Goal: Task Accomplishment & Management: Manage account settings

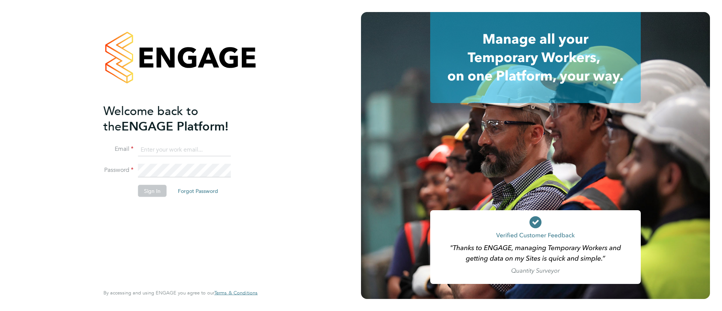
type input "Sulaymaan.jashat@Hays.com"
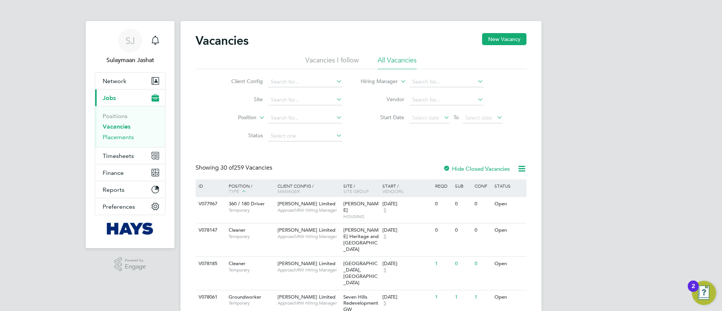
click at [120, 139] on link "Placements" at bounding box center [118, 136] width 31 height 7
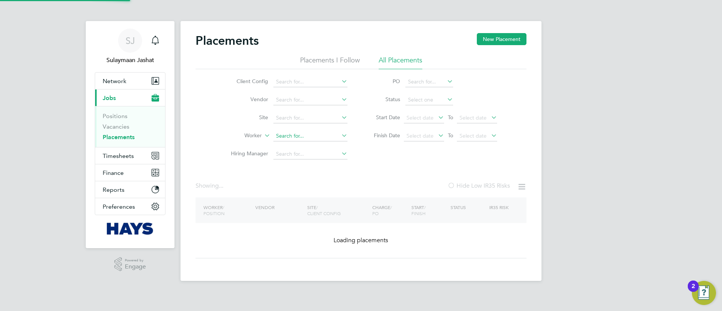
click at [301, 133] on input at bounding box center [310, 136] width 74 height 11
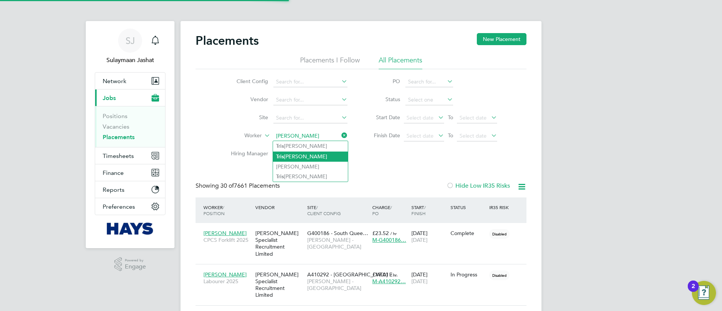
click at [309, 154] on li "Tris tian Myhill" at bounding box center [310, 156] width 75 height 10
type input "Tristian Myhill"
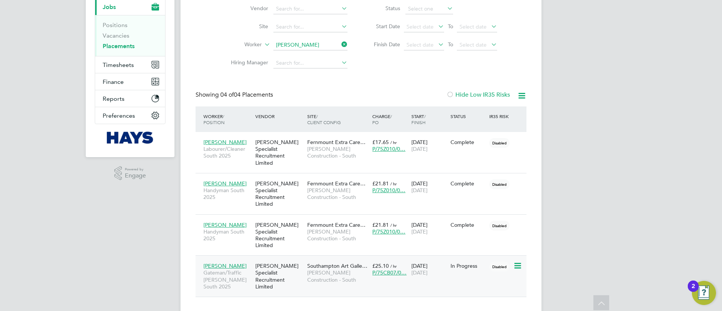
click at [340, 269] on span "Morgan Sindall Construction - South" at bounding box center [337, 276] width 61 height 14
click at [123, 65] on span "Timesheets" at bounding box center [118, 64] width 31 height 7
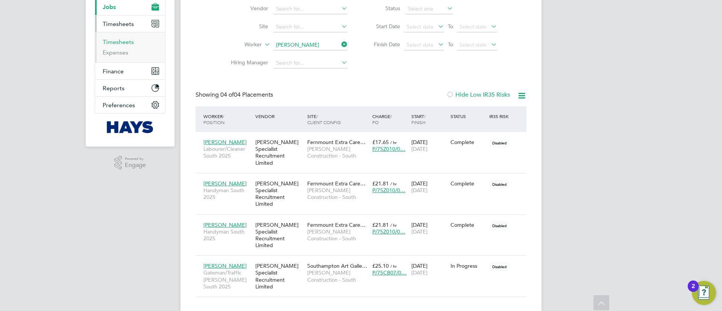
click at [128, 41] on link "Timesheets" at bounding box center [118, 41] width 31 height 7
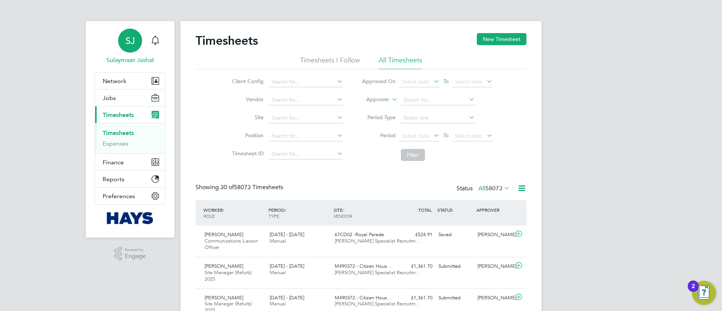
scroll to position [25, 65]
click at [390, 101] on icon at bounding box center [390, 97] width 0 height 7
click at [379, 107] on li "Worker" at bounding box center [370, 108] width 37 height 10
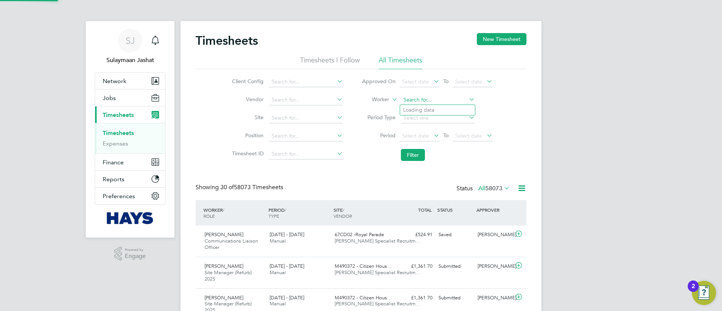
click at [424, 100] on input at bounding box center [438, 100] width 74 height 11
click at [417, 128] on li "Trist ian Myhill" at bounding box center [437, 131] width 75 height 10
type input "Tristian Myhill"
click at [417, 158] on button "Filter" at bounding box center [413, 155] width 24 height 12
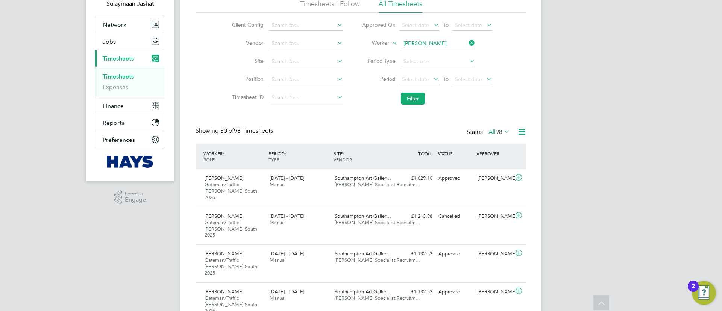
click at [501, 129] on span "98" at bounding box center [498, 132] width 7 height 8
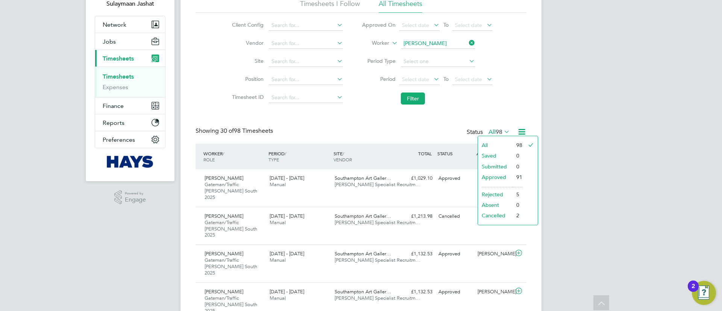
click at [493, 176] on li "Approved" at bounding box center [495, 177] width 35 height 11
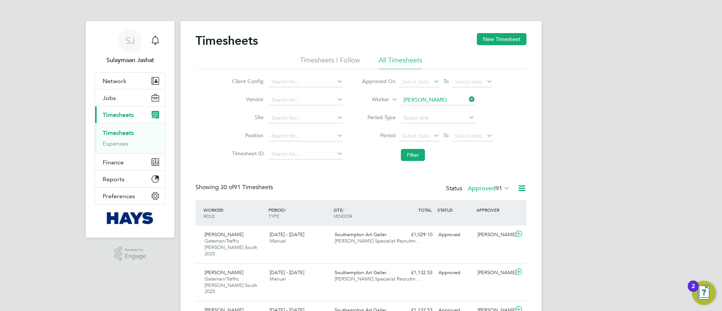
click at [467, 153] on li "Filter" at bounding box center [427, 155] width 150 height 20
click at [488, 156] on li "Filter" at bounding box center [427, 155] width 150 height 20
click at [101, 102] on button "Jobs" at bounding box center [130, 97] width 70 height 17
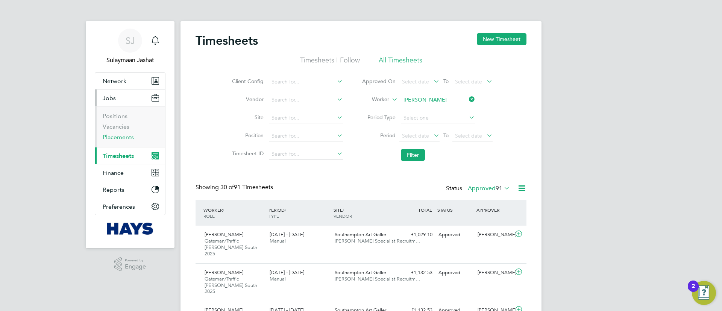
click at [126, 133] on link "Placements" at bounding box center [118, 136] width 31 height 7
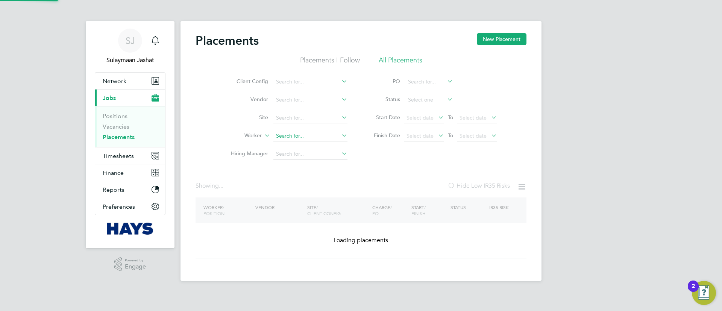
click at [302, 132] on input at bounding box center [310, 136] width 74 height 11
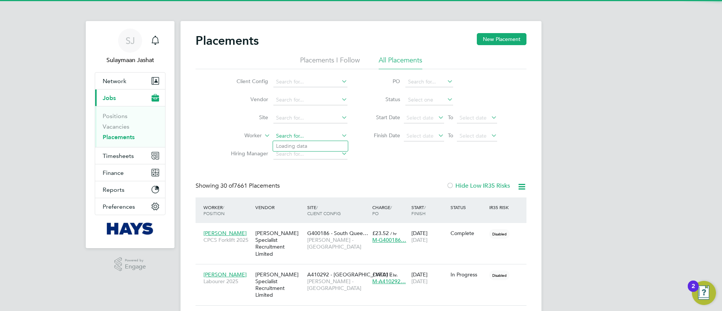
scroll to position [22, 65]
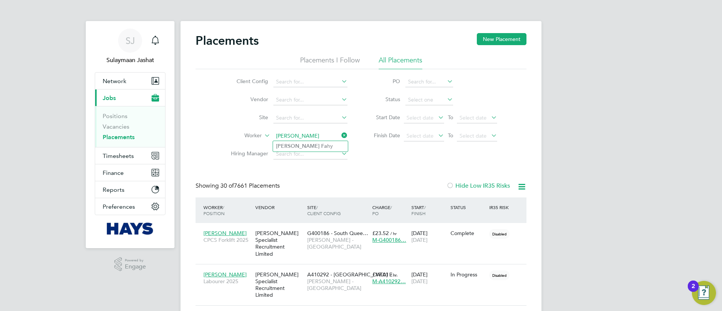
click at [309, 147] on li "David Fa hy" at bounding box center [310, 146] width 75 height 10
type input "David Fahy"
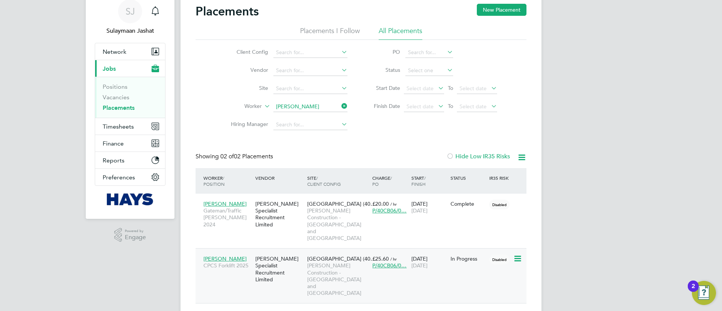
click at [325, 255] on span "Harrogate Hospital (40…" at bounding box center [341, 258] width 68 height 7
click at [296, 109] on input "David Fahy" at bounding box center [310, 107] width 74 height 11
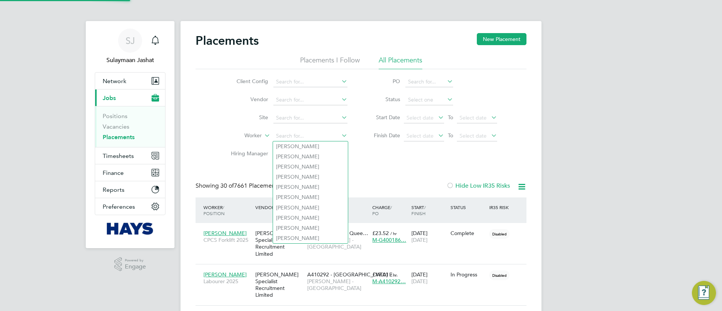
scroll to position [22, 65]
click at [291, 119] on input at bounding box center [310, 118] width 74 height 11
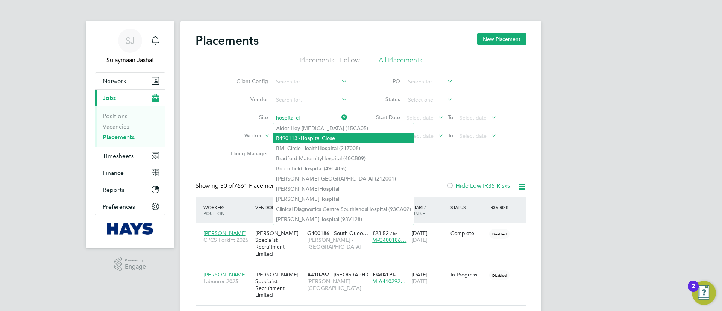
drag, startPoint x: 330, startPoint y: 122, endPoint x: 311, endPoint y: 136, distance: 23.8
click at [311, 136] on b "Hospi" at bounding box center [307, 138] width 14 height 6
type input "B490113 - Hospital Close"
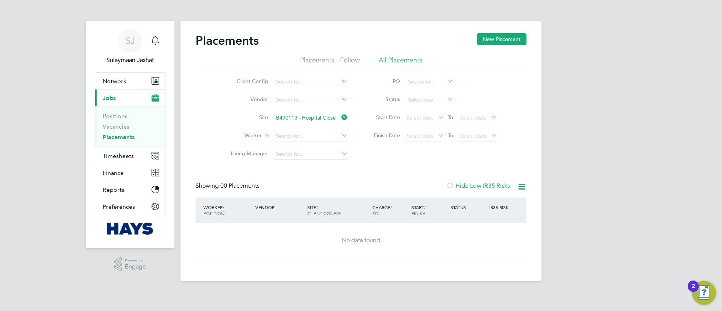
click at [373, 174] on div "Placements New Placement Placements I Follow All Placements Client Config Vendo…" at bounding box center [360, 145] width 331 height 225
click at [428, 101] on input at bounding box center [429, 100] width 48 height 11
click at [416, 110] on li "Active" at bounding box center [429, 110] width 48 height 10
type input "Active"
click at [382, 159] on div "Client Config Vendor Site B490113 - Hospital Close Worker Hiring Manager PO Sta…" at bounding box center [360, 116] width 331 height 94
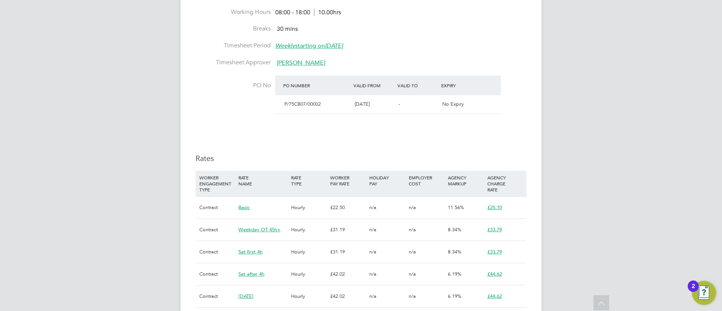
click at [379, 153] on div "Details Start Date 08 Jul 2024 DAYS (331 working days) Finish Date 13 Oct 2025 …" at bounding box center [360, 140] width 331 height 393
type input "Samuel Teremetz"
type input "Chris Dowle"
type input "08 Jul 2024"
type input "13 Oct 2025"
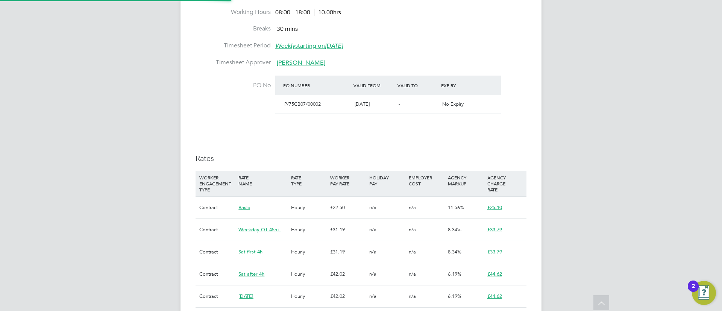
type input "08:00"
type input "18:00"
type input "30498740"
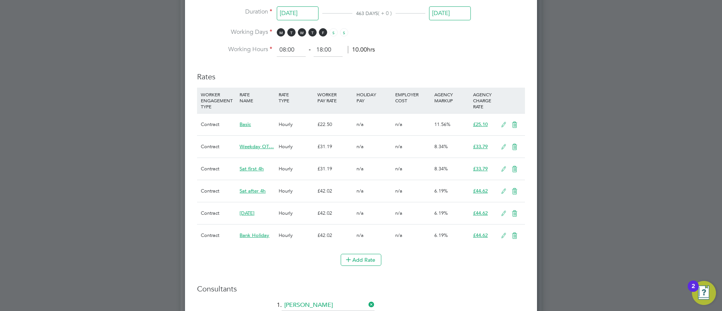
click at [505, 122] on icon at bounding box center [503, 125] width 9 height 6
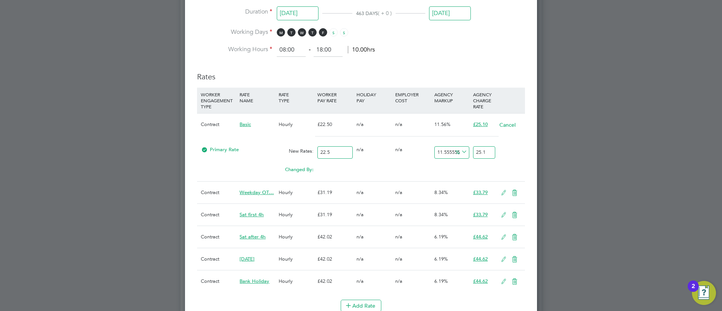
click at [486, 148] on input "25.1" at bounding box center [484, 152] width 22 height 12
type input "11.11111111111111"
type input "25"
type input "-91.11111111111111"
type input "2"
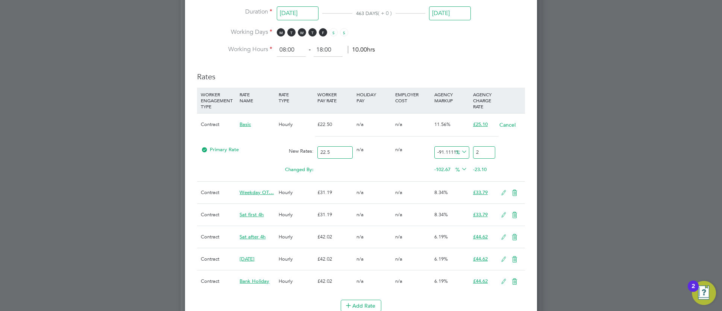
type input "2.2222222222222223"
type input "23"
type input "2.6666666666666665"
type input "23.1"
click at [388, 149] on div "0 n/a" at bounding box center [374, 149] width 39 height 14
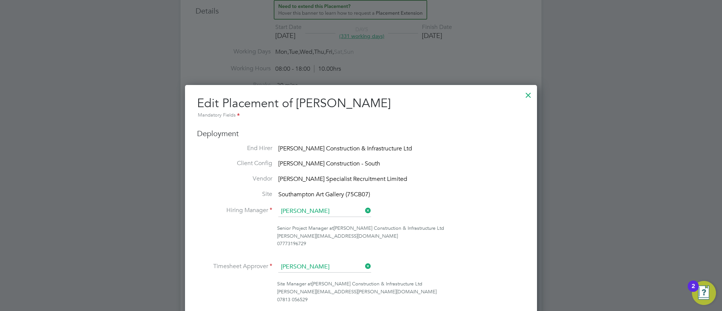
click at [533, 92] on div at bounding box center [528, 93] width 14 height 14
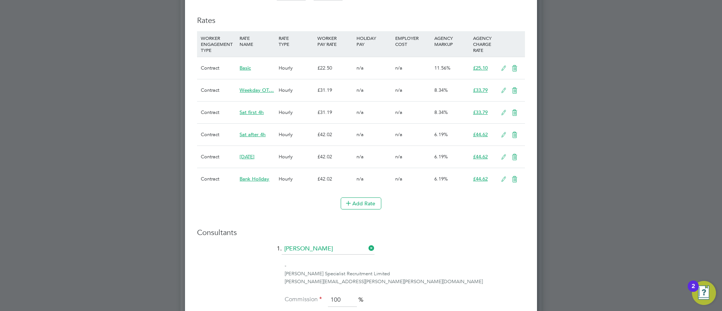
click at [503, 68] on icon at bounding box center [503, 68] width 9 height 6
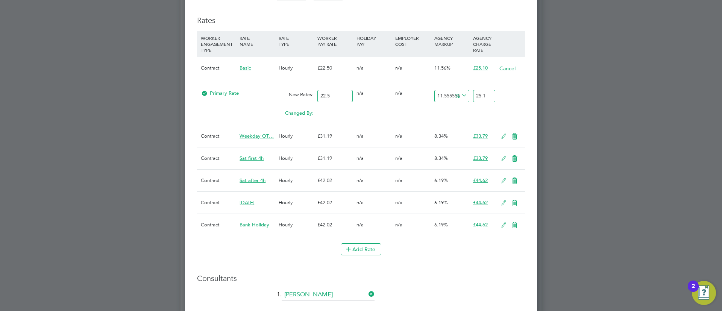
click at [486, 93] on input "25.1" at bounding box center [484, 96] width 22 height 12
type input "11.11111111111111"
type input "25"
type input "-91.11111111111111"
type input "2"
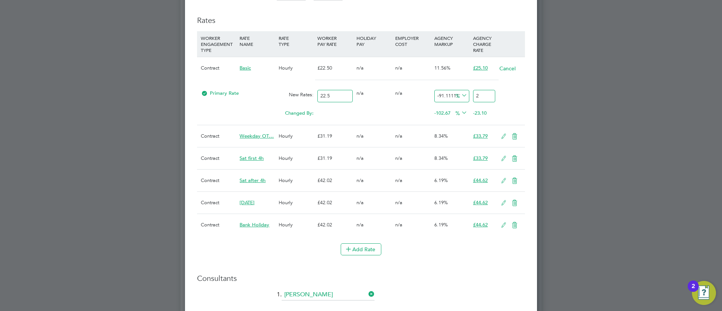
type input "2.2222222222222223"
type input "23"
type input "2.6666666666666665"
type input "23.1"
click at [414, 103] on div "Primary Rate New Rates: 22.5 0 n/a 0 n/a 2.6666666666666665 0.6 % 23.1" at bounding box center [361, 96] width 328 height 20
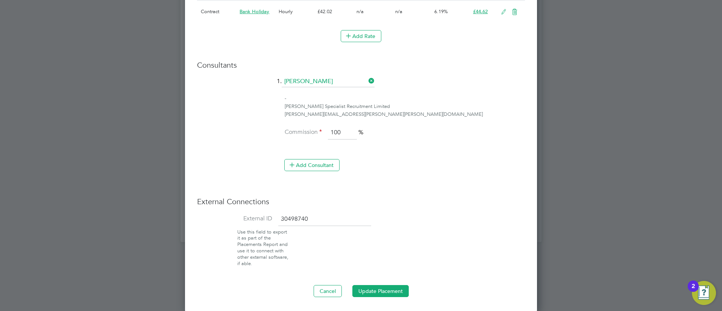
click at [388, 295] on button "Update Placement" at bounding box center [380, 291] width 56 height 12
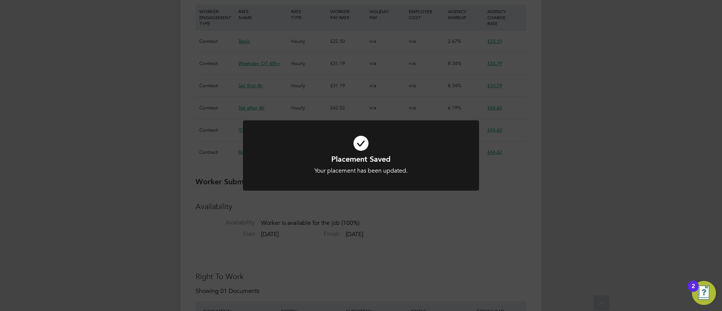
click at [446, 206] on div "Placement Saved Your placement has been updated. Cancel Okay" at bounding box center [361, 155] width 722 height 311
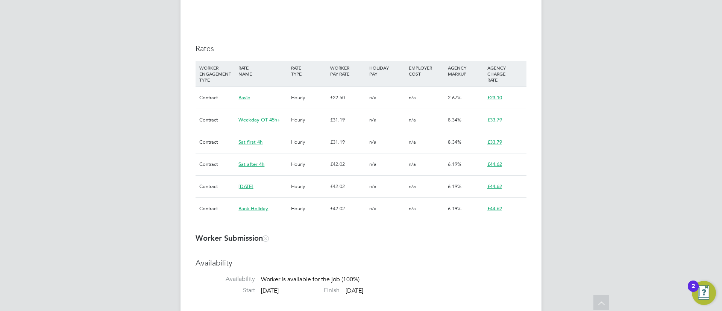
click at [457, 240] on h3 "Worker Submission" at bounding box center [360, 238] width 331 height 10
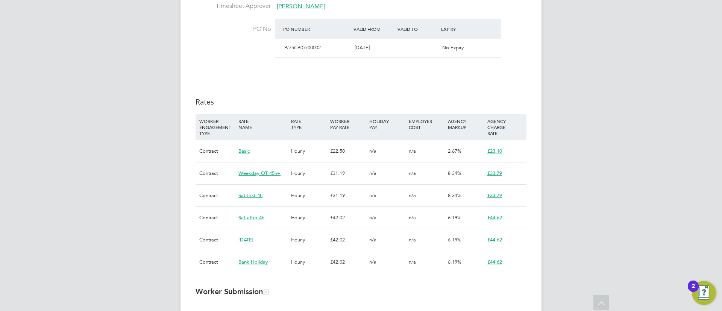
scroll to position [620, 0]
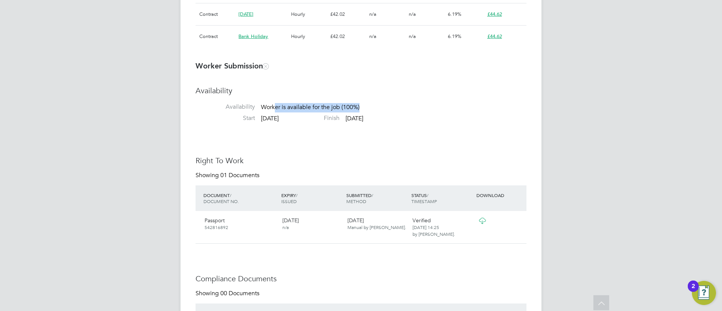
drag, startPoint x: 406, startPoint y: 116, endPoint x: 273, endPoint y: 106, distance: 133.5
click at [276, 106] on li "Availability Availability Worker is available for the job (100%)" at bounding box center [360, 100] width 331 height 29
click at [268, 92] on h3 "Availability" at bounding box center [360, 91] width 331 height 10
drag, startPoint x: 255, startPoint y: 105, endPoint x: 376, endPoint y: 138, distance: 125.2
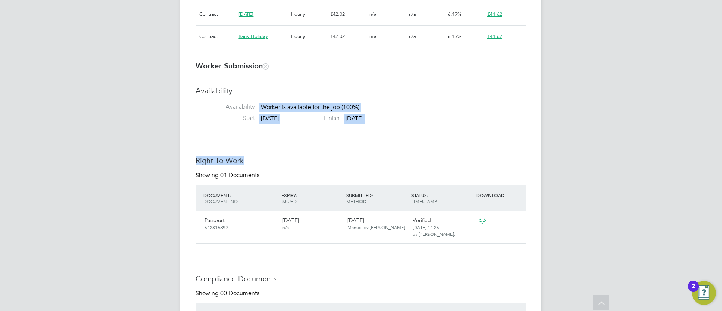
click at [454, 125] on li "Start 08 Jul 2024 Finish 02 Aug 2024" at bounding box center [360, 119] width 331 height 11
click at [448, 117] on li "Start 08 Jul 2024 Finish 02 Aug 2024" at bounding box center [360, 119] width 331 height 11
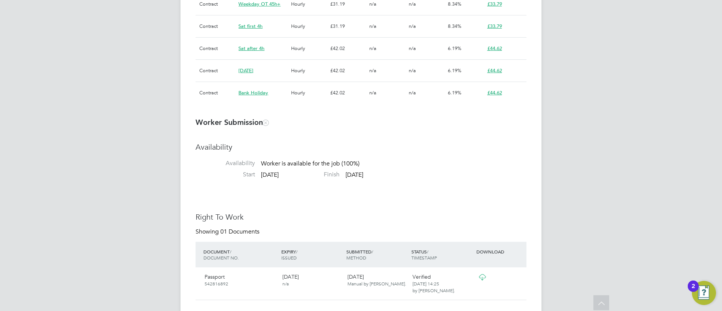
click at [442, 102] on div "n/a" at bounding box center [426, 93] width 39 height 22
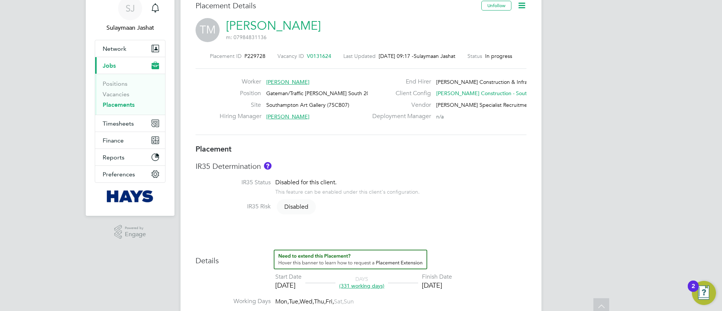
scroll to position [0, 0]
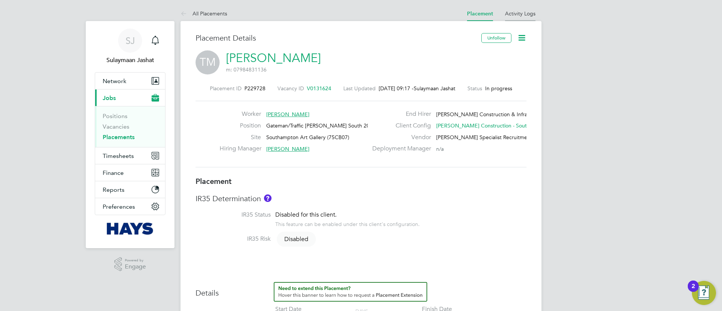
click at [520, 18] on li "Activity Logs" at bounding box center [520, 13] width 30 height 15
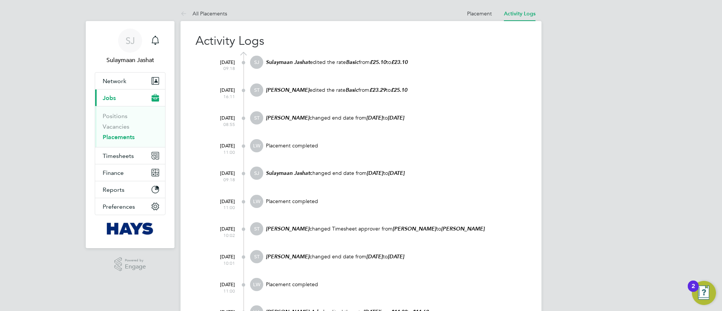
click at [435, 81] on div "02 Oct 2025 09:18 SJ Sulaymaan Jashat edited the rate Basic from £25.10 to £23.…" at bounding box center [365, 70] width 321 height 28
click at [461, 119] on p "Samreet Thandi changed end date from 12 Sep 2025 to 13 Oct 2025" at bounding box center [395, 117] width 261 height 7
click at [473, 7] on li "Placement" at bounding box center [479, 13] width 25 height 15
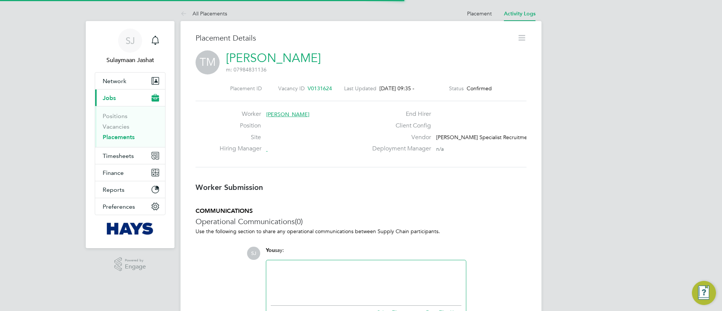
scroll to position [12, 148]
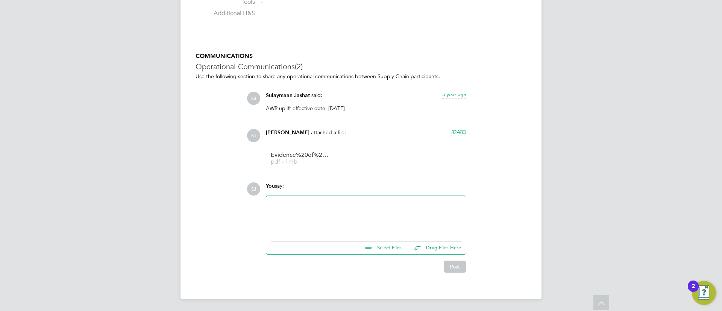
click at [451, 129] on span "6 days ago" at bounding box center [458, 132] width 15 height 6
click at [296, 159] on span "pdf - 1mb" at bounding box center [301, 162] width 60 height 6
click at [412, 165] on ul "Evidence%20of%20'Basic'%20Rate%20Change pdf - 1mb" at bounding box center [366, 158] width 200 height 25
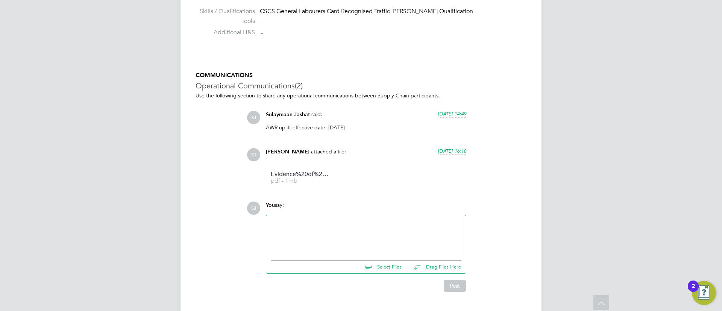
scroll to position [1170, 0]
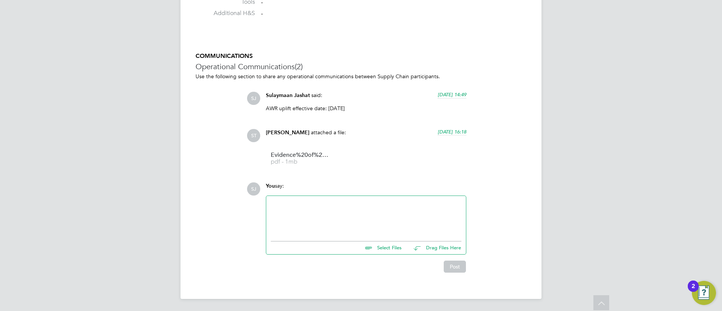
click at [373, 206] on div at bounding box center [366, 216] width 191 height 32
paste div
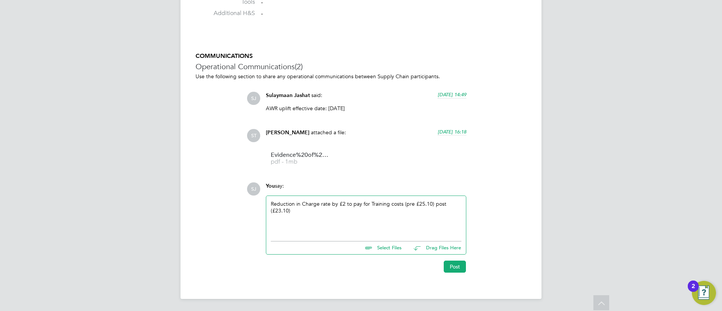
click at [453, 205] on div "Reduction in Charge rate by £2 to pay for Training costs (pre £25.10) post (£23…" at bounding box center [366, 216] width 191 height 32
click at [453, 264] on button "Post" at bounding box center [455, 267] width 22 height 12
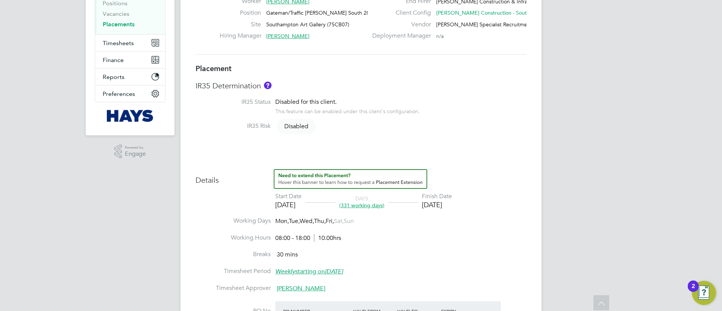
scroll to position [0, 0]
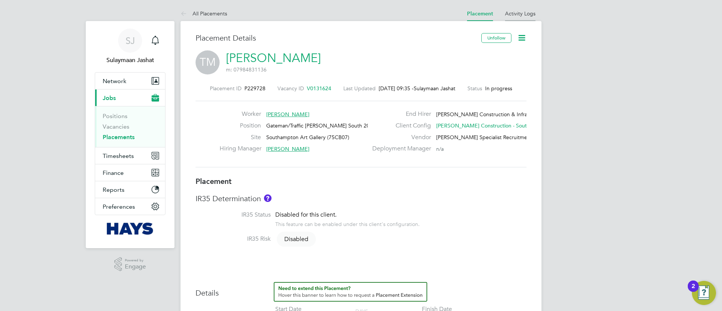
click at [515, 12] on link "Activity Logs" at bounding box center [520, 13] width 30 height 7
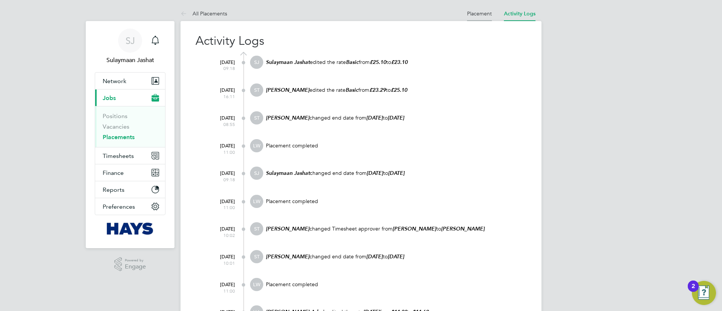
click at [479, 15] on link "Placement" at bounding box center [479, 13] width 25 height 7
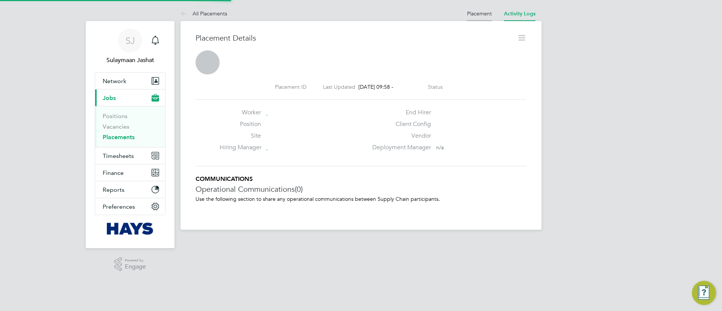
scroll to position [12, 148]
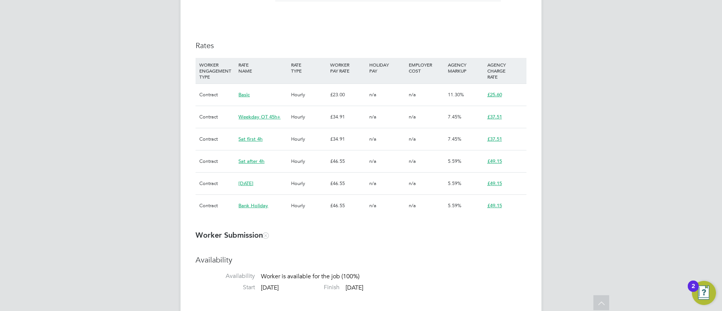
click at [315, 30] on div "Details Start Date 07 Jun 2025 DAYS (140 working days) Finish Date 20 Dec 2025 …" at bounding box center [360, 27] width 331 height 393
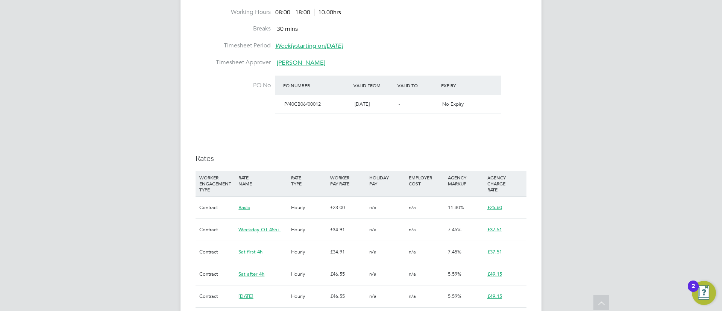
click at [378, 160] on h3 "Rates" at bounding box center [360, 158] width 331 height 10
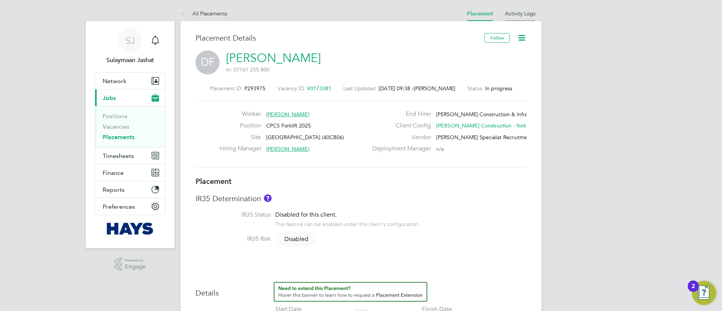
click at [530, 17] on li "Activity Logs" at bounding box center [520, 13] width 30 height 15
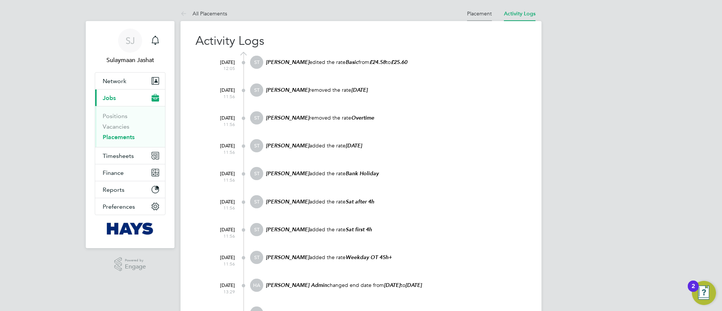
click at [482, 13] on link "Placement" at bounding box center [479, 13] width 25 height 7
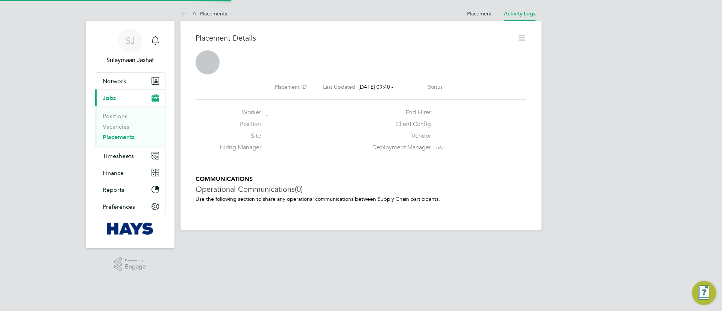
scroll to position [12, 148]
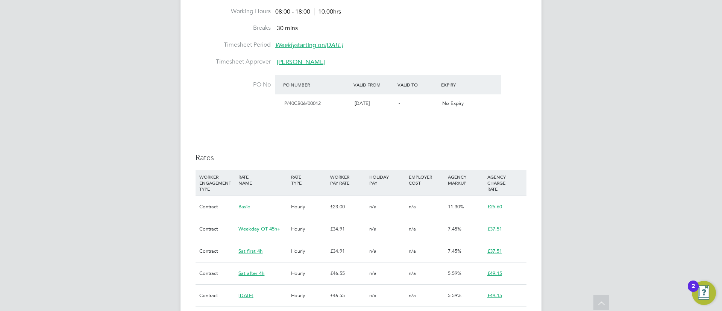
click at [505, 130] on div "Details Start Date 07 Jun 2025 DAYS (140 working days) Finish Date 20 Dec 2025 …" at bounding box center [360, 139] width 331 height 393
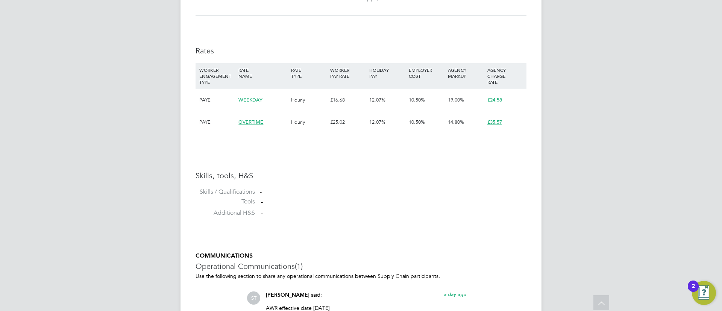
scroll to position [1116, 0]
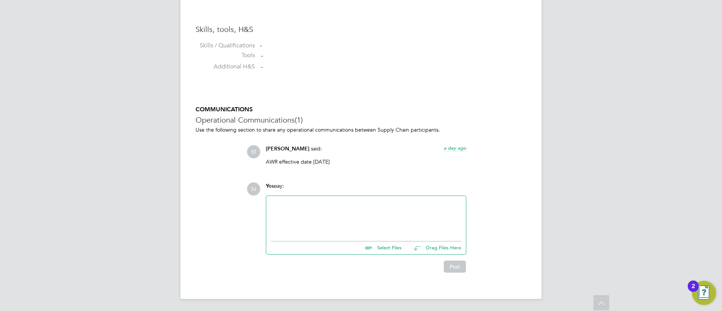
drag, startPoint x: 326, startPoint y: 224, endPoint x: 323, endPoint y: 227, distance: 4.1
click at [326, 224] on div at bounding box center [366, 216] width 191 height 32
click at [345, 203] on div "Reduction in Charge rate by £2 to pay for Training costs (pre £25.10)" at bounding box center [366, 216] width 191 height 32
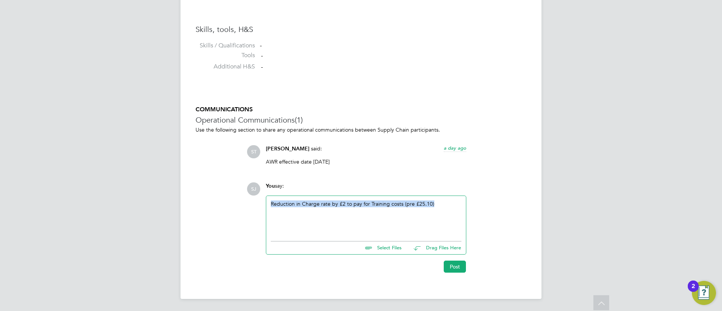
click at [345, 203] on div "Reduction in Charge rate by £2 to pay for Training costs (pre £25.10)" at bounding box center [366, 216] width 191 height 32
copy div "Reduction in Charge rate by £2 to pay for Training costs (pre £25.10)"
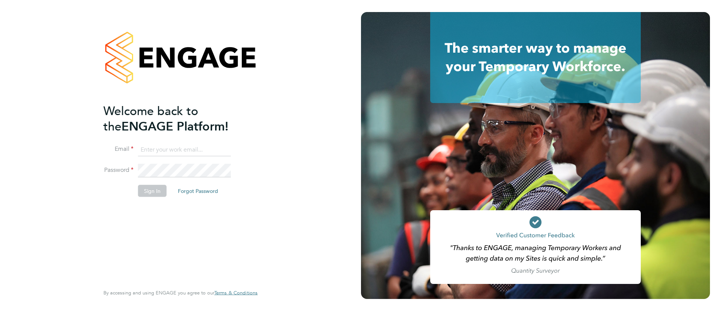
type input "[EMAIL_ADDRESS][PERSON_NAME][DOMAIN_NAME]"
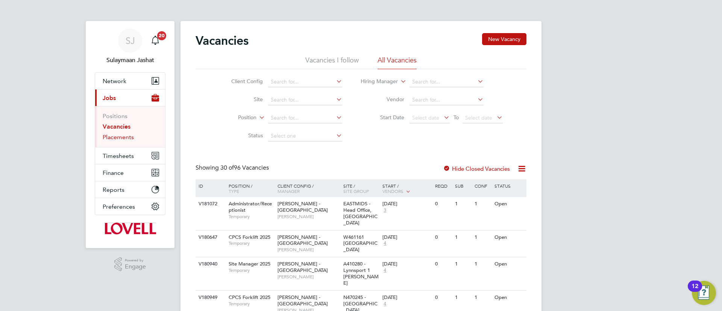
click at [124, 138] on link "Placements" at bounding box center [118, 136] width 31 height 7
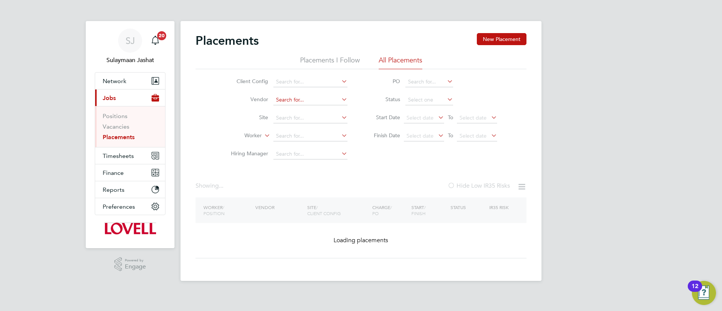
click at [314, 103] on input at bounding box center [310, 100] width 74 height 11
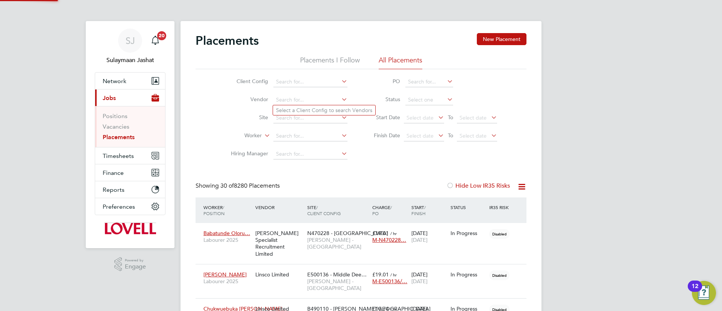
click at [233, 124] on li "Site" at bounding box center [285, 118] width 141 height 18
click at [278, 118] on input at bounding box center [310, 118] width 74 height 11
click at [314, 117] on input at bounding box center [310, 118] width 74 height 11
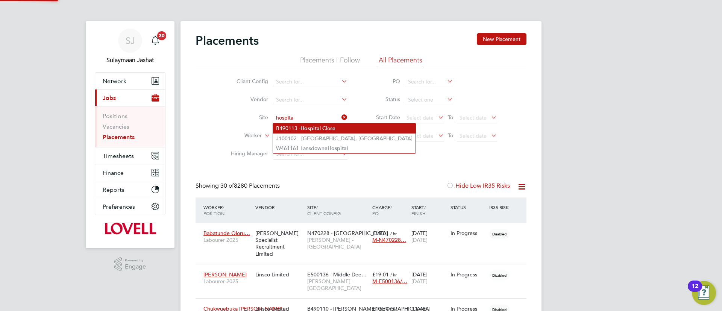
click at [320, 125] on b "Hospita" at bounding box center [309, 128] width 19 height 6
type input "B490113 - Hospital Close"
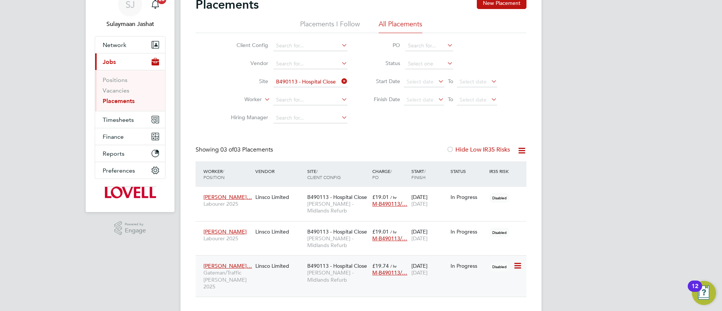
click at [288, 271] on div "Joel Thomas-Mull… Gateman/Traffic Marshall 2025 Linsco Limited B490113 - Hospit…" at bounding box center [360, 275] width 331 height 41
click at [312, 262] on span "B490113 - Hospital Close" at bounding box center [337, 265] width 60 height 7
click at [290, 224] on div "Linsco Limited" at bounding box center [279, 231] width 52 height 14
click at [297, 197] on div "Linsco Limited" at bounding box center [279, 197] width 52 height 14
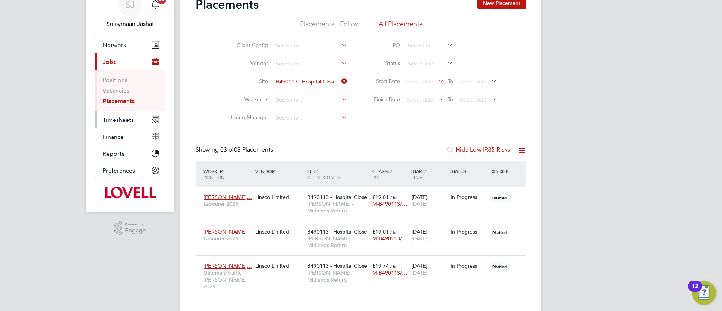
click at [114, 124] on button "Timesheets" at bounding box center [130, 119] width 70 height 17
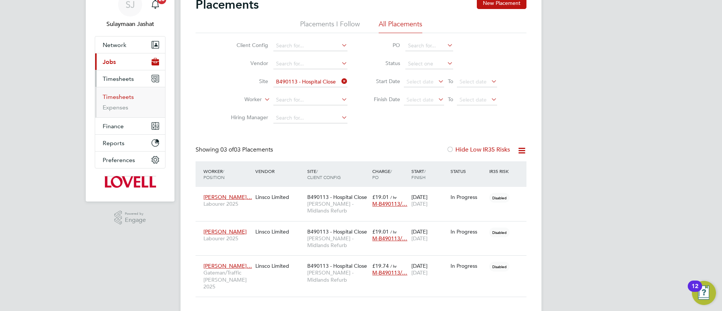
click at [120, 97] on link "Timesheets" at bounding box center [118, 96] width 31 height 7
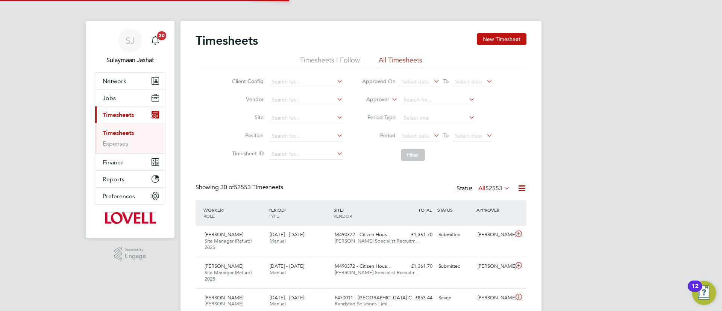
click at [390, 98] on icon at bounding box center [390, 97] width 0 height 7
drag, startPoint x: 376, startPoint y: 106, endPoint x: 397, endPoint y: 124, distance: 28.3
click at [376, 106] on li "Worker" at bounding box center [370, 108] width 37 height 10
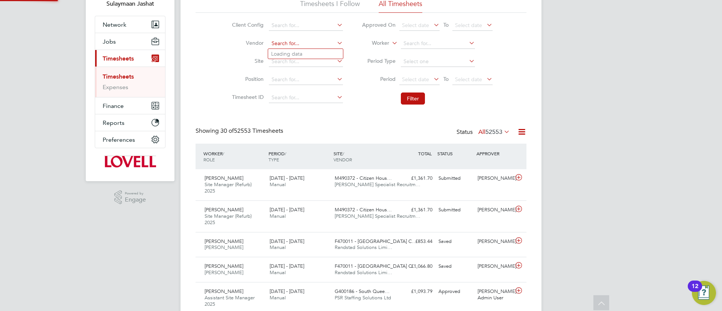
click at [320, 47] on input at bounding box center [306, 43] width 74 height 11
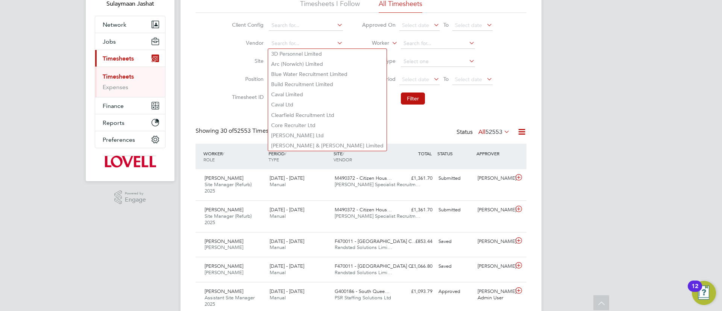
click at [386, 88] on li "Period Select date To Select date" at bounding box center [427, 80] width 150 height 18
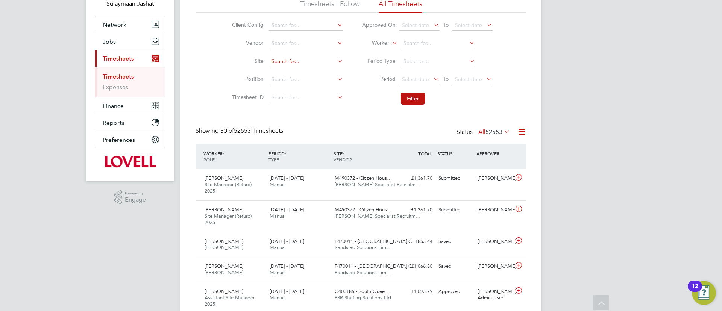
click at [297, 60] on input at bounding box center [306, 61] width 74 height 11
click at [307, 75] on li "B490113 - Hosp ital Close" at bounding box center [339, 72] width 142 height 10
type input "B490113 - Hospital Close"
click at [400, 89] on li "Filter" at bounding box center [427, 99] width 150 height 20
click at [405, 92] on button "Filter" at bounding box center [413, 98] width 24 height 12
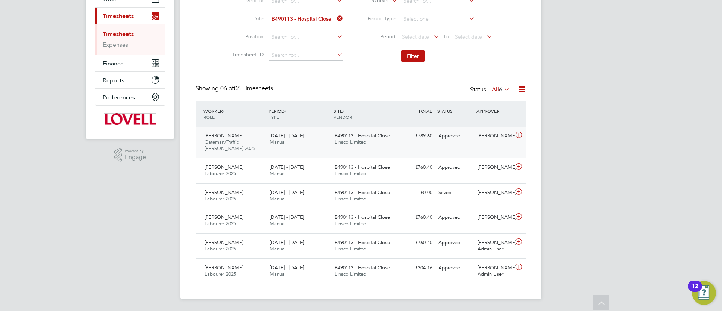
click at [398, 153] on div "Joel Thomas-Mullins Gateman/Traffic Marshall 2025 20 - 26 Sep 2025 20 - 26 Sep …" at bounding box center [360, 142] width 331 height 31
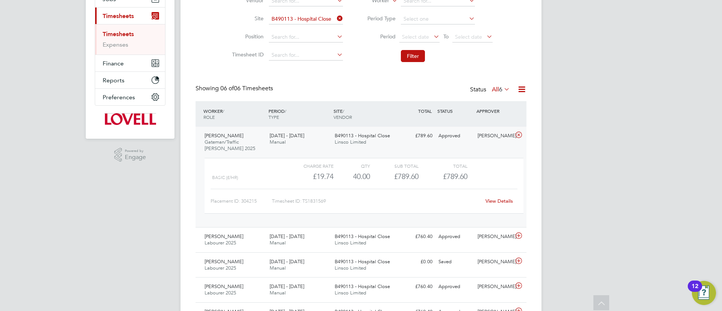
click at [488, 203] on link "View Details" at bounding box center [498, 201] width 27 height 6
click at [364, 151] on div "Joel Thomas-Mullins Gateman/Traffic Marshall 2025 20 - 26 Sep 2025 20 - 26 Sep …" at bounding box center [360, 177] width 331 height 100
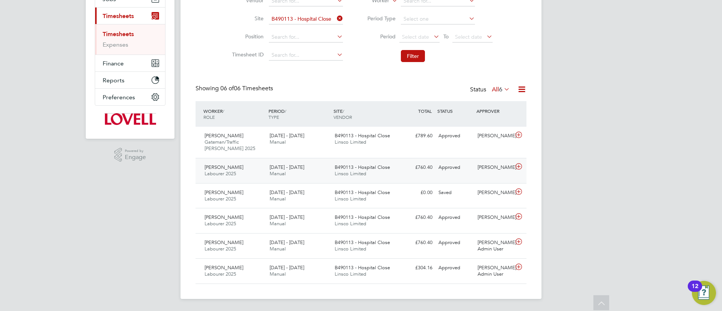
click at [362, 174] on span "Linsco Limited" at bounding box center [351, 173] width 32 height 6
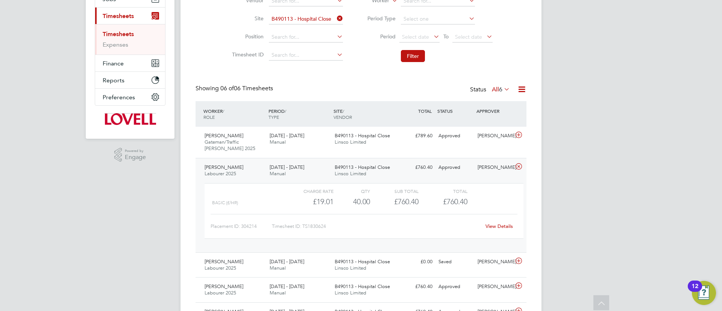
click at [500, 229] on div "View Details" at bounding box center [498, 226] width 37 height 12
click at [499, 230] on div "View Details" at bounding box center [498, 226] width 37 height 12
click at [493, 226] on link "View Details" at bounding box center [498, 226] width 27 height 6
click at [351, 171] on span "Linsco Limited" at bounding box center [351, 173] width 32 height 6
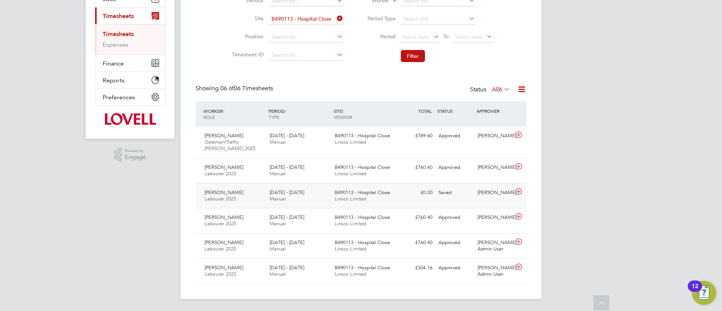
click at [350, 200] on span "Linsco Limited" at bounding box center [351, 198] width 32 height 6
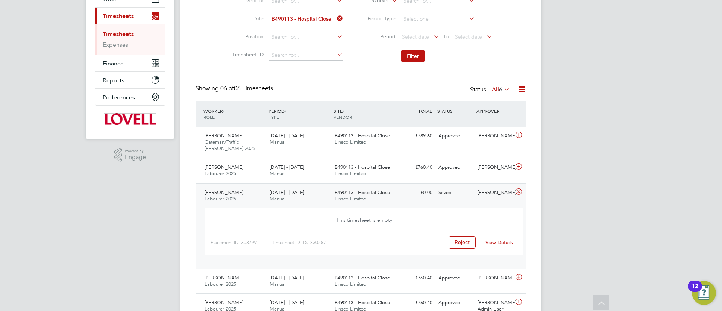
click at [460, 198] on div "Saved" at bounding box center [454, 192] width 39 height 12
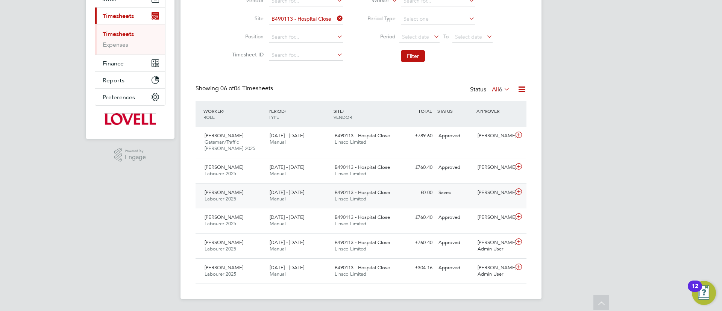
click at [376, 198] on div "B490113 - Hospital Close Linsco Limited" at bounding box center [364, 195] width 65 height 19
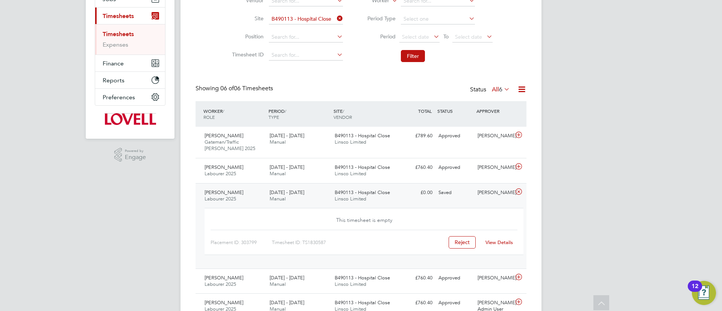
click at [376, 198] on div "B490113 - Hospital Close Linsco Limited" at bounding box center [364, 195] width 65 height 19
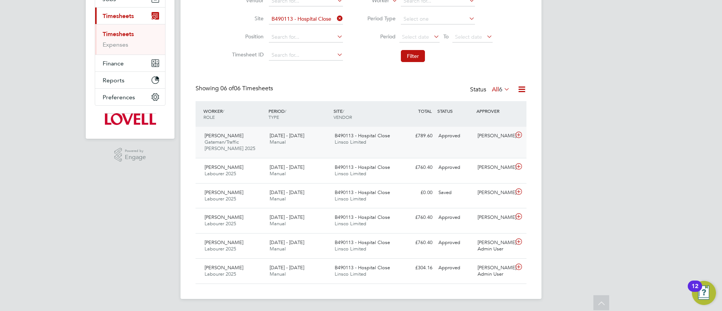
click at [359, 147] on div "B490113 - Hospital Close Linsco Limited" at bounding box center [364, 139] width 65 height 19
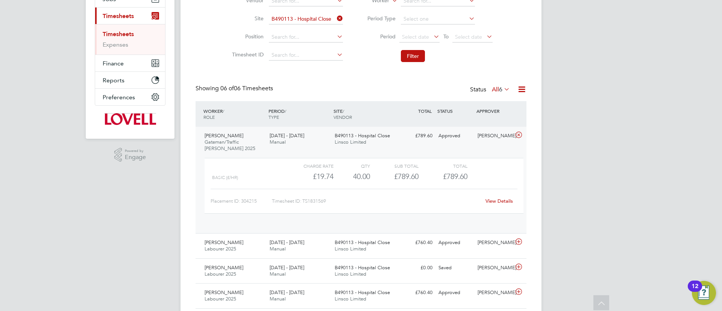
scroll to position [13, 73]
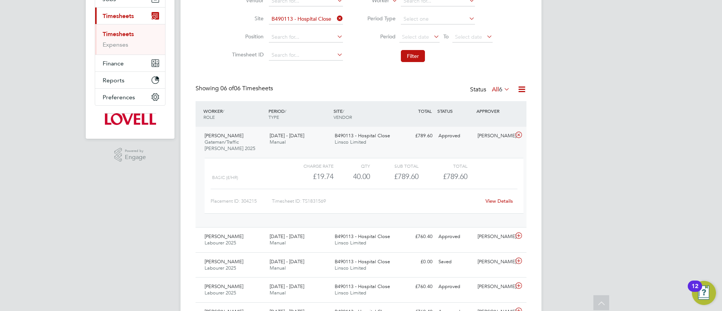
drag, startPoint x: 495, startPoint y: 197, endPoint x: 498, endPoint y: 201, distance: 5.4
click at [497, 197] on div "View Details" at bounding box center [498, 201] width 37 height 12
click at [498, 201] on link "View Details" at bounding box center [498, 201] width 27 height 6
click at [317, 150] on div "Joel Thomas-Mullins Gateman/Traffic Marshall 2025 20 - 26 Sep 2025 20 - 26 Sep …" at bounding box center [360, 177] width 331 height 100
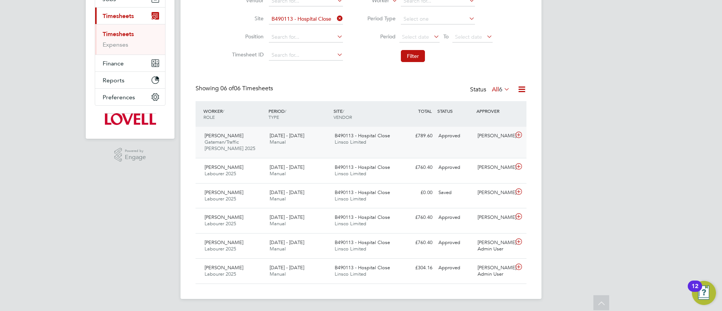
click at [318, 148] on div "Joel Thomas-Mullins Gateman/Traffic Marshall 2025 20 - 26 Sep 2025 20 - 26 Sep …" at bounding box center [360, 142] width 331 height 31
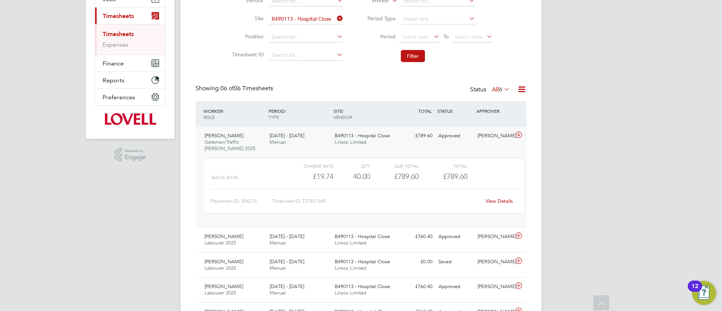
click at [490, 197] on div "View Details" at bounding box center [498, 201] width 37 height 12
click at [494, 199] on link "View Details" at bounding box center [498, 201] width 27 height 6
click at [327, 249] on div "20 - 26 Sep 2025 Manual" at bounding box center [299, 239] width 65 height 19
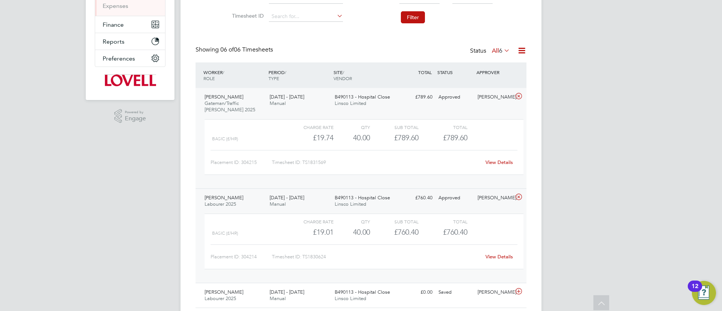
scroll to position [155, 0]
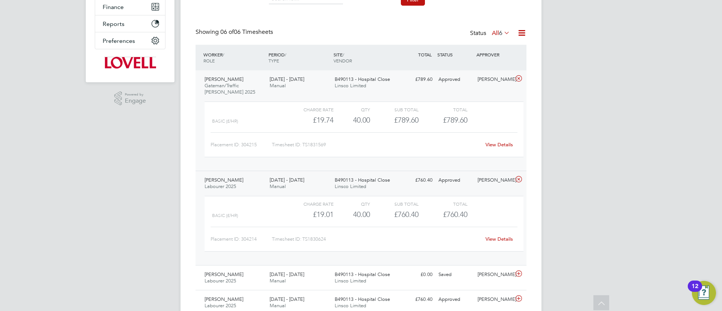
click at [493, 241] on link "View Details" at bounding box center [498, 239] width 27 height 6
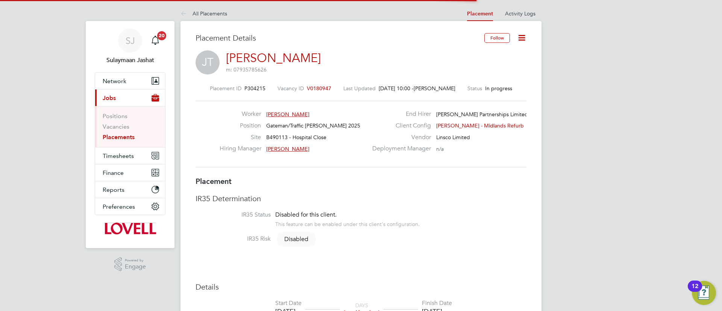
scroll to position [4, 4]
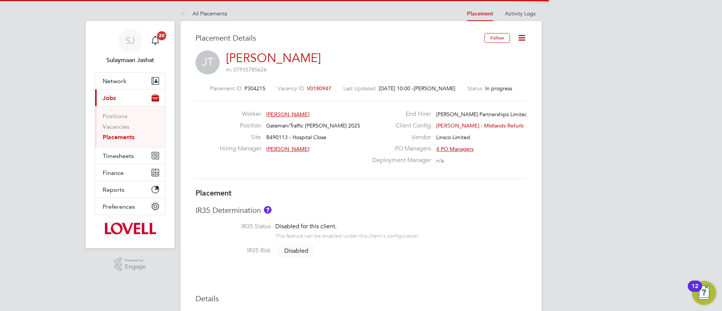
click at [524, 18] on li "Activity Logs" at bounding box center [520, 13] width 30 height 15
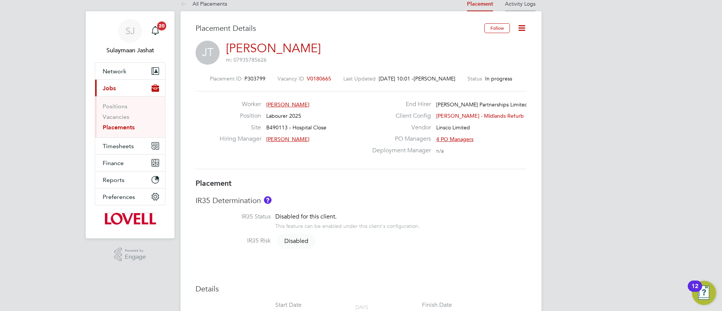
click at [529, 0] on link "Activity Logs" at bounding box center [520, 3] width 30 height 7
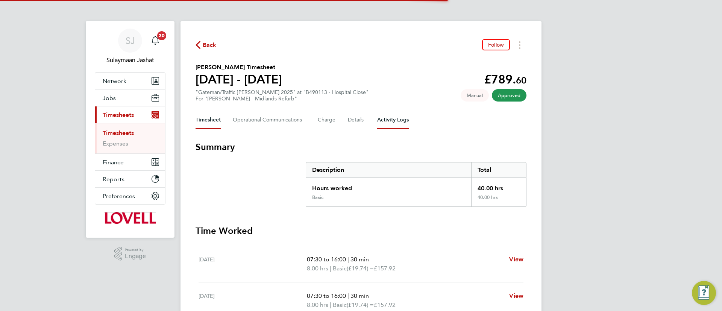
click at [382, 119] on Logs-tab "Activity Logs" at bounding box center [393, 120] width 32 height 18
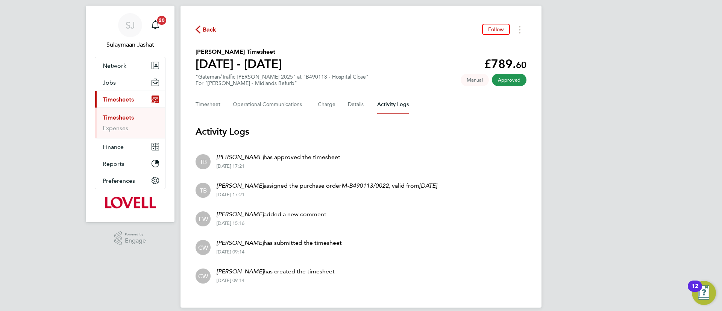
scroll to position [24, 0]
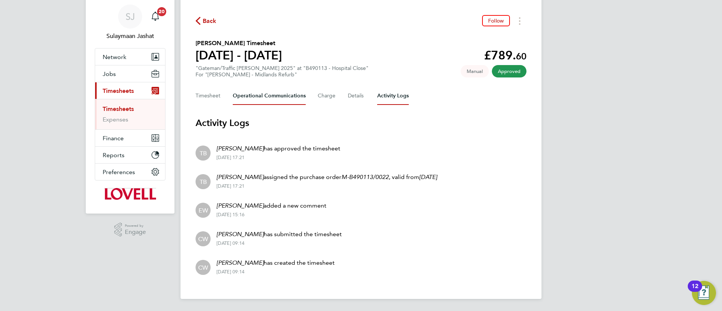
click at [260, 96] on Communications-tab "Operational Communications" at bounding box center [269, 96] width 73 height 18
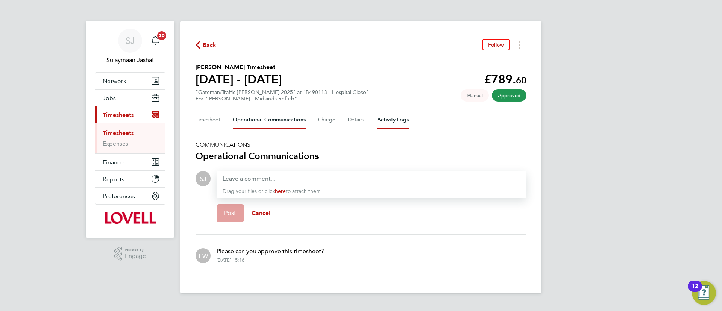
click at [393, 116] on Logs-tab "Activity Logs" at bounding box center [393, 120] width 32 height 18
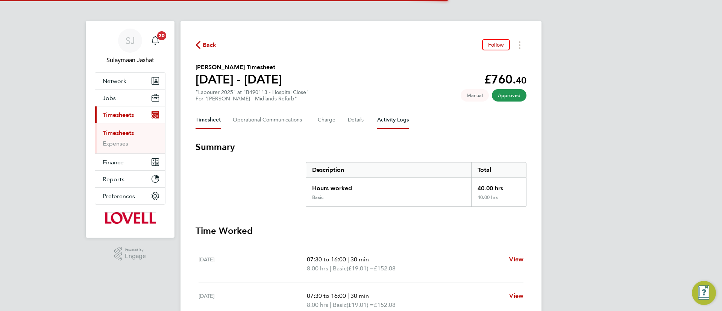
click at [388, 114] on Logs-tab "Activity Logs" at bounding box center [393, 120] width 32 height 18
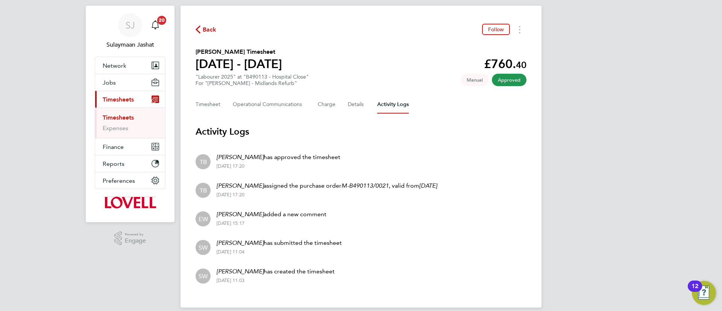
scroll to position [24, 0]
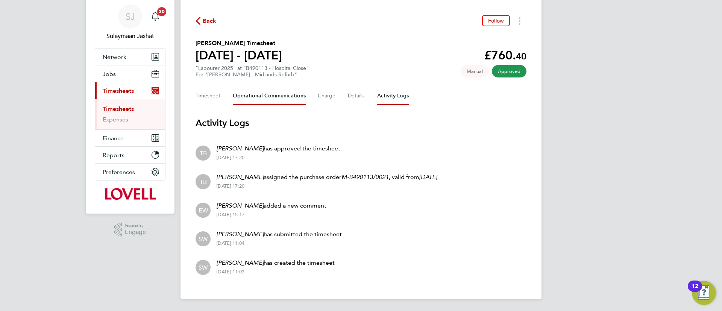
click at [292, 103] on Communications-tab "Operational Communications" at bounding box center [269, 96] width 73 height 18
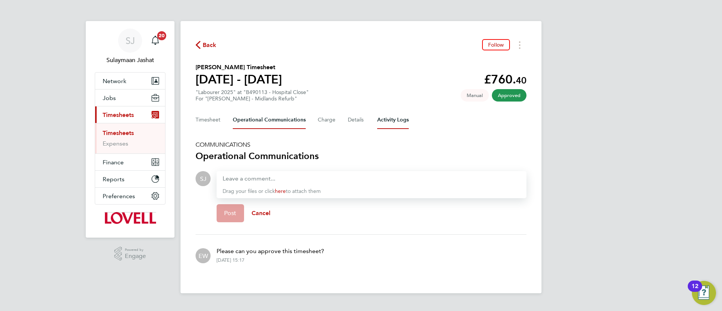
click at [391, 112] on Logs-tab "Activity Logs" at bounding box center [393, 120] width 32 height 18
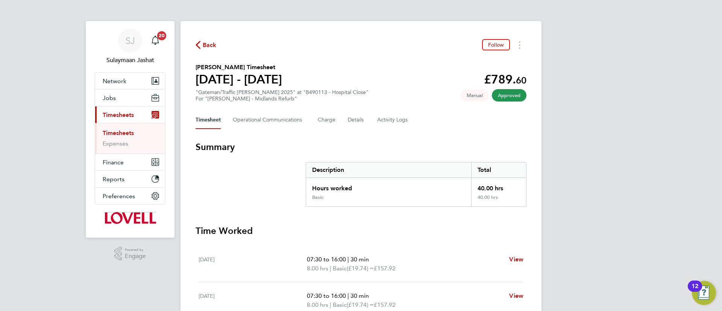
click at [307, 122] on div "Timesheet Operational Communications Charge Details Activity Logs" at bounding box center [360, 120] width 331 height 18
click at [296, 121] on Communications-tab "Operational Communications" at bounding box center [269, 120] width 73 height 18
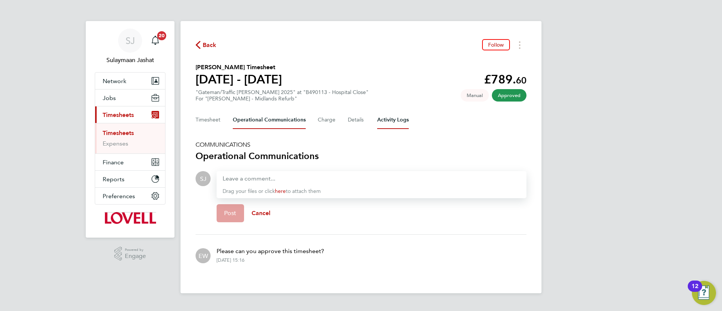
click at [397, 129] on div "Back Follow [PERSON_NAME] Timesheet [DATE] - [DATE] £789. 60 "Gateman/Traffic […" at bounding box center [360, 157] width 361 height 272
click at [394, 123] on Logs-tab "Activity Logs" at bounding box center [393, 120] width 32 height 18
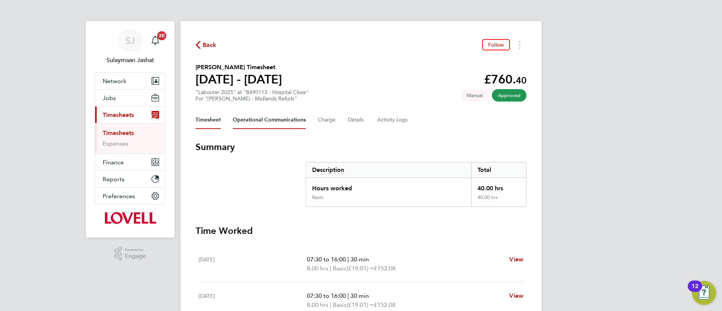
click at [286, 118] on Communications-tab "Operational Communications" at bounding box center [269, 120] width 73 height 18
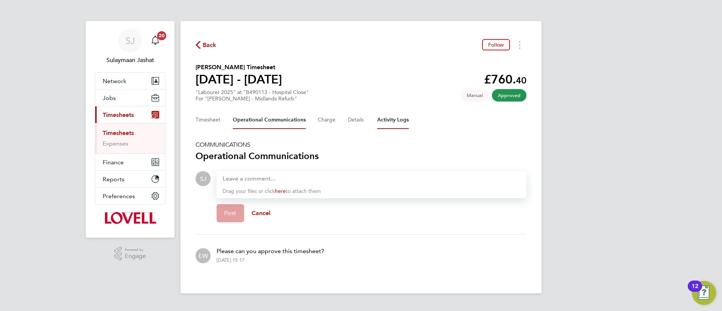
click at [388, 123] on Logs-tab "Activity Logs" at bounding box center [393, 120] width 32 height 18
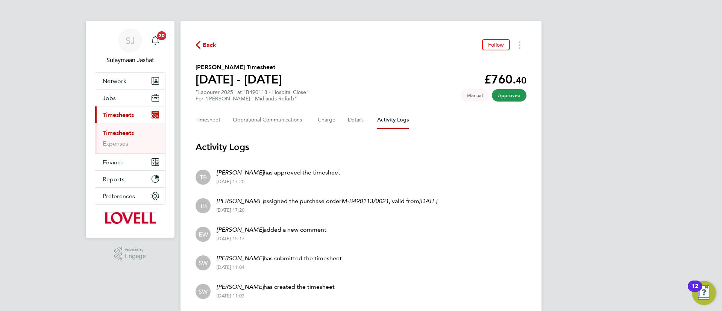
click at [400, 113] on Logs-tab "Activity Logs" at bounding box center [393, 120] width 32 height 18
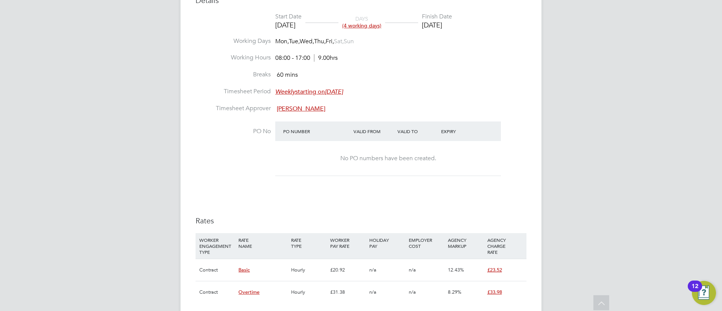
scroll to position [216, 0]
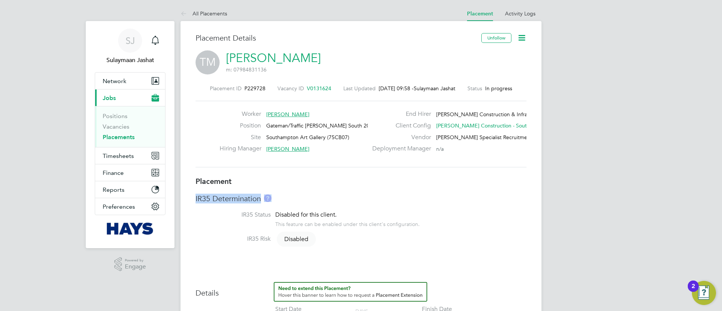
drag, startPoint x: 388, startPoint y: 185, endPoint x: 383, endPoint y: 195, distance: 11.3
click at [459, 230] on li "IR35 Status Disabled for this client. This feature can be enabled under this cl…" at bounding box center [360, 223] width 331 height 24
click at [126, 136] on link "Placements" at bounding box center [119, 136] width 32 height 7
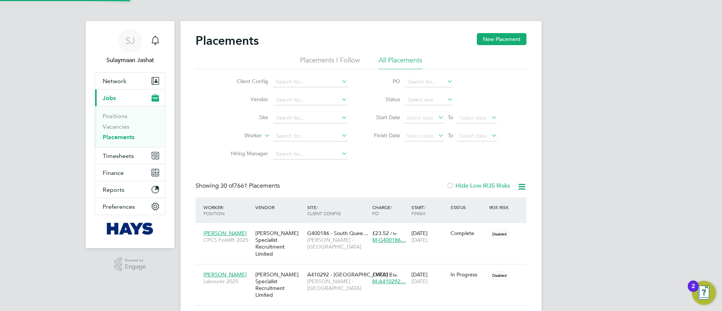
scroll to position [22, 65]
click at [295, 135] on input at bounding box center [310, 136] width 74 height 11
click at [306, 144] on li "Ed w ard Wallace" at bounding box center [312, 146] width 79 height 10
type input "Edward Wallace"
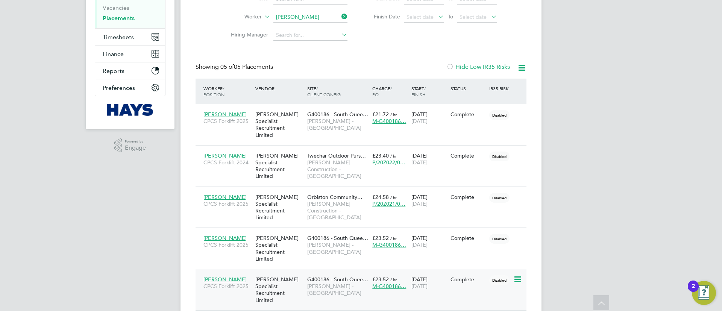
click at [343, 276] on span "G400186 - South Quee…" at bounding box center [337, 279] width 61 height 7
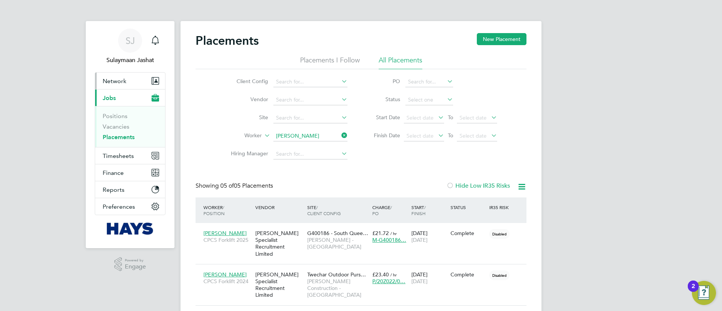
click at [125, 83] on span "Network" at bounding box center [115, 80] width 24 height 7
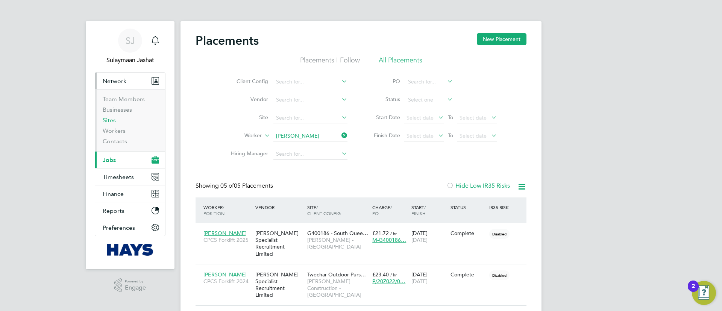
click at [115, 119] on link "Sites" at bounding box center [109, 120] width 13 height 7
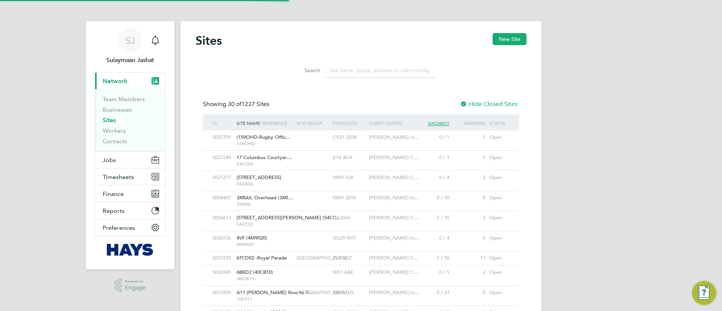
scroll to position [14, 36]
click at [117, 155] on button "Jobs" at bounding box center [130, 159] width 70 height 17
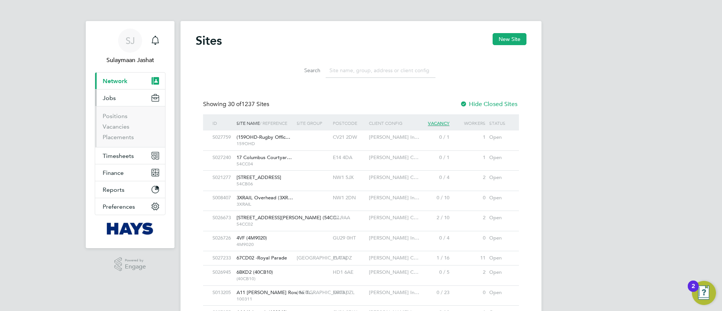
click at [130, 79] on button "Current page: Network" at bounding box center [130, 81] width 70 height 17
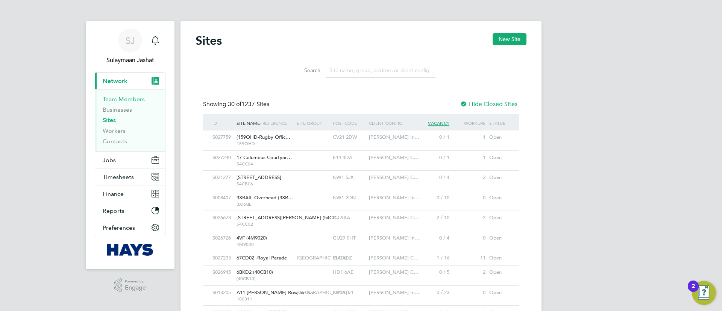
click at [130, 96] on link "Team Members" at bounding box center [124, 98] width 42 height 7
click at [341, 69] on input at bounding box center [381, 70] width 110 height 15
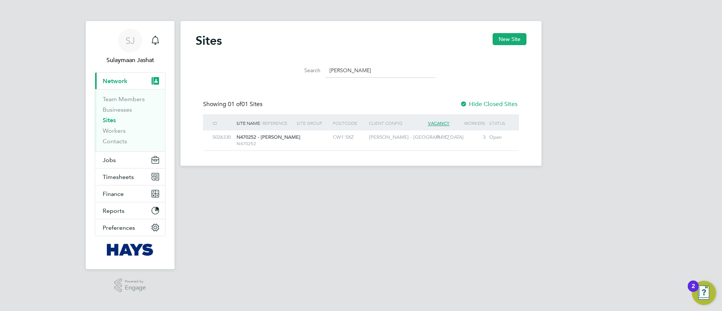
click at [326, 141] on div at bounding box center [313, 137] width 36 height 14
click at [363, 74] on input "basfor" at bounding box center [381, 70] width 110 height 15
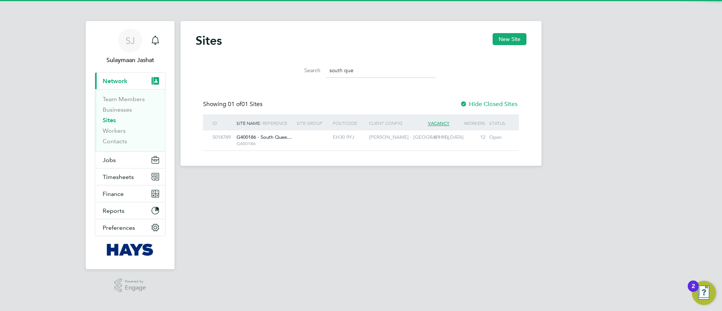
click at [357, 138] on div "EH30 9YJ" at bounding box center [349, 137] width 36 height 14
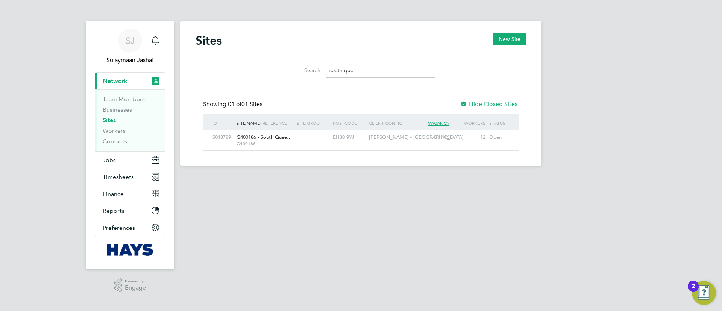
click at [354, 67] on input "south que" at bounding box center [381, 70] width 110 height 15
click at [354, 68] on input "south que" at bounding box center [381, 70] width 110 height 15
type input "mold"
click at [312, 141] on div at bounding box center [313, 137] width 36 height 14
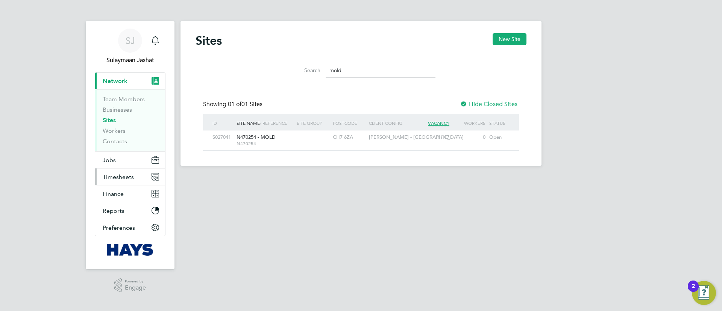
click at [114, 169] on button "Timesheets" at bounding box center [130, 176] width 70 height 17
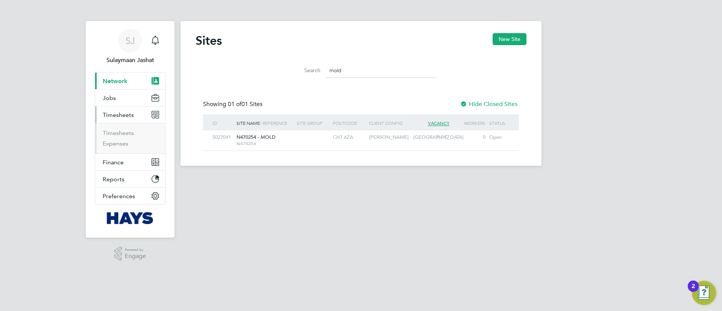
click at [117, 149] on app-navbar-apps-list-group "Timesheets Timesheets Expenses" at bounding box center [130, 129] width 70 height 47
click at [116, 99] on button "Jobs" at bounding box center [130, 97] width 70 height 17
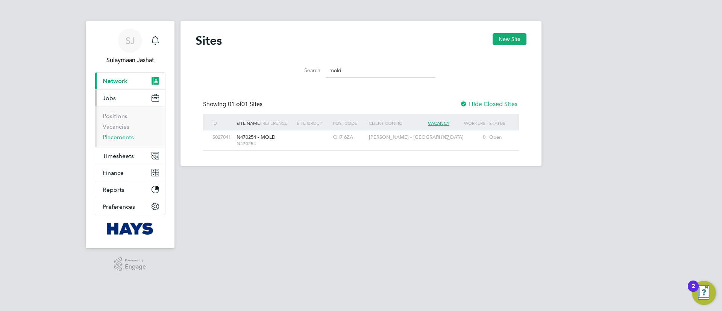
click at [118, 136] on link "Placements" at bounding box center [118, 136] width 31 height 7
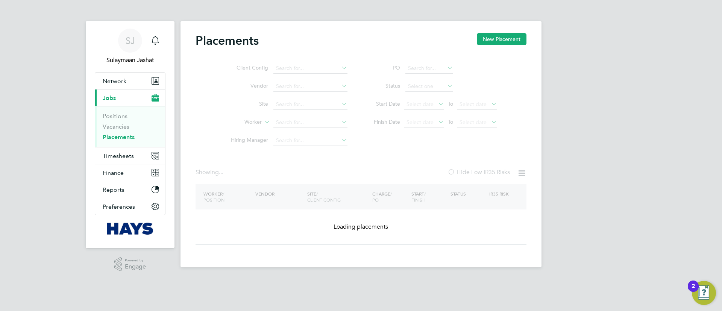
click at [426, 99] on ul "PO Status Start Date Select date To Select date Finish Date Select date To Sele…" at bounding box center [432, 95] width 150 height 72
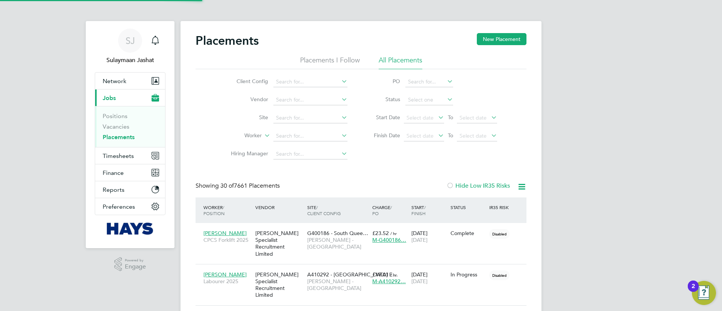
scroll to position [22, 65]
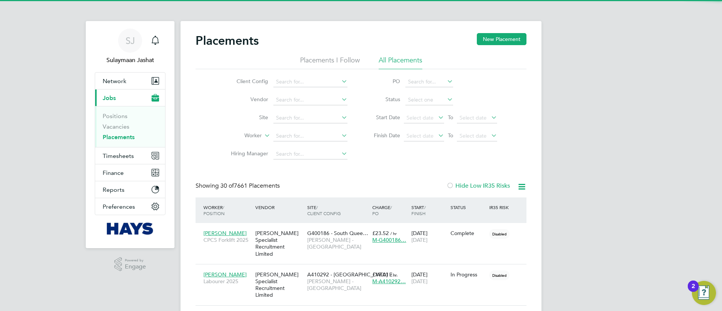
click at [423, 106] on li "Status" at bounding box center [432, 100] width 150 height 18
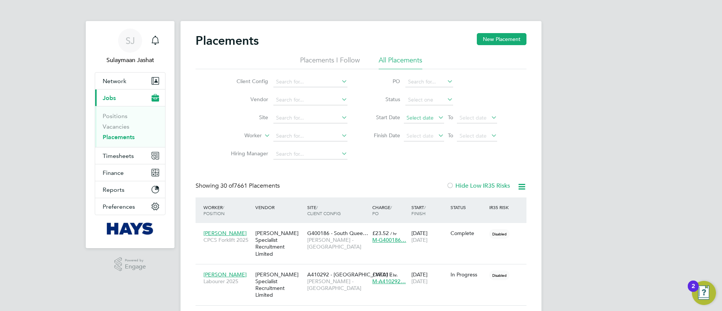
drag, startPoint x: 421, startPoint y: 112, endPoint x: 421, endPoint y: 117, distance: 4.9
click at [421, 114] on li "Start Date Select date To Select date" at bounding box center [432, 118] width 150 height 18
click at [421, 117] on span "Select date" at bounding box center [419, 117] width 27 height 7
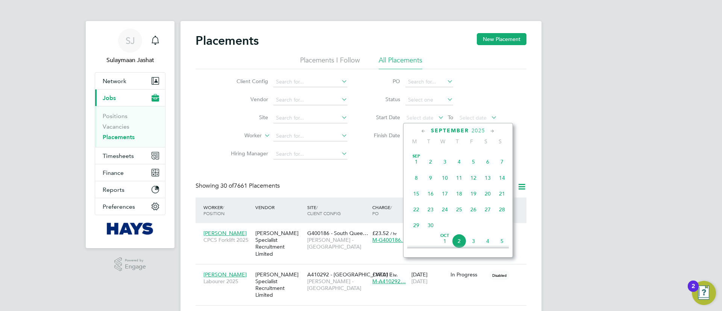
click at [414, 164] on span "Sep 1" at bounding box center [416, 162] width 14 height 14
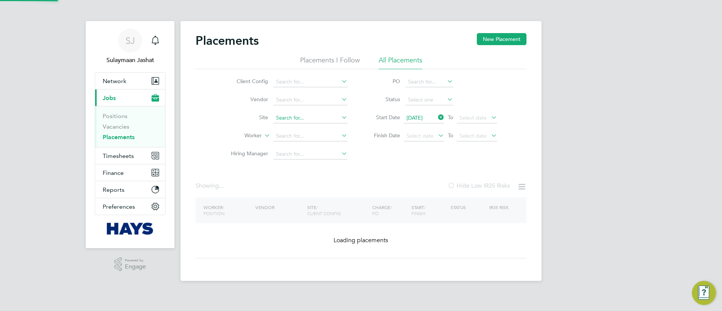
click at [317, 121] on input at bounding box center [310, 118] width 74 height 11
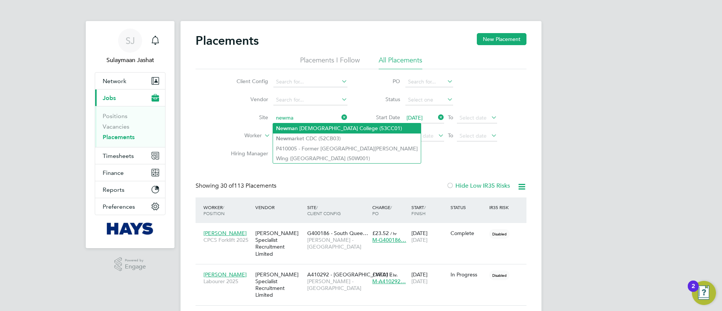
click at [312, 129] on li "Newma n Catholic College (53CC01)" at bounding box center [347, 128] width 148 height 10
type input "Newman Catholic College (53CC01)"
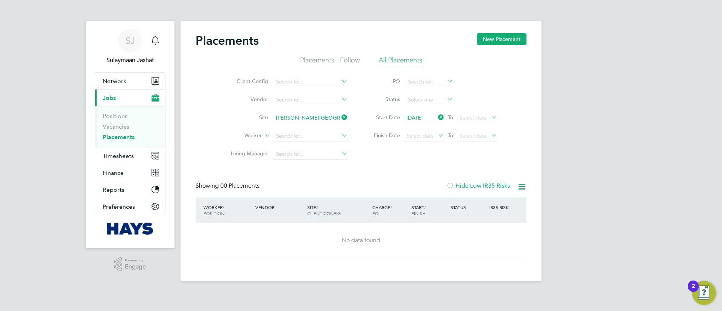
click at [111, 137] on link "Placements" at bounding box center [119, 136] width 32 height 7
click at [340, 131] on icon at bounding box center [340, 135] width 0 height 11
click at [365, 171] on div "Placements New Placement Placements I Follow All Placements Client Config Vendo…" at bounding box center [360, 145] width 331 height 225
click at [340, 121] on icon at bounding box center [340, 117] width 0 height 11
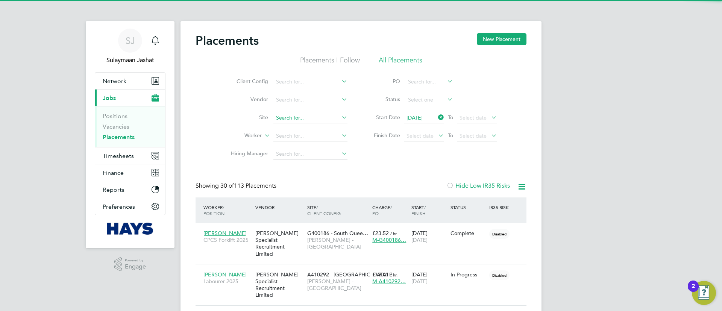
scroll to position [22, 65]
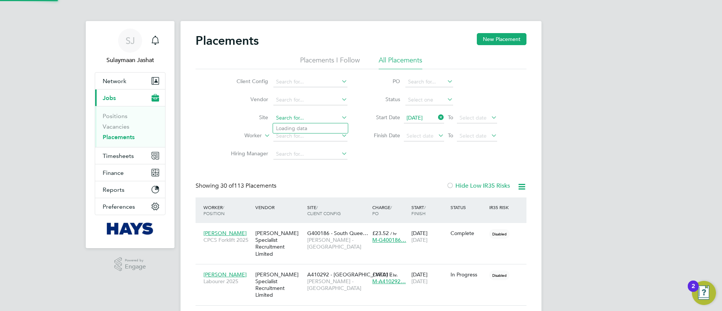
click at [335, 120] on input at bounding box center [310, 118] width 74 height 11
click at [330, 134] on li "St Margarets Clith erow (53CC03)" at bounding box center [315, 138] width 85 height 10
type input "St Margarets Clitherow (53CC03)"
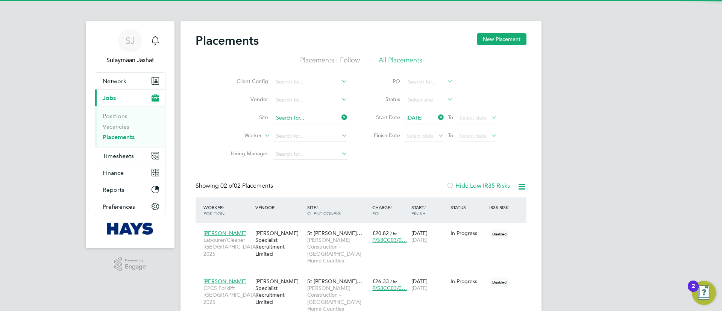
click at [321, 121] on input at bounding box center [310, 118] width 74 height 11
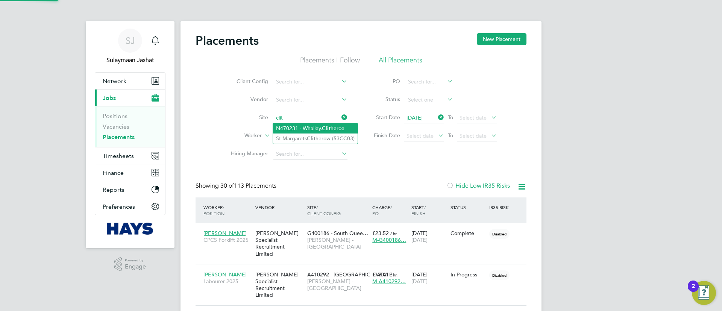
click at [316, 126] on li "N470231 - Whalley, Clit heroe" at bounding box center [315, 128] width 85 height 10
type input "N470231 - Whalley, Clitheroe"
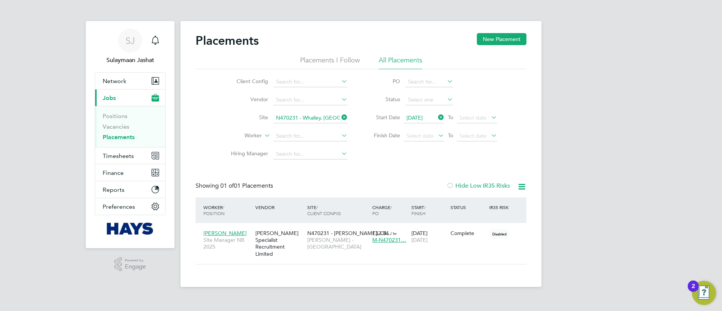
click at [324, 113] on input "N470231 - Whalley, Clitheroe" at bounding box center [310, 118] width 74 height 11
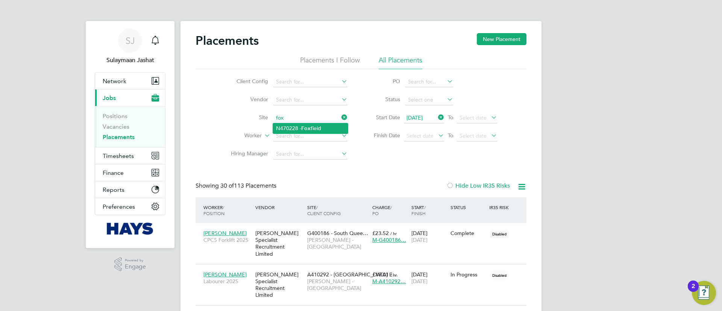
click at [308, 130] on b "Fox" at bounding box center [305, 128] width 9 height 6
type input "N470228 - Foxfield"
click at [304, 117] on input "N470228 - Foxfield" at bounding box center [310, 118] width 74 height 11
click at [291, 130] on li "Bordo n School (75CB06)" at bounding box center [315, 128] width 84 height 10
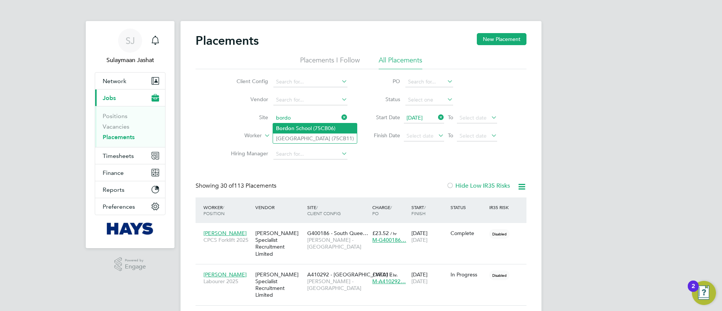
type input "Bordon School (75CB06)"
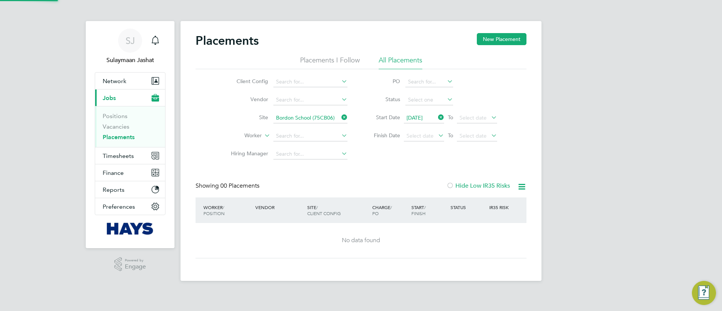
click at [435, 188] on div "Showing 00 Placements Hide Low IR35 Risks" at bounding box center [360, 189] width 331 height 15
click at [327, 123] on li "Site" at bounding box center [285, 118] width 141 height 18
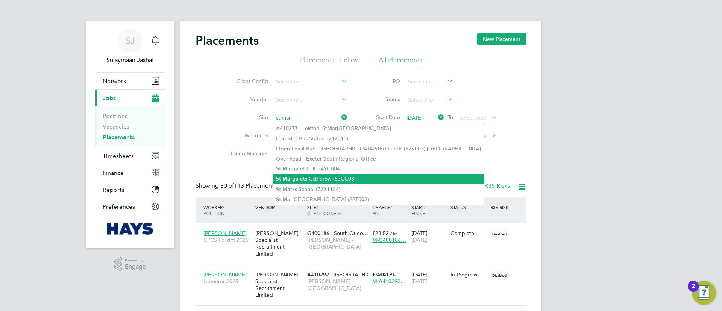
click at [312, 174] on li "St Mar garets Clitherow (53CC03)" at bounding box center [378, 179] width 211 height 10
type input "St Margarets Clitherow (53CC03)"
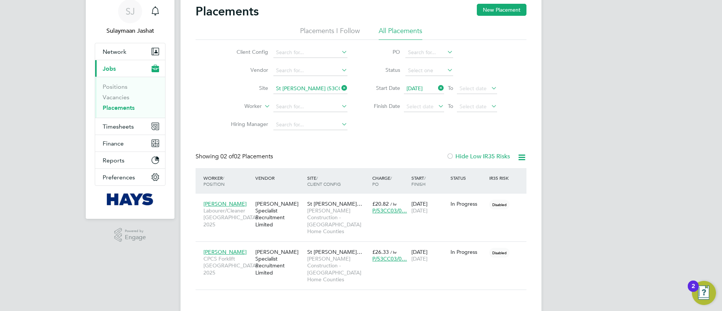
click at [409, 121] on div "Client Config Vendor Site St Margarets Clitherow (53CC03) Worker Hiring Manager…" at bounding box center [360, 87] width 331 height 94
click at [517, 247] on icon at bounding box center [517, 251] width 8 height 9
click at [518, 159] on icon at bounding box center [521, 157] width 9 height 9
click at [500, 170] on li "Download Placements Report" at bounding box center [485, 175] width 80 height 11
click at [130, 52] on button "Network" at bounding box center [130, 51] width 70 height 17
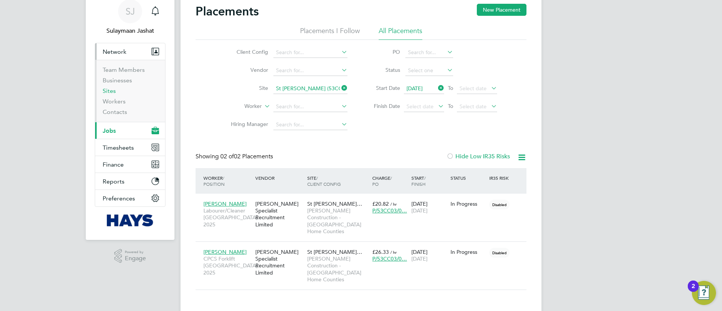
click at [107, 88] on link "Sites" at bounding box center [109, 90] width 13 height 7
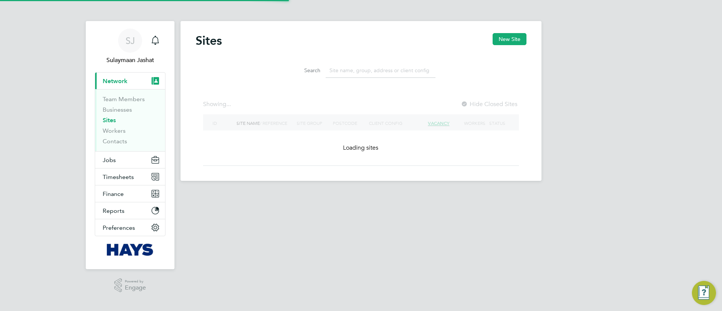
click at [368, 77] on input at bounding box center [381, 70] width 110 height 15
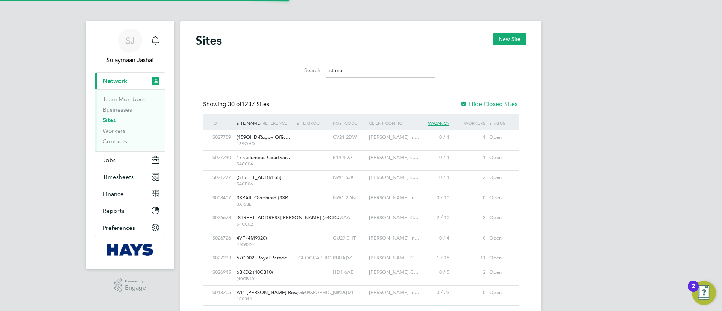
scroll to position [14, 36]
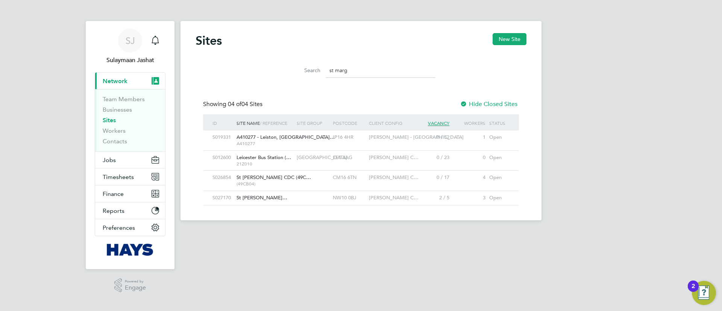
type input "st marg"
click at [288, 201] on div "St Margarets Clitherow…" at bounding box center [265, 198] width 60 height 14
click at [116, 157] on button "Jobs" at bounding box center [130, 159] width 70 height 17
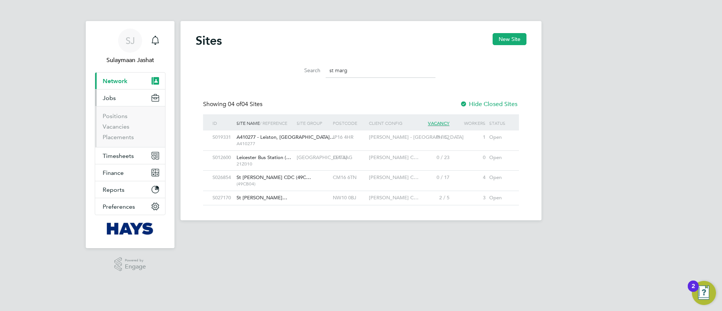
click at [124, 141] on ul "Positions Vacancies Placements" at bounding box center [130, 126] width 70 height 41
click at [124, 141] on li "Placements" at bounding box center [131, 137] width 56 height 8
click at [126, 136] on link "Placements" at bounding box center [118, 136] width 31 height 7
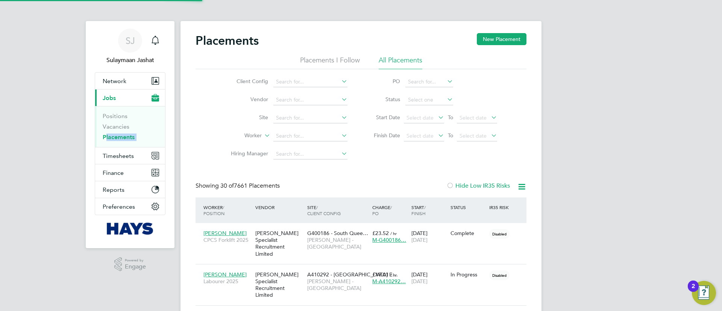
scroll to position [22, 65]
click at [294, 132] on input at bounding box center [310, 136] width 74 height 11
click at [314, 145] on li "David Ander son" at bounding box center [310, 146] width 75 height 10
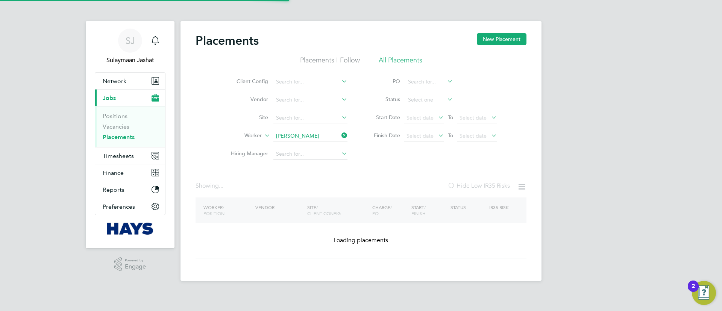
type input "David Anderson"
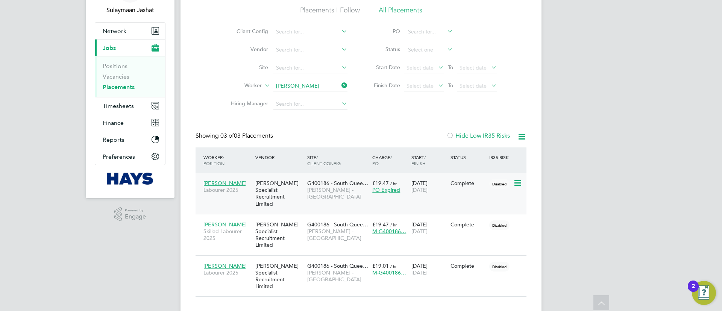
click at [281, 184] on div "Hays Specialist Recruitment Limited" at bounding box center [279, 193] width 52 height 35
click at [117, 105] on span "Timesheets" at bounding box center [118, 105] width 31 height 7
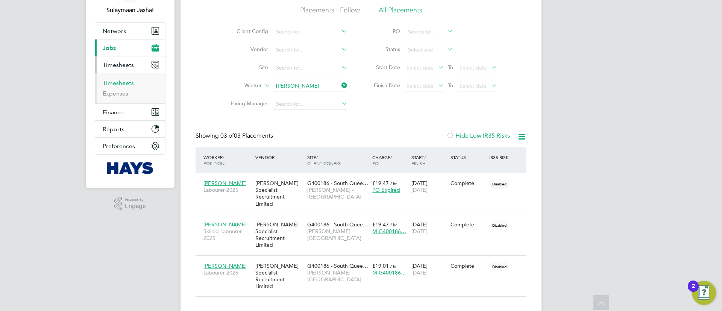
click at [120, 82] on link "Timesheets" at bounding box center [118, 82] width 31 height 7
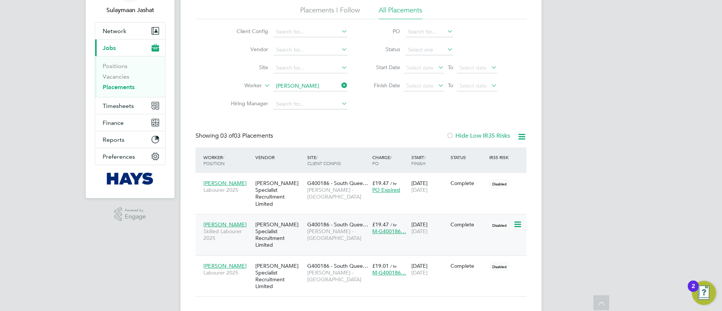
click at [319, 221] on span "G400186 - South Quee…" at bounding box center [337, 224] width 61 height 7
click at [347, 194] on div "G400186 - South Quee… Lovell - Scotland" at bounding box center [337, 190] width 65 height 28
click at [273, 116] on div "Placements New Placement Placements I Follow All Placements Client Config Vendo…" at bounding box center [360, 140] width 331 height 314
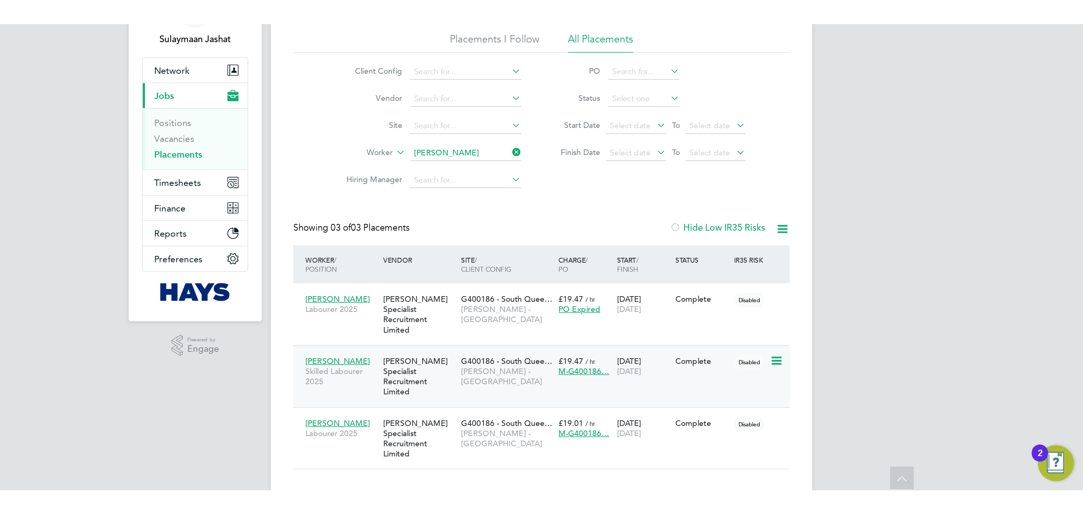
scroll to position [4, 4]
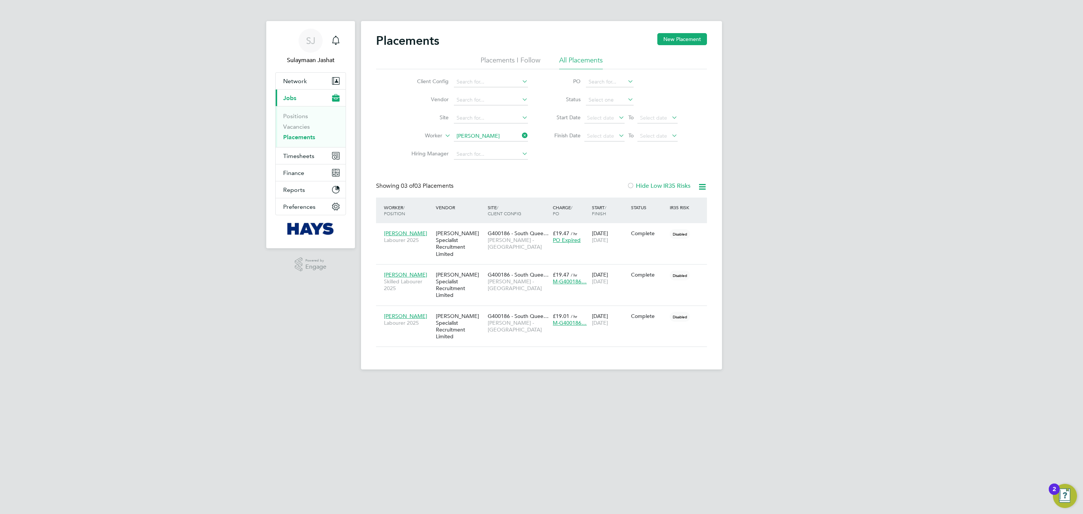
click at [479, 137] on input "[PERSON_NAME]" at bounding box center [491, 136] width 74 height 11
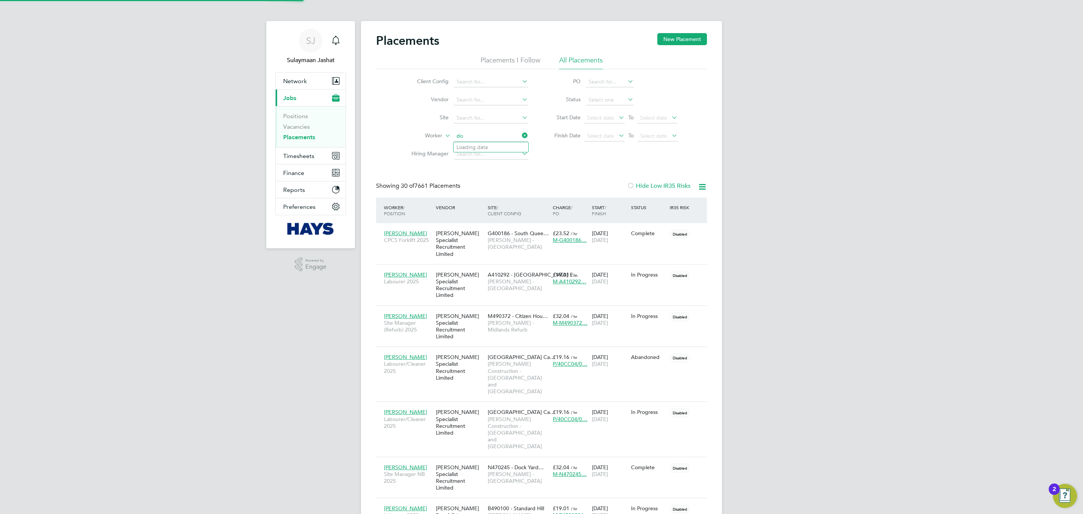
scroll to position [21, 65]
click at [493, 144] on li "Dodou Jobe" at bounding box center [490, 147] width 75 height 10
type input "Dodou Jobe"
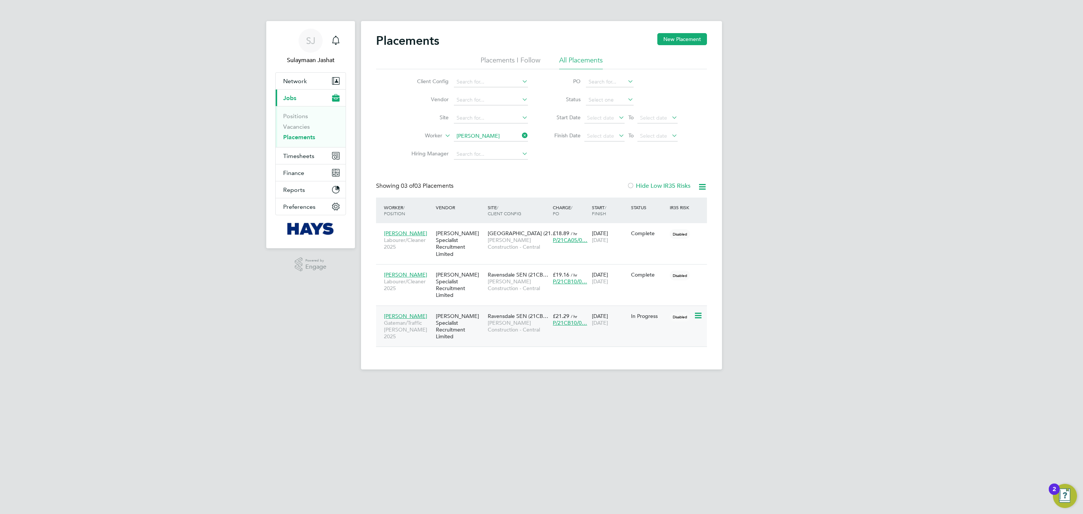
click at [508, 311] on span "Morgan Sindall Construction - Central" at bounding box center [518, 326] width 61 height 14
click at [474, 234] on div "[PERSON_NAME] Specialist Recruitment Limited" at bounding box center [460, 243] width 52 height 35
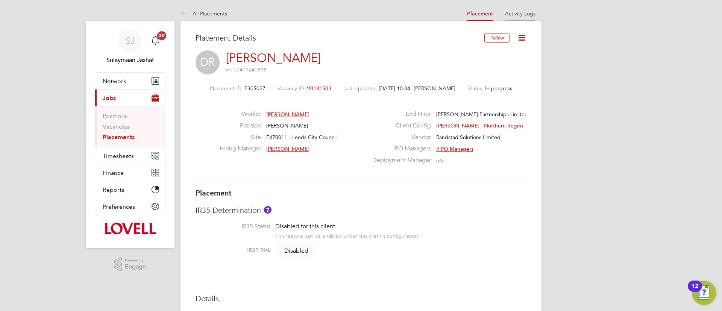
click at [514, 7] on li "Activity Logs" at bounding box center [520, 13] width 30 height 15
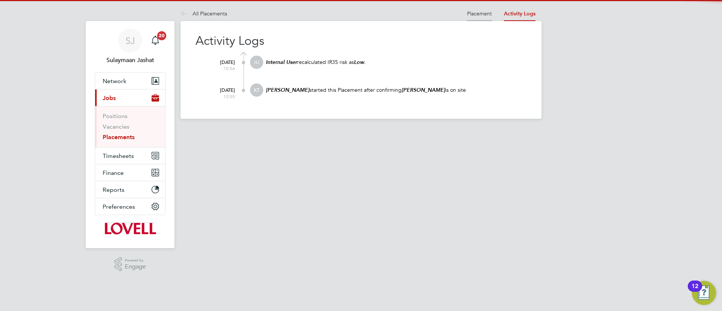
click at [470, 14] on link "Placement" at bounding box center [479, 13] width 25 height 7
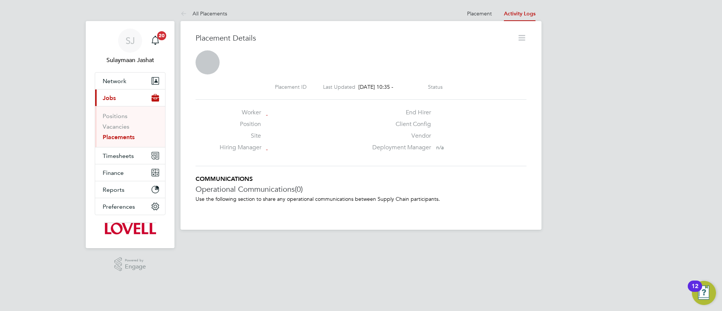
scroll to position [4, 4]
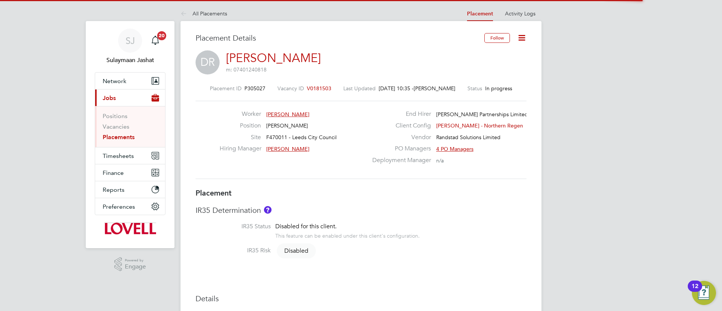
click at [318, 88] on span "V0181503" at bounding box center [319, 88] width 24 height 7
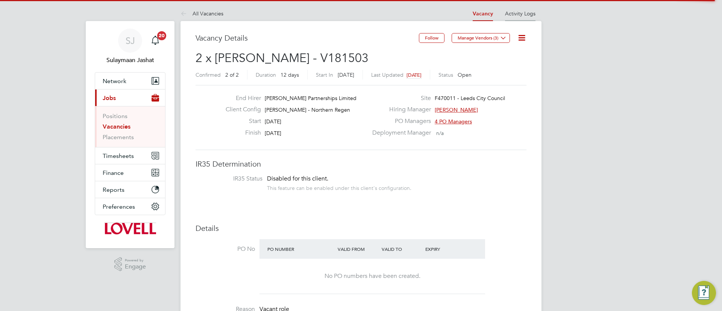
click at [518, 16] on link "Activity Logs" at bounding box center [520, 13] width 30 height 7
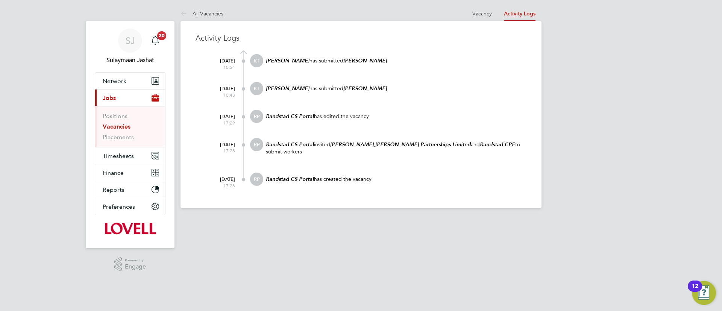
drag, startPoint x: 495, startPoint y: 10, endPoint x: 451, endPoint y: 12, distance: 43.6
click at [495, 10] on at-navigation-tab "Vacancy" at bounding box center [482, 12] width 32 height 7
click at [475, 13] on link "Vacancy" at bounding box center [482, 13] width 20 height 7
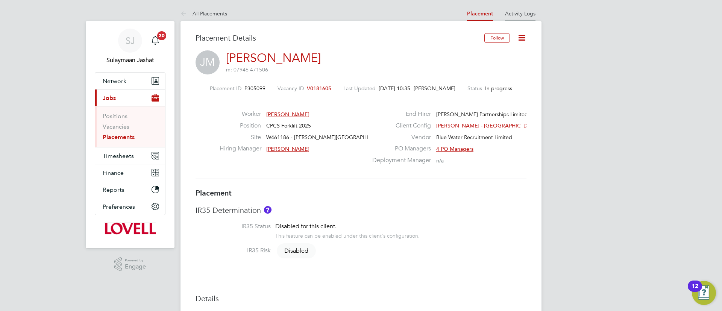
click at [532, 10] on link "Activity Logs" at bounding box center [520, 13] width 30 height 7
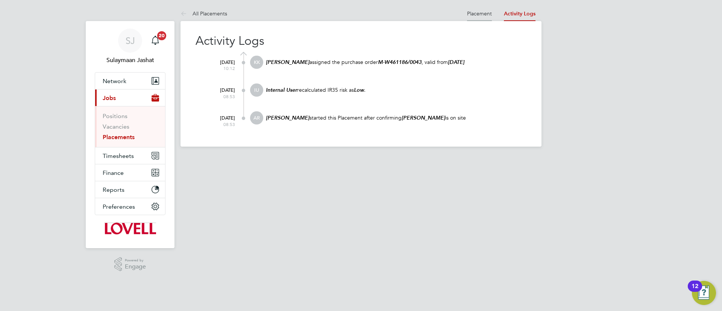
click at [476, 17] on li "Placement" at bounding box center [479, 13] width 25 height 15
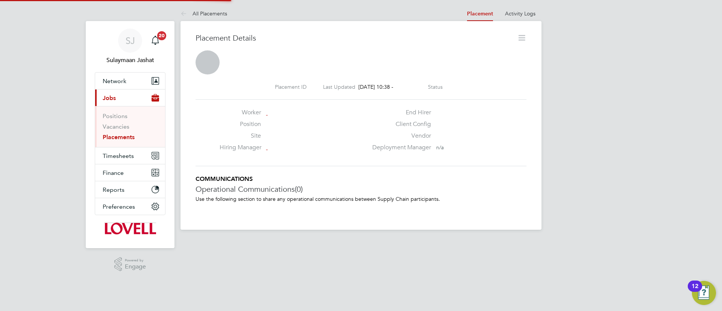
scroll to position [12, 148]
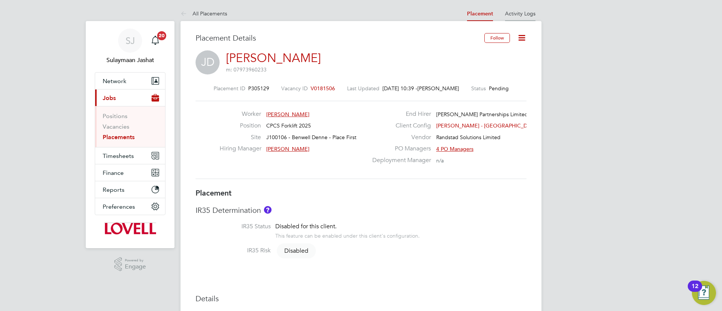
click at [506, 14] on at-navigation-tab "Activity Logs" at bounding box center [520, 12] width 42 height 7
click at [508, 14] on link "Activity Logs" at bounding box center [520, 13] width 30 height 7
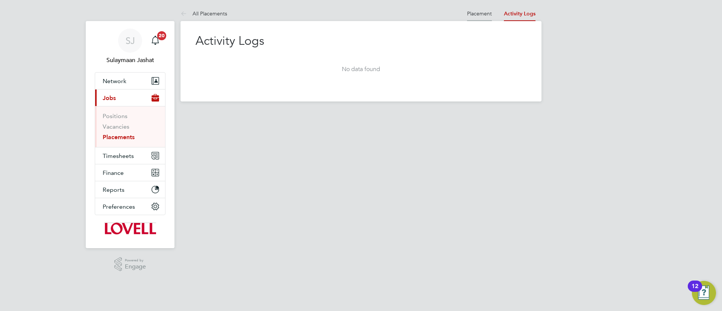
click at [488, 17] on li "Placement" at bounding box center [479, 13] width 25 height 15
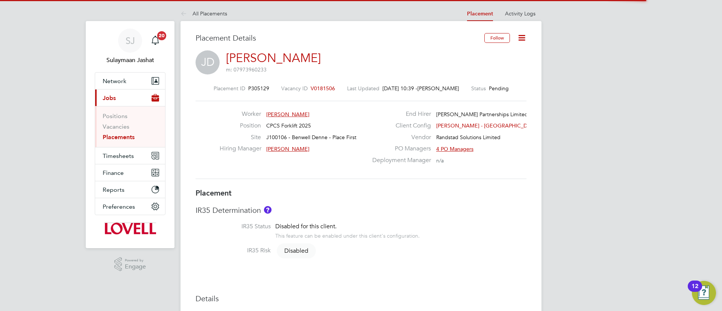
click at [323, 88] on span "V0181506" at bounding box center [323, 88] width 24 height 7
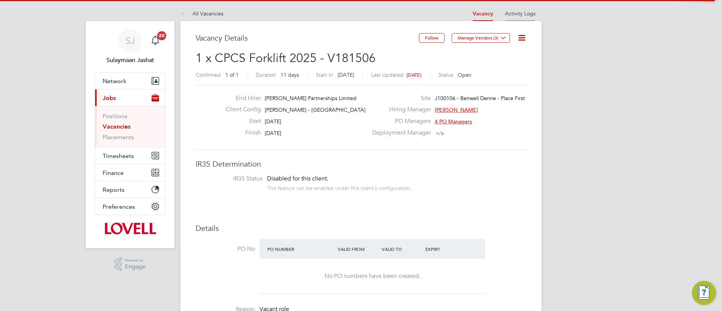
click at [517, 14] on link "Activity Logs" at bounding box center [520, 13] width 30 height 7
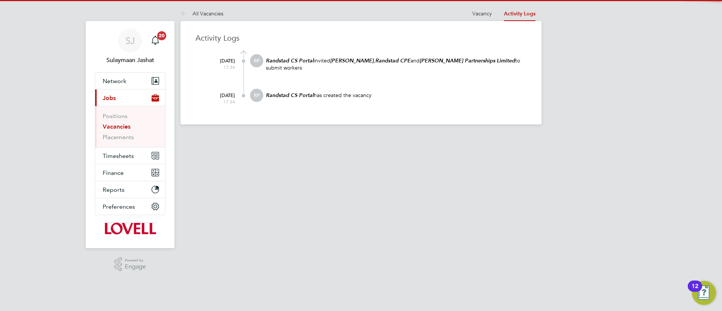
click at [478, 21] on div "Activity Logs 29 Sep 2025 17:34 RP Randstad CS Portal invited Hays , Randstad C…" at bounding box center [360, 72] width 361 height 103
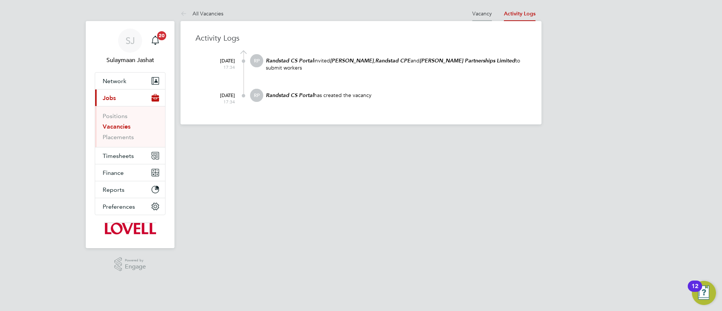
click at [484, 15] on link "Vacancy" at bounding box center [482, 13] width 20 height 7
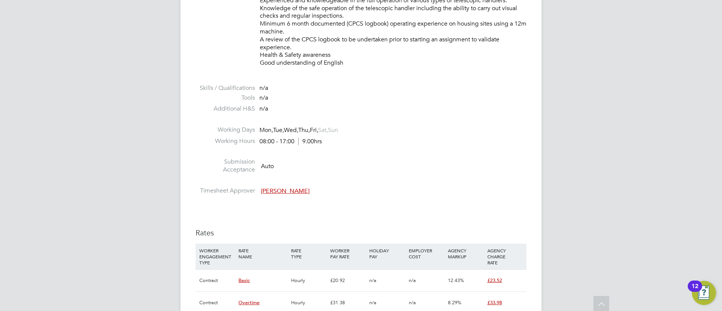
scroll to position [564, 0]
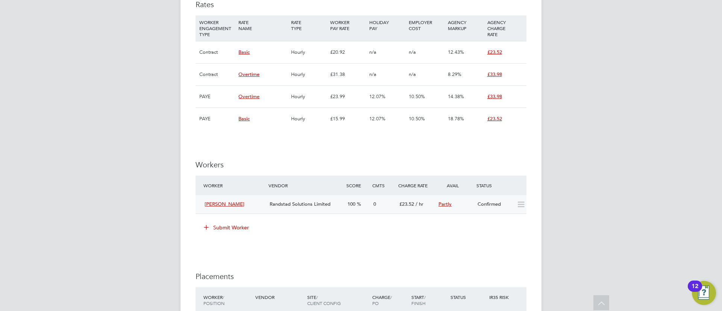
click at [341, 201] on div "Randstad Solutions Limited" at bounding box center [306, 204] width 78 height 12
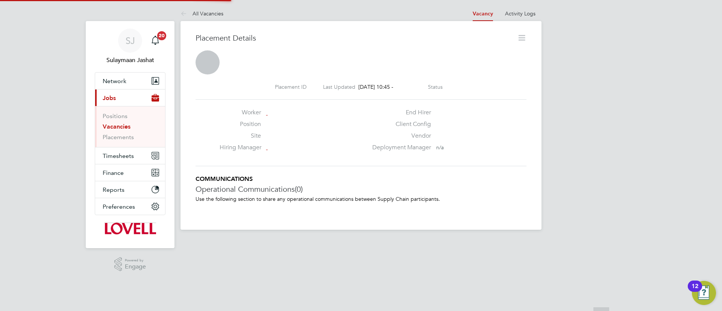
scroll to position [4, 4]
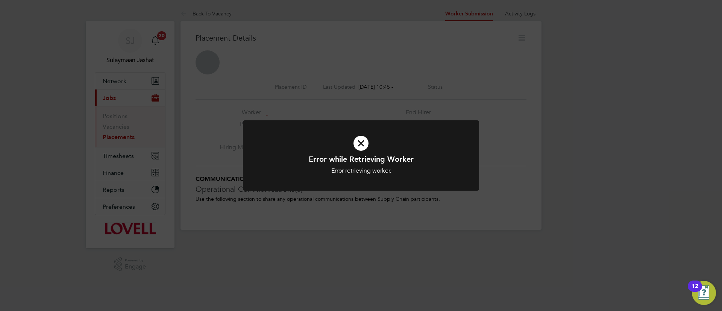
click at [400, 20] on div "Error while Retrieving Worker Error retrieving worker. Cancel Okay" at bounding box center [361, 155] width 722 height 311
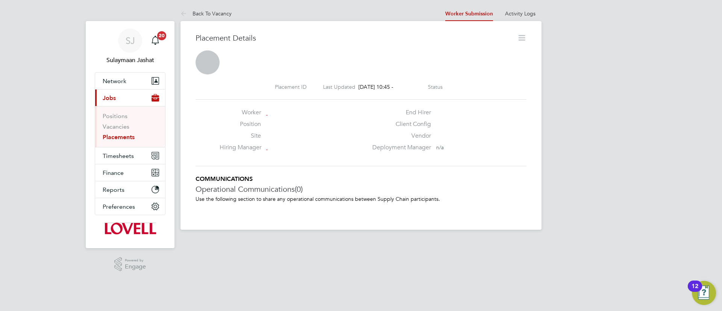
click at [129, 140] on link "Placements" at bounding box center [119, 136] width 32 height 7
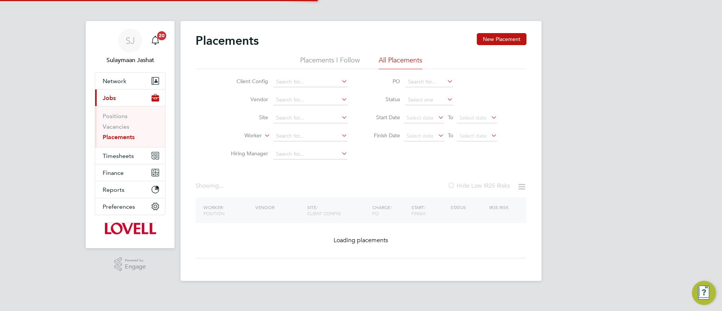
click at [386, 227] on div "Worker / Position Vendor Site / Client Config Charge / PO Start / Finish Status…" at bounding box center [360, 227] width 331 height 61
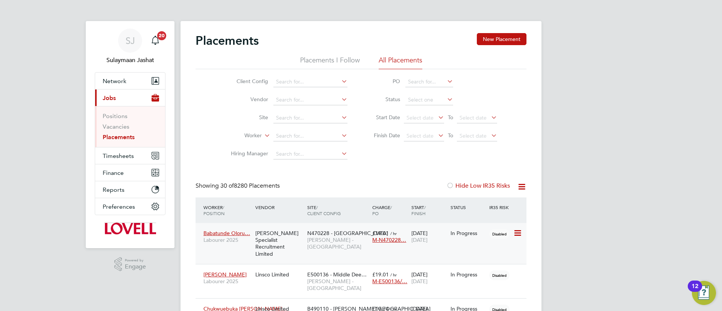
click at [314, 242] on span "Lovell - North West" at bounding box center [337, 243] width 61 height 14
click at [397, 150] on div "Client Config Vendor Site Worker Hiring Manager PO Status Start Date Select dat…" at bounding box center [360, 116] width 331 height 94
click at [417, 116] on span "Select date" at bounding box center [419, 117] width 27 height 7
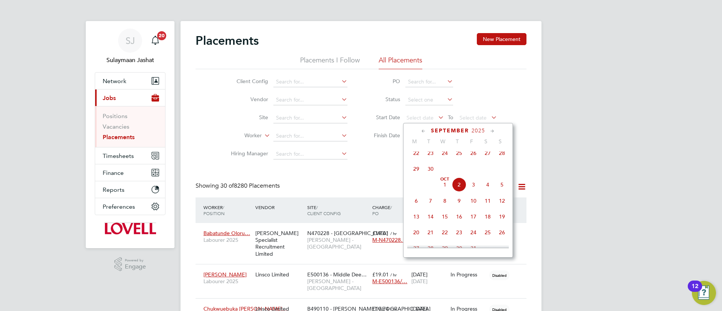
scroll to position [155, 0]
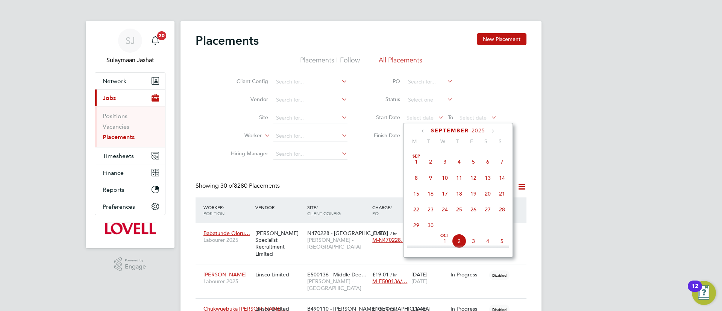
click at [415, 158] on span "Sep" at bounding box center [416, 157] width 14 height 4
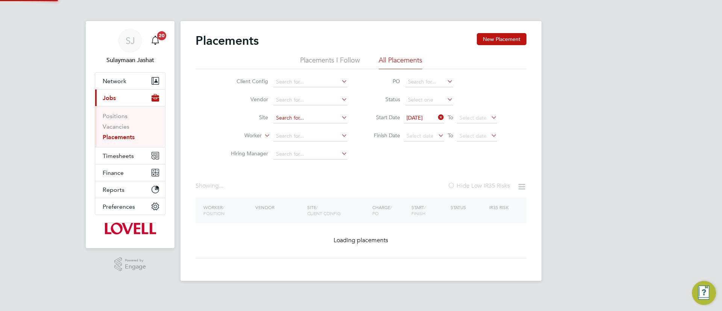
click at [318, 119] on input at bounding box center [310, 118] width 74 height 11
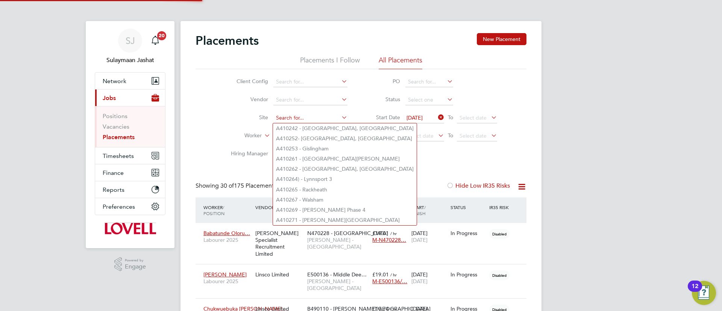
scroll to position [22, 65]
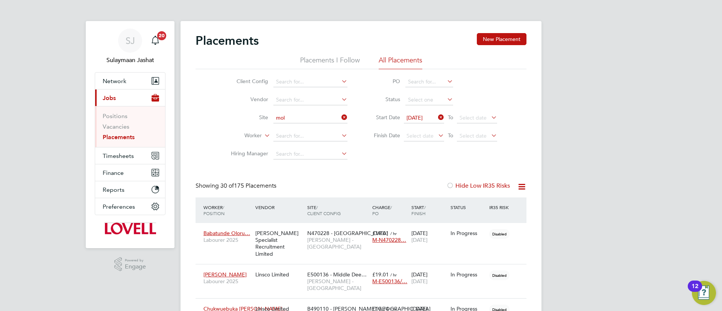
click at [324, 130] on li "N470254 - MOL D" at bounding box center [310, 128] width 75 height 10
type input "N470254 - MOLD"
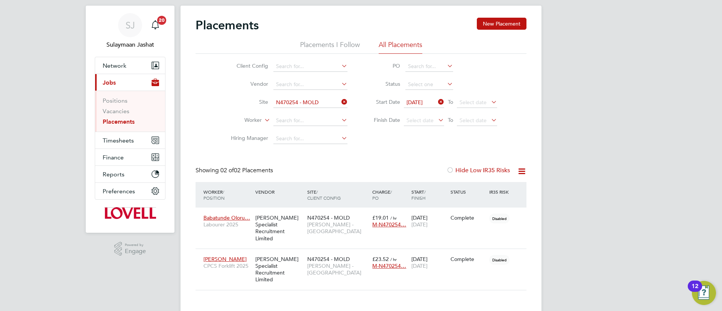
click at [522, 172] on icon at bounding box center [521, 171] width 9 height 9
click at [495, 187] on li "Download Placements Report" at bounding box center [485, 189] width 80 height 11
drag, startPoint x: 314, startPoint y: 102, endPoint x: 380, endPoint y: 102, distance: 66.2
click at [314, 102] on ul "Client Config Vendor Site Worker Hiring Manager" at bounding box center [285, 103] width 141 height 90
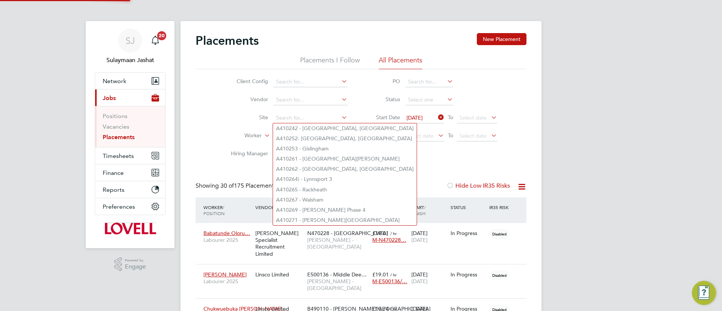
scroll to position [4, 4]
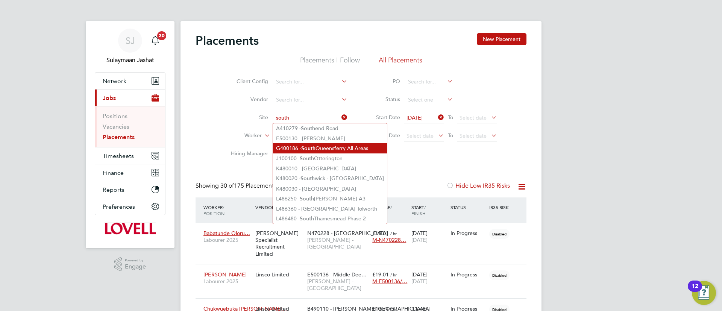
click at [379, 149] on li "G400186 - South Queensferry All Areas" at bounding box center [330, 148] width 114 height 10
type input "G400186 - South Queensferry All Areas"
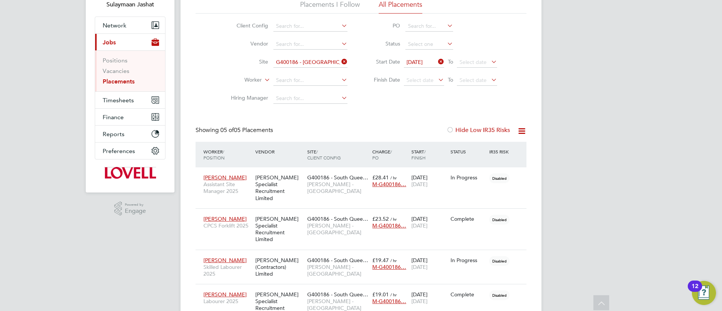
click at [489, 55] on li "Start Date 01 Sep 2025 To Select date" at bounding box center [432, 62] width 150 height 18
click at [489, 59] on span "Select date" at bounding box center [477, 63] width 40 height 10
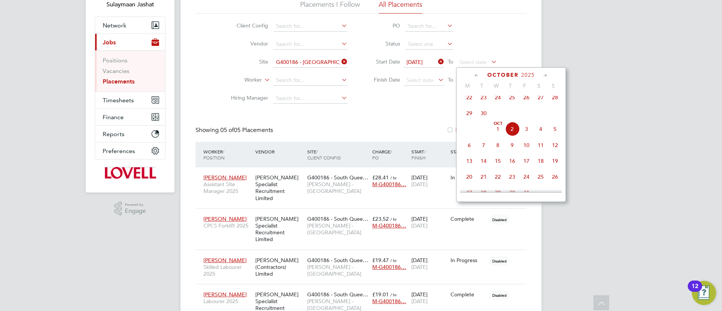
click at [486, 119] on span "30" at bounding box center [483, 113] width 14 height 14
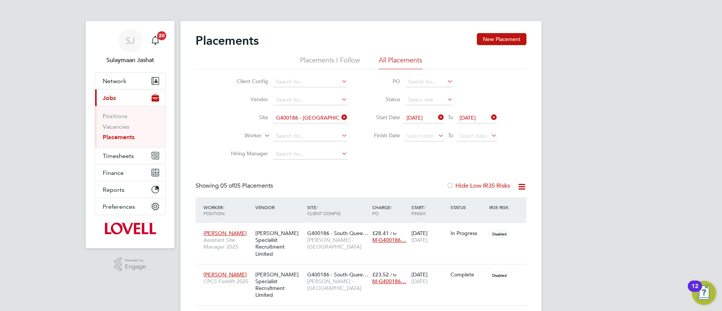
click at [409, 156] on div "Client Config Vendor Site G400186 - South Queensferry All Areas Worker Hiring M…" at bounding box center [360, 116] width 331 height 94
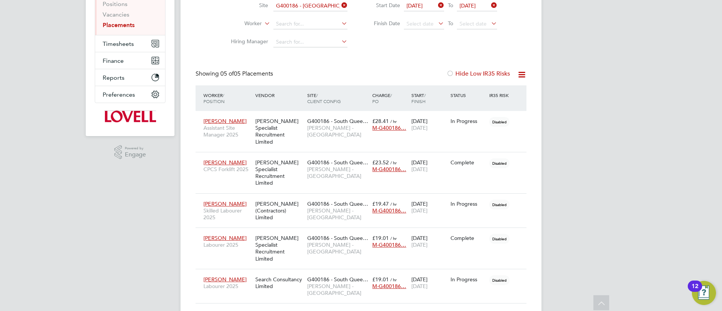
click at [376, 55] on div "Placements New Placement Placements I Follow All Placements Client Config Vendo…" at bounding box center [360, 112] width 331 height 382
click at [272, 123] on div "Hays Specialist Recruitment Limited" at bounding box center [279, 131] width 52 height 35
click at [471, 125] on div "In Progress" at bounding box center [467, 121] width 39 height 14
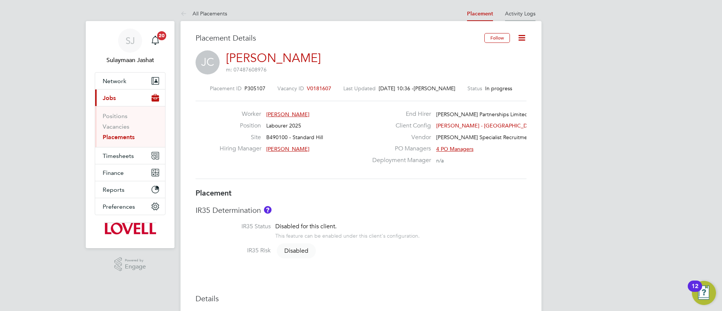
click at [514, 18] on li "Activity Logs" at bounding box center [520, 13] width 30 height 15
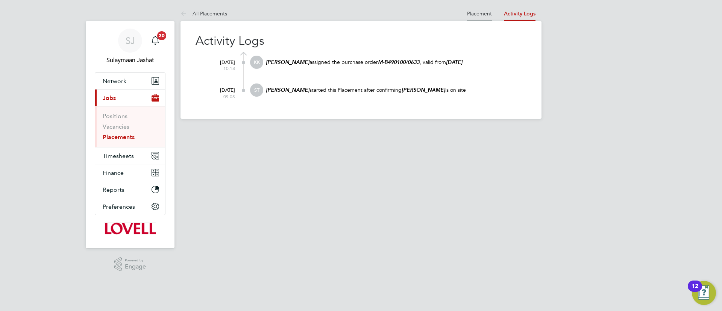
click at [476, 18] on li "Placement" at bounding box center [479, 13] width 25 height 15
click at [485, 12] on link "Placement" at bounding box center [479, 13] width 25 height 7
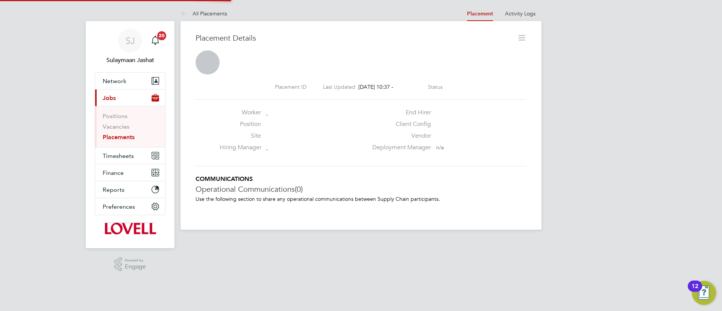
scroll to position [12, 148]
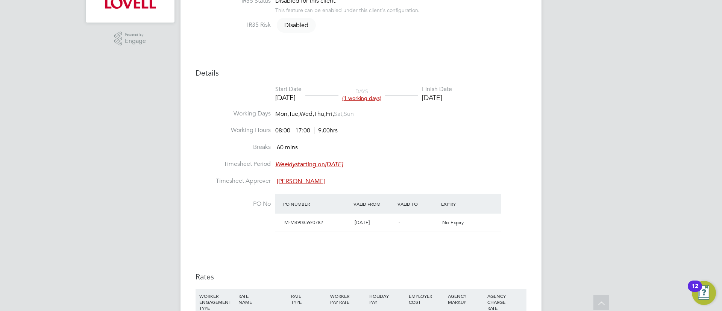
click at [474, 79] on div "Details Start Date [DATE] DAYS (1 working days) Finish Date [DATE] Working Days…" at bounding box center [360, 217] width 331 height 298
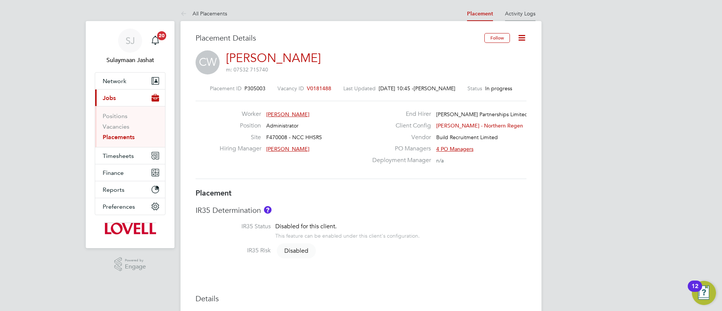
click at [521, 14] on link "Activity Logs" at bounding box center [520, 13] width 30 height 7
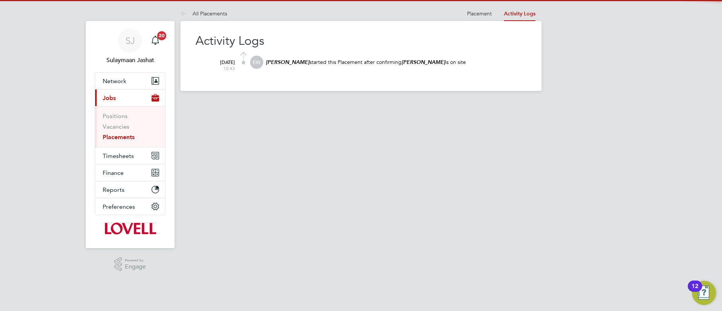
click at [497, 14] on at-navigation-tab "Placement" at bounding box center [479, 12] width 37 height 7
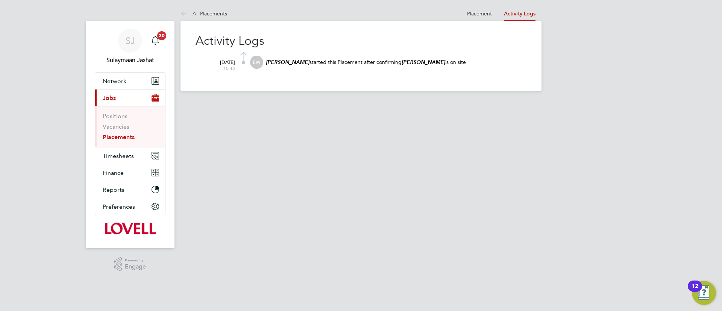
click at [494, 13] on at-navigation-tab "Placement" at bounding box center [479, 12] width 37 height 7
click at [479, 15] on link "Placement" at bounding box center [479, 13] width 25 height 7
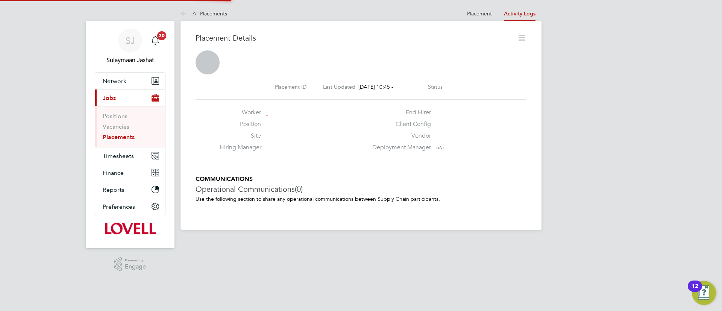
scroll to position [4, 4]
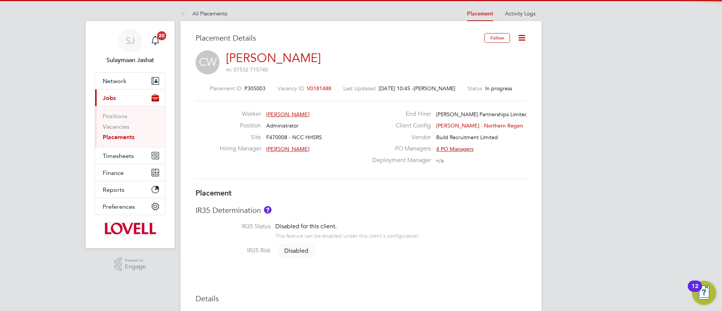
click at [329, 88] on span "V0181488" at bounding box center [319, 88] width 24 height 7
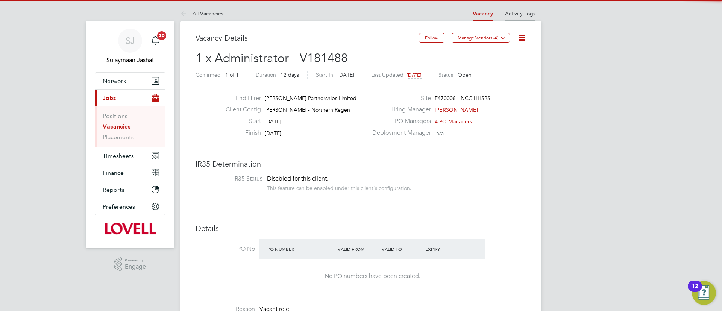
click at [529, 19] on li "Activity Logs" at bounding box center [520, 13] width 30 height 15
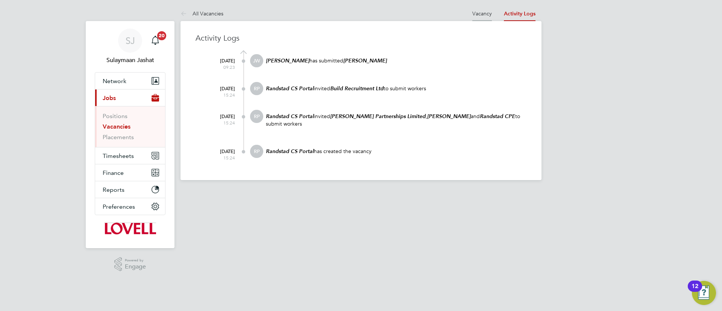
click at [489, 15] on link "Vacancy" at bounding box center [482, 13] width 20 height 7
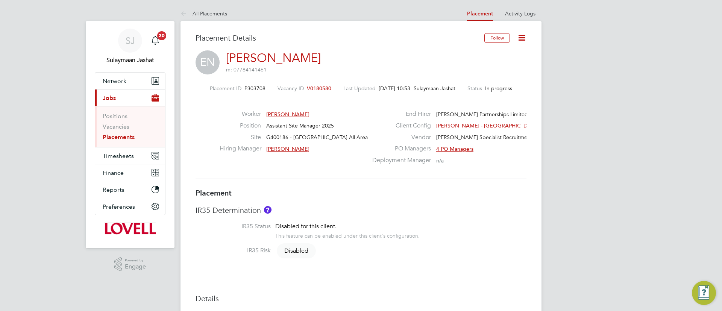
click at [520, 14] on link "Activity Logs" at bounding box center [520, 13] width 30 height 7
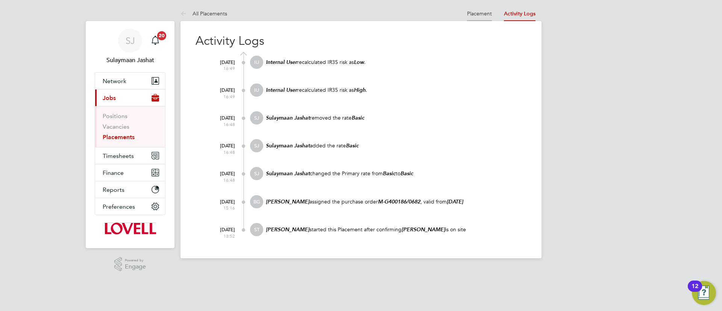
click at [473, 9] on li "Placement" at bounding box center [479, 13] width 25 height 15
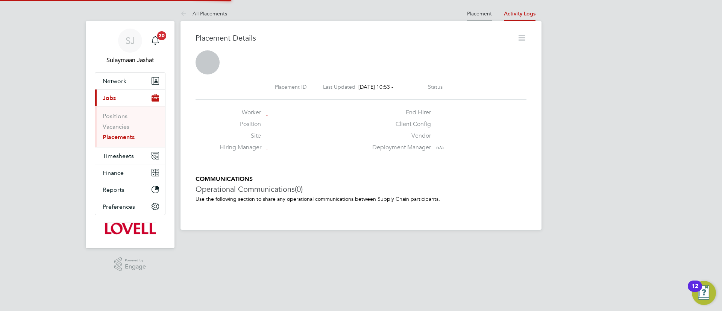
scroll to position [4, 4]
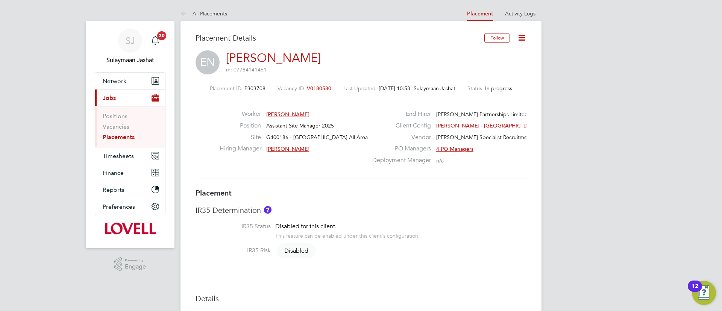
click at [316, 86] on span "V0180580" at bounding box center [319, 88] width 24 height 7
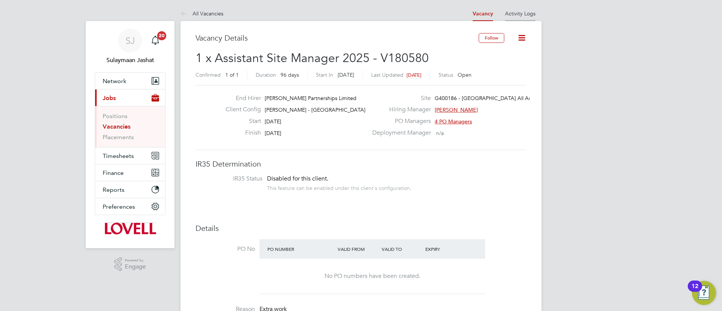
click at [514, 19] on li "Activity Logs" at bounding box center [520, 13] width 30 height 15
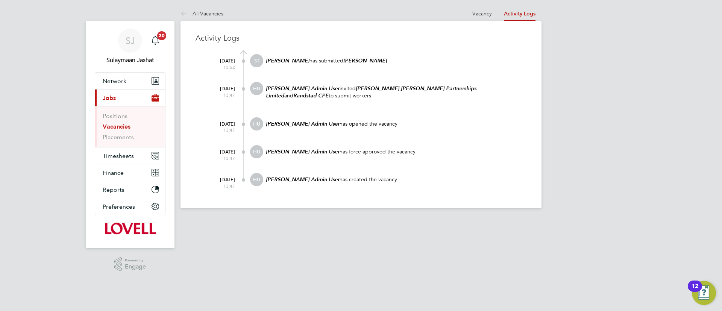
click at [479, 21] on div "Activity Logs [DATE] 13:52 ST [PERSON_NAME] has submitted [PERSON_NAME] [DATE] …" at bounding box center [360, 114] width 361 height 187
click at [482, 15] on link "Vacancy" at bounding box center [482, 13] width 20 height 7
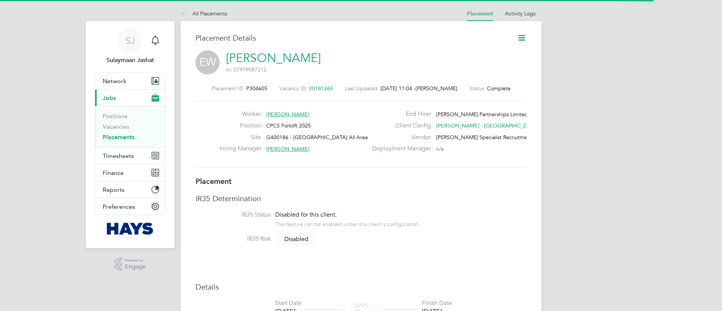
click at [249, 65] on link "Edward Wallace" at bounding box center [273, 58] width 95 height 15
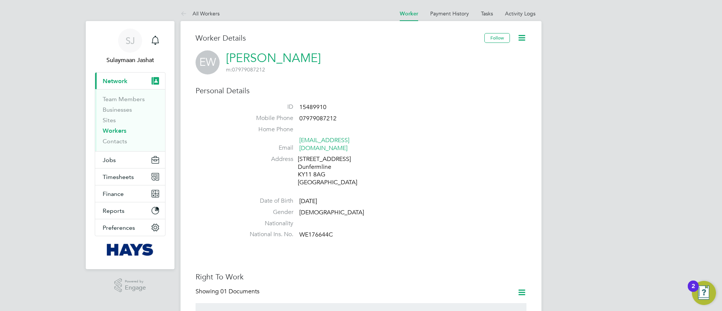
click at [312, 109] on span "15489910" at bounding box center [312, 107] width 27 height 8
copy span "15489910"
click at [345, 121] on li "Mobile Phone [PHONE_NUMBER]" at bounding box center [384, 119] width 286 height 11
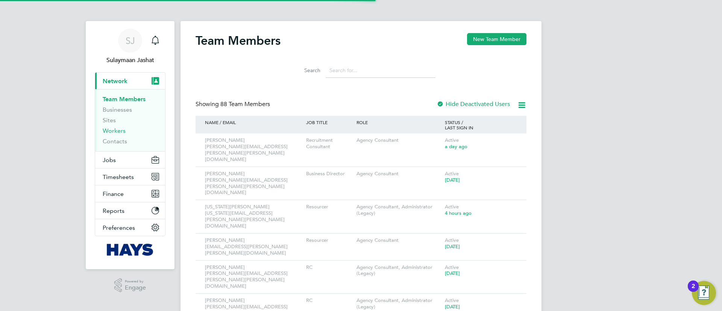
click at [121, 131] on link "Workers" at bounding box center [114, 130] width 23 height 7
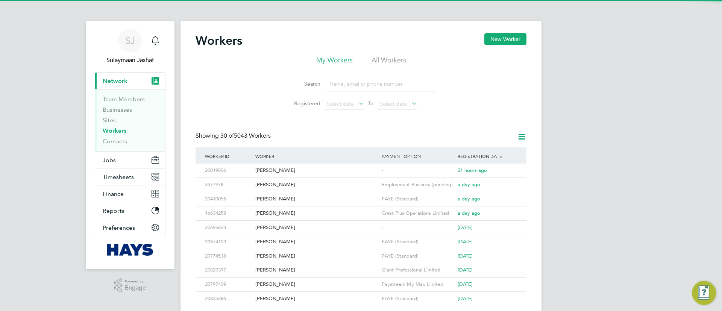
click at [396, 66] on li "All Workers" at bounding box center [388, 63] width 35 height 14
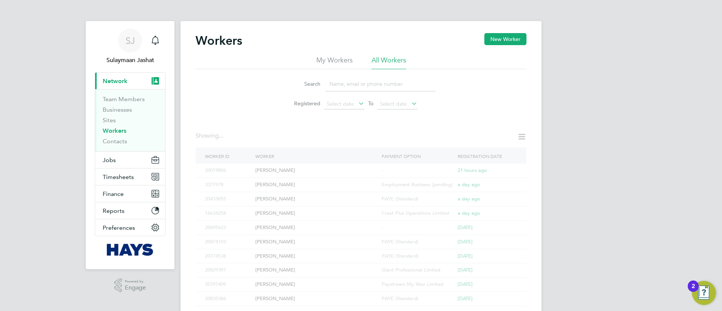
click at [375, 80] on input at bounding box center [381, 84] width 110 height 15
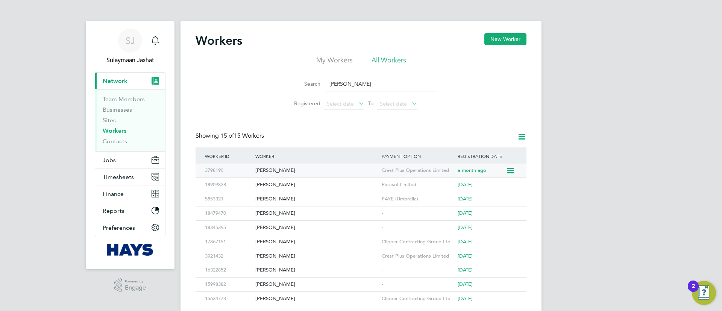
type input "[PERSON_NAME]"
click at [316, 171] on div "[PERSON_NAME]" at bounding box center [316, 171] width 126 height 14
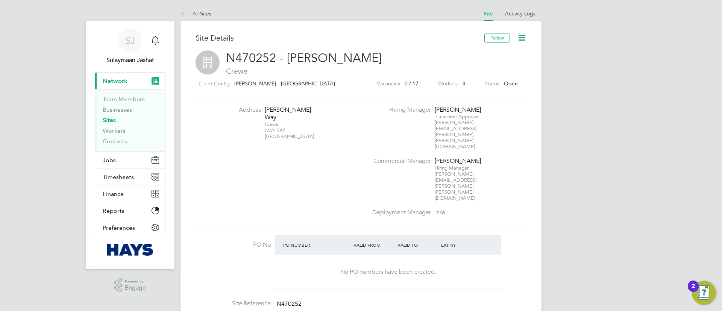
click at [269, 129] on div "Crewe CW1 5XZ [GEOGRAPHIC_DATA]" at bounding box center [288, 130] width 47 height 18
click at [269, 129] on div "Crewe CW1 5XZ United Kingdom" at bounding box center [288, 130] width 47 height 18
copy div "CW1 5XZ"
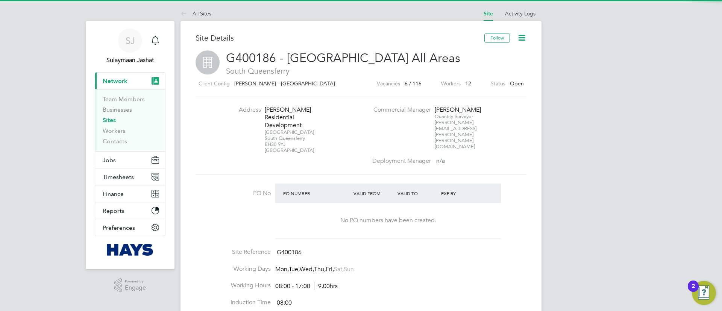
click at [277, 136] on div "[STREET_ADDRESS]" at bounding box center [288, 141] width 47 height 24
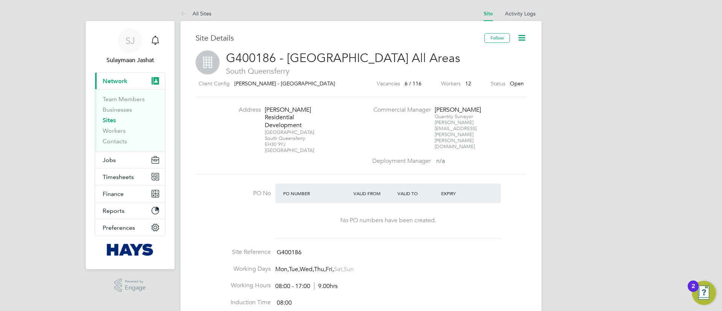
click at [277, 136] on div "[STREET_ADDRESS]" at bounding box center [288, 141] width 47 height 24
copy div "EH30 9YJ"
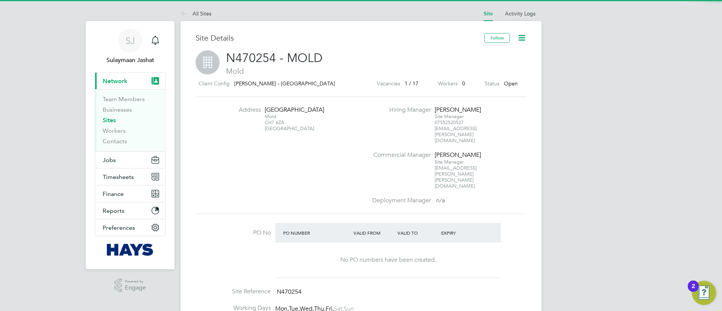
click at [278, 127] on div "[STREET_ADDRESS]" at bounding box center [288, 123] width 47 height 18
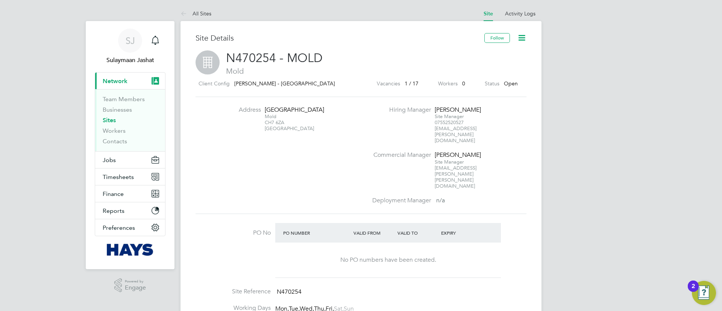
click at [274, 130] on div "[STREET_ADDRESS]" at bounding box center [288, 123] width 47 height 18
copy div "CH7 6ZA"
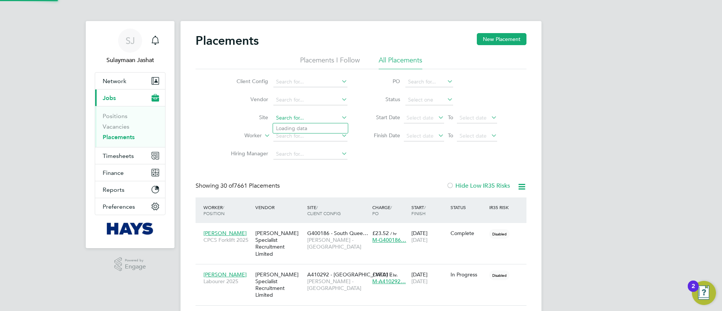
click at [309, 121] on input at bounding box center [310, 118] width 74 height 11
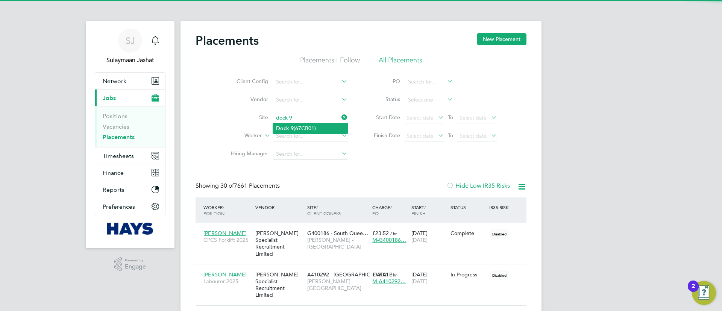
click at [305, 129] on li "Dock 9 (67CB01)" at bounding box center [310, 128] width 75 height 10
type input "Dock 9 (67CB01)"
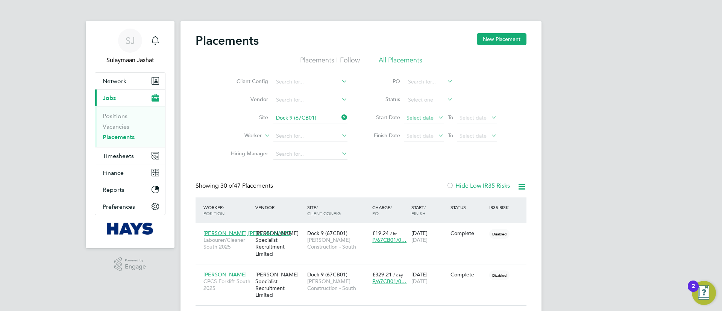
click at [433, 113] on span "Select date" at bounding box center [424, 118] width 40 height 10
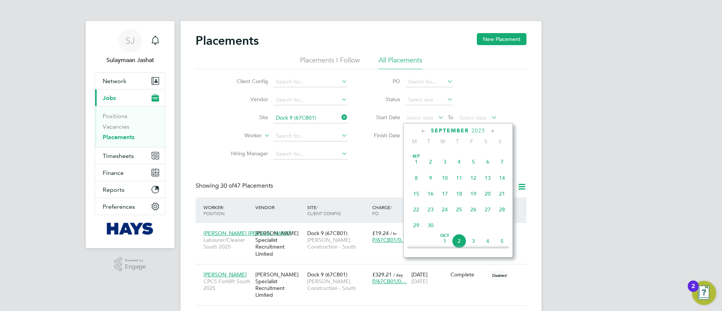
click at [420, 168] on span "Sep 1" at bounding box center [416, 162] width 14 height 14
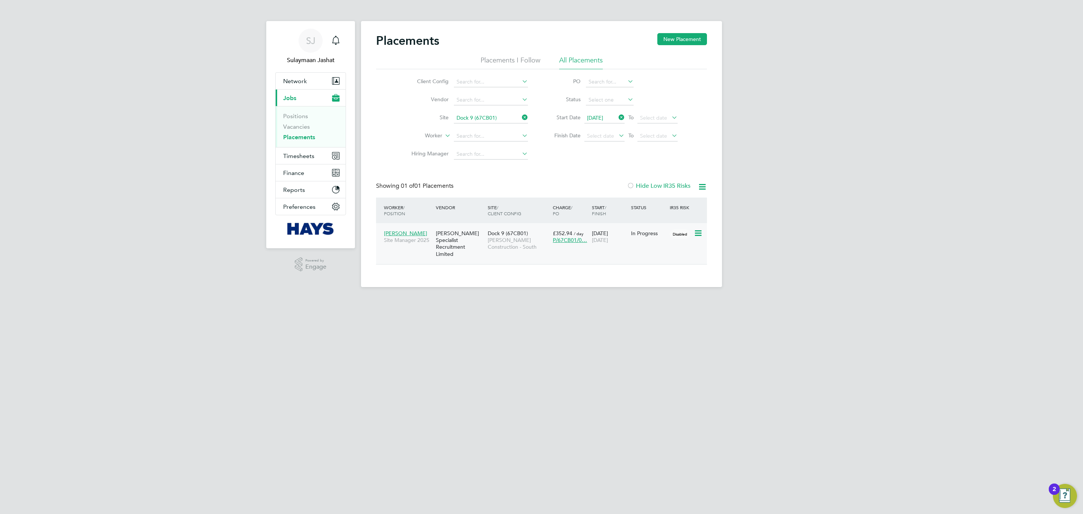
click at [636, 255] on div "Bradley Reed Site Manager 2025 Hays Specialist Recruitment Limited Dock 9 (67CB…" at bounding box center [541, 243] width 331 height 41
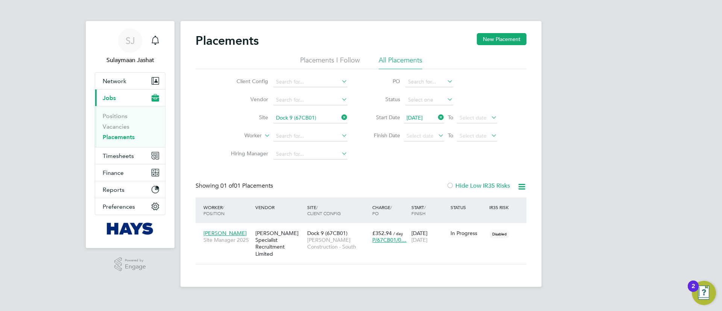
scroll to position [22, 52]
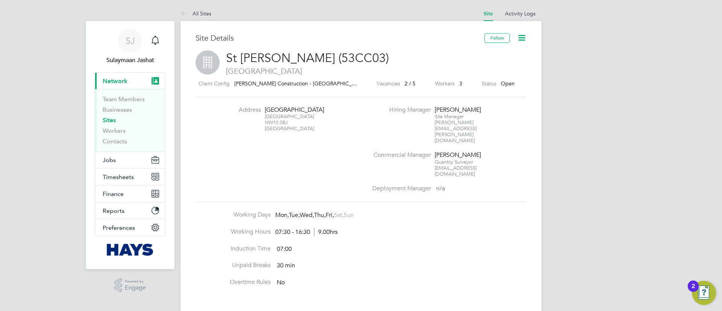
click at [283, 124] on div "London NW10 0BJ United Kingdom" at bounding box center [288, 123] width 47 height 18
copy div "NW10 0BJ"
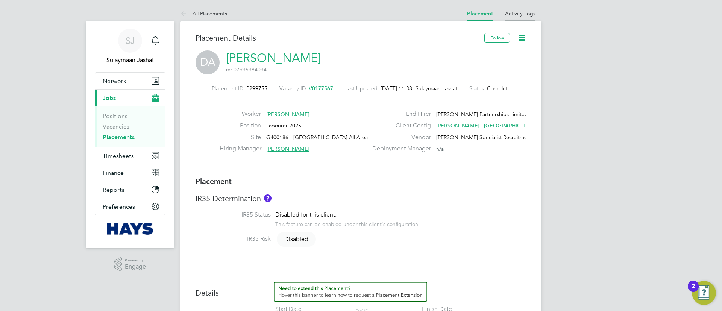
click at [530, 15] on link "Activity Logs" at bounding box center [520, 13] width 30 height 7
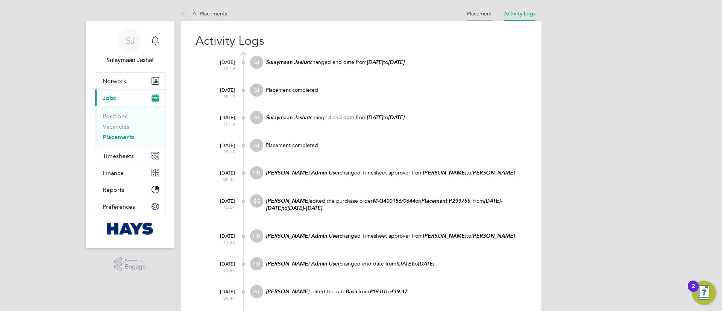
click at [476, 14] on link "Placement" at bounding box center [479, 13] width 25 height 7
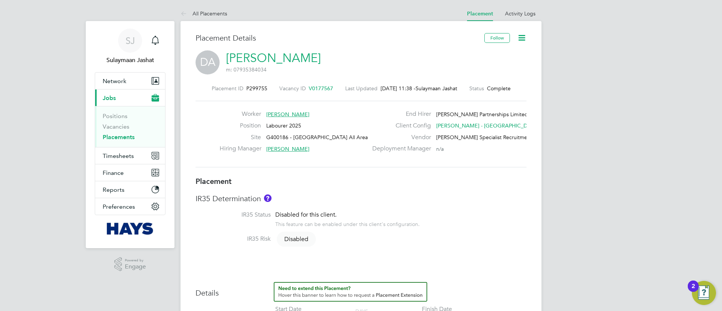
click at [514, 12] on link "Activity Logs" at bounding box center [520, 13] width 30 height 7
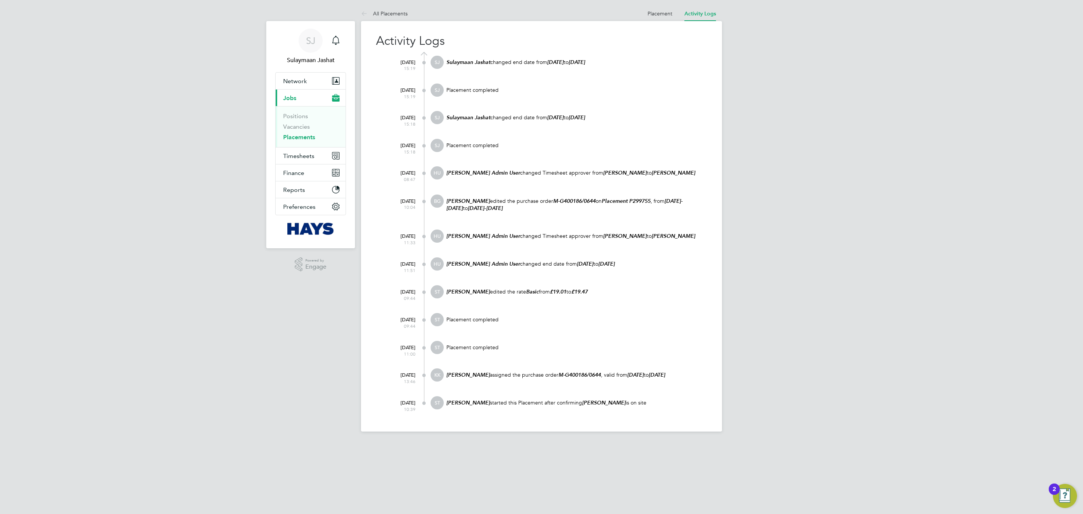
drag, startPoint x: 644, startPoint y: 399, endPoint x: 459, endPoint y: 386, distance: 185.4
click at [471, 311] on div "[DATE] 15:19 SJ Sulaymaan Jashat changed end date from [DATE] to [DATE] [DATE] …" at bounding box center [545, 234] width 321 height 365
click at [626, 294] on div "[PERSON_NAME] edited the rate Basic from £19.01 to £19.47" at bounding box center [575, 295] width 261 height 20
click at [656, 7] on li "Placement" at bounding box center [659, 13] width 25 height 15
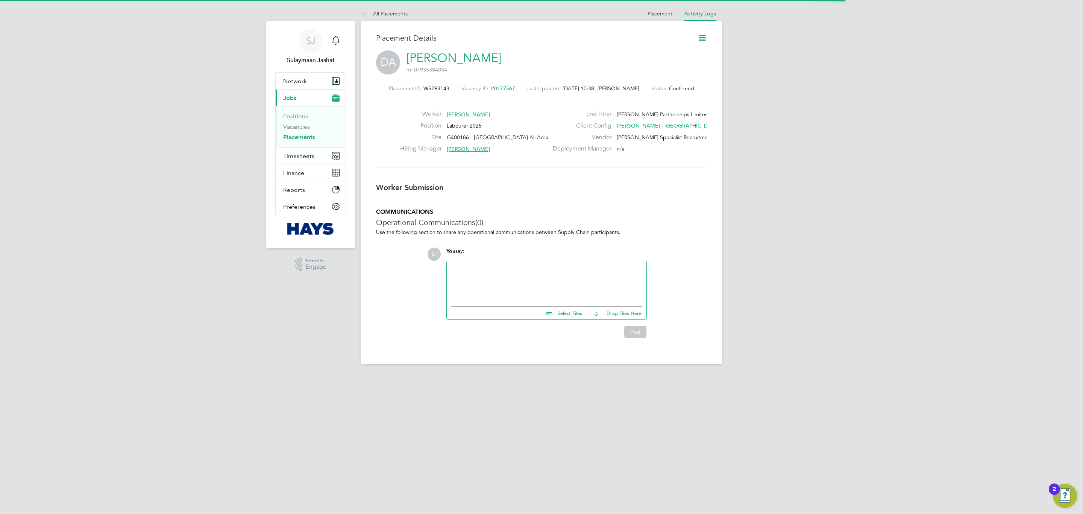
scroll to position [12, 149]
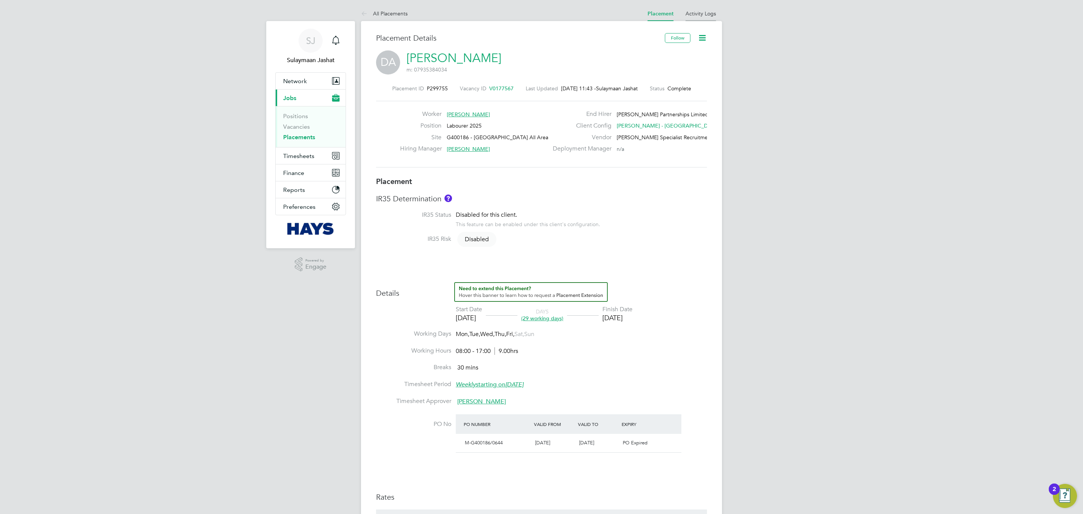
click at [693, 20] on li "Activity Logs" at bounding box center [700, 13] width 30 height 15
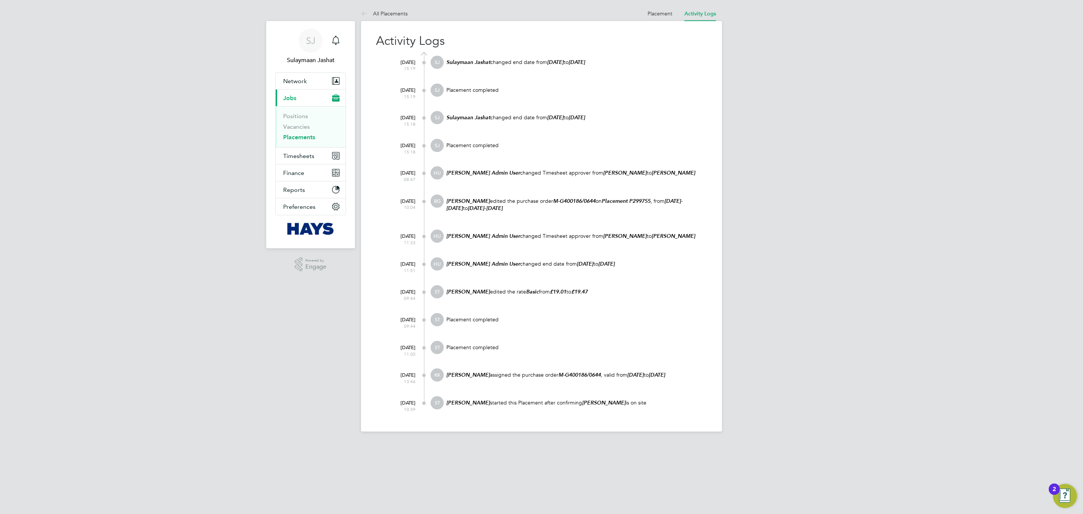
drag, startPoint x: 604, startPoint y: 277, endPoint x: 549, endPoint y: 280, distance: 55.3
click at [549, 280] on div "[DATE] 11:51 [PERSON_NAME] Admin User changed end date from [DATE] to [DATE]" at bounding box center [545, 271] width 321 height 28
click at [609, 291] on p "[PERSON_NAME] edited the rate Basic from £19.01 to £19.47" at bounding box center [575, 291] width 261 height 7
drag, startPoint x: 592, startPoint y: 287, endPoint x: 450, endPoint y: 298, distance: 142.5
click at [450, 298] on div "[PERSON_NAME] edited the rate Basic from £19.01 to £19.47" at bounding box center [575, 295] width 261 height 20
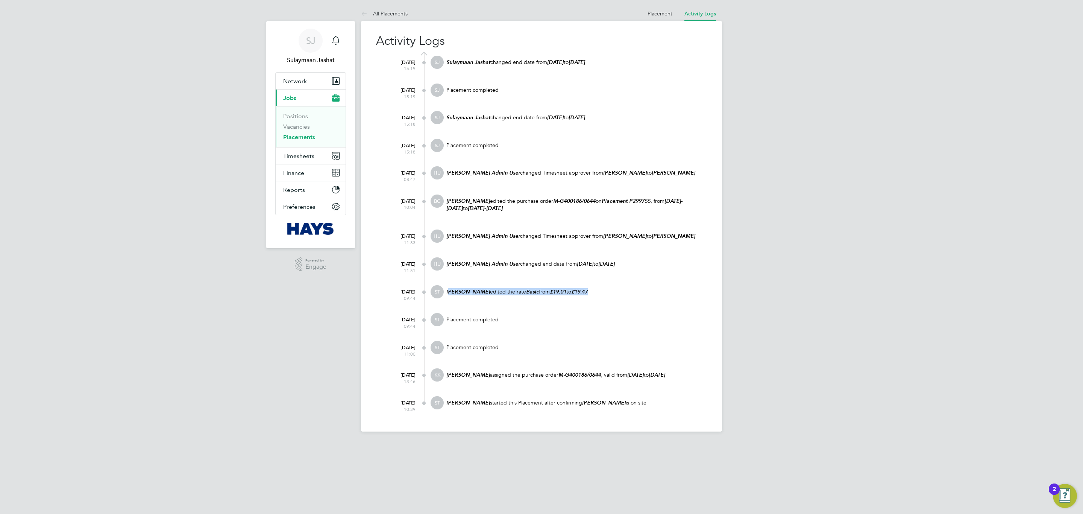
click at [592, 290] on p "[PERSON_NAME] edited the rate Basic from £19.01 to £19.47" at bounding box center [575, 291] width 261 height 7
drag, startPoint x: 592, startPoint y: 290, endPoint x: 442, endPoint y: 291, distance: 150.0
click at [442, 291] on div "ST [PERSON_NAME] edited the rate Basic from £19.01 to £19.47" at bounding box center [568, 295] width 276 height 20
click at [658, 10] on link "Placement" at bounding box center [659, 13] width 25 height 7
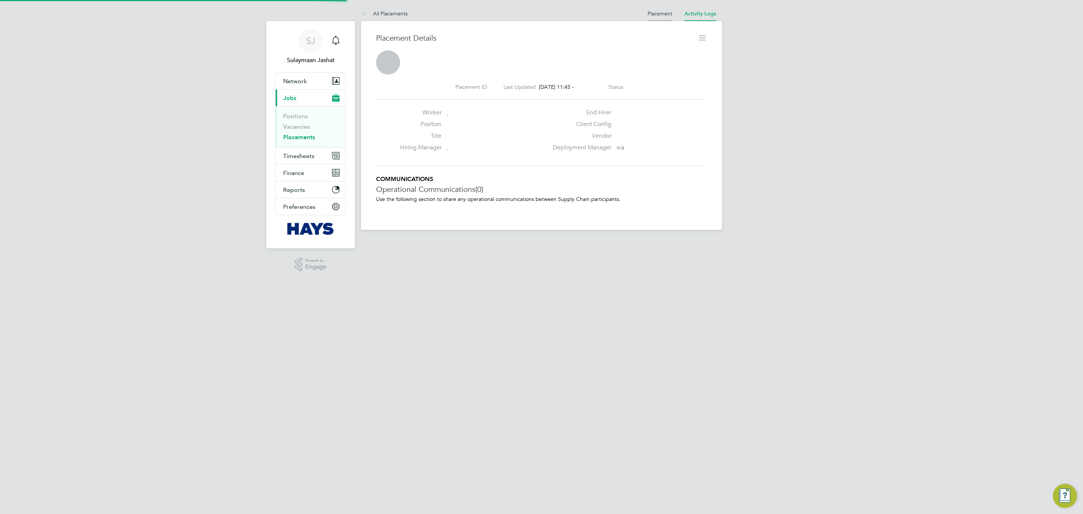
scroll to position [12, 149]
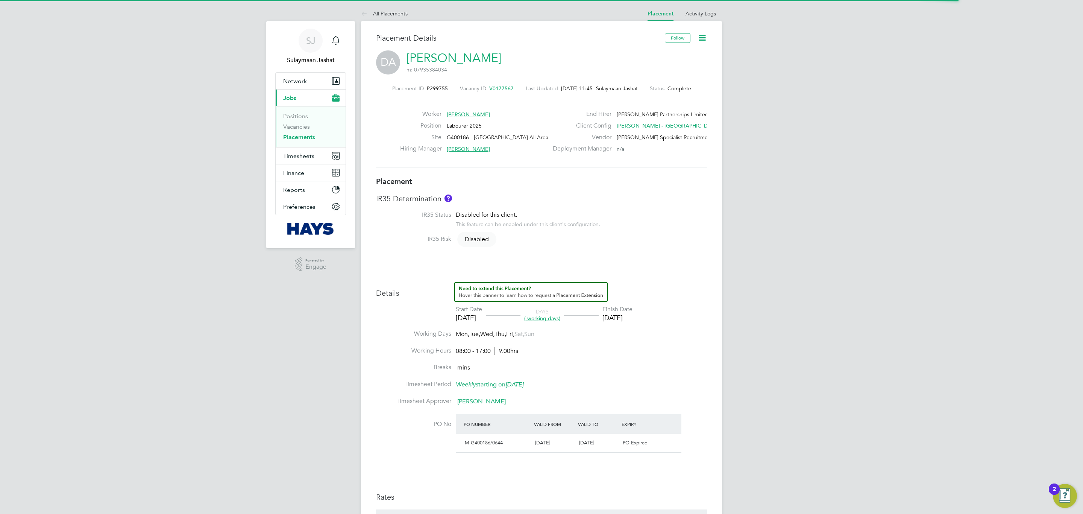
click at [697, 11] on link "Activity Logs" at bounding box center [700, 13] width 30 height 7
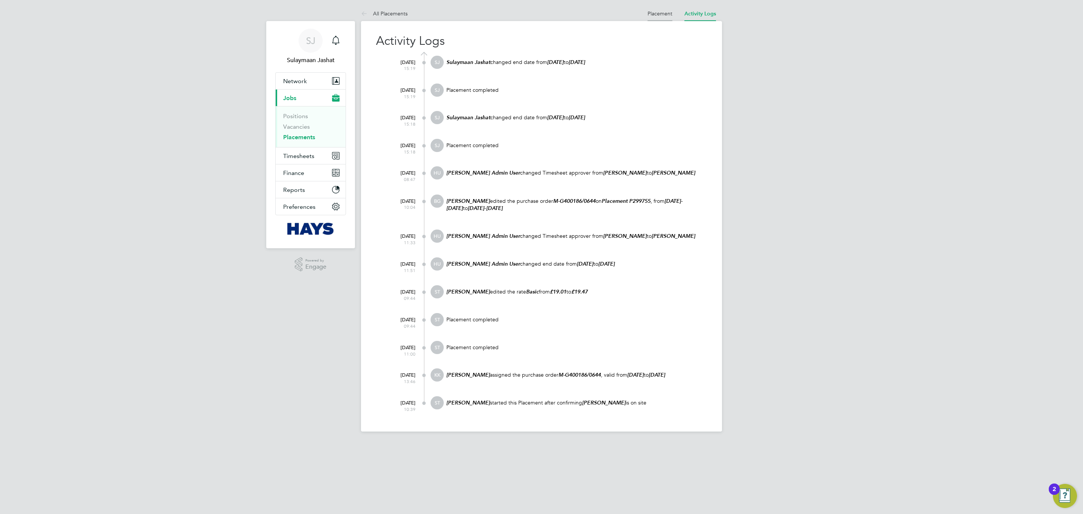
click at [657, 19] on li "Placement" at bounding box center [659, 13] width 25 height 15
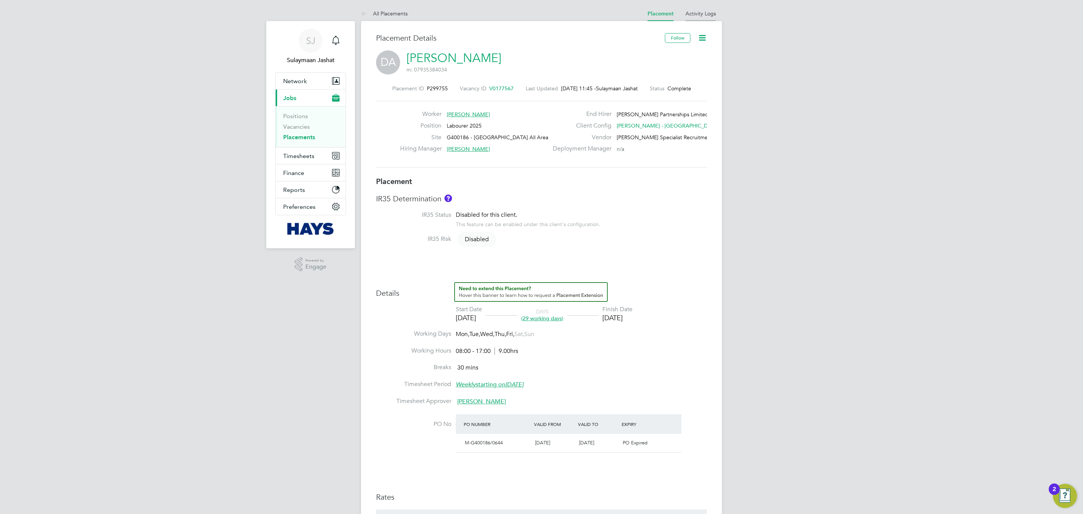
click at [700, 19] on li "Activity Logs" at bounding box center [700, 13] width 30 height 15
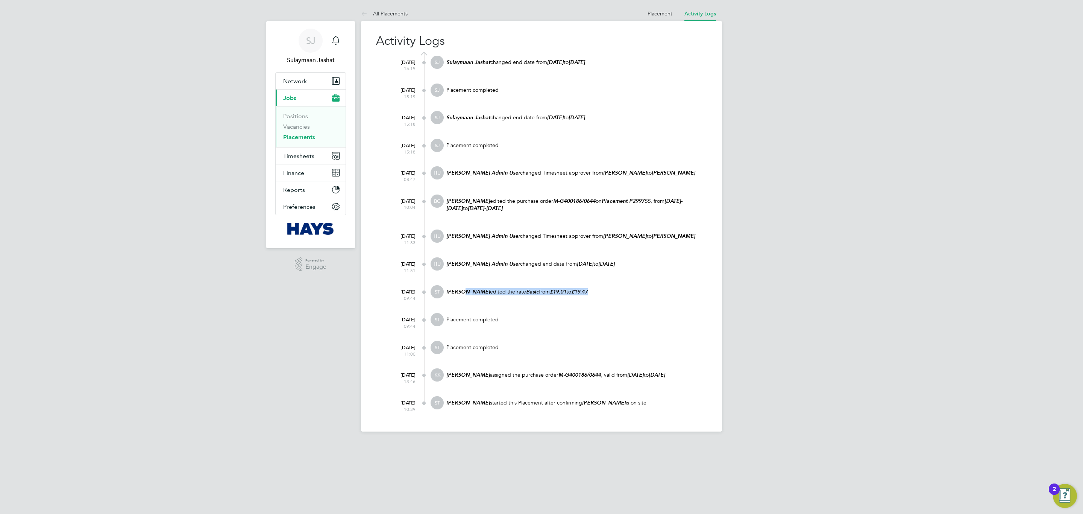
drag, startPoint x: 608, startPoint y: 286, endPoint x: 462, endPoint y: 292, distance: 146.4
click at [463, 291] on p "Samreet Thandi edited the rate Basic from £19.01 to £19.47" at bounding box center [575, 291] width 261 height 7
click at [462, 292] on div "Samreet Thandi edited the rate Basic from £19.01 to £19.47" at bounding box center [575, 295] width 261 height 20
drag, startPoint x: 445, startPoint y: 286, endPoint x: 604, endPoint y: 283, distance: 159.8
click at [604, 285] on div "Samreet Thandi edited the rate Basic from £19.01 to £19.47" at bounding box center [575, 295] width 261 height 20
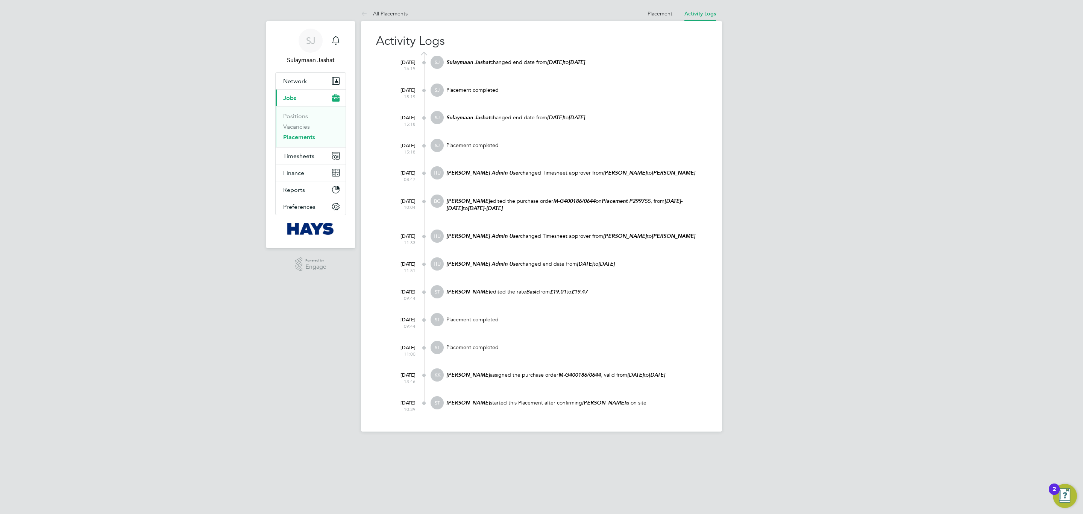
click at [721, 311] on div "SJ Sulaymaan Jashat Notifications Applications: Network Team Members Businesses…" at bounding box center [541, 221] width 1083 height 443
drag, startPoint x: 580, startPoint y: 286, endPoint x: 517, endPoint y: 278, distance: 64.1
click at [517, 278] on div "16 Sep 2025 15:19 SJ Sulaymaan Jashat changed end date from 12 Sep 2025 to 05 S…" at bounding box center [545, 234] width 321 height 365
click at [520, 299] on div "Samreet Thandi edited the rate Basic from £19.01 to £19.47" at bounding box center [575, 295] width 261 height 20
drag, startPoint x: 476, startPoint y: 289, endPoint x: 613, endPoint y: 300, distance: 137.3
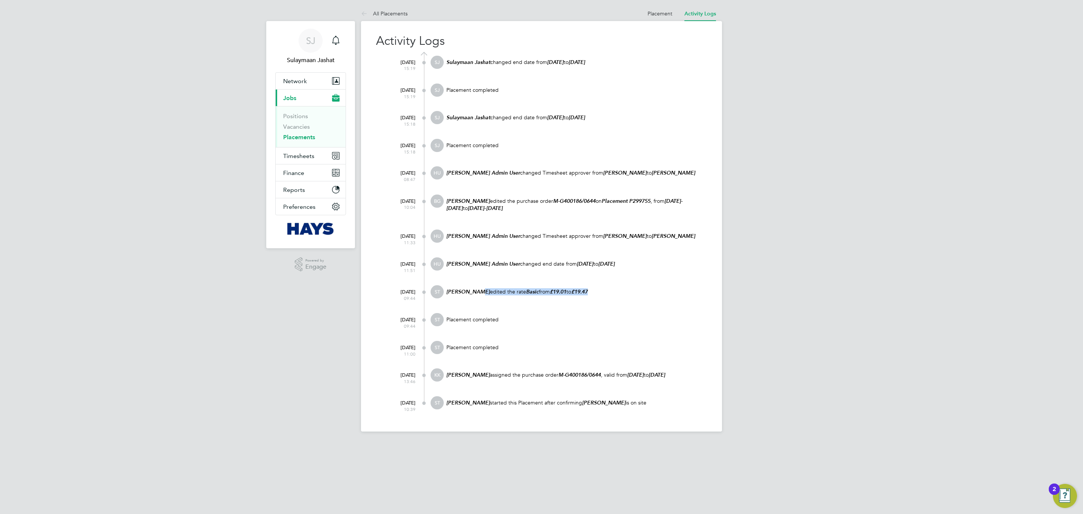
click at [613, 300] on div "Samreet Thandi edited the rate Basic from £19.01 to £19.47" at bounding box center [575, 295] width 261 height 20
click at [657, 17] on li "Placement" at bounding box center [659, 13] width 25 height 15
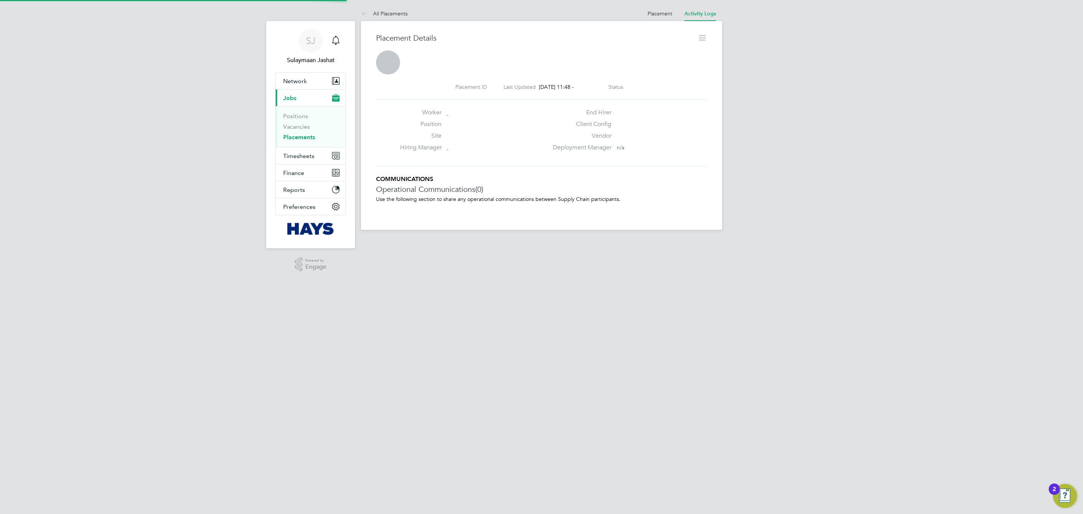
scroll to position [12, 149]
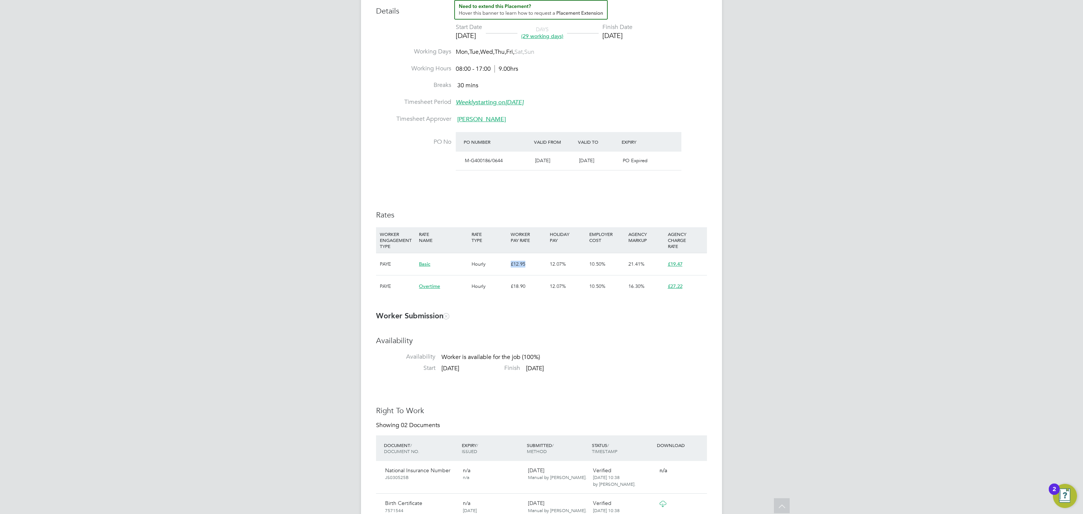
drag, startPoint x: 526, startPoint y: 267, endPoint x: 507, endPoint y: 267, distance: 18.8
click at [507, 267] on div "PAYE Basic Hourly £12.95 12.07% 10.50% 21.41% £19.47" at bounding box center [541, 264] width 331 height 22
click at [504, 277] on div "PAYE Overtime Hourly £18.90 12.07% 10.50% 16.30% £27.22" at bounding box center [541, 286] width 331 height 22
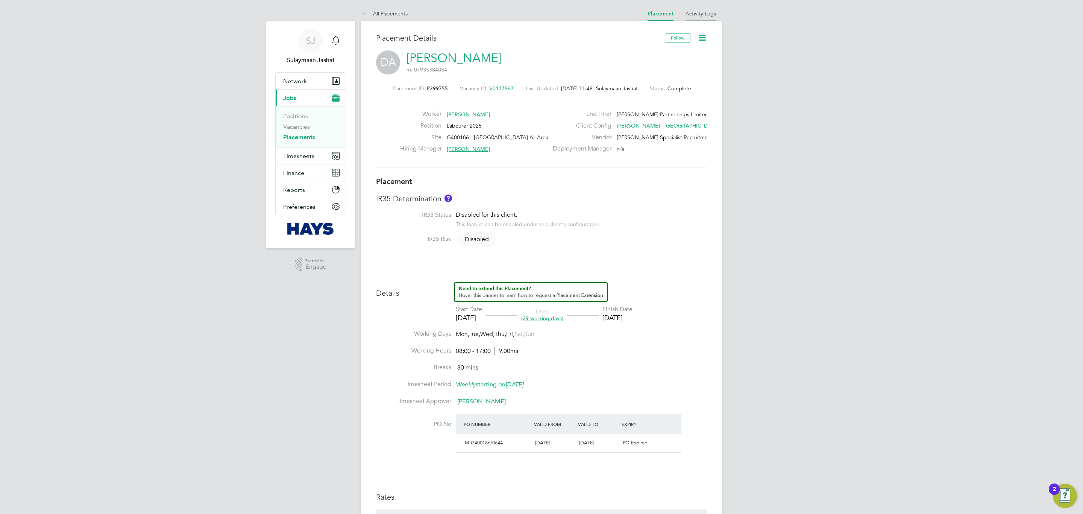
click at [704, 12] on link "Activity Logs" at bounding box center [700, 13] width 30 height 7
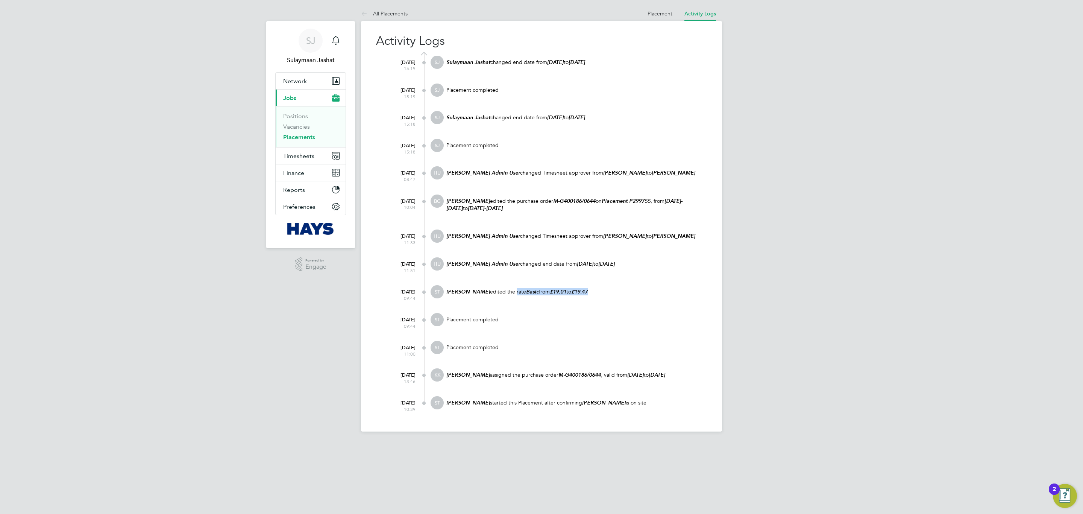
drag, startPoint x: 519, startPoint y: 285, endPoint x: 597, endPoint y: 287, distance: 78.2
click at [597, 287] on div "Samreet Thandi edited the rate Basic from £19.01 to £19.47" at bounding box center [575, 295] width 261 height 20
click at [597, 288] on p "Samreet Thandi edited the rate Basic from £19.01 to £19.47" at bounding box center [575, 291] width 261 height 7
drag, startPoint x: 593, startPoint y: 288, endPoint x: 447, endPoint y: 289, distance: 146.6
click at [447, 289] on p "Samreet Thandi edited the rate Basic from £19.01 to £19.47" at bounding box center [575, 291] width 261 height 7
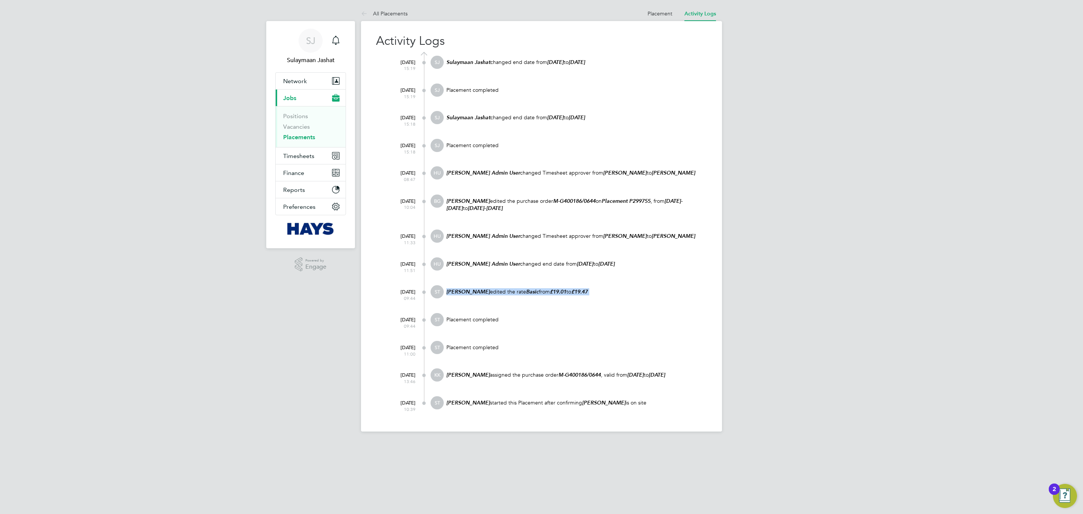
click at [520, 295] on div "Samreet Thandi edited the rate Basic from £19.01 to £19.47" at bounding box center [575, 295] width 261 height 20
drag, startPoint x: 515, startPoint y: 283, endPoint x: 587, endPoint y: 286, distance: 72.2
click at [580, 286] on div "Samreet Thandi edited the rate Basic from £19.01 to £19.47" at bounding box center [575, 295] width 261 height 20
drag, startPoint x: 594, startPoint y: 286, endPoint x: 488, endPoint y: 292, distance: 107.0
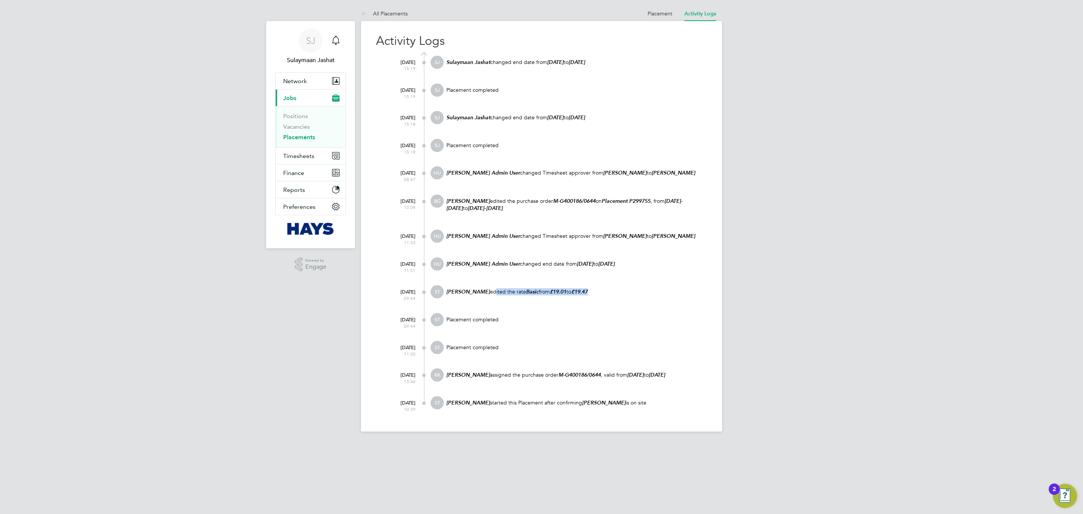
click at [488, 292] on p "Samreet Thandi edited the rate Basic from £19.01 to £19.47" at bounding box center [575, 291] width 261 height 7
click at [581, 281] on div "18 Aug 2025 11:51 HU Hays Admin User changed end date from 12 Aug 2025 to 26 Se…" at bounding box center [545, 271] width 321 height 28
click at [595, 288] on p "Samreet Thandi edited the rate Basic from £19.01 to £19.47" at bounding box center [575, 291] width 261 height 7
drag, startPoint x: 594, startPoint y: 287, endPoint x: 504, endPoint y: 290, distance: 89.9
click at [506, 290] on p "Samreet Thandi edited the rate Basic from £19.01 to £19.47" at bounding box center [575, 291] width 261 height 7
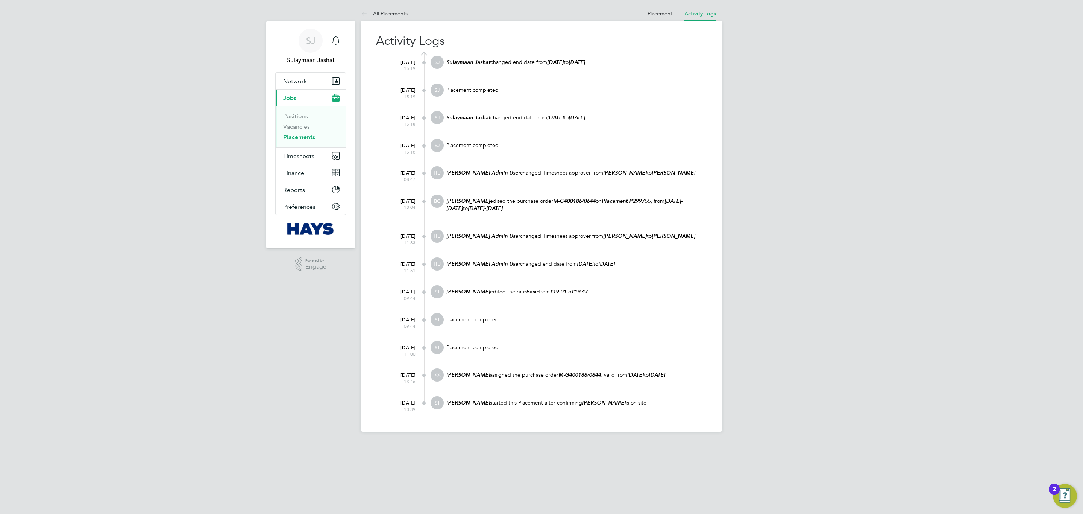
click at [489, 290] on p "Samreet Thandi edited the rate Basic from £19.01 to £19.47" at bounding box center [575, 291] width 261 height 7
click at [665, 16] on link "Placement" at bounding box center [659, 13] width 25 height 7
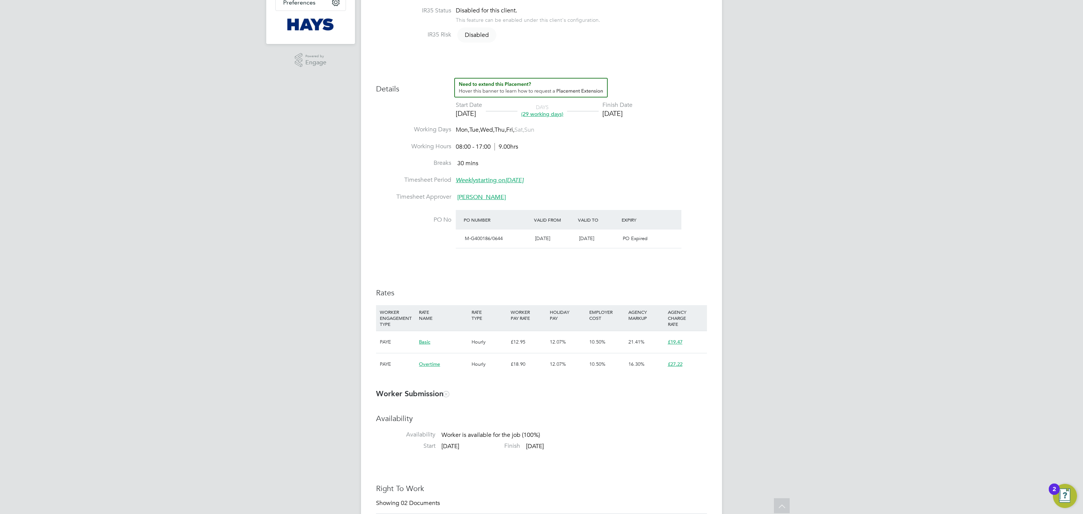
click at [721, 2] on div "SJ Sulaymaan Jashat Notifications Applications: Network Team Members Businesses…" at bounding box center [541, 462] width 1083 height 1333
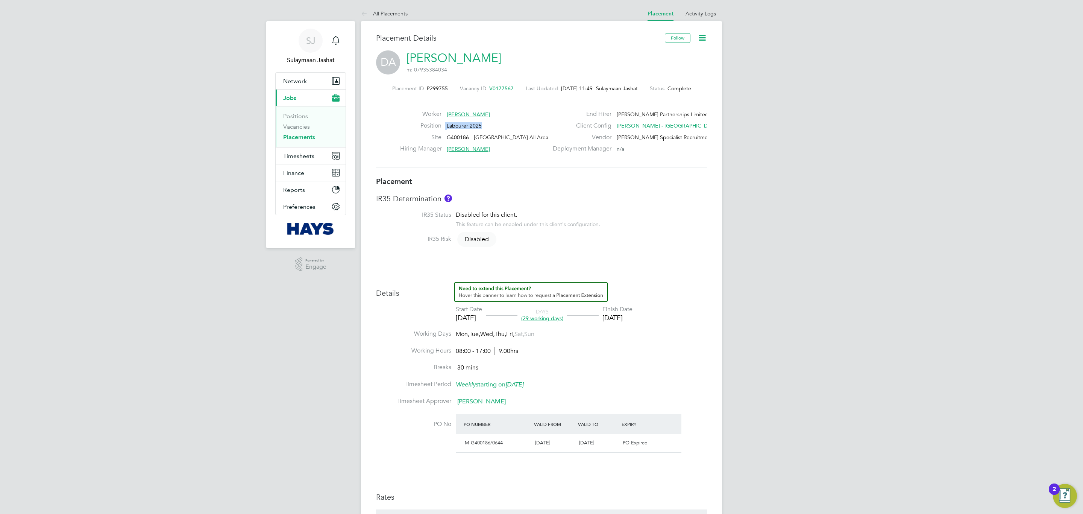
drag, startPoint x: 484, startPoint y: 124, endPoint x: 449, endPoint y: 119, distance: 35.4
click at [449, 119] on div "Worker David Anderson Position Labourer 2025 Site G400186 - South Queensferry A…" at bounding box center [474, 133] width 148 height 46
click at [696, 15] on link "Activity Logs" at bounding box center [700, 13] width 30 height 7
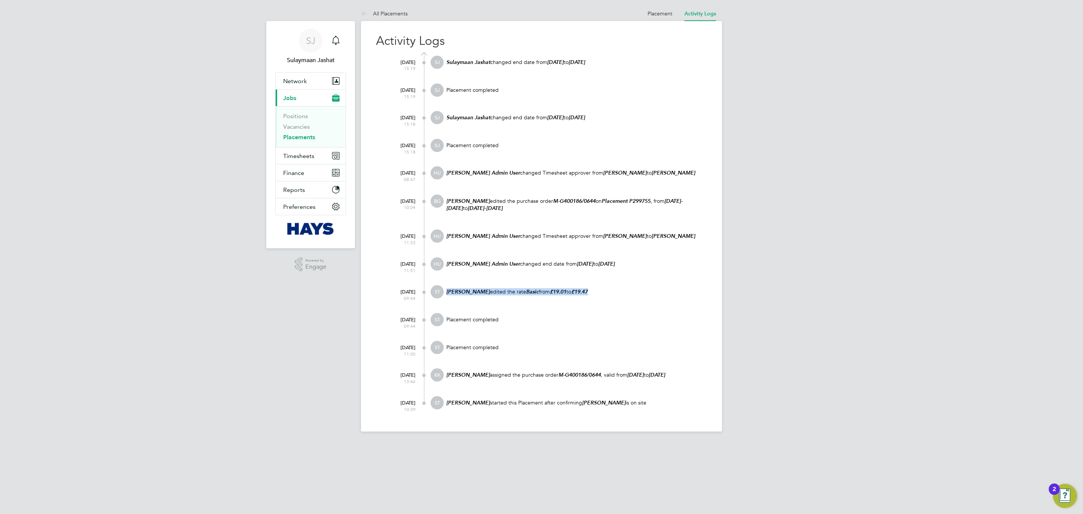
drag, startPoint x: 594, startPoint y: 285, endPoint x: 447, endPoint y: 290, distance: 147.8
click at [447, 290] on p "Samreet Thandi edited the rate Basic from £19.01 to £19.47" at bounding box center [575, 291] width 261 height 7
click at [647, 14] on at-navigation-tab "Placement" at bounding box center [659, 12] width 37 height 7
click at [649, 12] on link "Placement" at bounding box center [659, 13] width 25 height 7
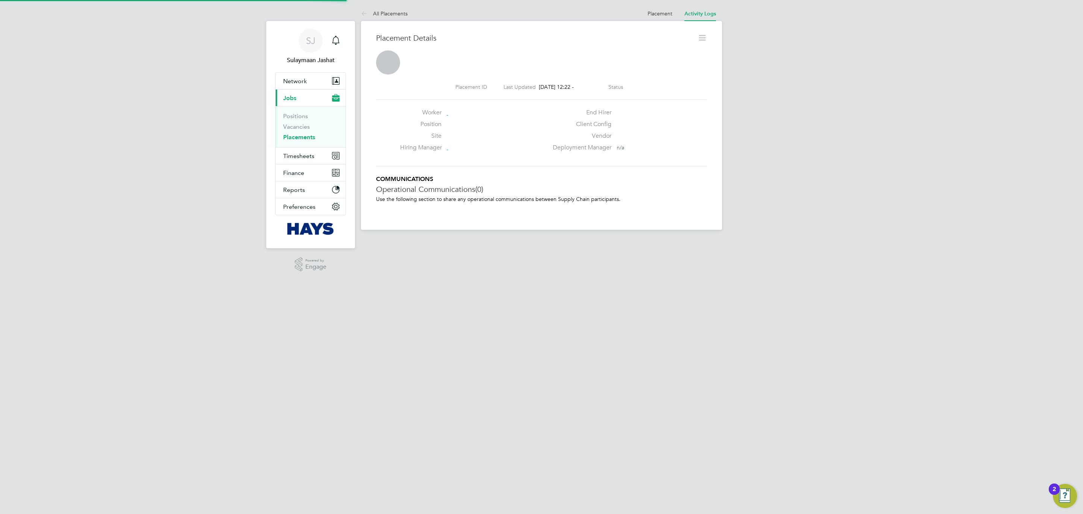
scroll to position [12, 149]
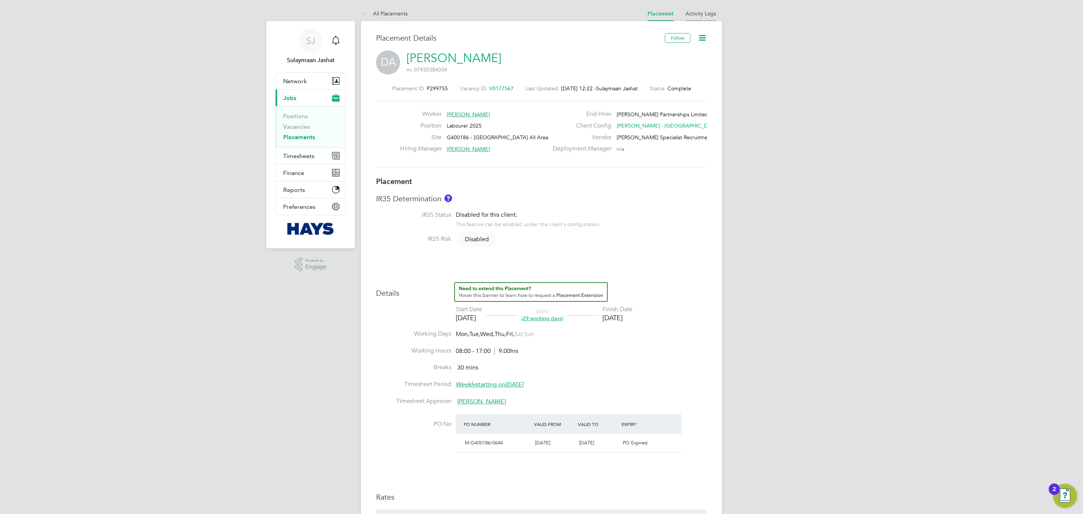
click at [707, 9] on li "Activity Logs" at bounding box center [700, 13] width 30 height 15
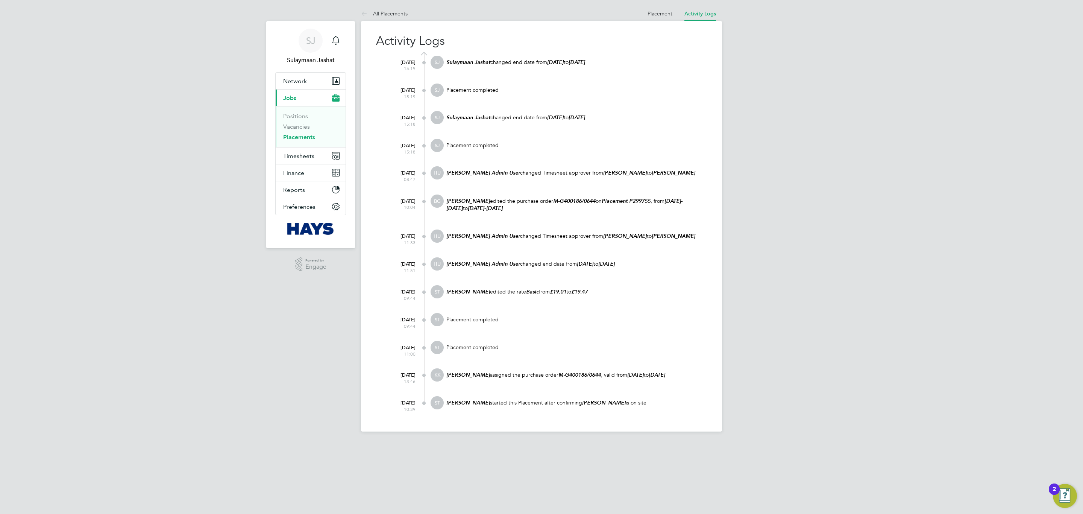
click at [667, 0] on app-barbie "All Placements Placement Activity Logs Placement Activity Logs All Placements A…" at bounding box center [541, 215] width 361 height 431
click at [651, 19] on div "All Placements Placement Activity Logs Placement Activity Logs All Placements A…" at bounding box center [541, 218] width 361 height 425
click at [659, 15] on link "Placement" at bounding box center [659, 13] width 25 height 7
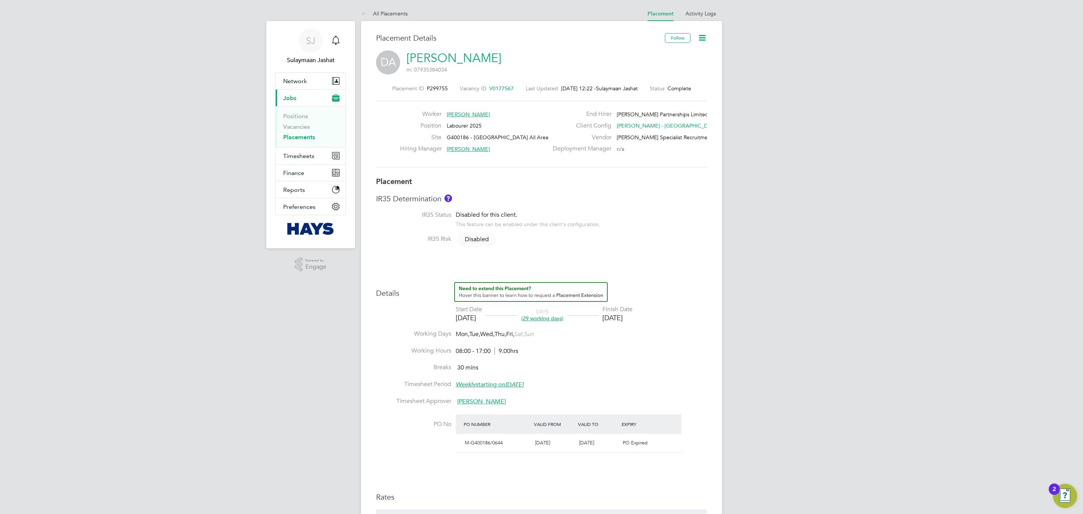
scroll to position [23, 53]
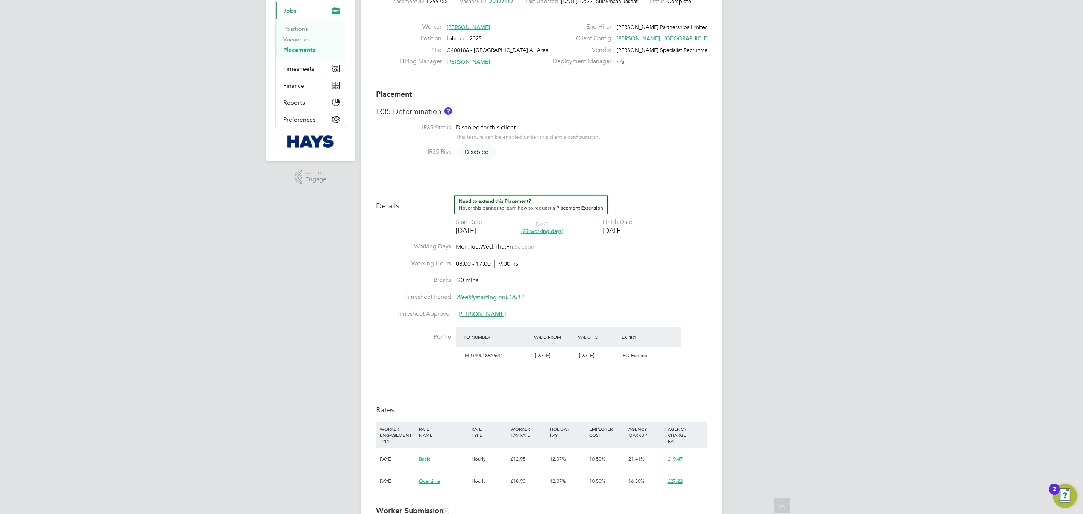
scroll to position [0, 0]
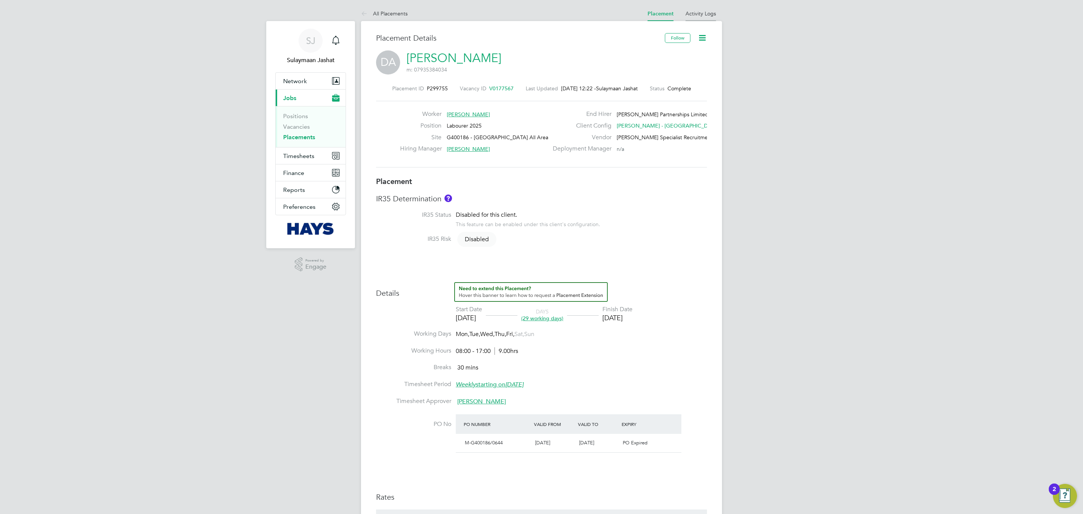
click at [700, 20] on li "Activity Logs" at bounding box center [700, 13] width 30 height 15
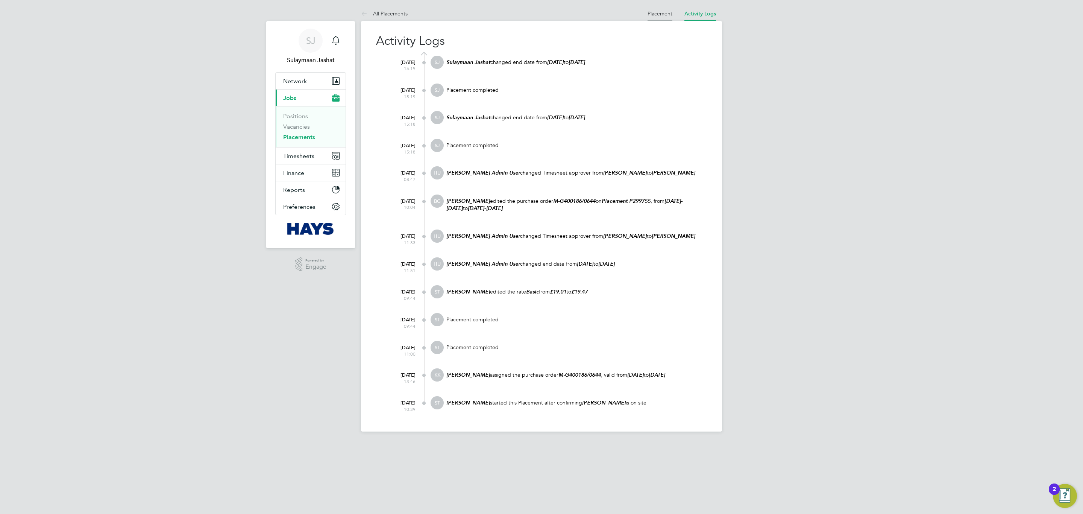
click at [662, 15] on link "Placement" at bounding box center [659, 13] width 25 height 7
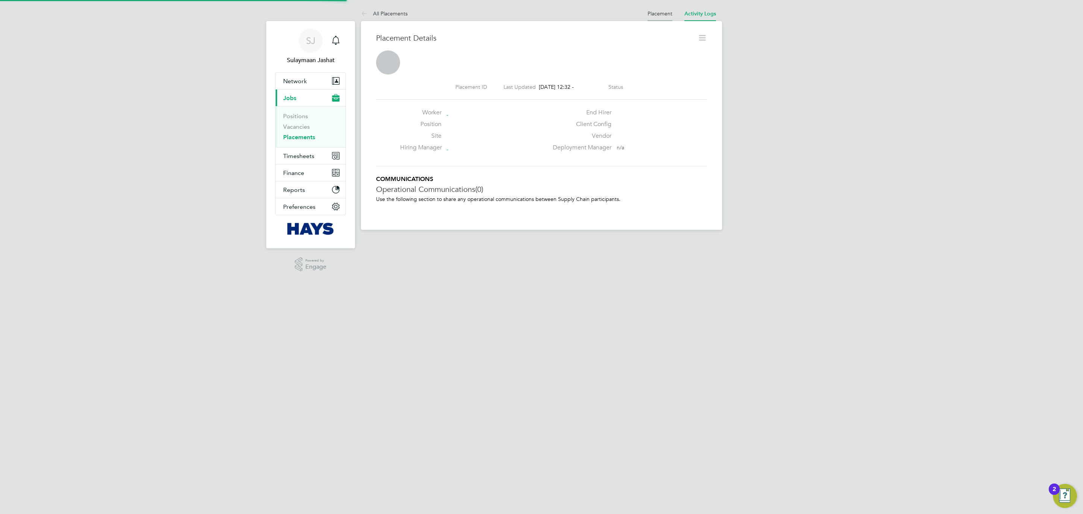
scroll to position [12, 149]
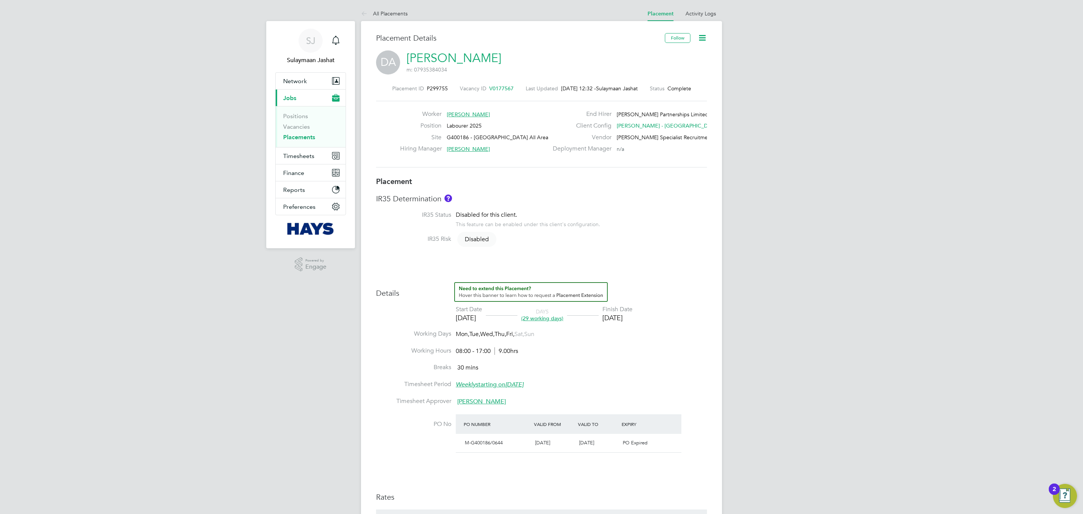
click at [500, 253] on div "Placement IR35 Determination IR35 Status Disabled for this client. This feature…" at bounding box center [541, 381] width 331 height 410
click at [660, 246] on li "IR35 Risk Disabled" at bounding box center [541, 243] width 331 height 17
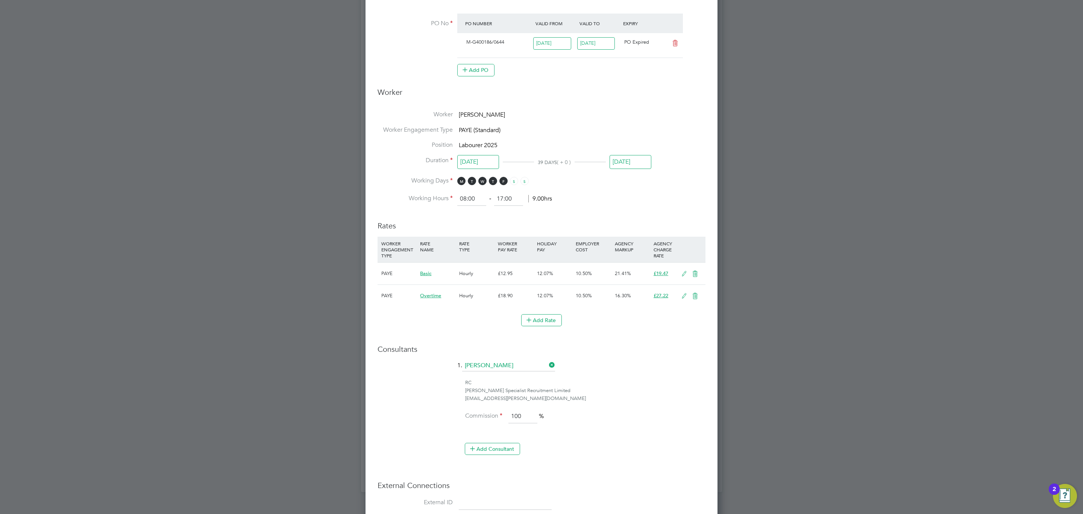
click at [637, 166] on input "05 Sep 2025" at bounding box center [630, 162] width 42 height 14
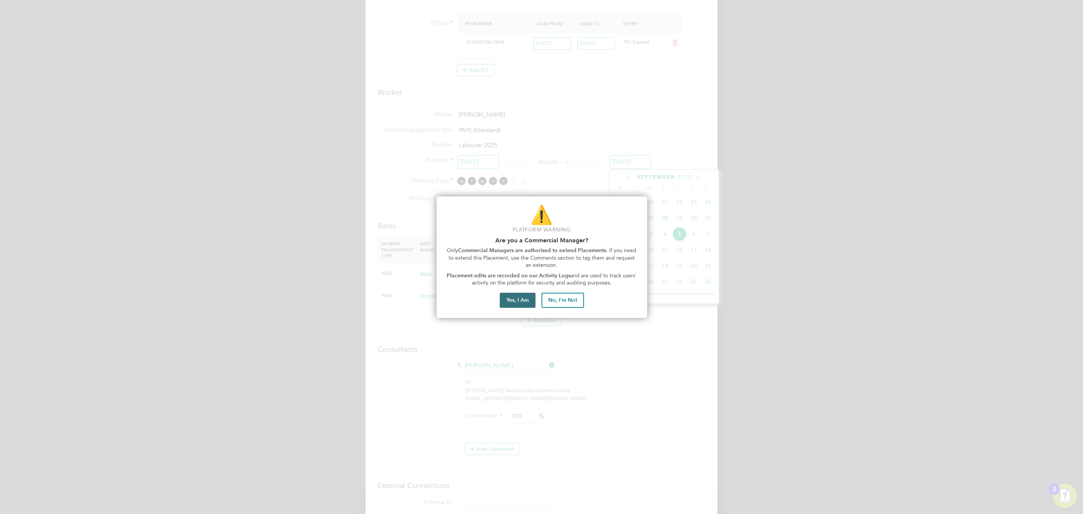
click at [520, 293] on button "Yes, I Am" at bounding box center [518, 299] width 36 height 15
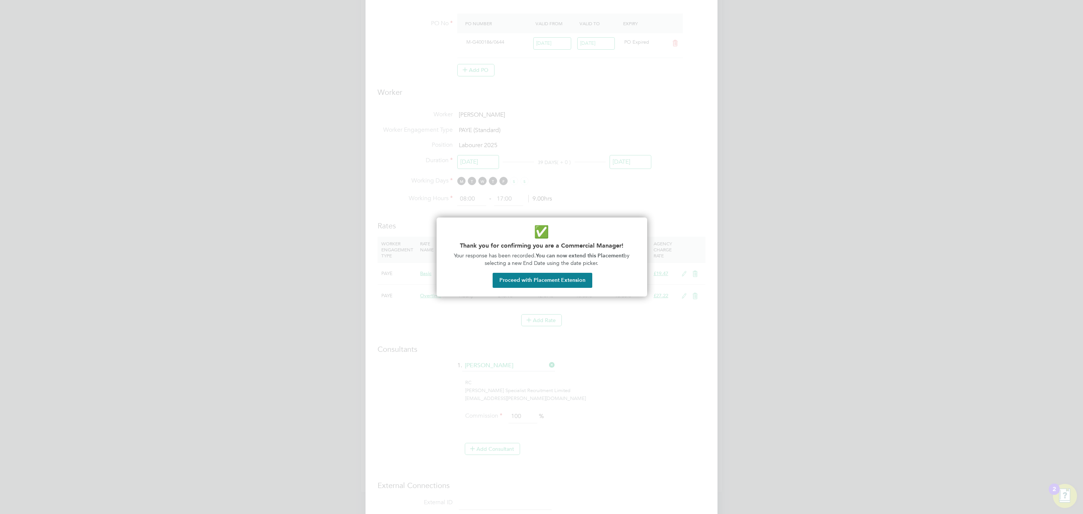
click at [526, 281] on button "Proceed with Placement Extension" at bounding box center [542, 280] width 100 height 15
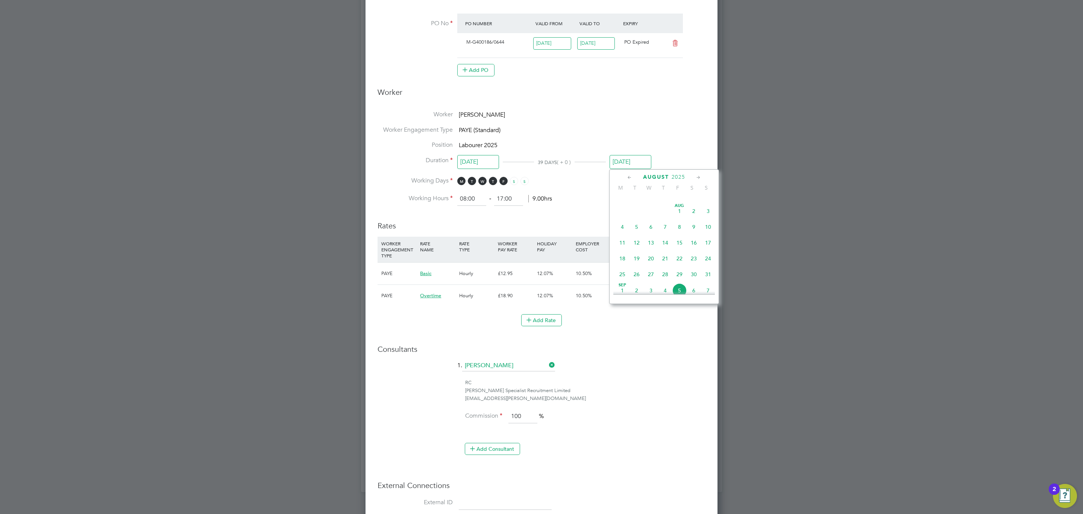
click at [624, 242] on span "11" at bounding box center [622, 242] width 14 height 14
click at [625, 159] on input "11 Aug 2025" at bounding box center [630, 162] width 42 height 14
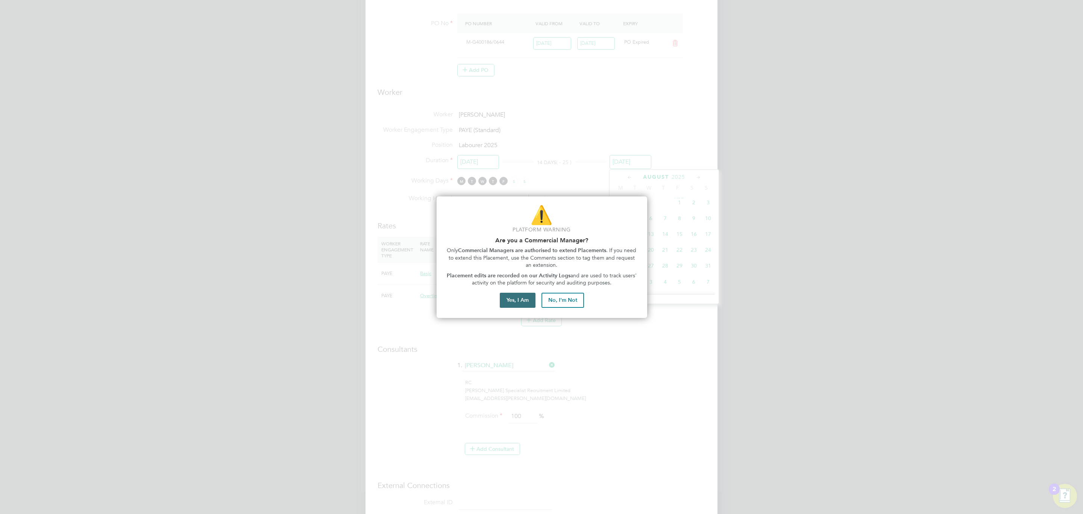
click at [513, 294] on button "Yes, I Am" at bounding box center [518, 299] width 36 height 15
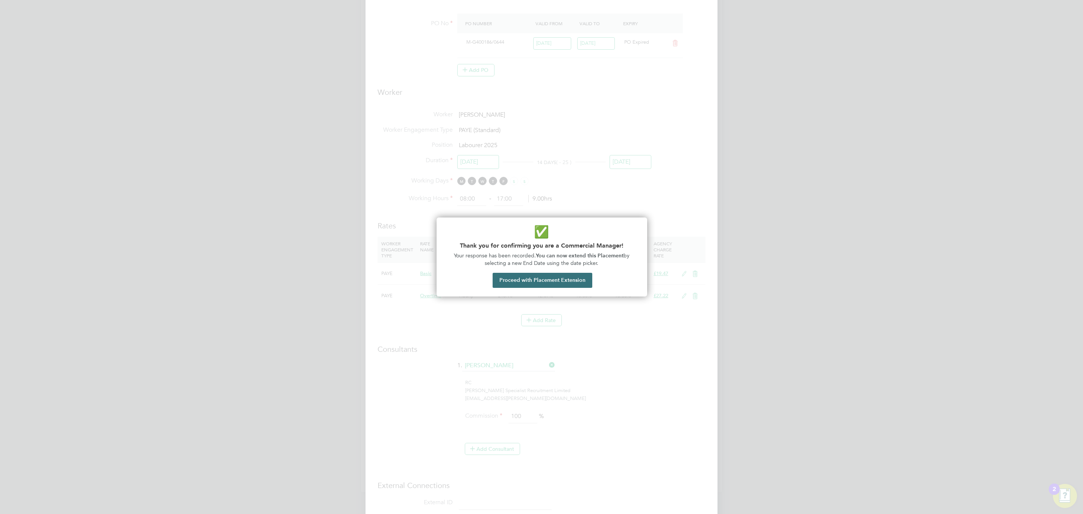
click at [531, 279] on button "Proceed with Placement Extension" at bounding box center [542, 280] width 100 height 15
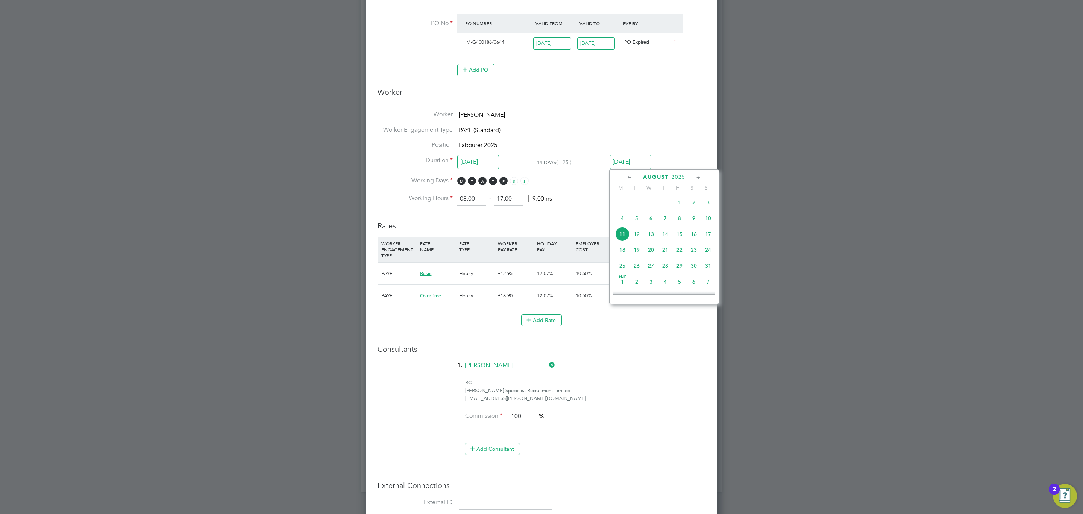
click at [691, 220] on span "9" at bounding box center [693, 218] width 14 height 14
type input "09 Aug 2025"
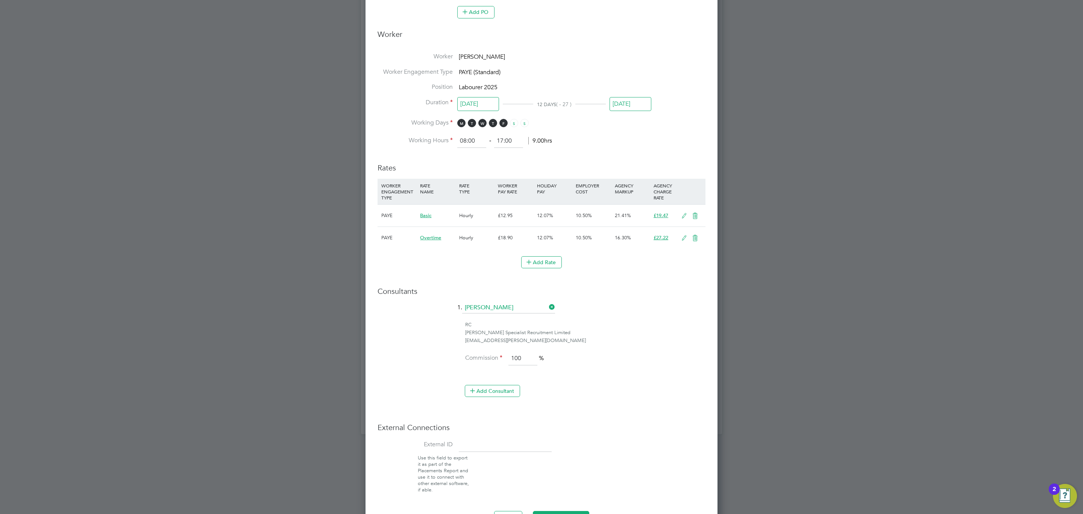
scroll to position [367, 0]
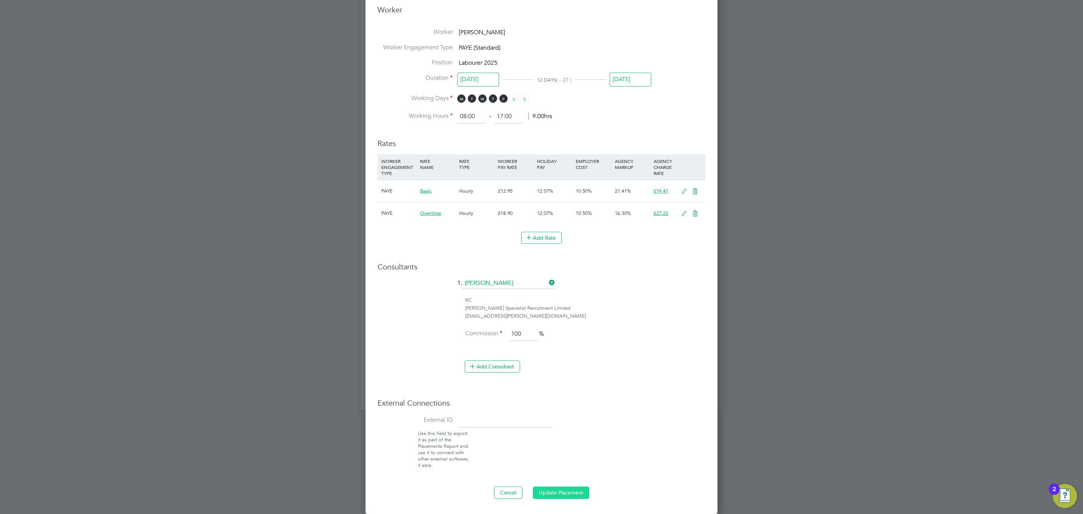
click at [574, 311] on button "Update Placement" at bounding box center [561, 492] width 56 height 12
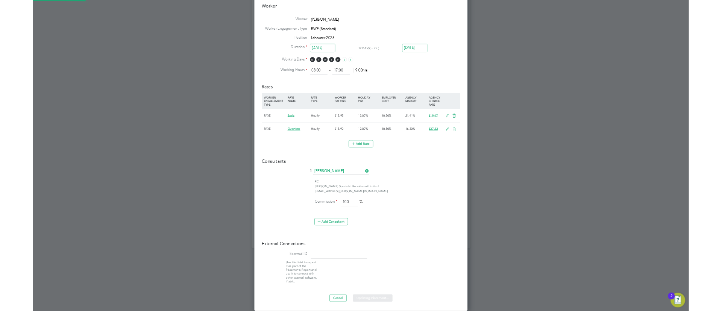
scroll to position [0, 0]
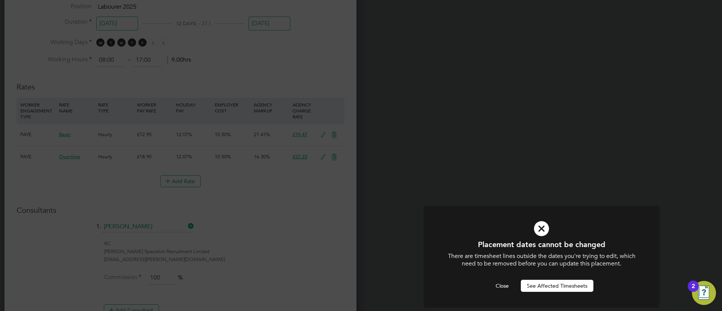
scroll to position [13, 71]
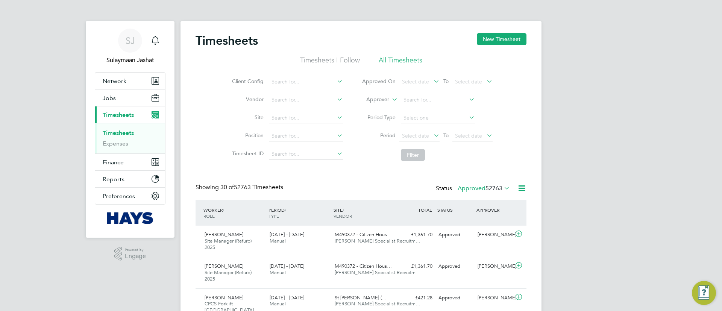
click at [370, 97] on label "Approver" at bounding box center [372, 100] width 34 height 8
click at [375, 107] on li "Worker" at bounding box center [370, 108] width 37 height 10
click at [412, 99] on input at bounding box center [438, 100] width 74 height 11
click at [430, 113] on li "David Anders on" at bounding box center [450, 110] width 101 height 10
type input "[PERSON_NAME]"
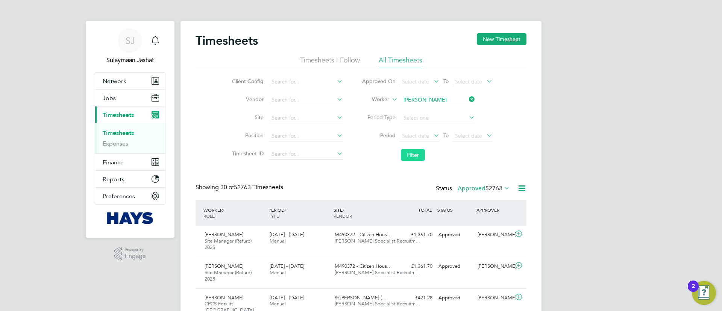
drag, startPoint x: 415, startPoint y: 145, endPoint x: 414, endPoint y: 150, distance: 4.9
click at [414, 148] on li "Filter" at bounding box center [427, 155] width 150 height 20
click at [414, 155] on button "Filter" at bounding box center [413, 155] width 24 height 12
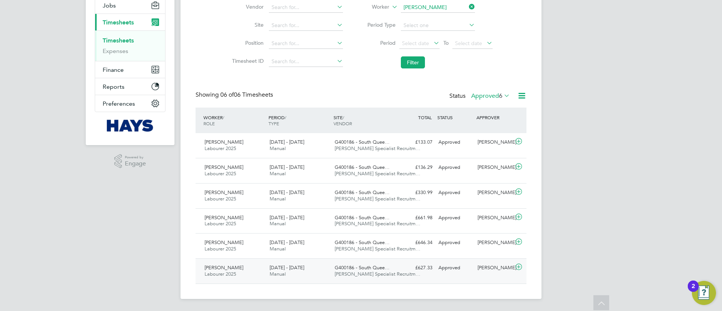
click at [345, 267] on span "G400186 - South Quee…" at bounding box center [362, 267] width 55 height 6
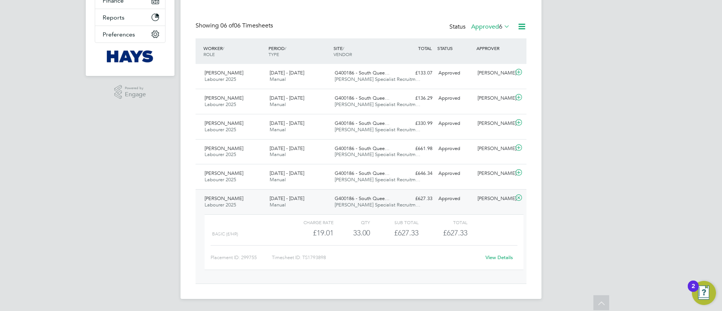
click at [399, 197] on div "£627.33 Approved" at bounding box center [415, 198] width 39 height 12
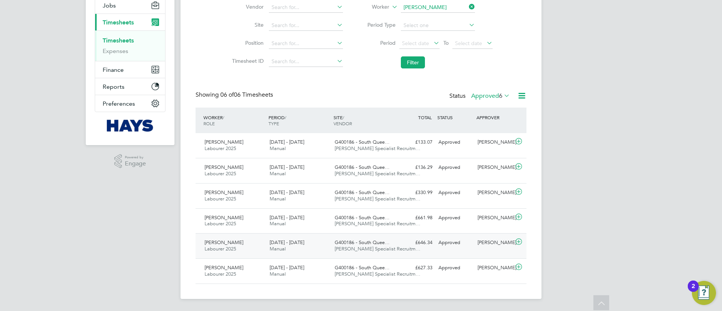
click at [367, 238] on div "G400186 - South Quee… Hays Specialist Recruitm…" at bounding box center [364, 245] width 65 height 19
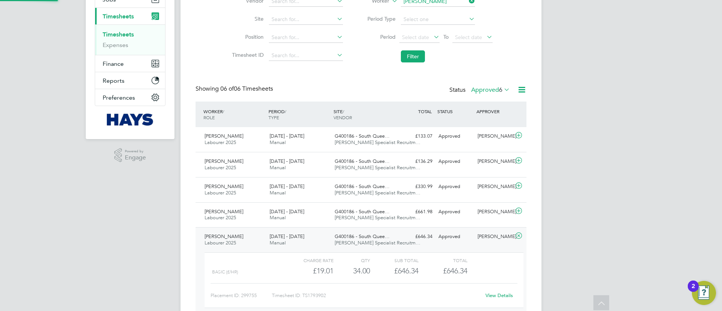
click at [369, 238] on span "G400186 - South Quee…" at bounding box center [362, 236] width 55 height 6
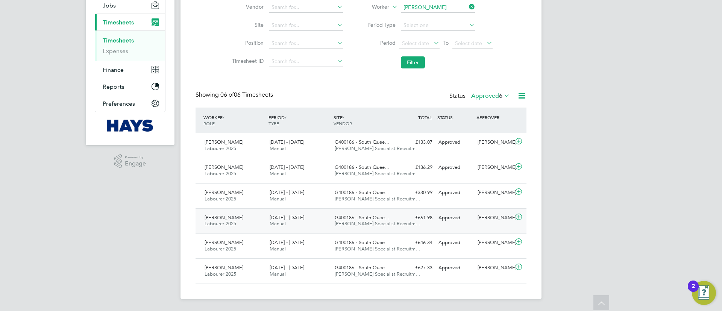
click at [385, 219] on span "G400186 - South Quee…" at bounding box center [362, 217] width 55 height 6
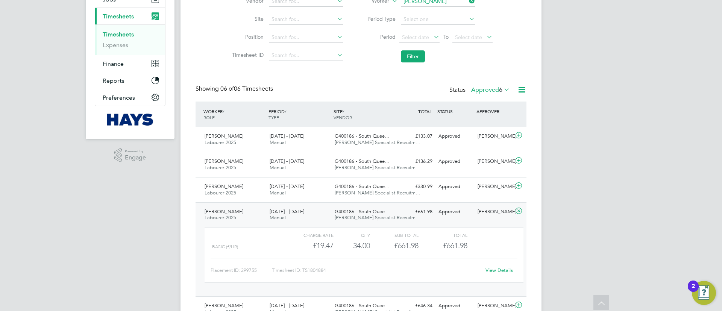
click at [385, 219] on span "Hays Specialist Recruitm…" at bounding box center [378, 217] width 86 height 6
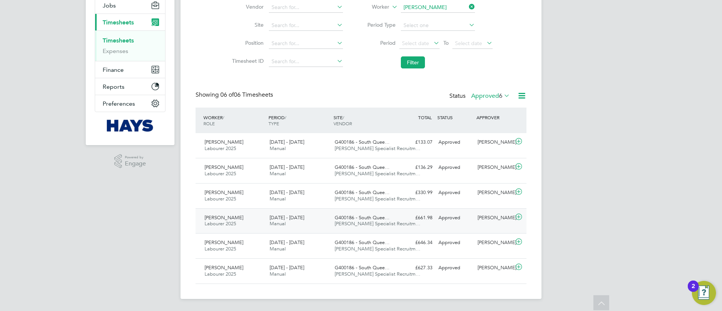
click at [385, 218] on span "G400186 - South Quee…" at bounding box center [362, 217] width 55 height 6
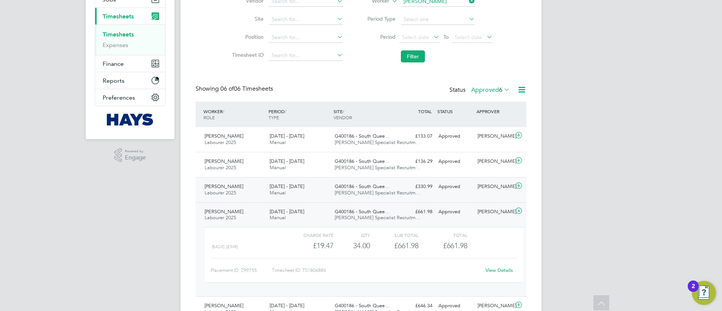
click at [364, 182] on div "G400186 - South Quee… Hays Specialist Recruitm…" at bounding box center [364, 189] width 65 height 19
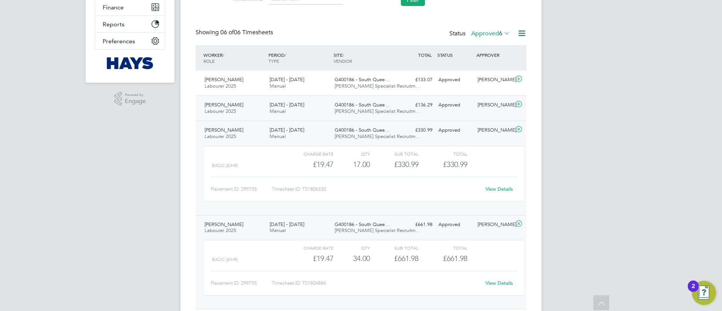
click at [389, 114] on div "G400186 - South Quee… Hays Specialist Recruitm…" at bounding box center [364, 108] width 65 height 19
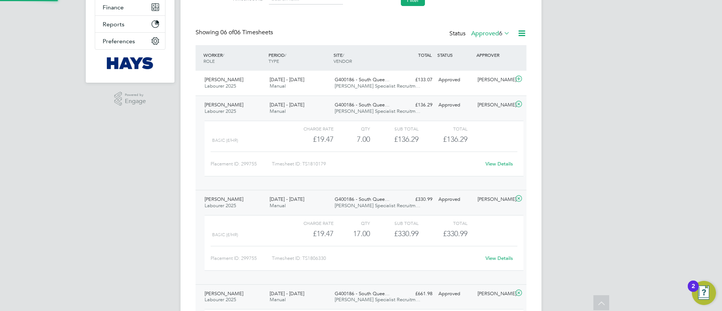
click at [397, 102] on div "£136.29 Approved" at bounding box center [415, 105] width 39 height 12
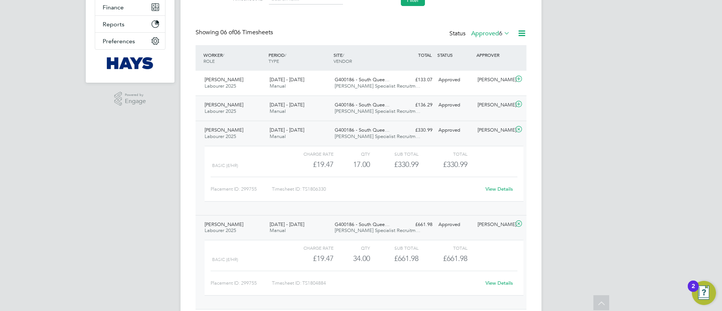
click at [397, 102] on div "£136.29 Approved" at bounding box center [415, 105] width 39 height 12
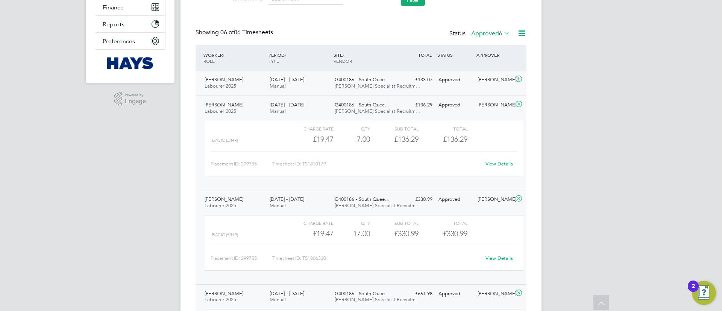
click at [405, 89] on div "David Anderson Labourer 2025 20 - 26 Sep 2025 20 - 26 Sep 2025 Manual G400186 -…" at bounding box center [360, 83] width 331 height 25
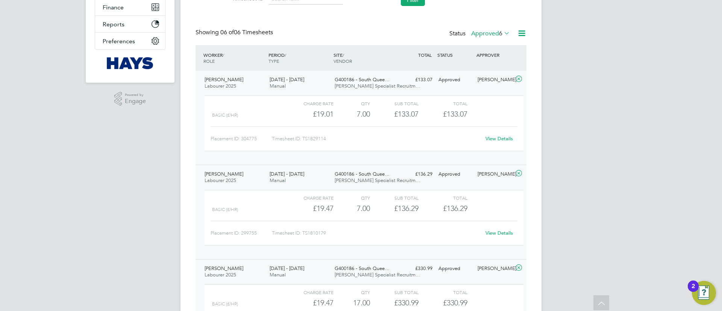
click at [405, 89] on div "David Anderson Labourer 2025 20 - 26 Sep 2025 20 - 26 Sep 2025 Manual G400186 -…" at bounding box center [360, 118] width 331 height 94
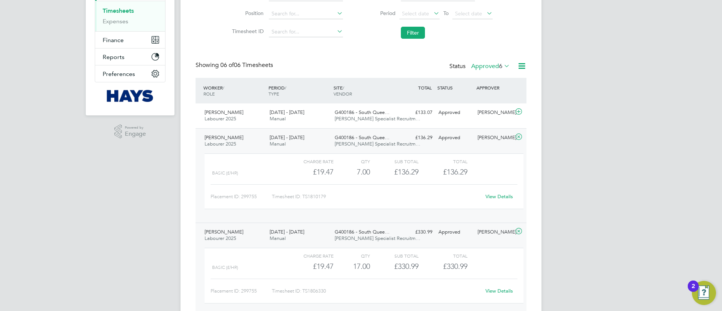
scroll to position [226, 0]
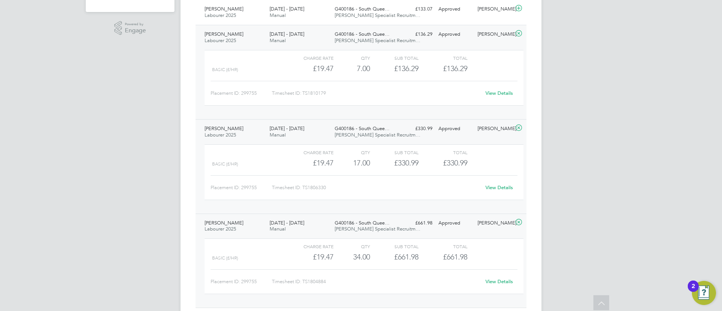
click at [401, 133] on div "David Anderson Labourer 2025 16 - 22 Aug 2025 16 - 22 Aug 2025 Manual G400186 -…" at bounding box center [360, 166] width 331 height 94
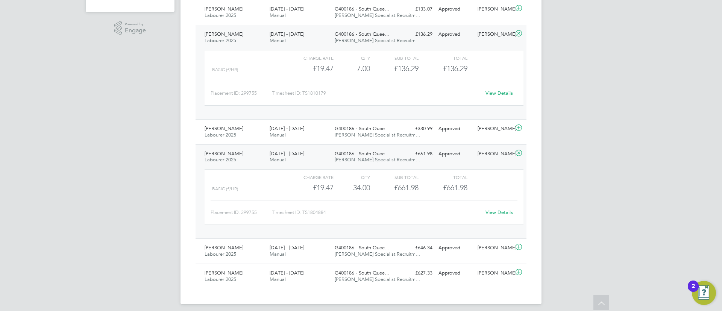
click at [400, 151] on div "£661.98 Approved" at bounding box center [415, 154] width 39 height 12
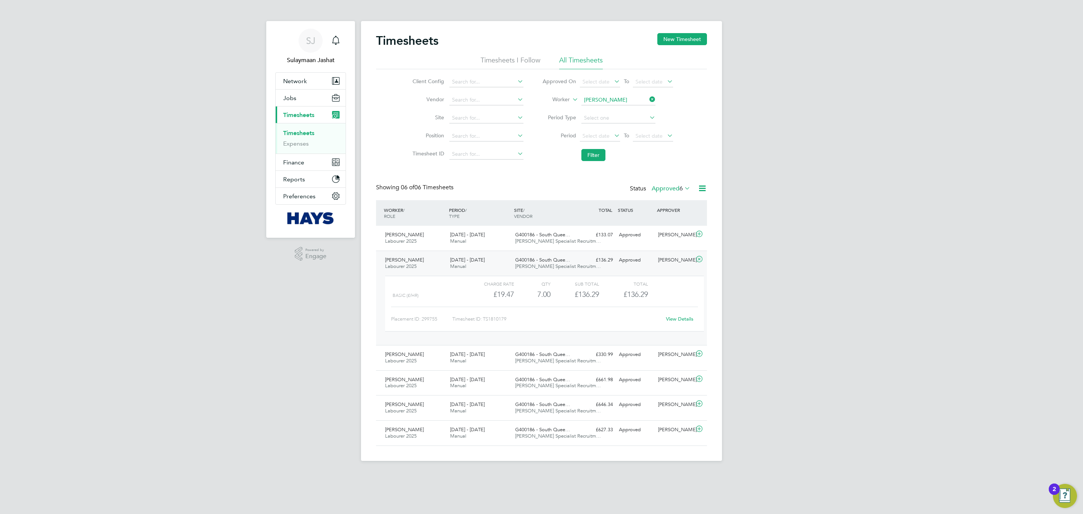
scroll to position [12, 73]
drag, startPoint x: 503, startPoint y: 293, endPoint x: 525, endPoint y: 294, distance: 21.8
click at [525, 294] on div "Basic (£/HR) £19.47 7 7.00 7 £136.29 £136.29" at bounding box center [544, 294] width 319 height 12
click at [525, 294] on div "7.00" at bounding box center [532, 294] width 36 height 12
drag, startPoint x: 503, startPoint y: 294, endPoint x: 477, endPoint y: 294, distance: 26.3
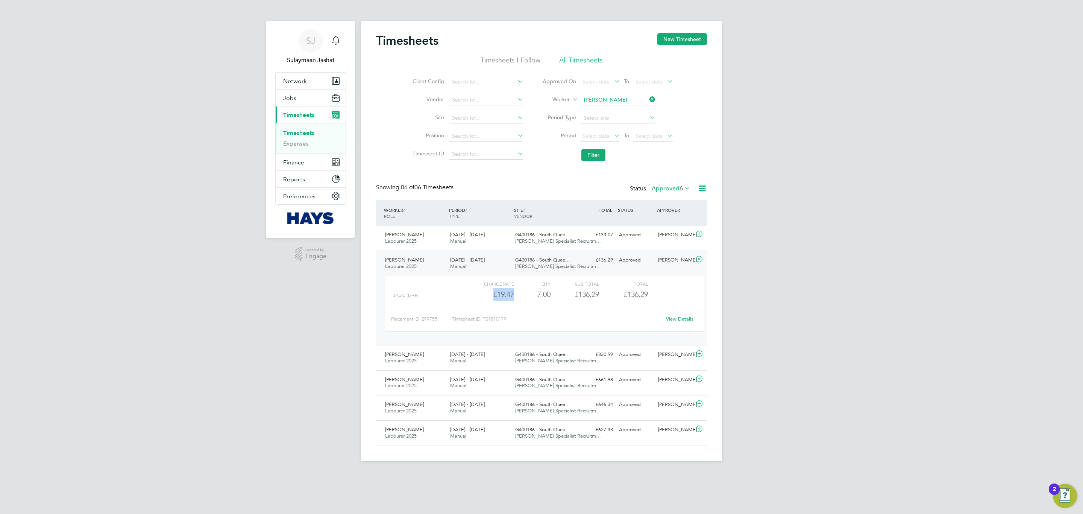
click at [477, 294] on div "Basic (£/HR) £19.47 7 7.00 7 £136.29 £136.29" at bounding box center [544, 294] width 319 height 12
click at [556, 187] on div "Showing 06 of 06 Timesheets Status Approved 6" at bounding box center [541, 191] width 331 height 17
click at [721, 311] on div "SJ Sulaymaan Jashat Notifications Applications: Network Team Members Businesses…" at bounding box center [541, 236] width 1083 height 473
click at [509, 311] on div "16 - 22 Aug 2025 Manual" at bounding box center [479, 357] width 65 height 19
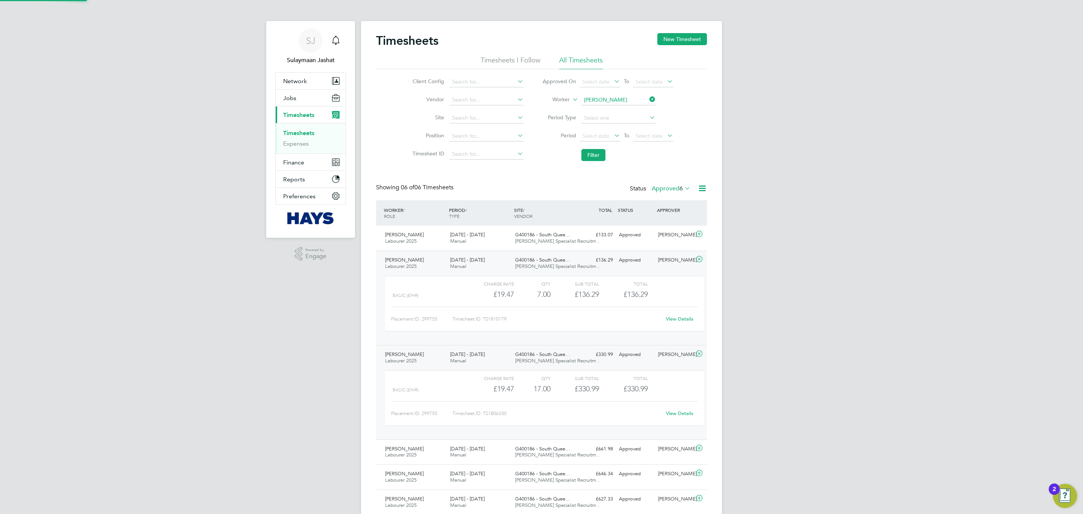
click at [510, 311] on div "16 - 22 Aug 2025 Manual" at bounding box center [479, 357] width 65 height 19
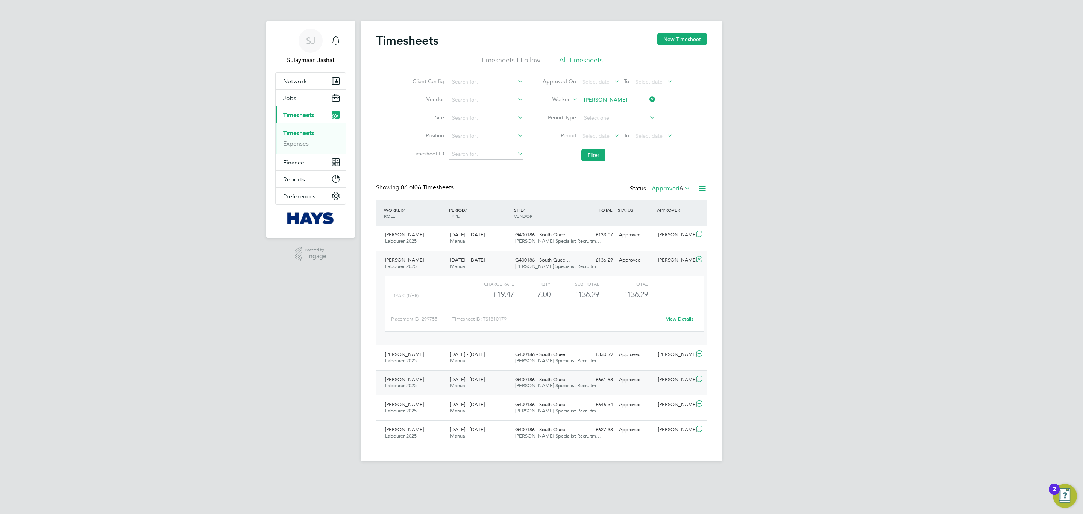
click at [505, 311] on div "9 - 15 Aug 2025 Manual" at bounding box center [479, 382] width 65 height 19
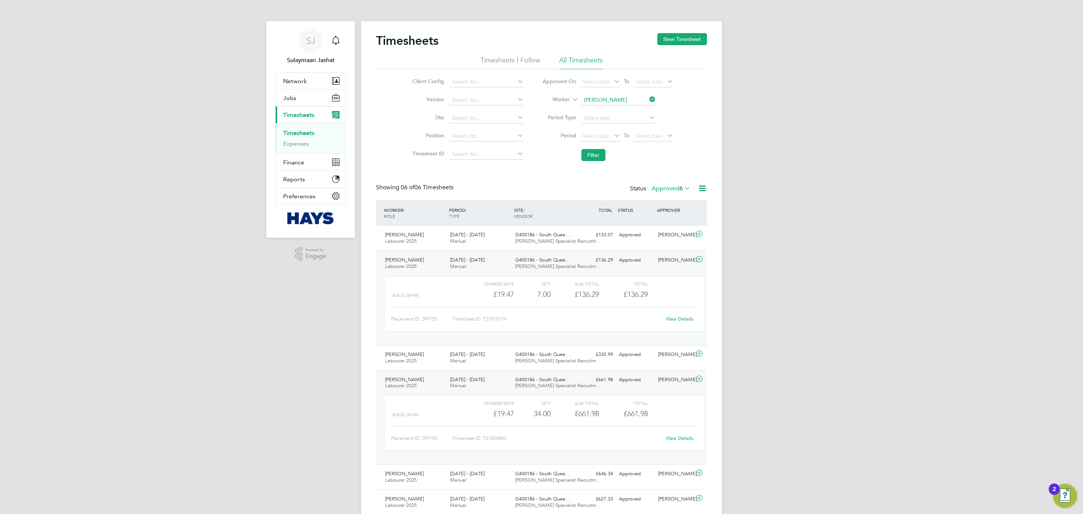
click at [505, 311] on div "9 - 15 Aug 2025 Manual" at bounding box center [479, 382] width 65 height 19
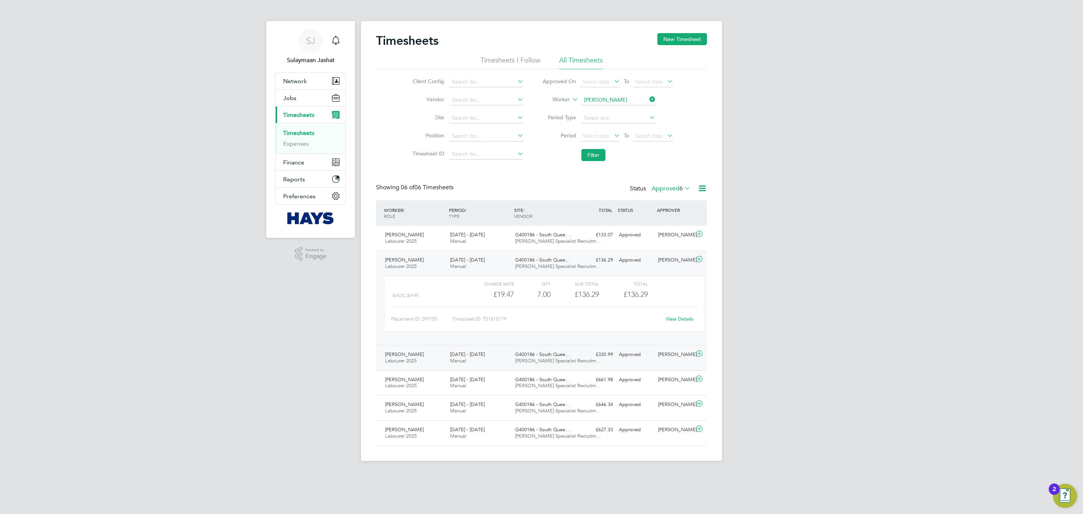
click at [513, 311] on div "G400186 - South Quee… Hays Specialist Recruitm…" at bounding box center [544, 357] width 65 height 19
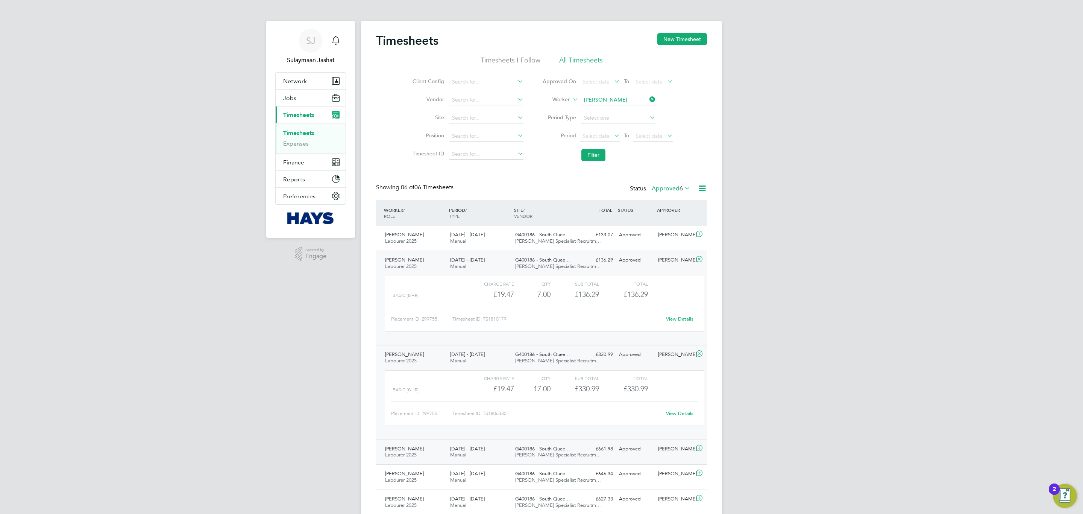
click at [533, 311] on div "G400186 - South Quee… Hays Specialist Recruitm…" at bounding box center [544, 451] width 65 height 19
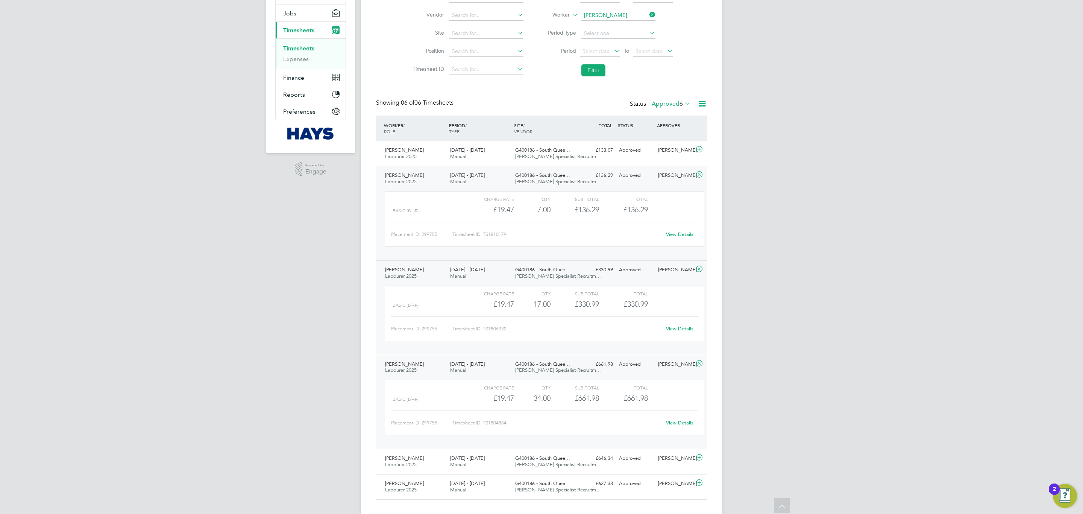
scroll to position [100, 0]
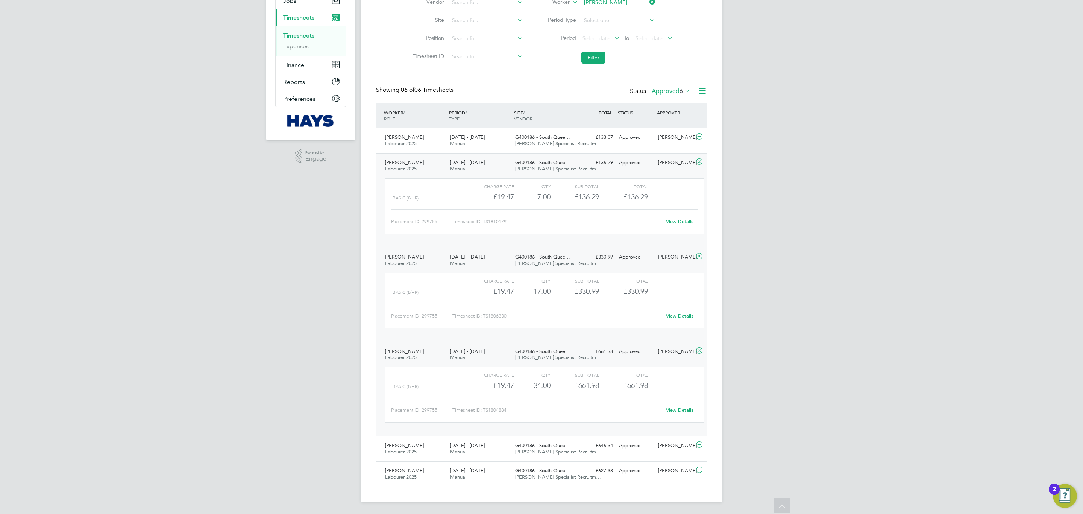
click at [508, 311] on div "9 - 15 Aug 2025 Manual" at bounding box center [479, 354] width 65 height 19
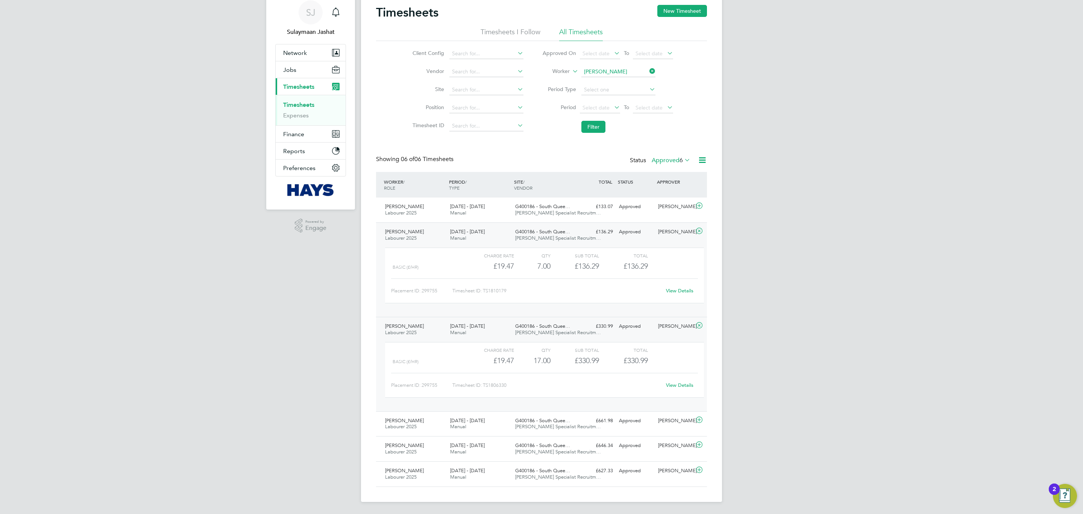
click at [525, 311] on div "G400186 - South Quee… Hays Specialist Recruitm…" at bounding box center [544, 329] width 65 height 19
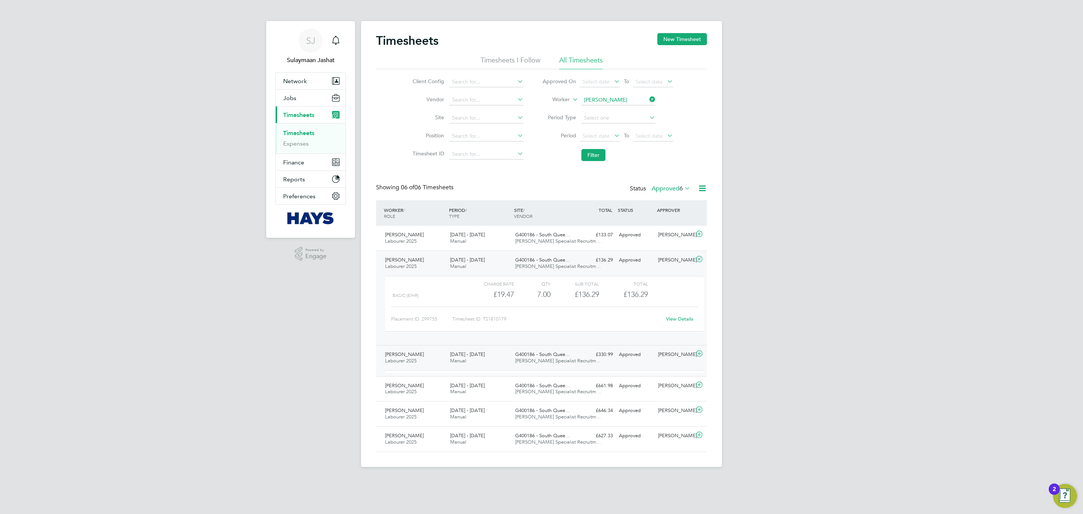
scroll to position [0, 0]
click at [545, 311] on div "G400186 - South Quee… Hays Specialist Recruitm…" at bounding box center [544, 357] width 65 height 19
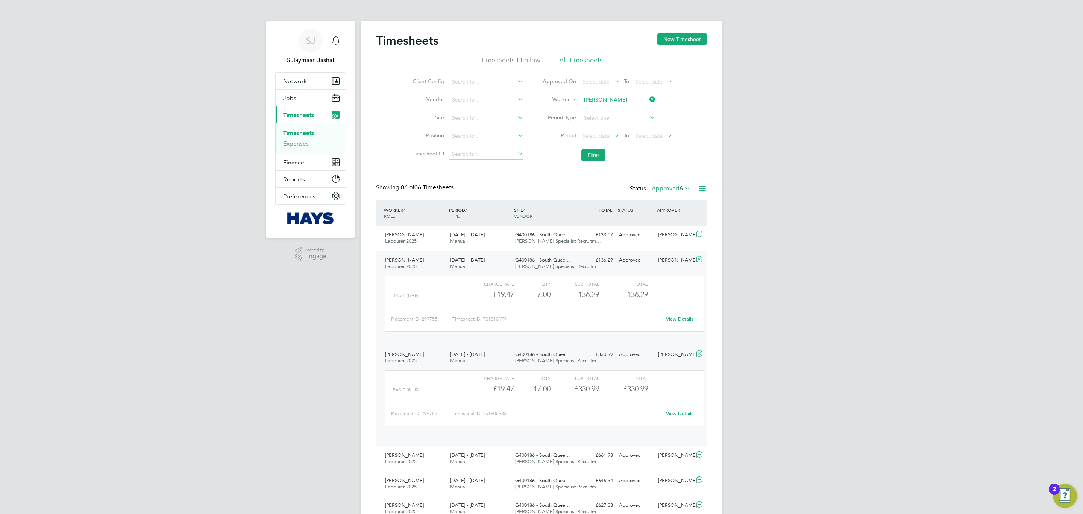
scroll to position [12, 73]
click at [514, 311] on div "G400186 - South Quee… Hays Specialist Recruitm…" at bounding box center [544, 357] width 65 height 19
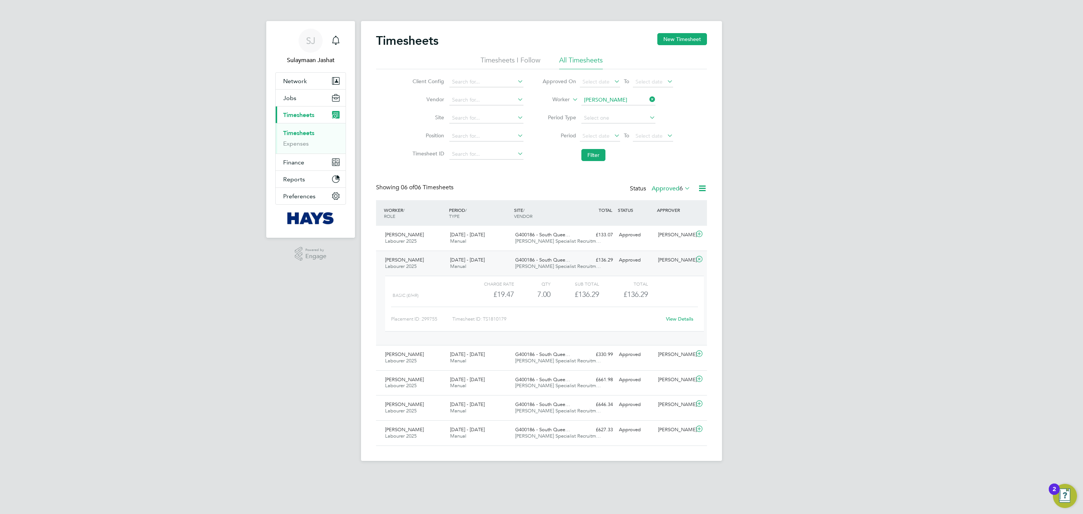
click at [512, 269] on div "G400186 - South Quee… Hays Specialist Recruitm…" at bounding box center [544, 263] width 65 height 19
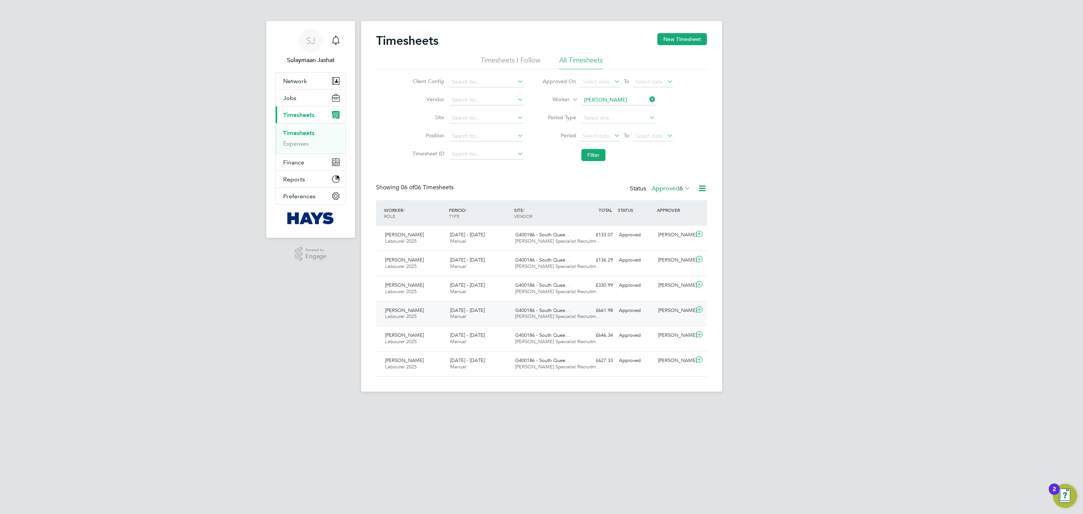
click at [492, 311] on div "9 - 15 Aug 2025 Manual" at bounding box center [479, 313] width 65 height 19
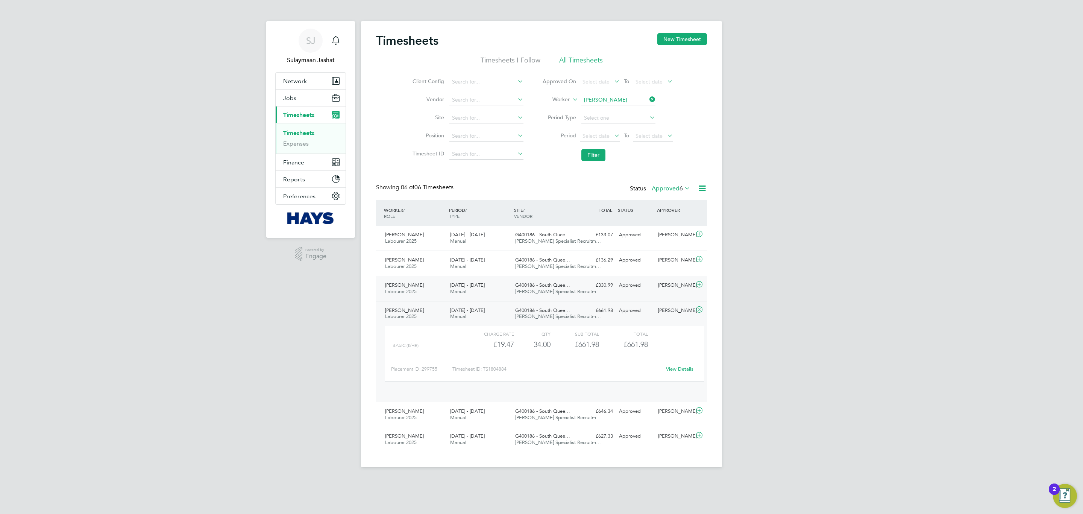
click at [498, 290] on div "[DATE] - [DATE] Manual" at bounding box center [479, 288] width 65 height 19
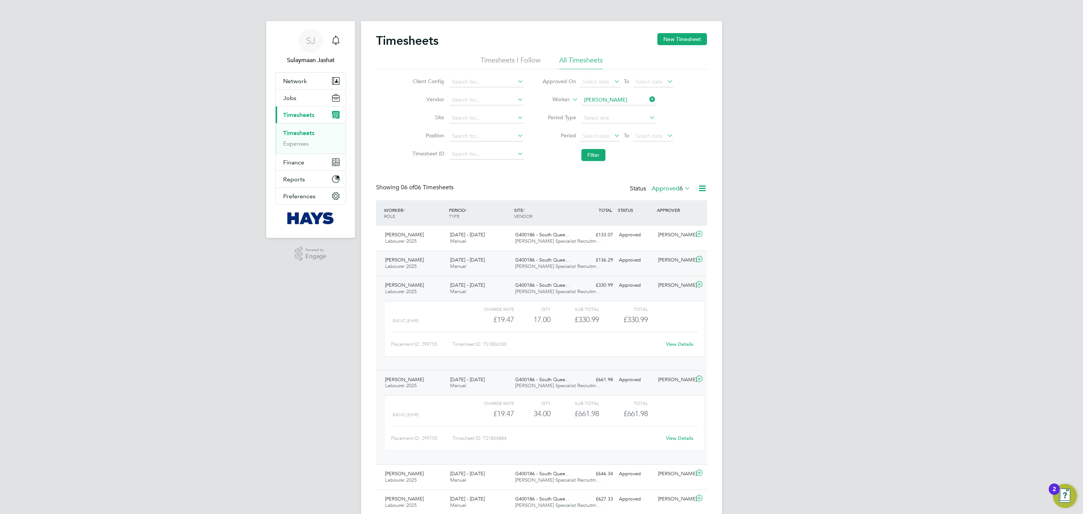
click at [521, 268] on span "[PERSON_NAME] Specialist Recruitm…" at bounding box center [558, 266] width 86 height 6
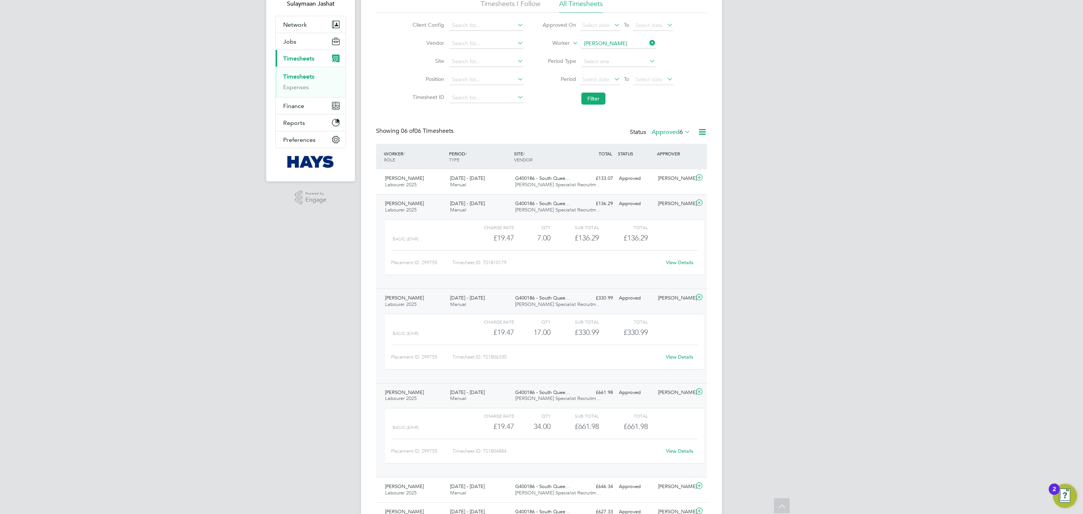
scroll to position [100, 0]
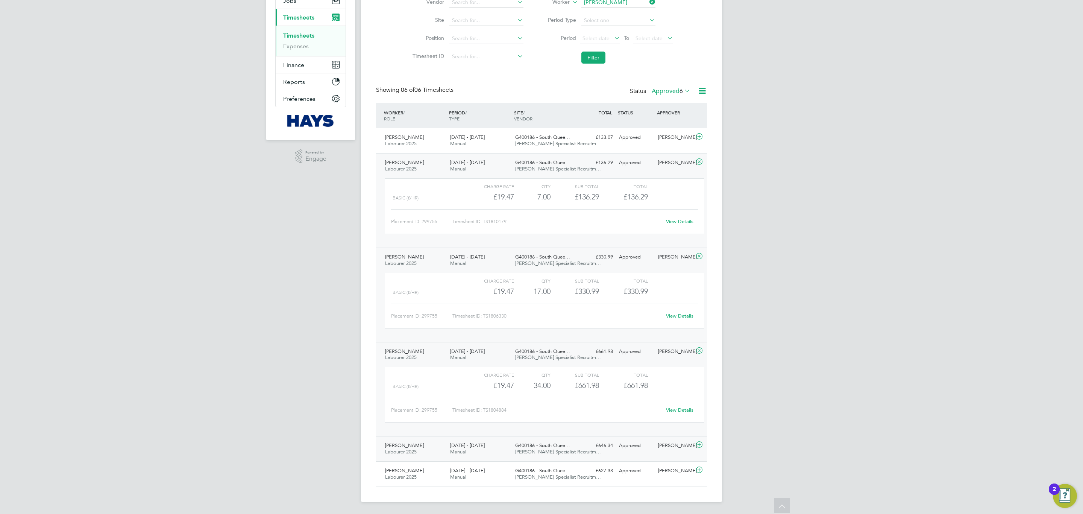
click at [536, 311] on span "G400186 - South Quee…" at bounding box center [542, 445] width 55 height 6
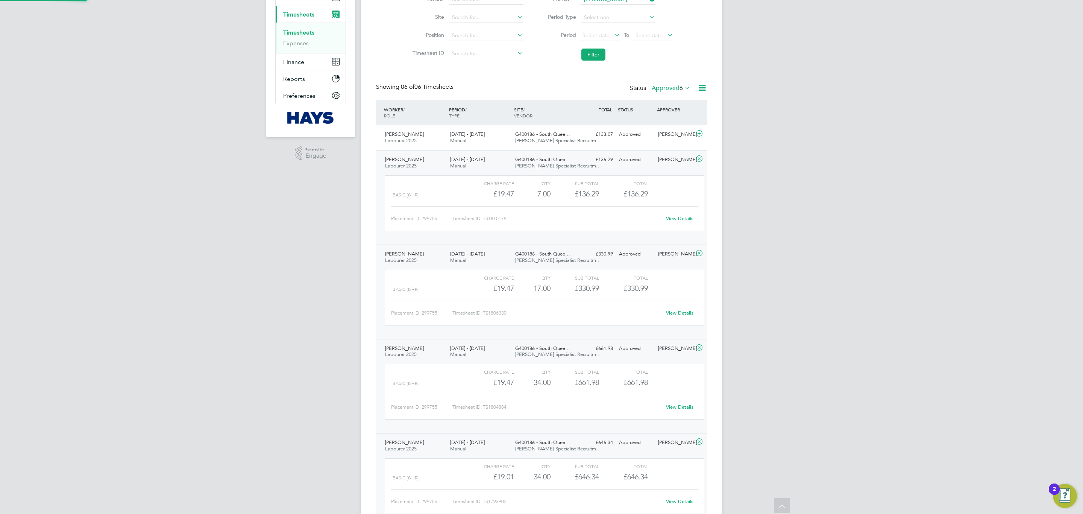
scroll to position [12, 73]
click at [536, 311] on span "G400186 - South Quee…" at bounding box center [542, 442] width 55 height 6
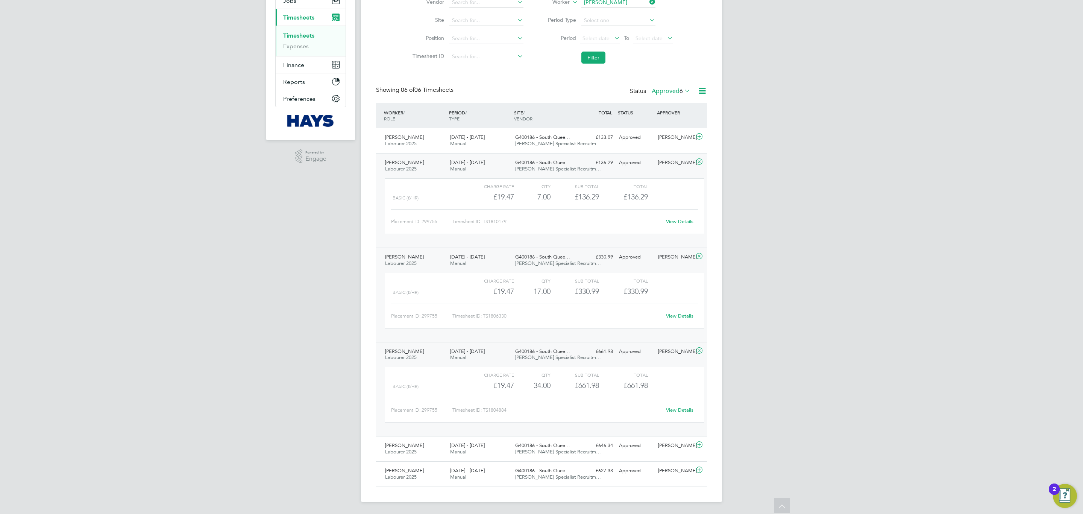
click at [512, 311] on div "G400186 - South Quee… [PERSON_NAME] Specialist Recruitm…" at bounding box center [544, 354] width 65 height 19
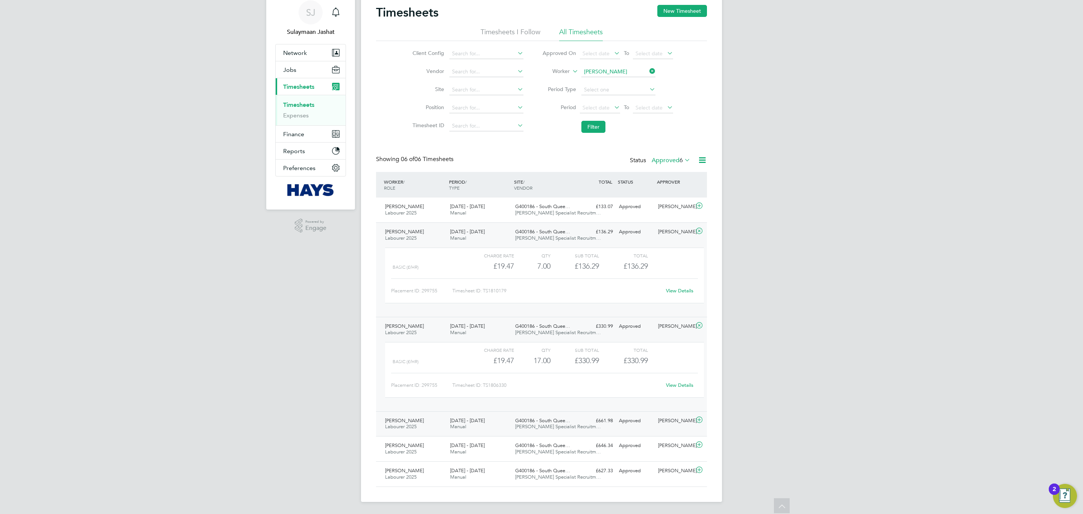
scroll to position [30, 0]
click at [527, 311] on div "G400186 - South Quee… [PERSON_NAME] Specialist Recruitm…" at bounding box center [544, 329] width 65 height 19
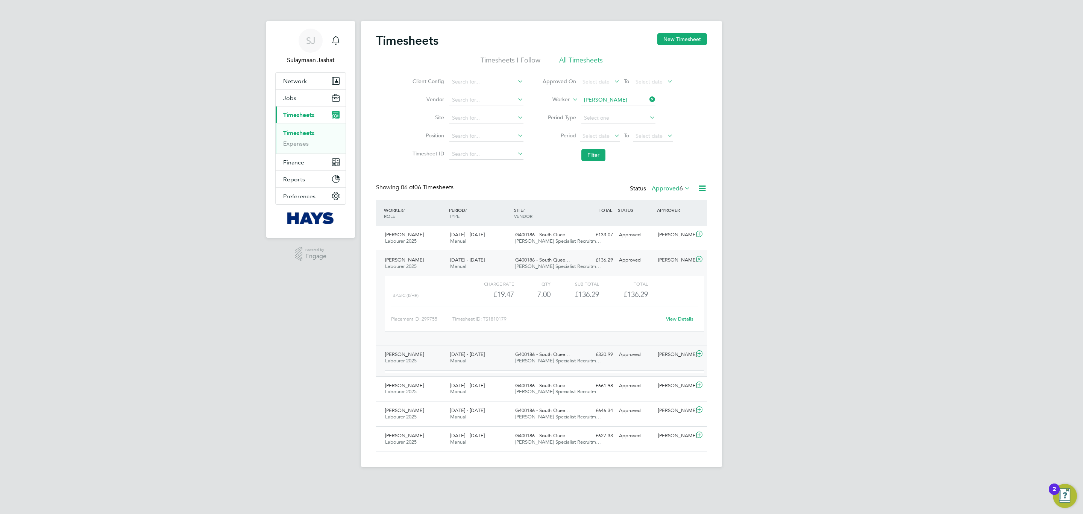
scroll to position [0, 0]
click at [607, 95] on input at bounding box center [618, 100] width 74 height 11
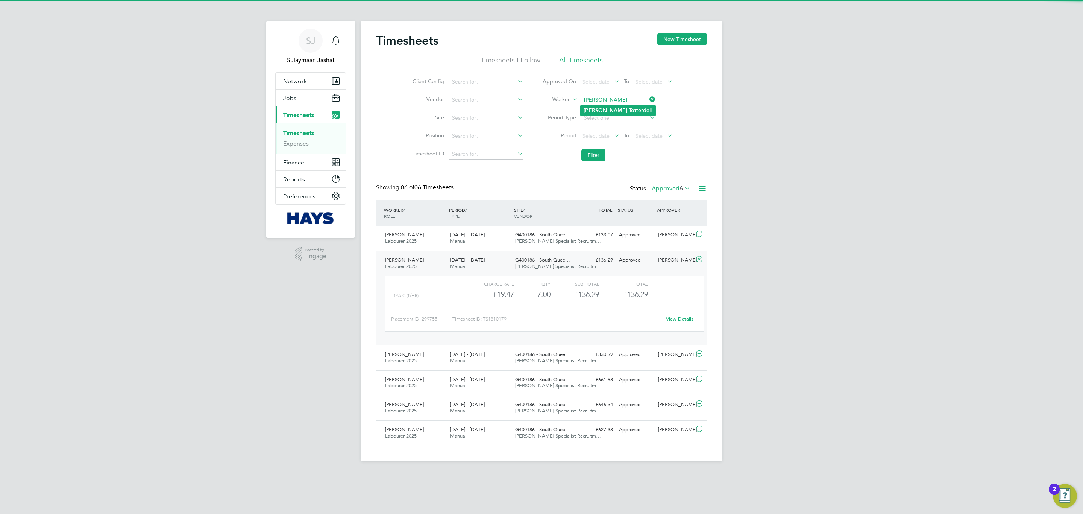
click at [596, 105] on li "Shaun Tot terdell" at bounding box center [617, 110] width 75 height 10
type input "Shaun Totterdell"
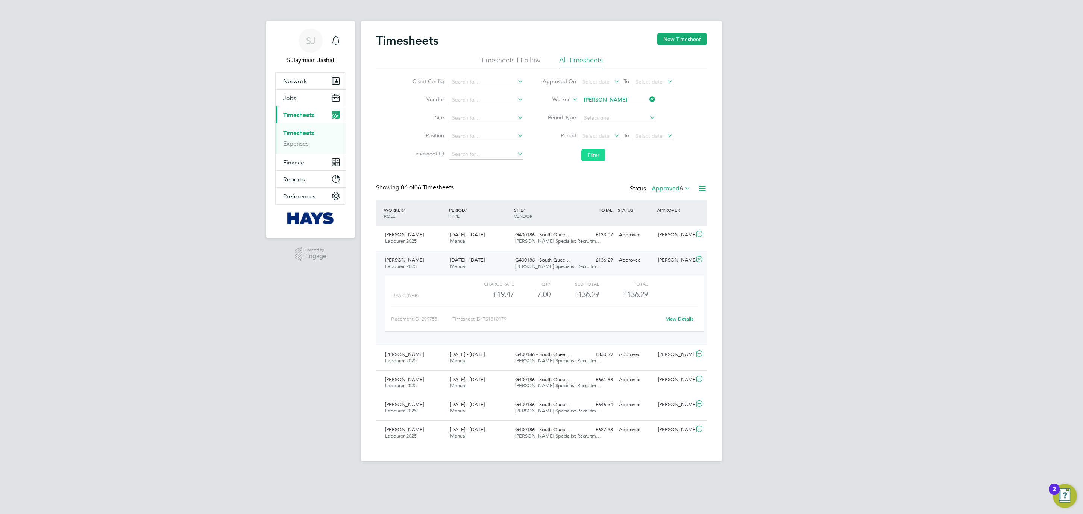
click at [598, 156] on button "Filter" at bounding box center [593, 155] width 24 height 12
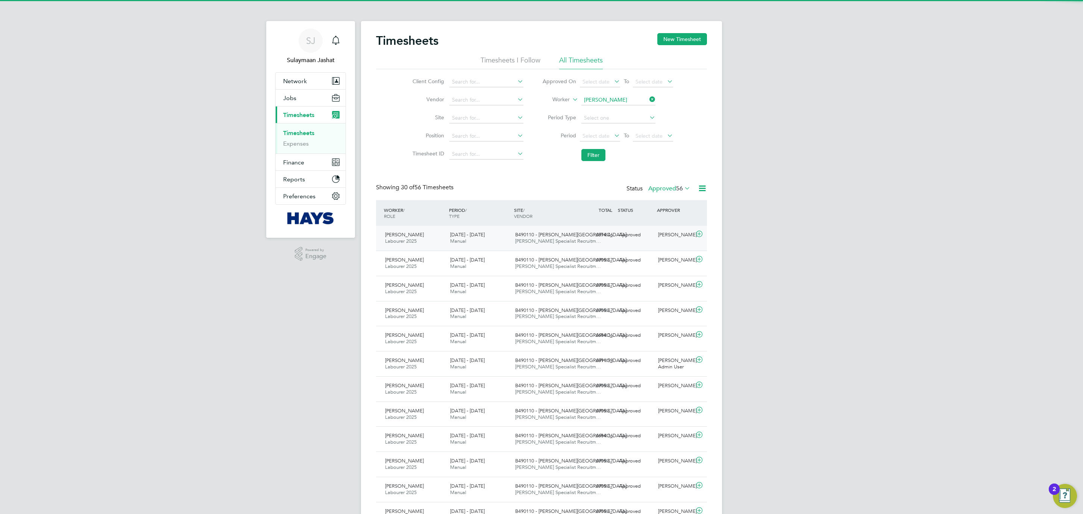
scroll to position [19, 65]
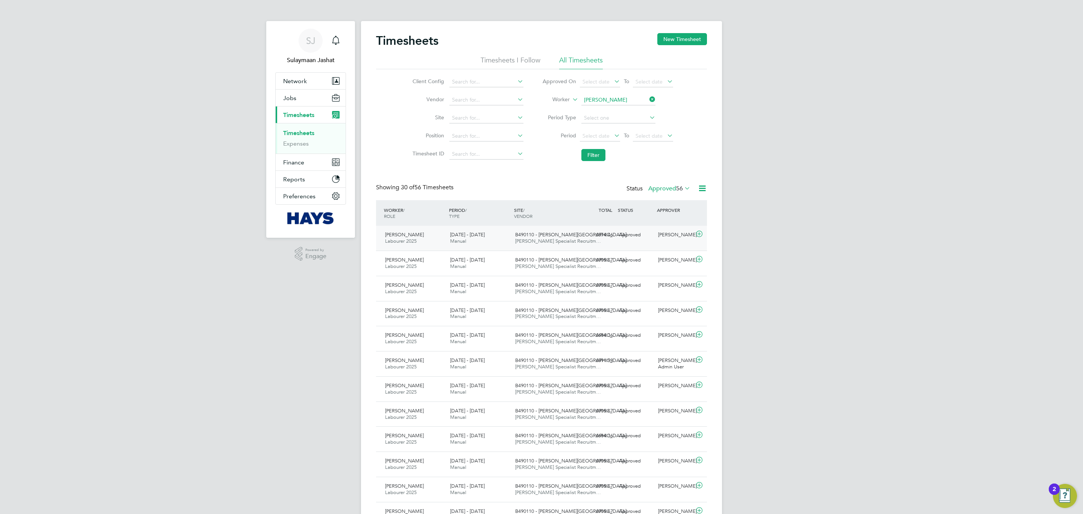
click at [514, 236] on div "B490110 - [PERSON_NAME] Street [PERSON_NAME] Specialist Recruitm…" at bounding box center [544, 238] width 65 height 19
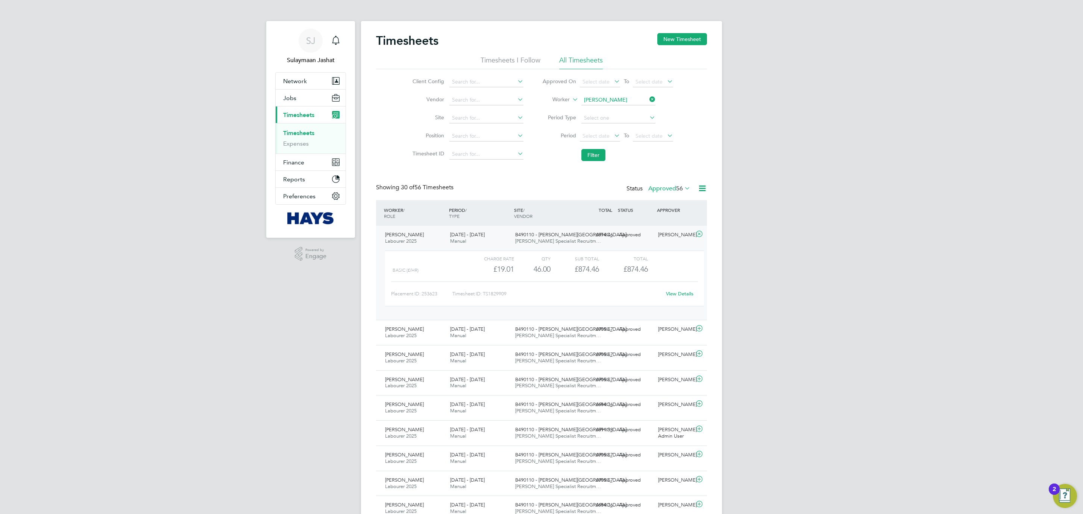
click at [672, 293] on link "View Details" at bounding box center [679, 293] width 27 height 6
click at [597, 95] on input "Shaun Totterdell" at bounding box center [618, 100] width 74 height 11
click at [588, 111] on b "John" at bounding box center [605, 110] width 44 height 6
type input "John Scullion"
click at [588, 111] on b "John" at bounding box center [605, 110] width 44 height 6
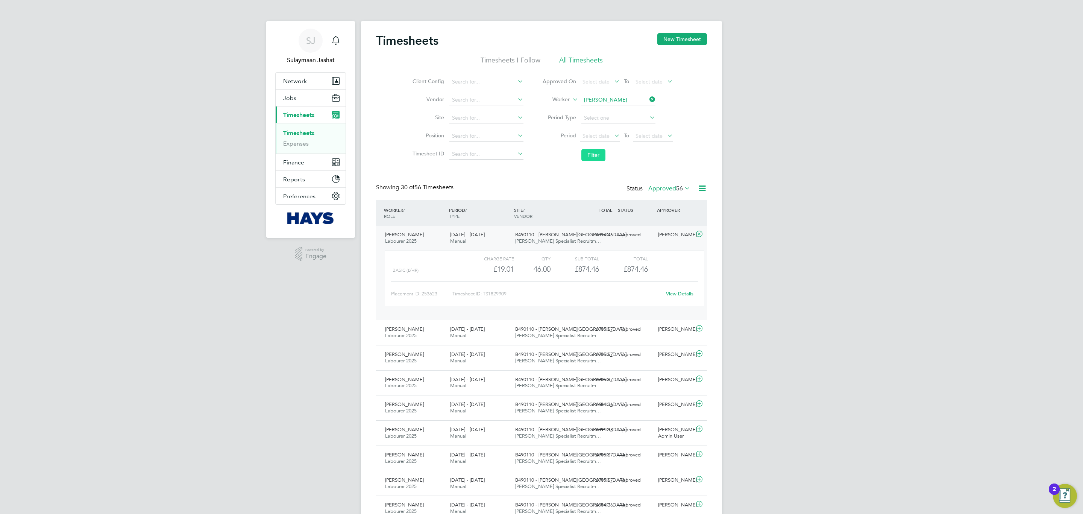
click at [588, 151] on button "Filter" at bounding box center [593, 155] width 24 height 12
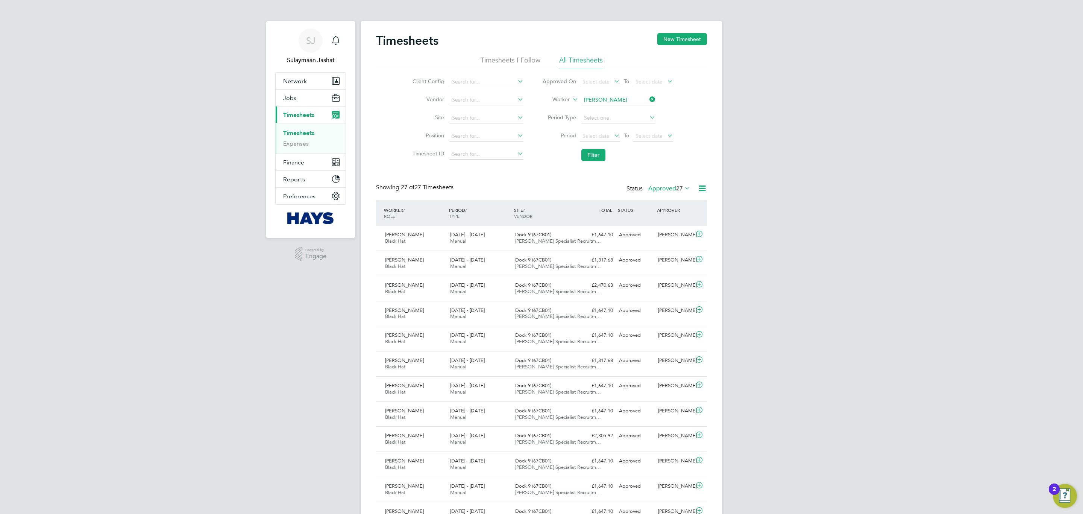
click at [599, 107] on li "Worker John Scullion" at bounding box center [608, 100] width 150 height 18
click at [617, 97] on input at bounding box center [618, 100] width 74 height 11
click at [609, 135] on li "John Scull ion" at bounding box center [631, 131] width 102 height 10
type input "John Scullion"
click at [595, 151] on button "Filter" at bounding box center [593, 155] width 24 height 12
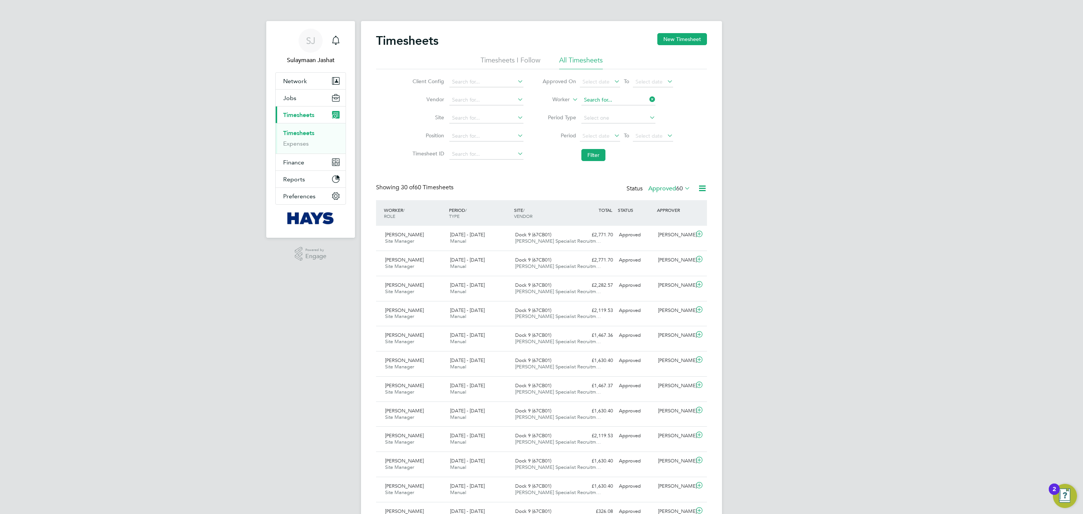
click at [615, 102] on input at bounding box center [618, 100] width 74 height 11
click at [629, 119] on b "Scu" at bounding box center [633, 121] width 9 height 6
type input "John Scullion"
click at [591, 159] on button "Filter" at bounding box center [593, 155] width 24 height 12
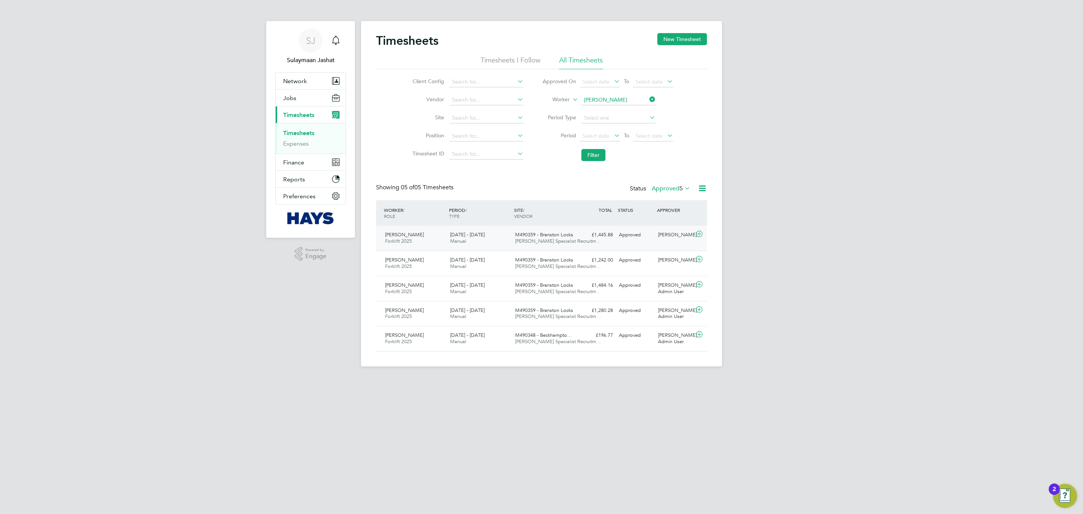
click at [606, 238] on div "£1,445.88 Approved" at bounding box center [596, 235] width 39 height 12
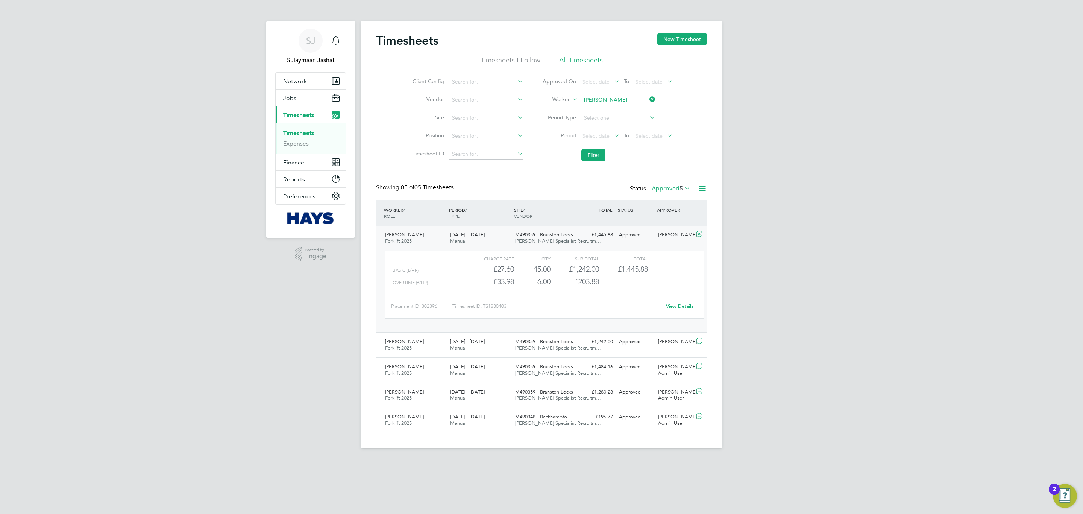
click at [685, 308] on link "View Details" at bounding box center [679, 306] width 27 height 6
click at [563, 245] on div "M490359 - Branston Locks Hays Specialist Recruitm…" at bounding box center [544, 238] width 65 height 19
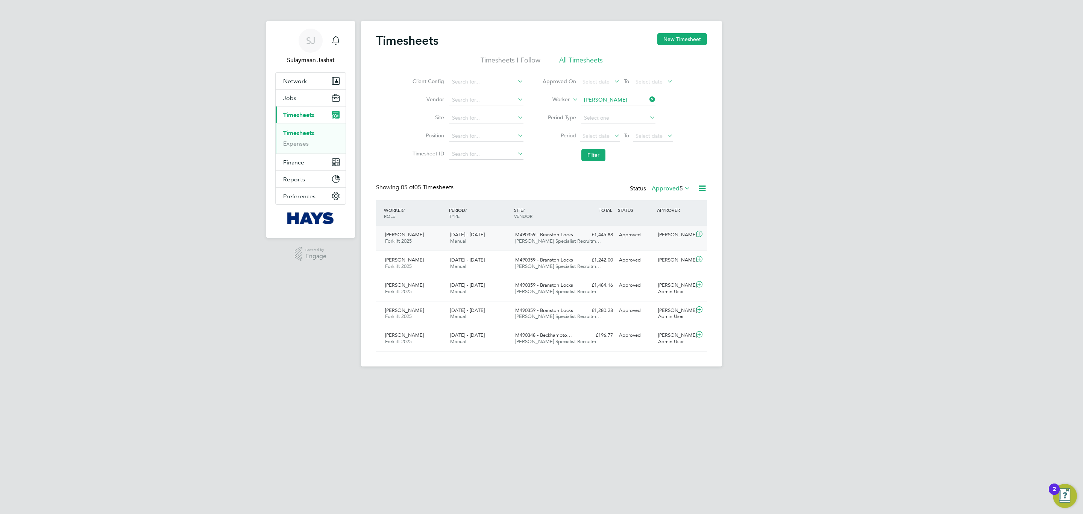
click at [458, 236] on span "20 - 26 Sep 2025" at bounding box center [467, 234] width 35 height 6
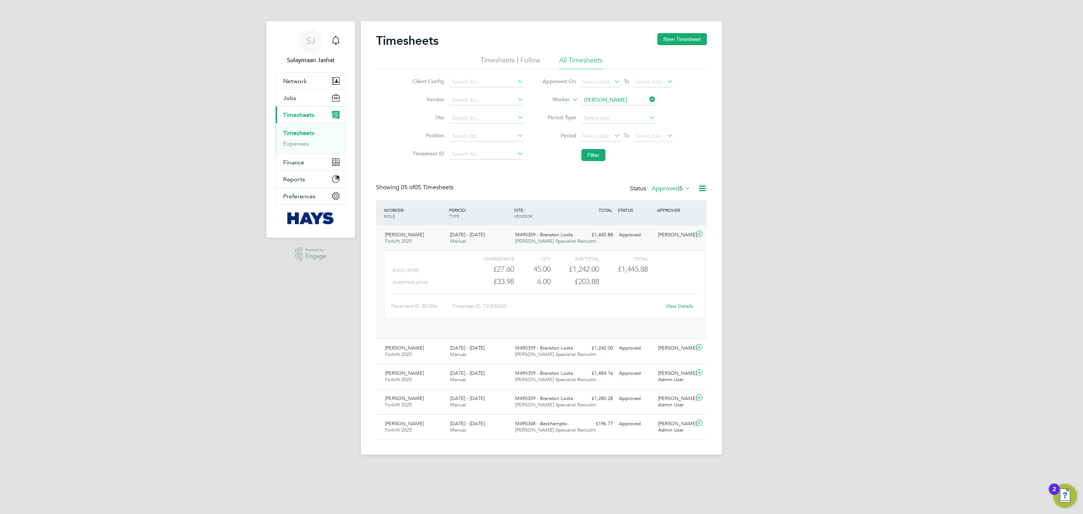
scroll to position [12, 73]
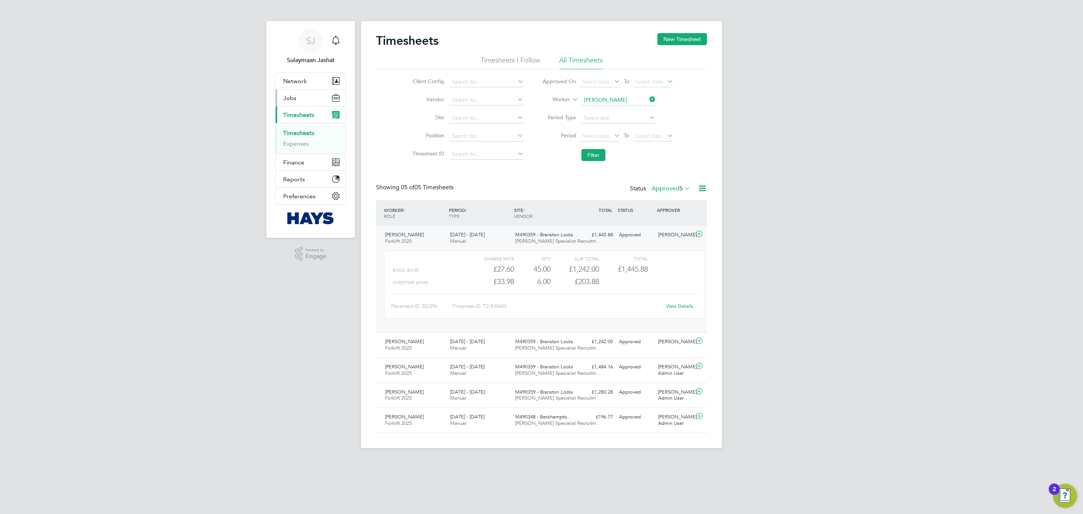
click at [312, 105] on button "Jobs" at bounding box center [311, 97] width 70 height 17
click at [305, 136] on link "Placements" at bounding box center [298, 136] width 31 height 7
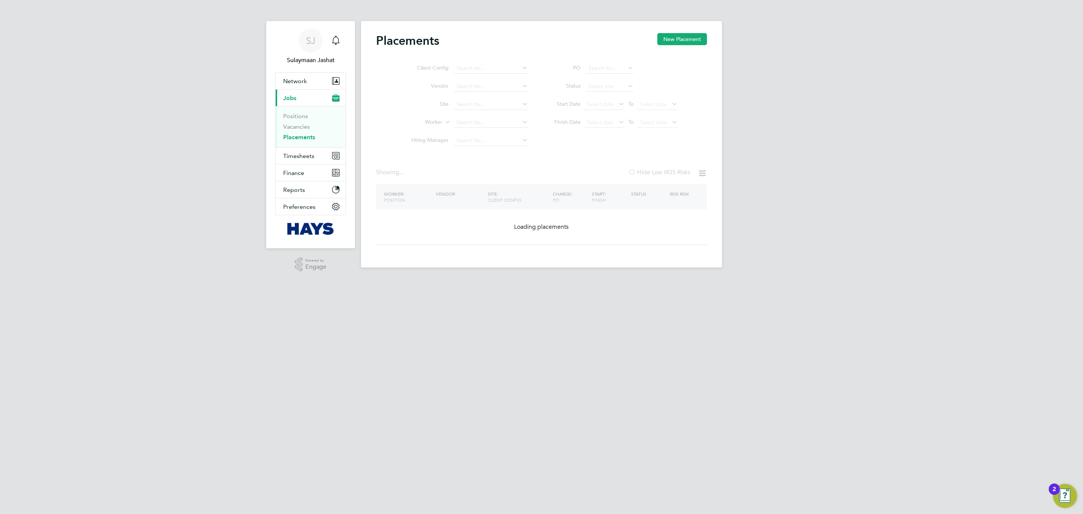
click at [482, 130] on ul "Client Config Vendor Site Worker Hiring Manager" at bounding box center [466, 104] width 141 height 90
click at [465, 130] on ul "Client Config Vendor Site Worker Hiring Manager" at bounding box center [466, 104] width 141 height 90
click at [468, 127] on ul "Client Config Vendor Site Worker Hiring Manager" at bounding box center [466, 104] width 141 height 90
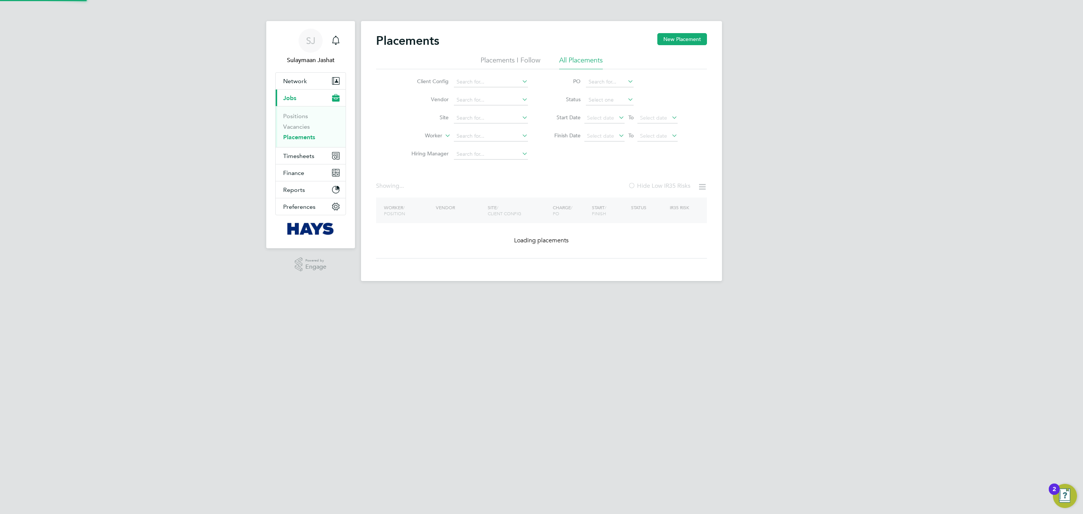
drag, startPoint x: 471, startPoint y: 126, endPoint x: 473, endPoint y: 129, distance: 3.9
click at [471, 126] on li "Site" at bounding box center [466, 118] width 141 height 18
click at [470, 135] on input at bounding box center [491, 136] width 74 height 11
click at [493, 156] on li "John Scu llion" at bounding box center [490, 157] width 75 height 10
type input "John Scullion"
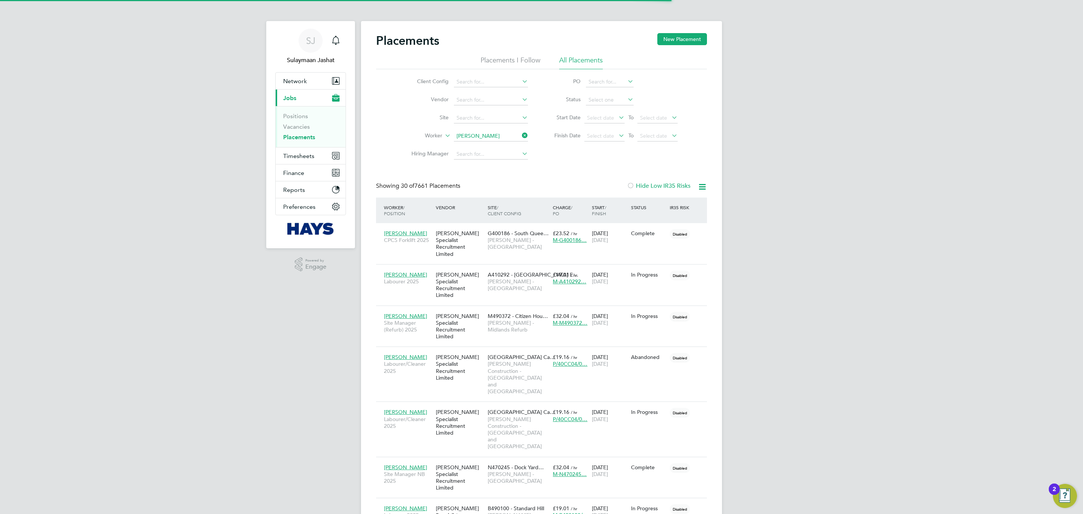
scroll to position [21, 65]
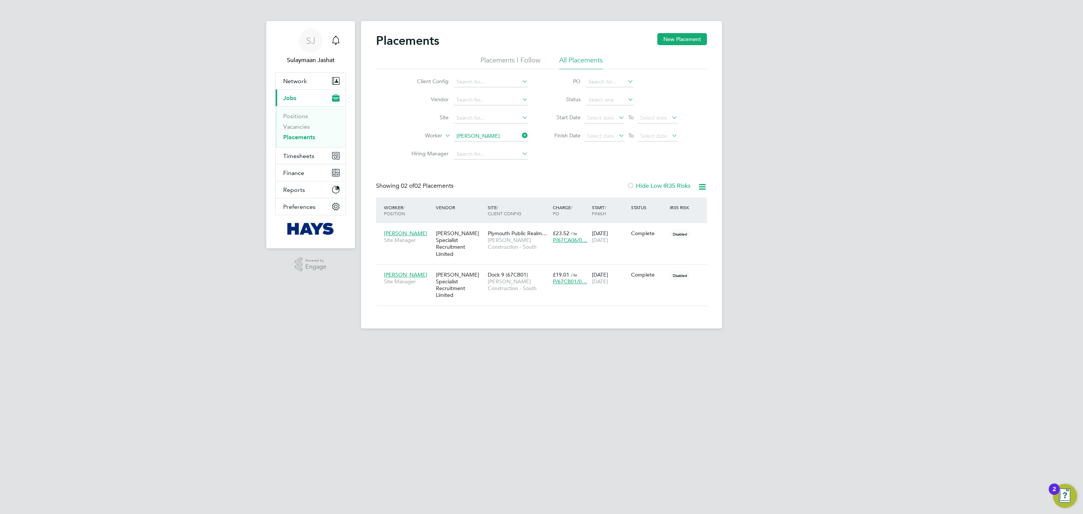
click at [474, 142] on li "Worker John Scullion" at bounding box center [466, 136] width 141 height 18
click at [474, 141] on div "Placements New Placement Placements I Follow All Placements Client Config Vendo…" at bounding box center [541, 174] width 361 height 307
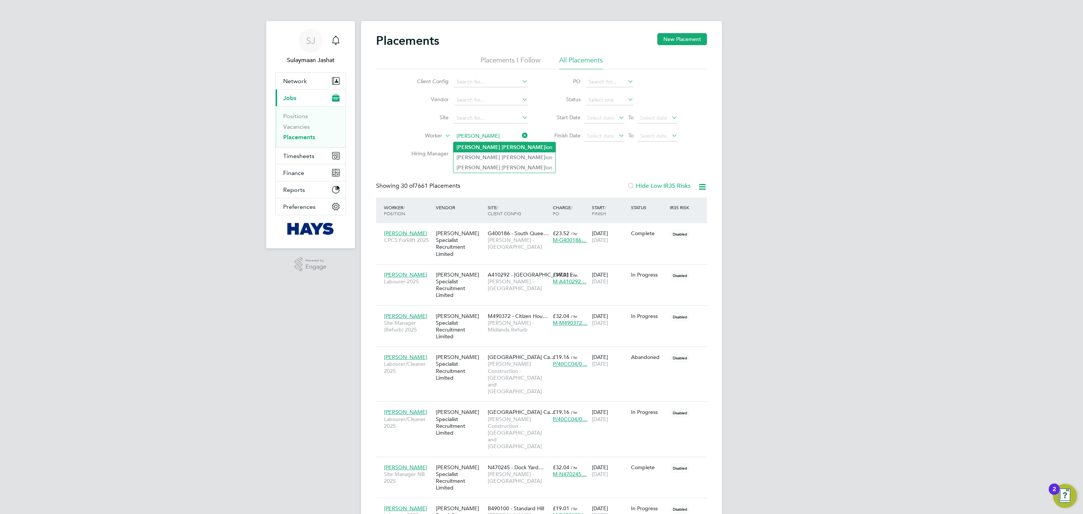
click at [484, 148] on li "John Scull ion" at bounding box center [504, 147] width 102 height 10
type input "John Scullion"
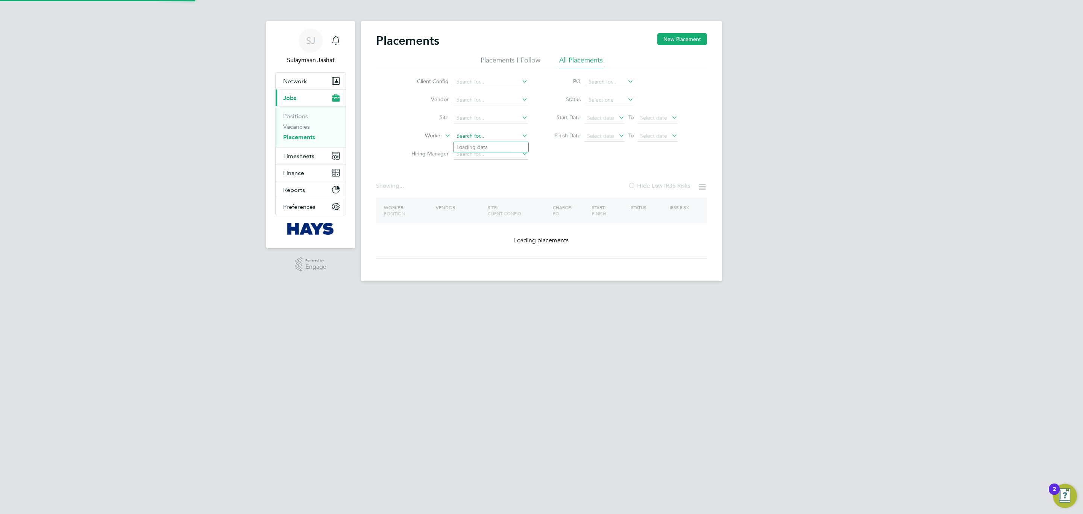
click at [474, 136] on input at bounding box center [491, 136] width 74 height 11
click at [477, 103] on input at bounding box center [491, 100] width 74 height 11
click at [466, 117] on input at bounding box center [491, 118] width 74 height 11
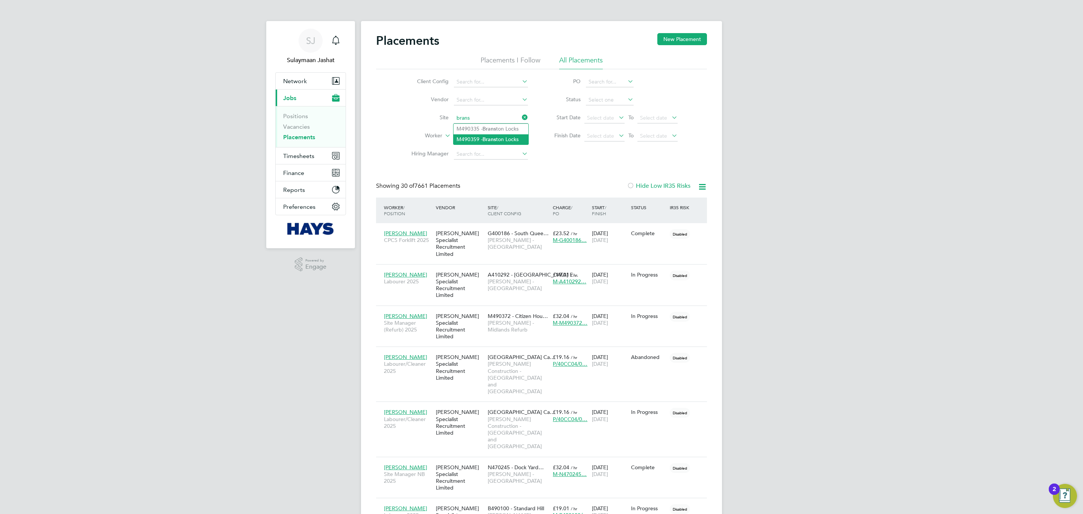
click at [503, 135] on li "M490359 - Brans ton Locks" at bounding box center [490, 139] width 75 height 10
type input "M490359 - Branston Locks"
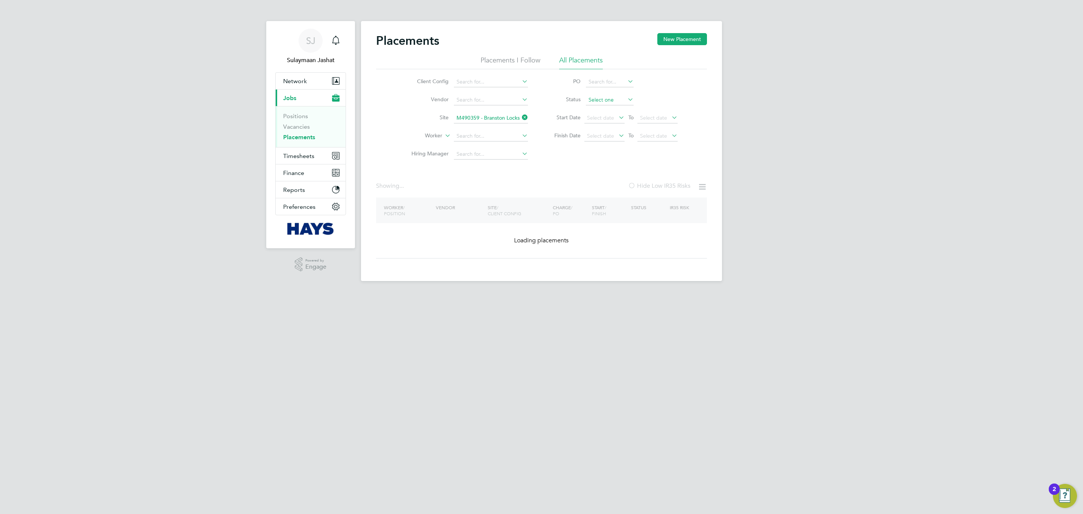
click at [615, 100] on input at bounding box center [610, 100] width 48 height 11
click at [606, 108] on li "Active" at bounding box center [609, 111] width 48 height 10
type input "Active"
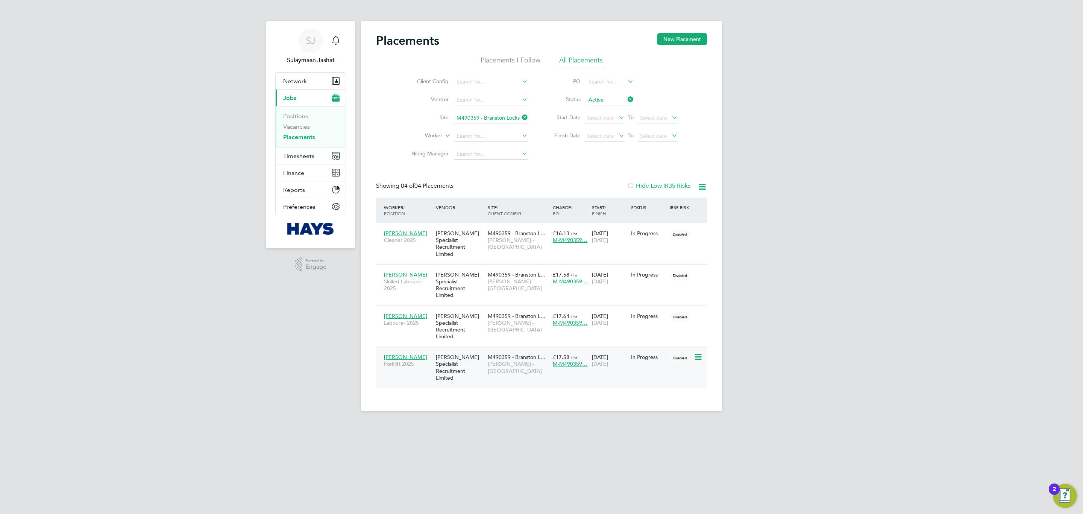
click at [499, 311] on div "Alexander Morgan Forklift 2025 Hays Specialist Recruitment Limited M490359 - Br…" at bounding box center [541, 366] width 331 height 41
click at [466, 242] on div "Hays Specialist Recruitment Limited" at bounding box center [460, 243] width 52 height 35
click at [476, 311] on div "[PERSON_NAME] Specialist Recruitment Limited" at bounding box center [460, 367] width 52 height 35
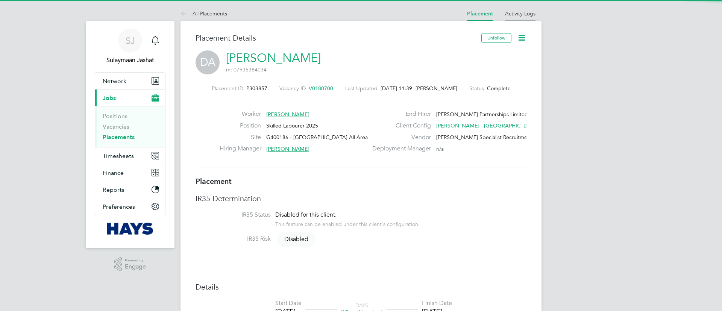
click at [515, 8] on li "Activity Logs" at bounding box center [520, 13] width 30 height 15
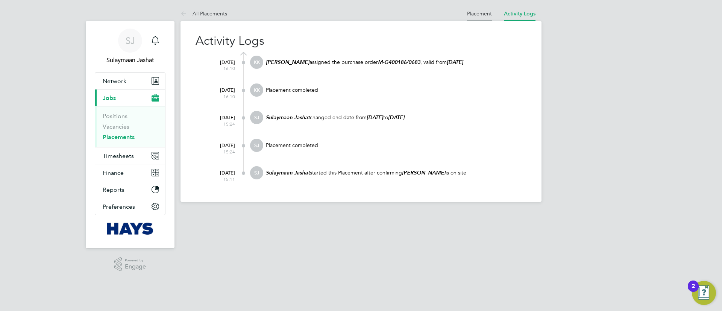
click at [481, 19] on li "Placement" at bounding box center [479, 13] width 25 height 15
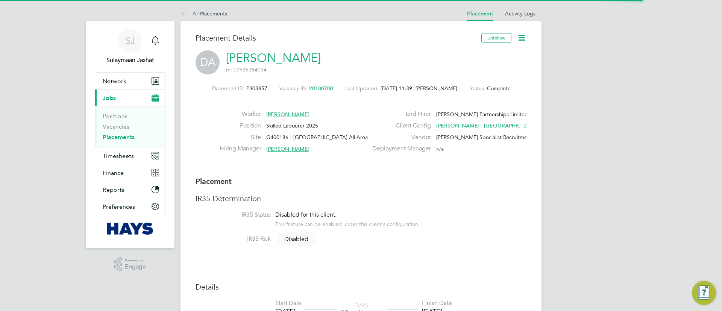
click at [328, 87] on span "V0180700" at bounding box center [321, 88] width 24 height 7
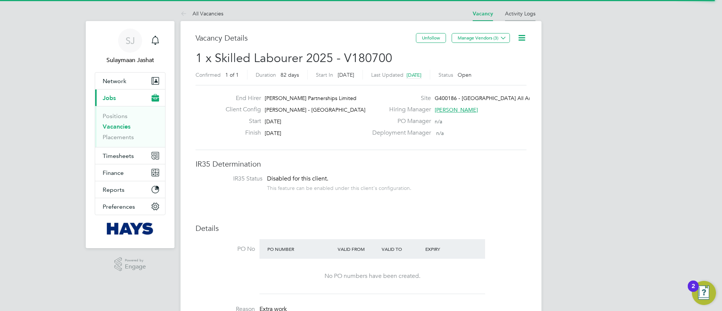
click at [516, 19] on li "Activity Logs" at bounding box center [520, 13] width 30 height 15
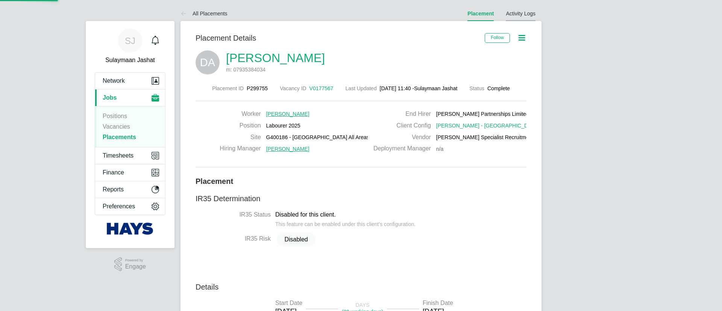
click at [515, 11] on link "Activity Logs" at bounding box center [521, 14] width 30 height 6
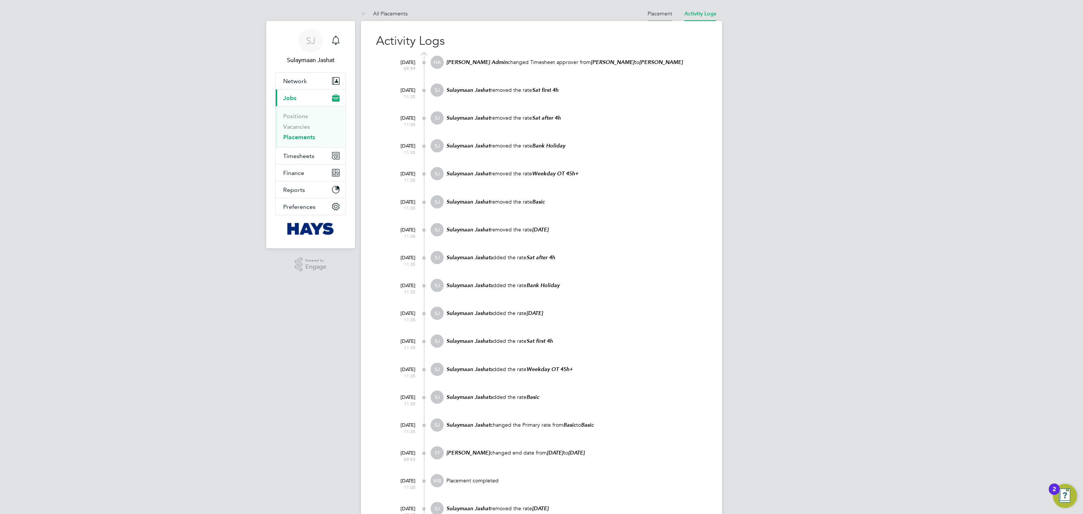
click at [651, 13] on link "Placement" at bounding box center [659, 13] width 25 height 7
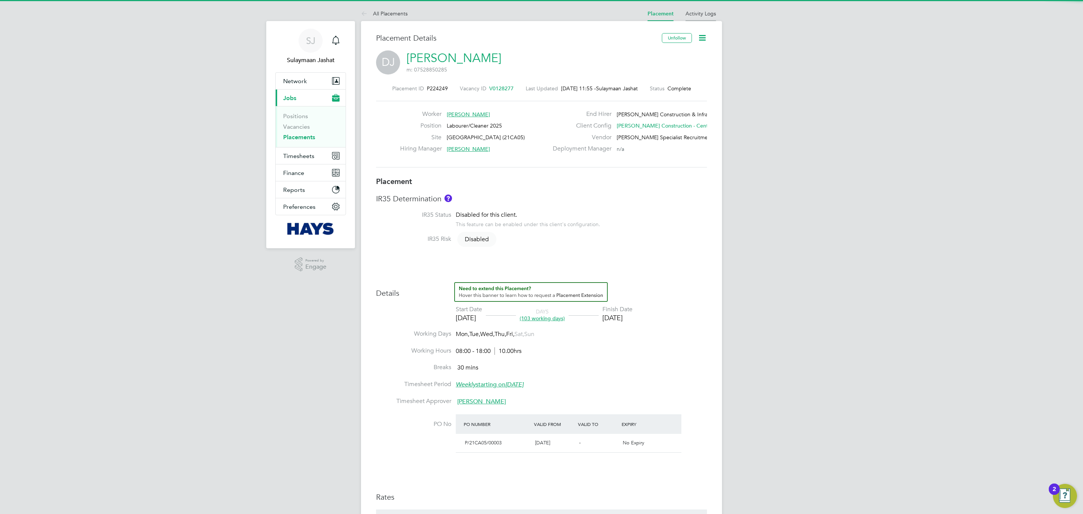
click at [694, 13] on link "Activity Logs" at bounding box center [700, 13] width 30 height 7
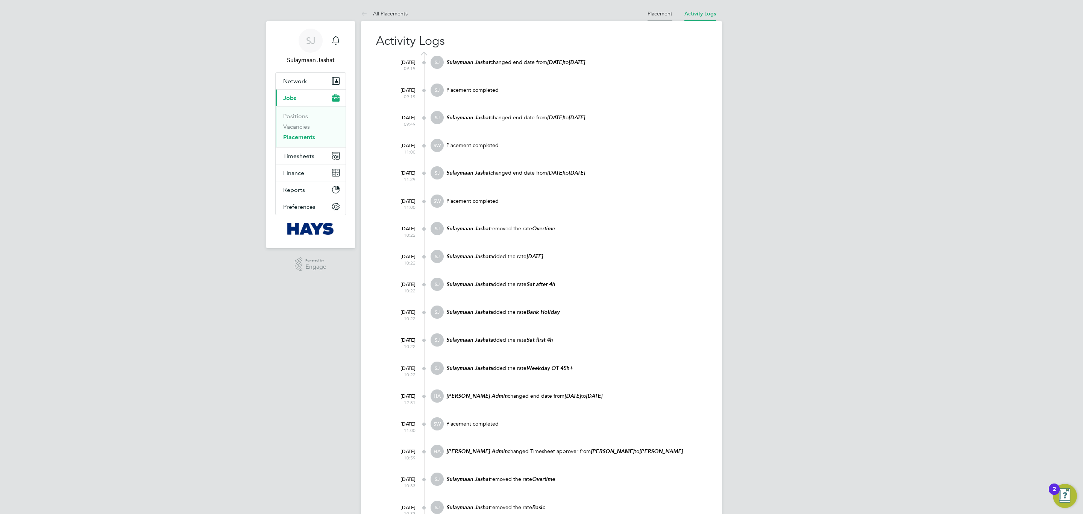
click at [661, 16] on link "Placement" at bounding box center [659, 13] width 25 height 7
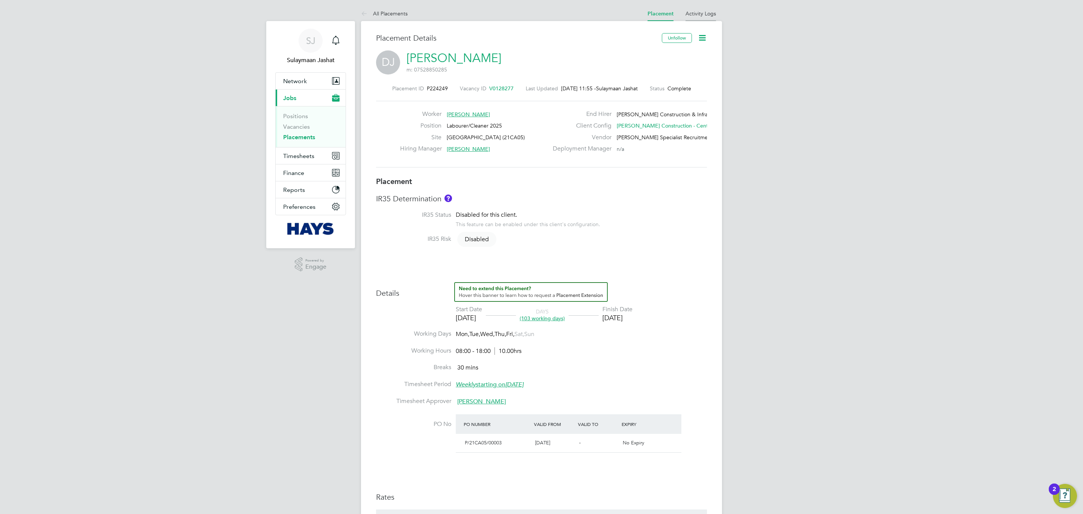
click at [688, 16] on link "Activity Logs" at bounding box center [700, 13] width 30 height 7
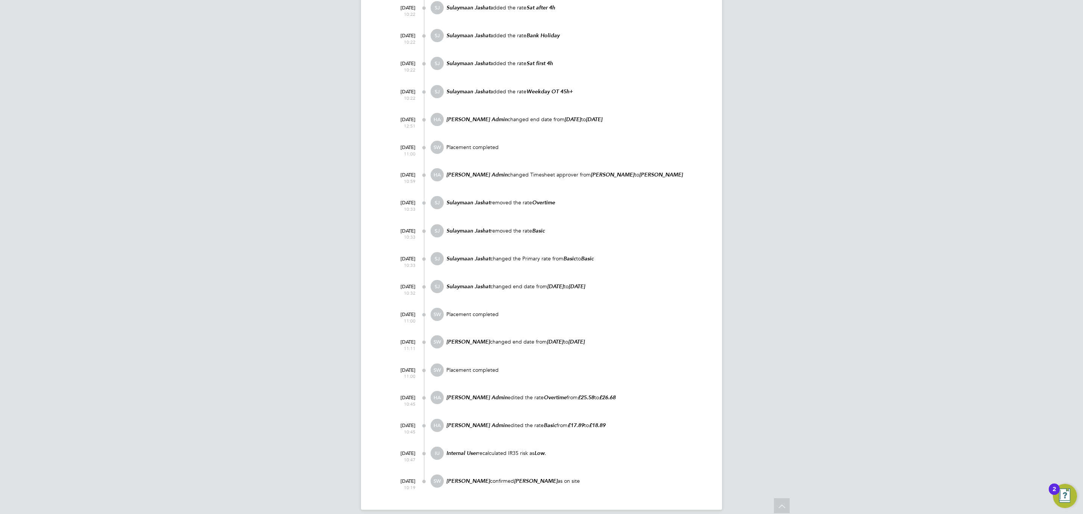
drag, startPoint x: 568, startPoint y: 474, endPoint x: 443, endPoint y: 477, distance: 124.5
click at [443, 477] on div "SW Samantha White confirmed Dodou Jobe as on site" at bounding box center [568, 484] width 276 height 20
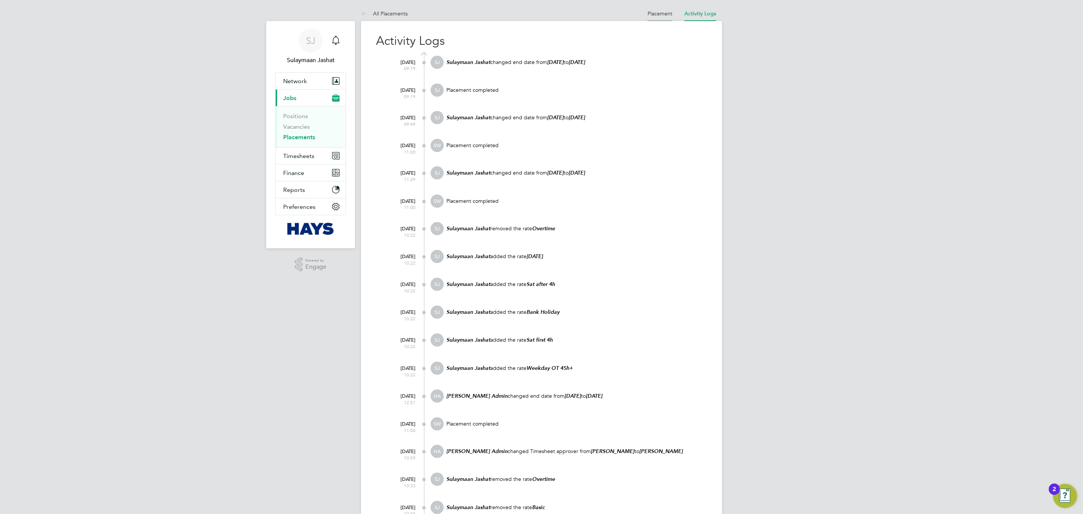
click at [661, 19] on li "Placement" at bounding box center [659, 13] width 25 height 15
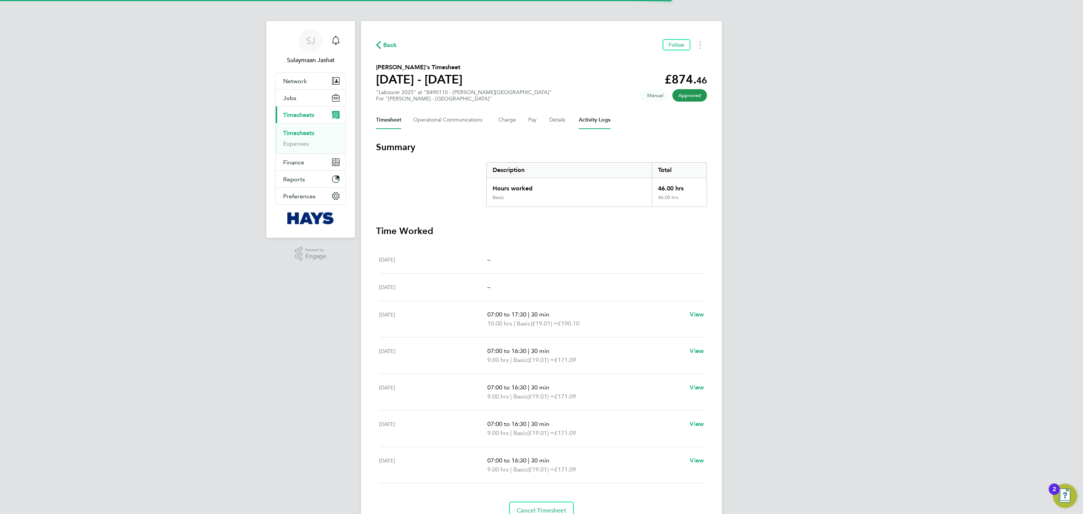
click at [606, 126] on Logs-tab "Activity Logs" at bounding box center [595, 120] width 32 height 18
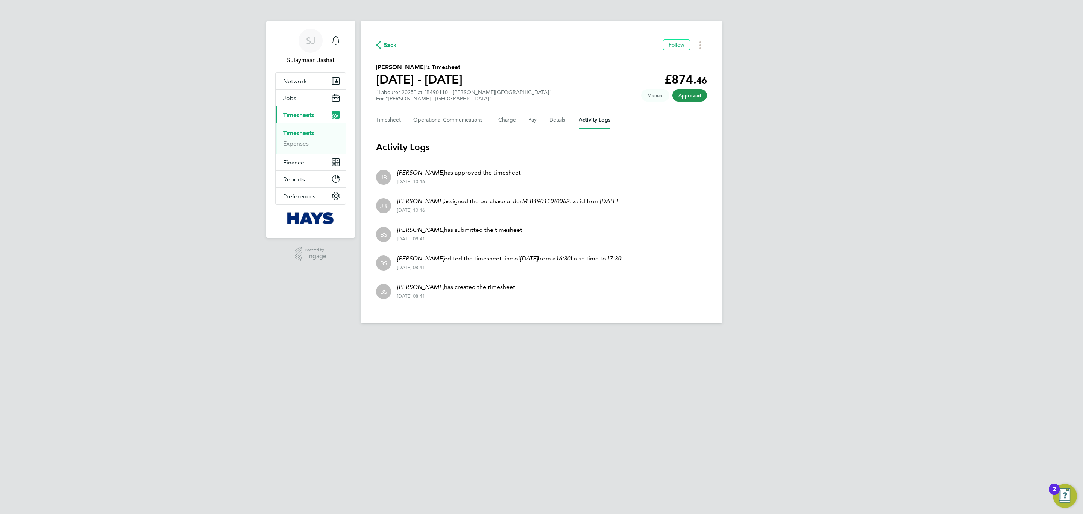
click at [520, 126] on div "Timesheet Operational Communications Charge Pay Details Activity Logs" at bounding box center [541, 120] width 331 height 18
click at [526, 123] on div "Timesheet Operational Communications Charge Pay Details Activity Logs" at bounding box center [541, 120] width 331 height 18
click at [560, 120] on button "Details" at bounding box center [557, 120] width 17 height 18
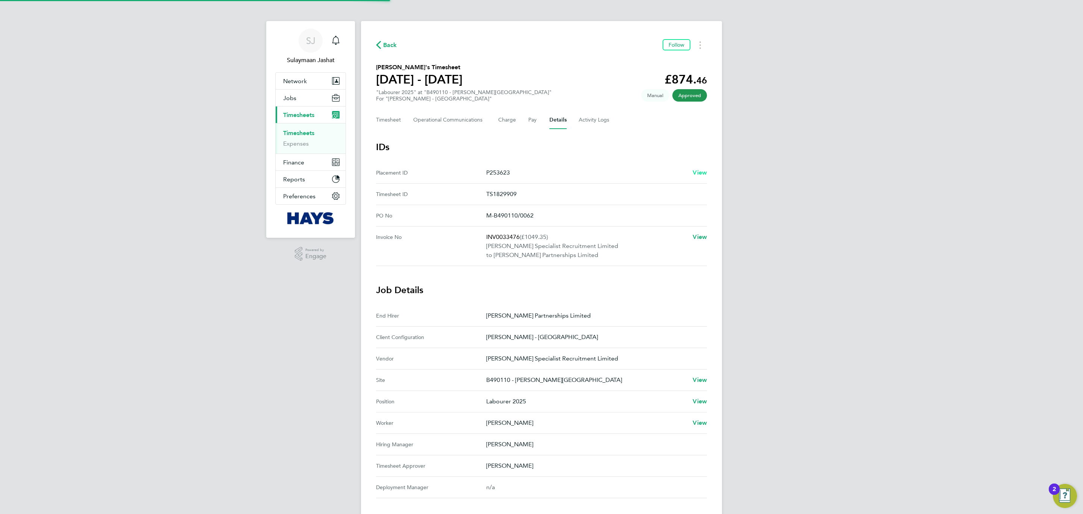
click at [698, 170] on span "View" at bounding box center [699, 172] width 14 height 7
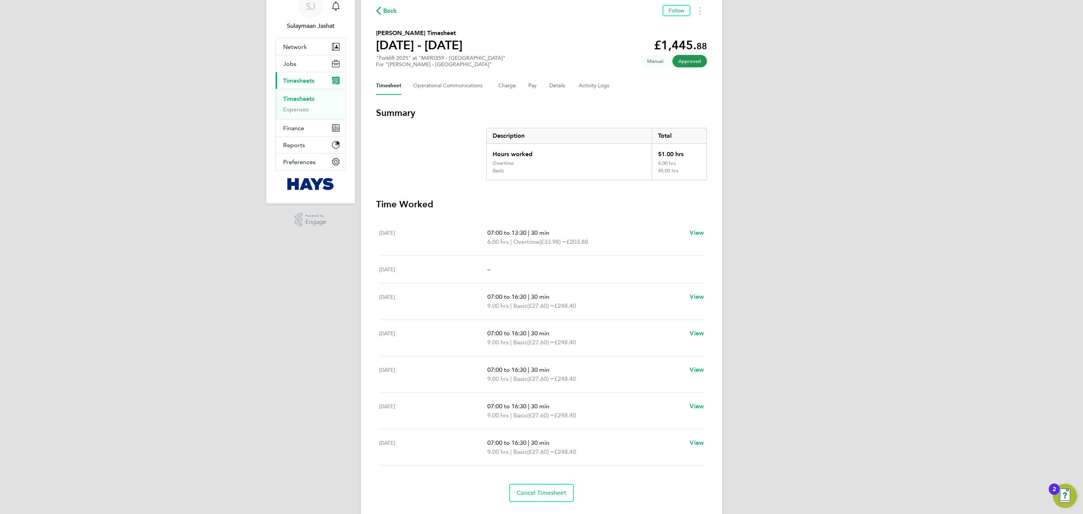
scroll to position [53, 0]
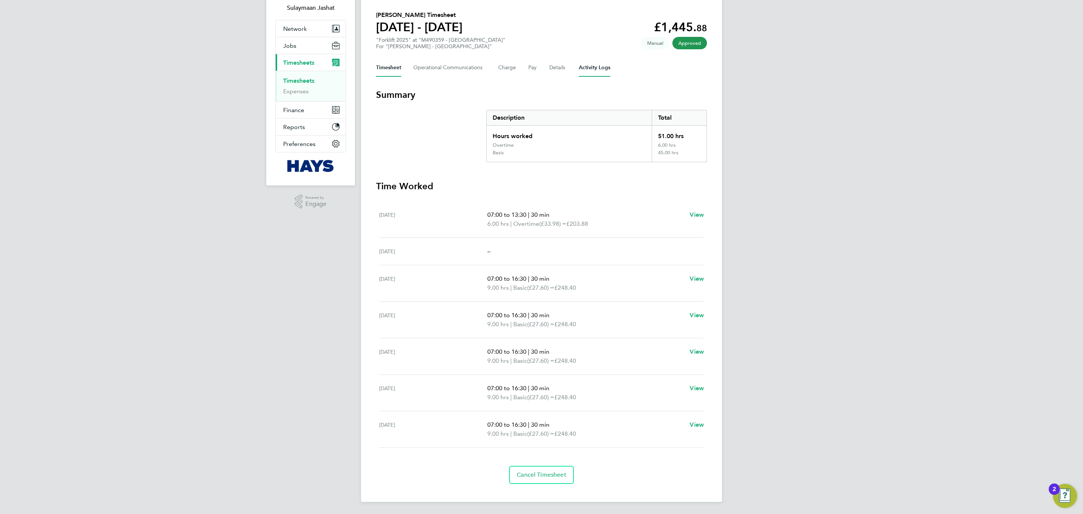
click at [605, 64] on Logs-tab "Activity Logs" at bounding box center [595, 68] width 32 height 18
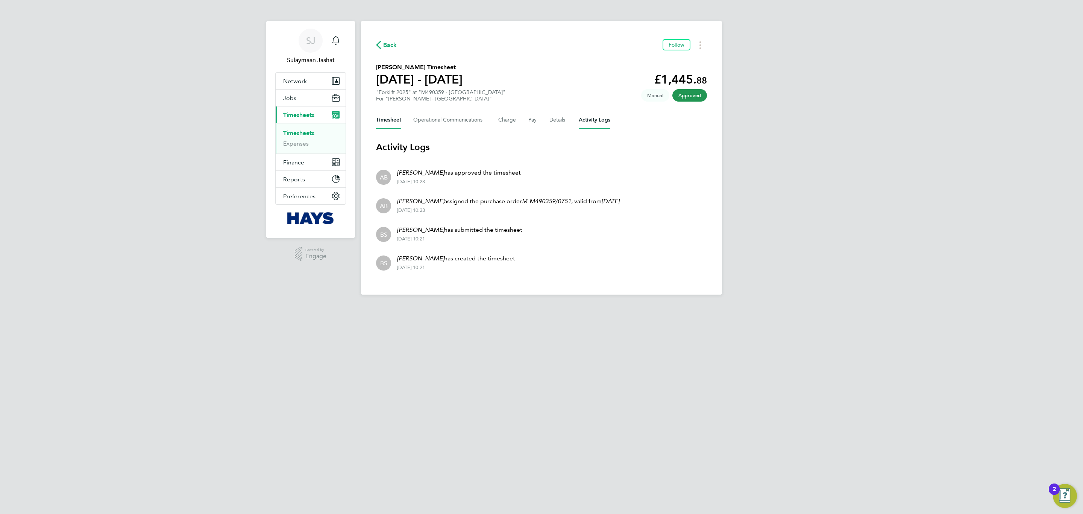
click at [397, 117] on button "Timesheet" at bounding box center [388, 120] width 25 height 18
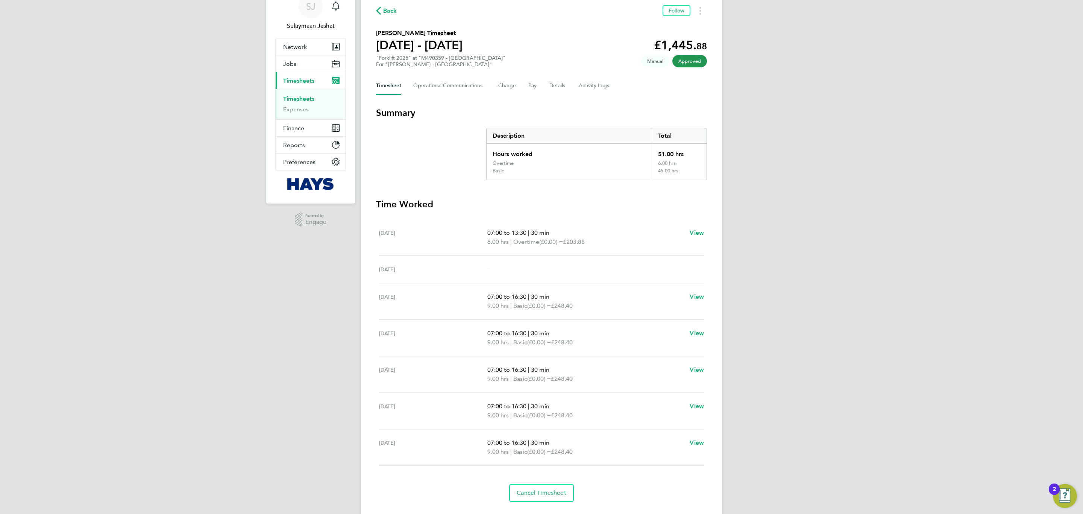
scroll to position [53, 0]
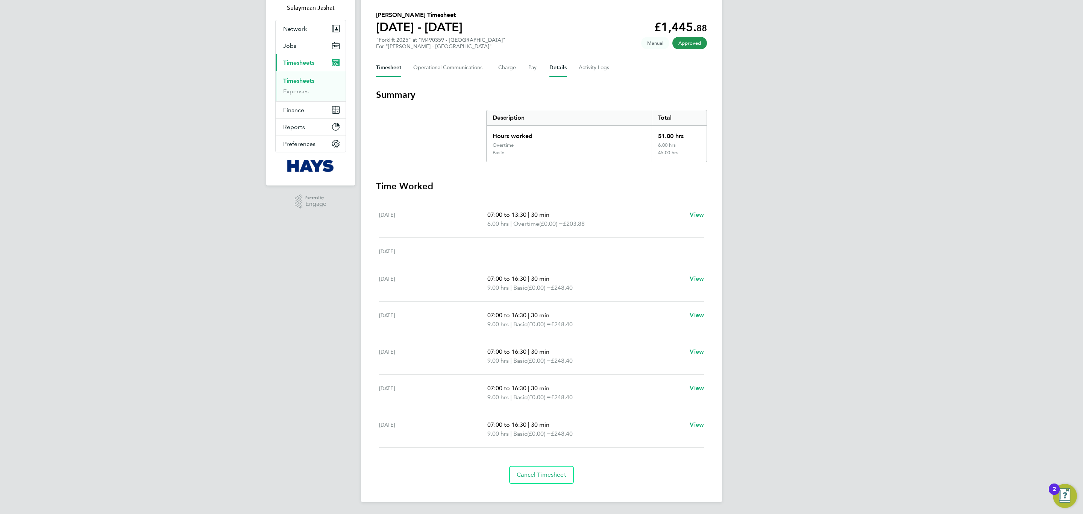
click at [558, 67] on button "Details" at bounding box center [557, 68] width 17 height 18
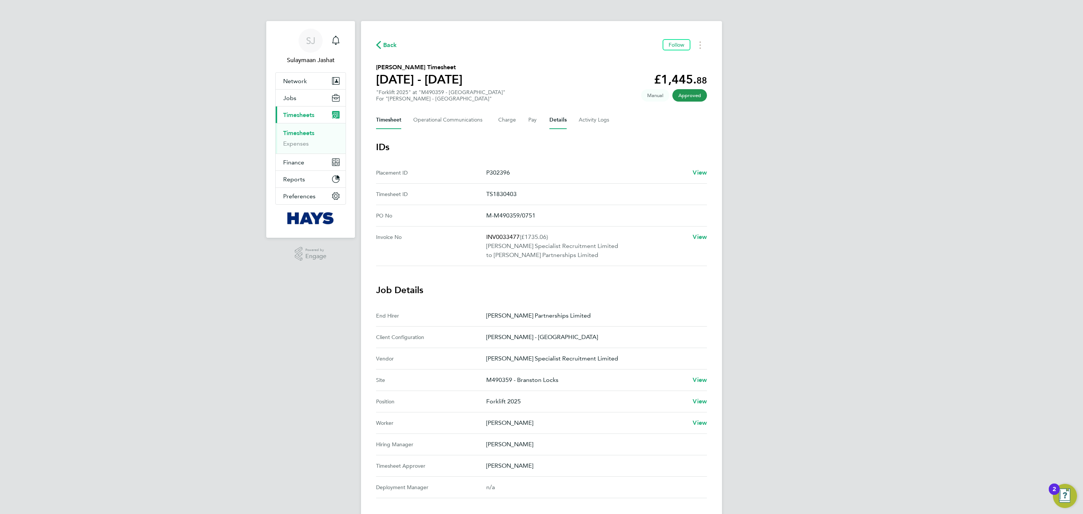
drag, startPoint x: 401, startPoint y: 123, endPoint x: 393, endPoint y: 115, distance: 11.4
click at [397, 123] on button "Timesheet" at bounding box center [388, 120] width 25 height 18
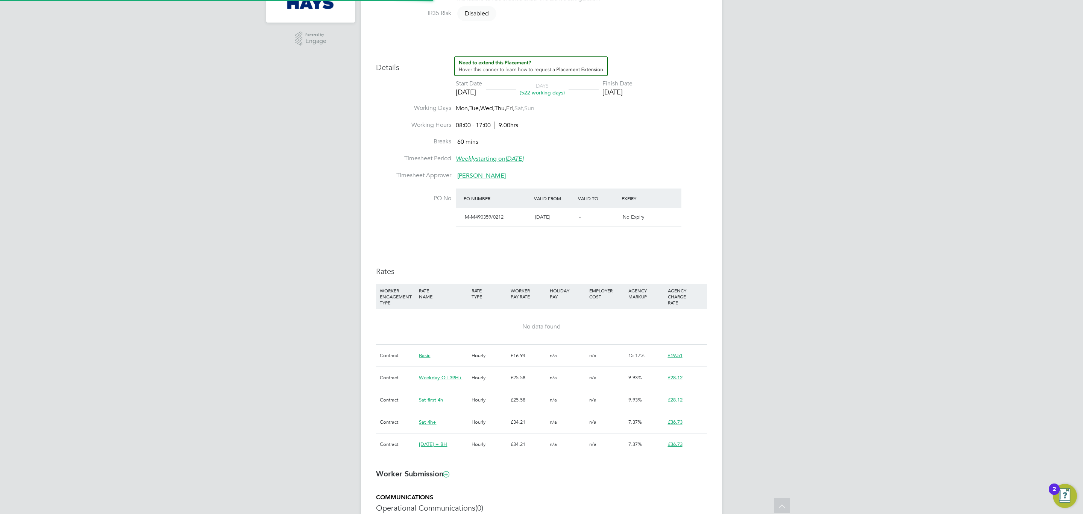
scroll to position [23, 53]
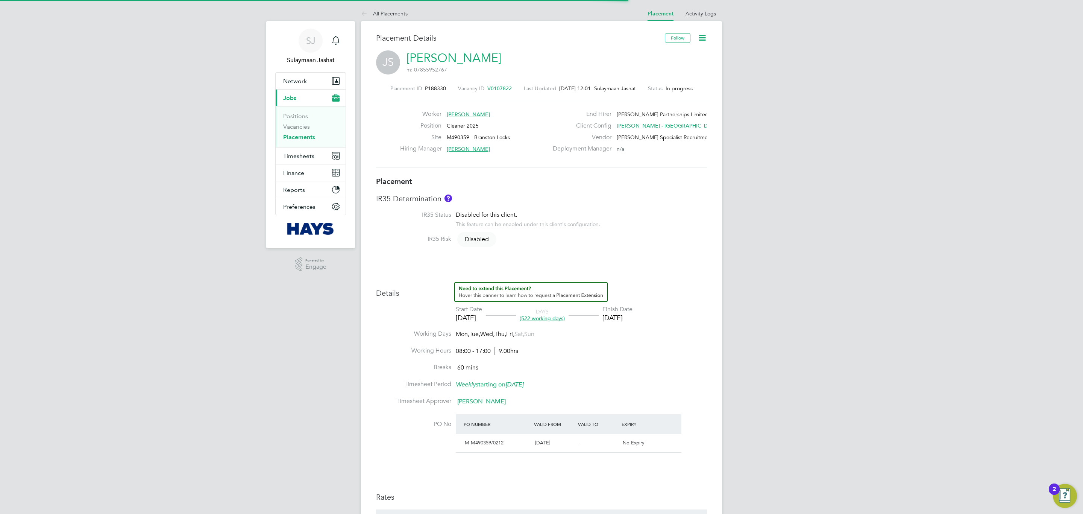
drag, startPoint x: 679, startPoint y: 20, endPoint x: 694, endPoint y: 16, distance: 15.1
click at [680, 20] on ul "Placement Activity Logs" at bounding box center [681, 13] width 80 height 15
click at [694, 15] on link "Activity Logs" at bounding box center [700, 13] width 30 height 7
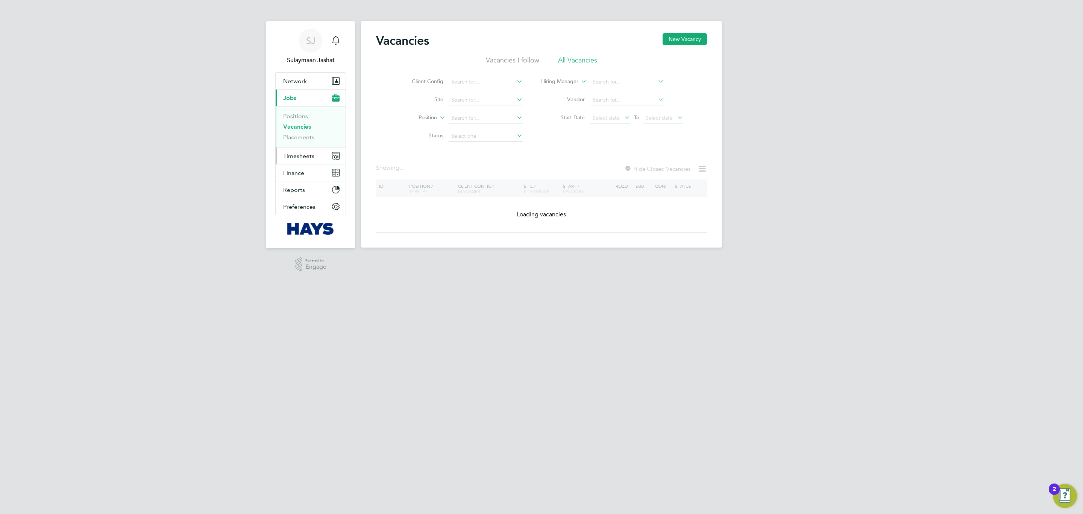
click at [324, 159] on button "Timesheets" at bounding box center [311, 155] width 70 height 17
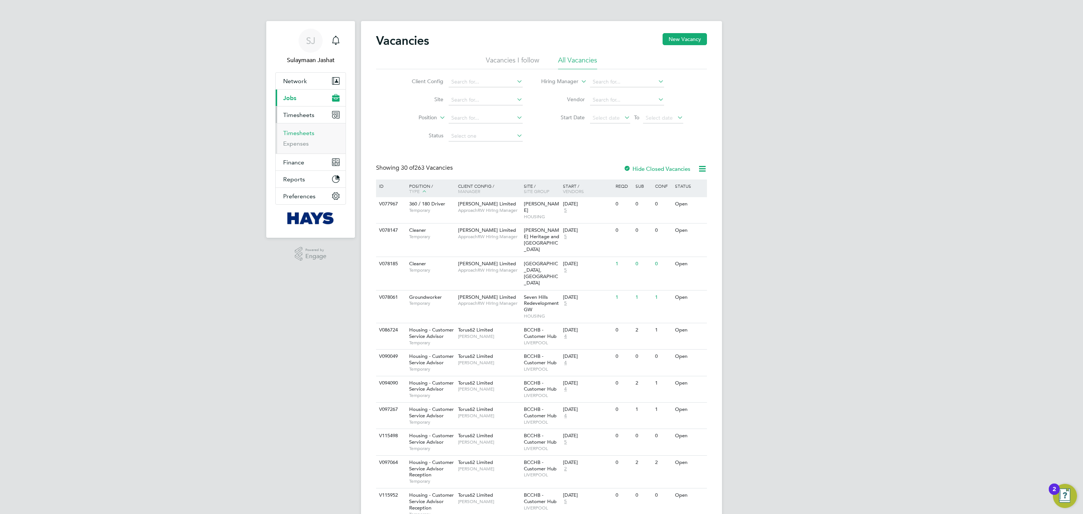
click at [304, 130] on link "Timesheets" at bounding box center [298, 132] width 31 height 7
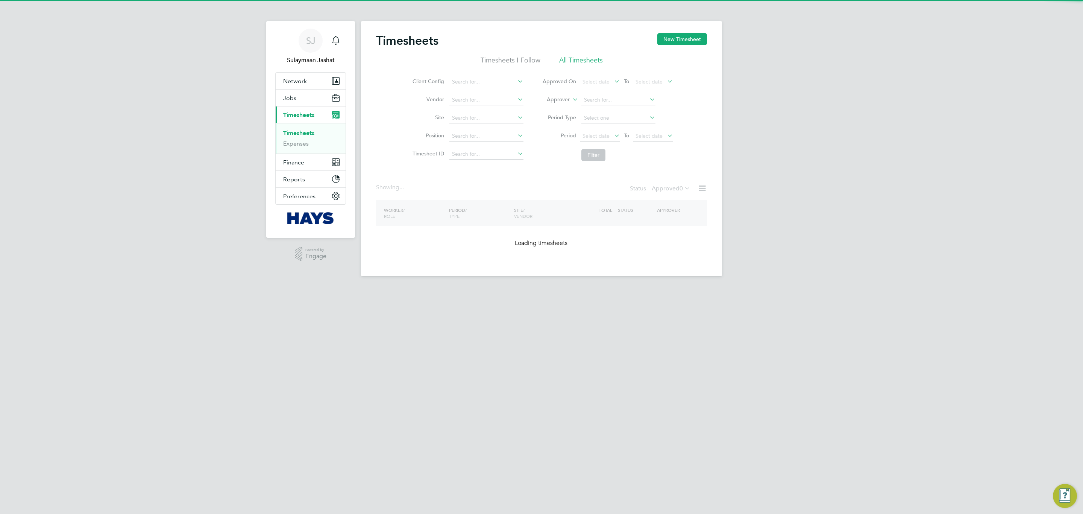
click at [561, 98] on label "Approver" at bounding box center [553, 100] width 34 height 8
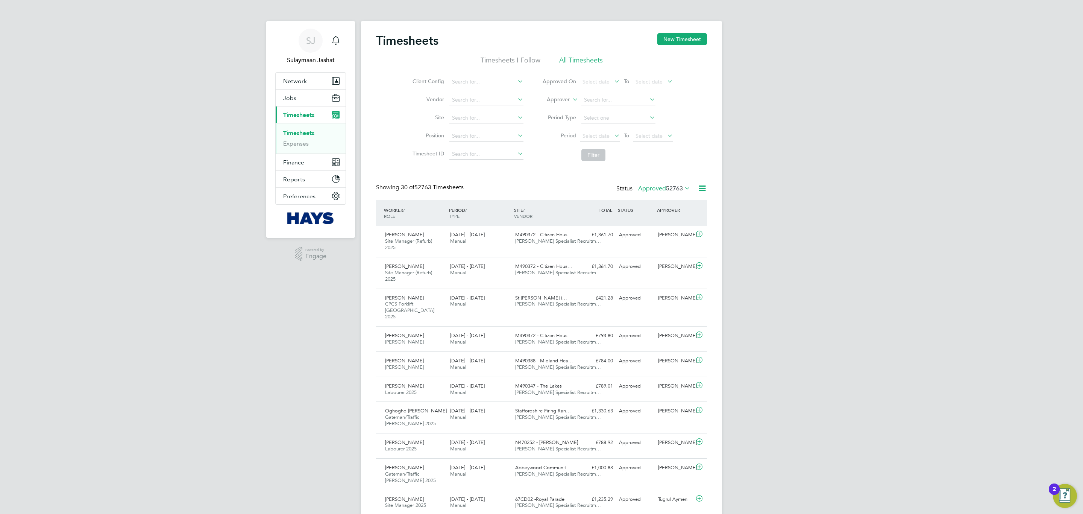
drag, startPoint x: 558, startPoint y: 107, endPoint x: 576, endPoint y: 102, distance: 19.5
click at [558, 106] on li "Worker" at bounding box center [550, 108] width 37 height 10
click at [603, 95] on input at bounding box center [618, 100] width 74 height 11
click at [621, 137] on li "[PERSON_NAME]" at bounding box center [617, 141] width 75 height 10
type input "[PERSON_NAME]"
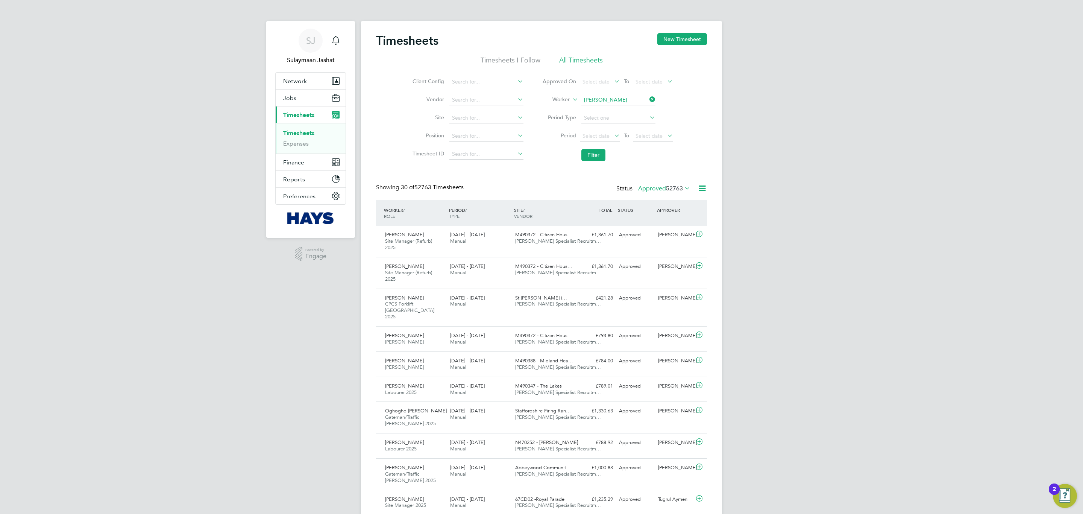
click at [598, 157] on button "Filter" at bounding box center [593, 155] width 24 height 12
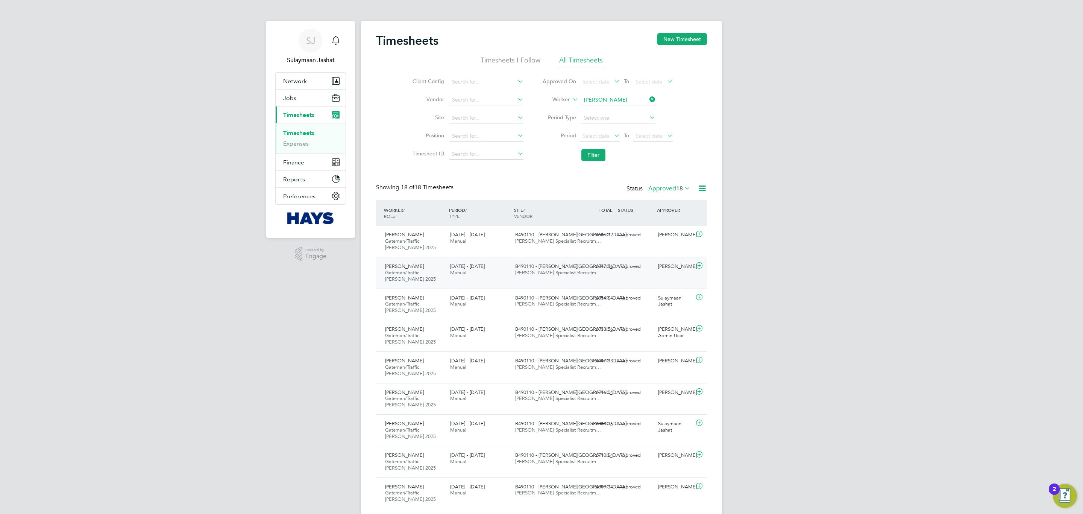
click at [532, 271] on span "[PERSON_NAME] Specialist Recruitm…" at bounding box center [558, 272] width 86 height 6
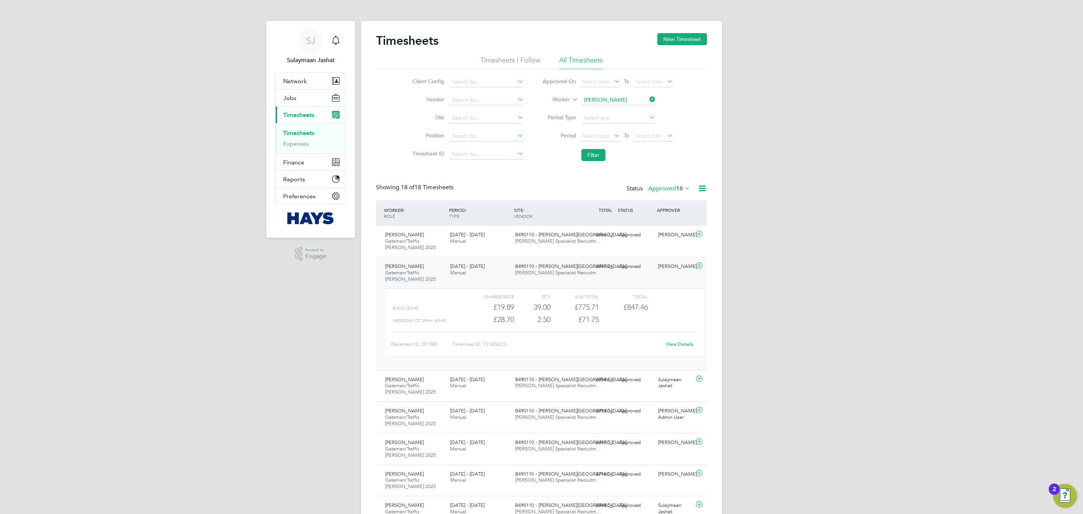
click at [652, 189] on label "Approved 18" at bounding box center [669, 189] width 42 height 8
click at [660, 269] on li "Cancelled" at bounding box center [664, 272] width 35 height 11
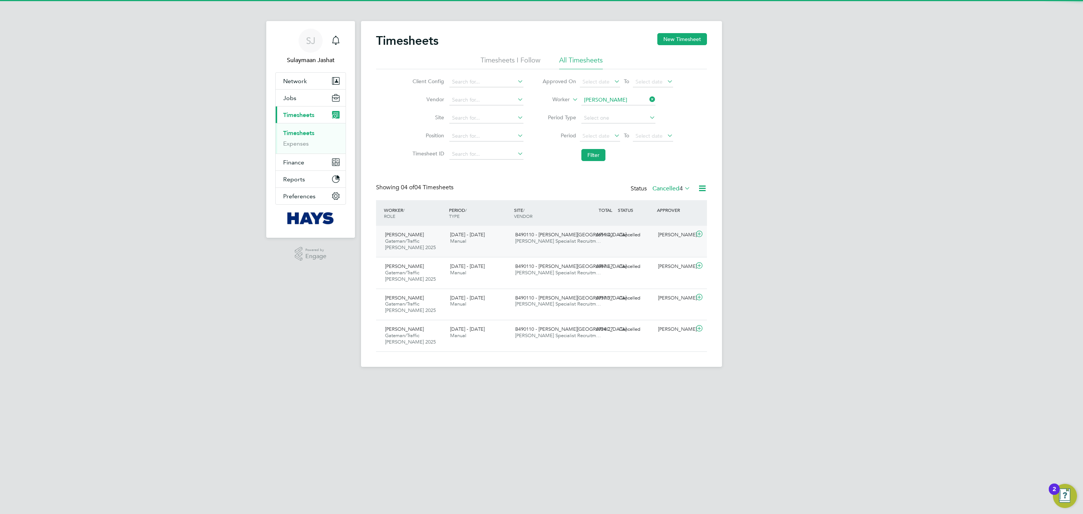
click at [532, 246] on div "B490110 - [PERSON_NAME] Street [PERSON_NAME] Specialist Recruitm…" at bounding box center [544, 238] width 65 height 19
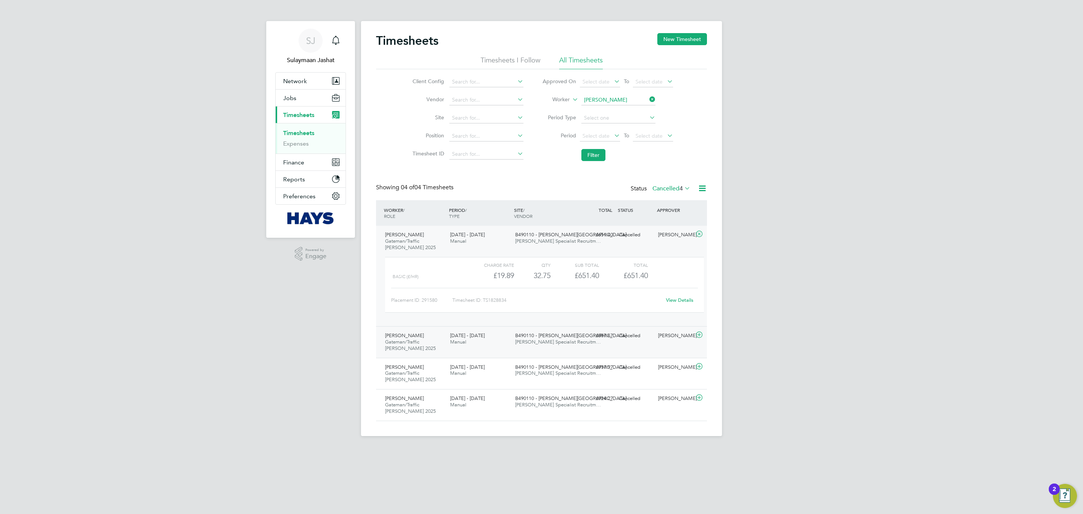
click at [551, 346] on div "B490110 - [PERSON_NAME] Street [PERSON_NAME] Specialist Recruitm…" at bounding box center [544, 338] width 65 height 19
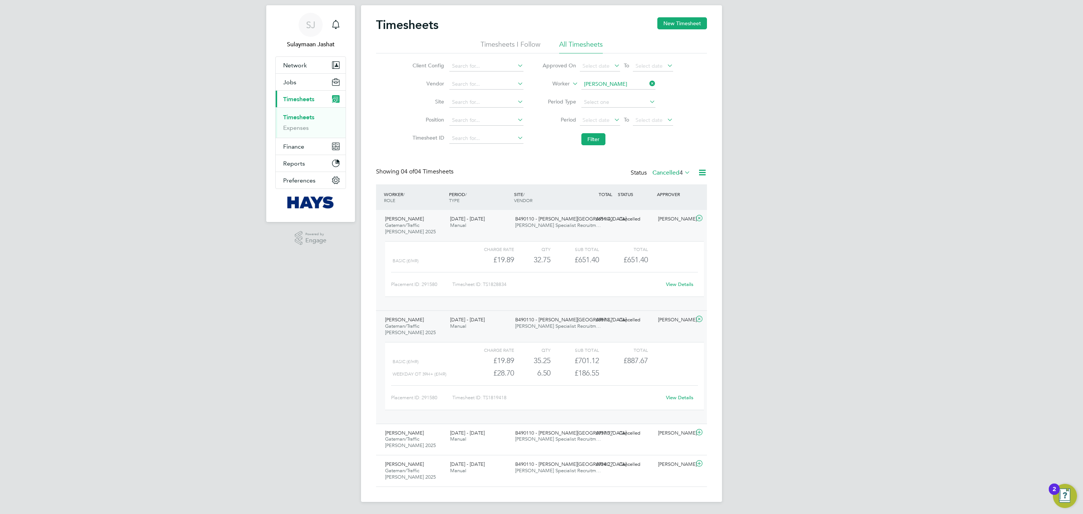
click at [678, 392] on div "View Details" at bounding box center [679, 397] width 37 height 12
click at [675, 395] on link "View Details" at bounding box center [679, 397] width 27 height 6
click at [559, 215] on span "B490110 - [PERSON_NAME][GEOGRAPHIC_DATA]" at bounding box center [570, 218] width 111 height 6
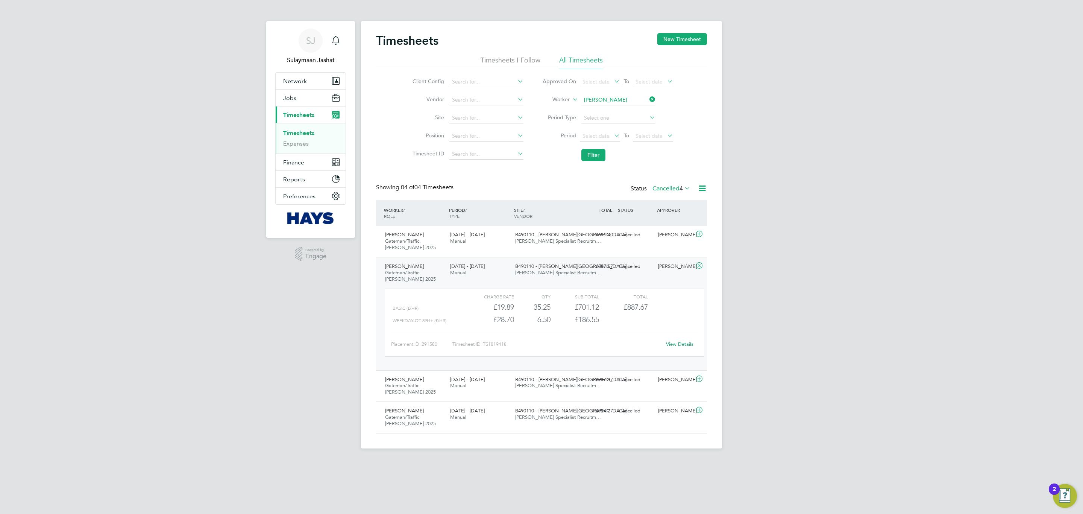
click at [300, 128] on ul "Timesheets Expenses" at bounding box center [311, 138] width 70 height 30
click at [300, 135] on link "Timesheets" at bounding box center [298, 132] width 31 height 7
click at [588, 98] on input at bounding box center [618, 100] width 74 height 11
click at [612, 106] on li "[PERSON_NAME] on" at bounding box center [630, 110] width 101 height 10
type input "[PERSON_NAME]"
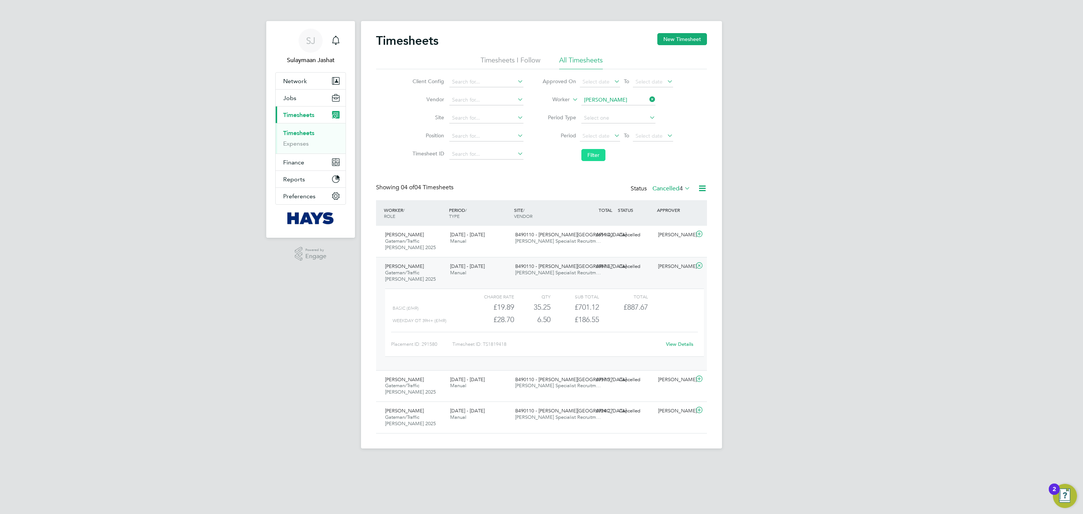
click at [600, 157] on button "Filter" at bounding box center [593, 155] width 24 height 12
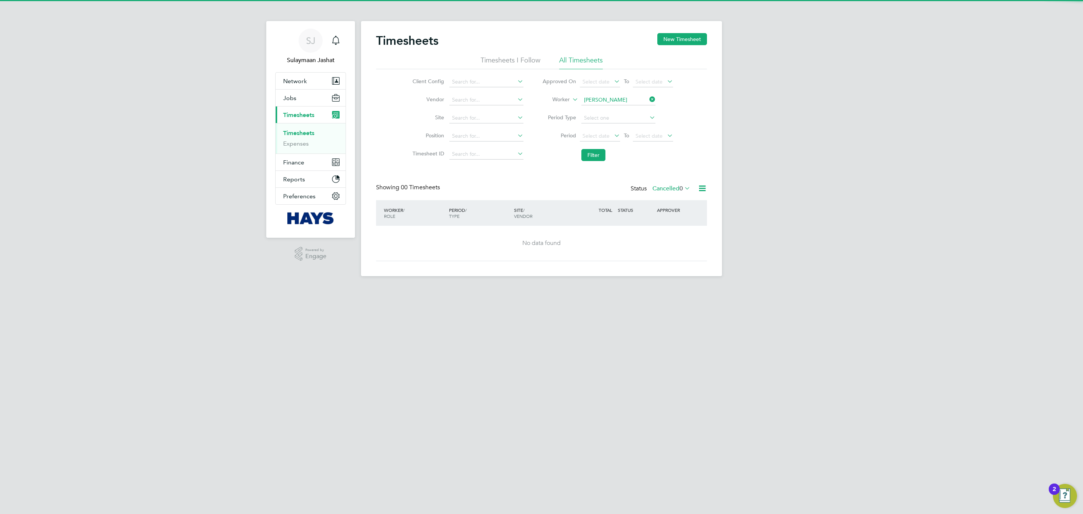
click at [662, 192] on div "Status Cancelled 0" at bounding box center [660, 188] width 61 height 11
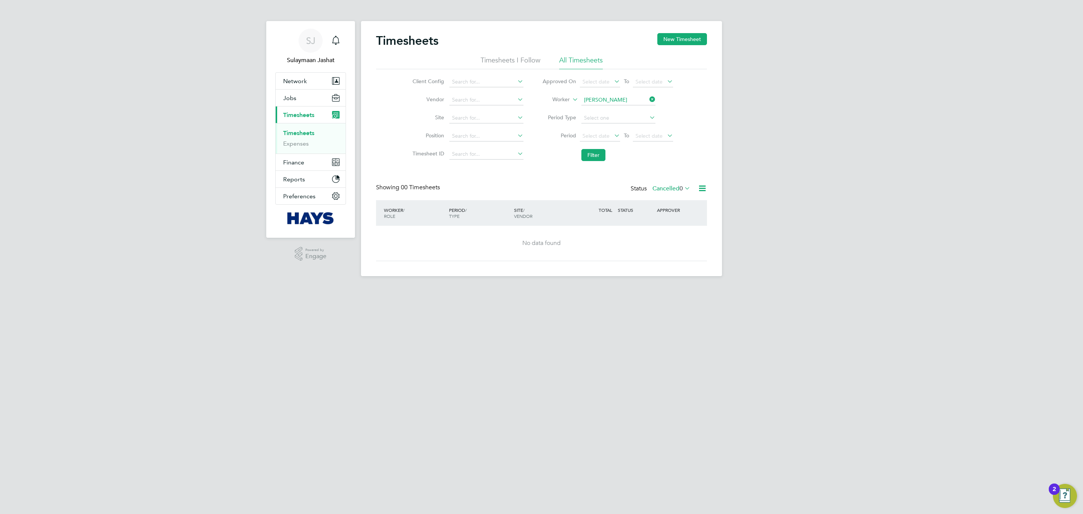
click at [670, 189] on label "Cancelled 0" at bounding box center [671, 189] width 38 height 8
click at [685, 203] on li "All" at bounding box center [669, 202] width 35 height 11
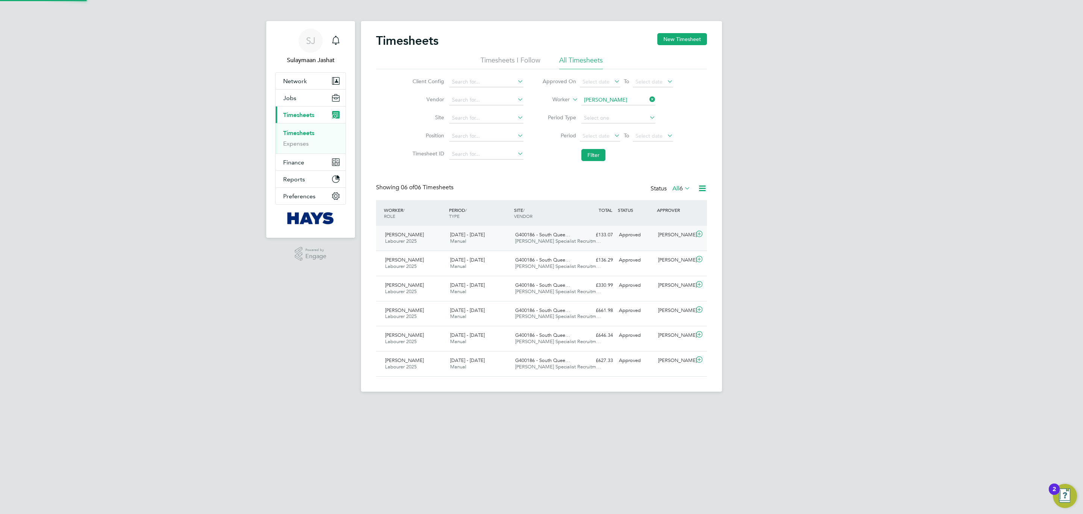
scroll to position [19, 65]
click at [581, 240] on div "£133.07 Approved" at bounding box center [596, 235] width 39 height 12
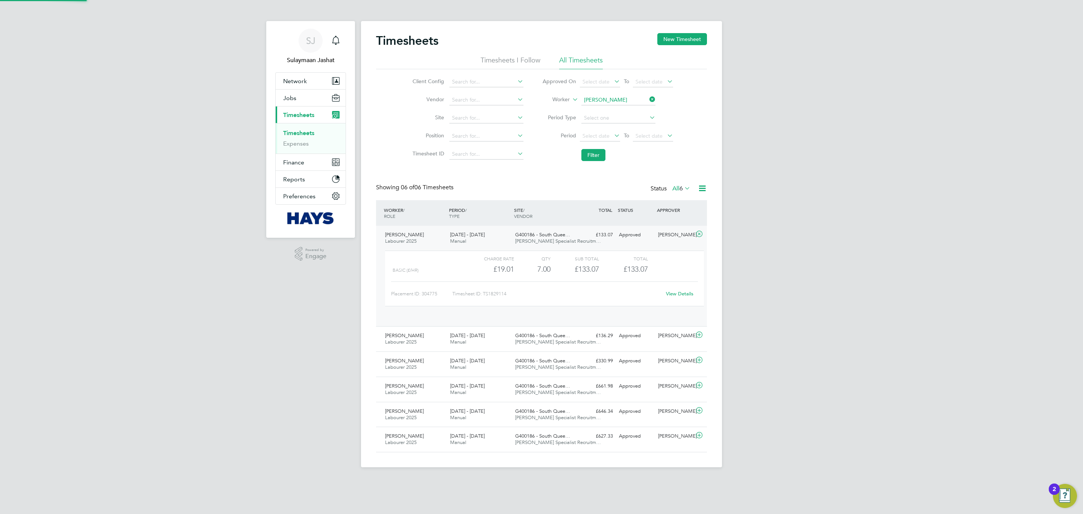
scroll to position [12, 73]
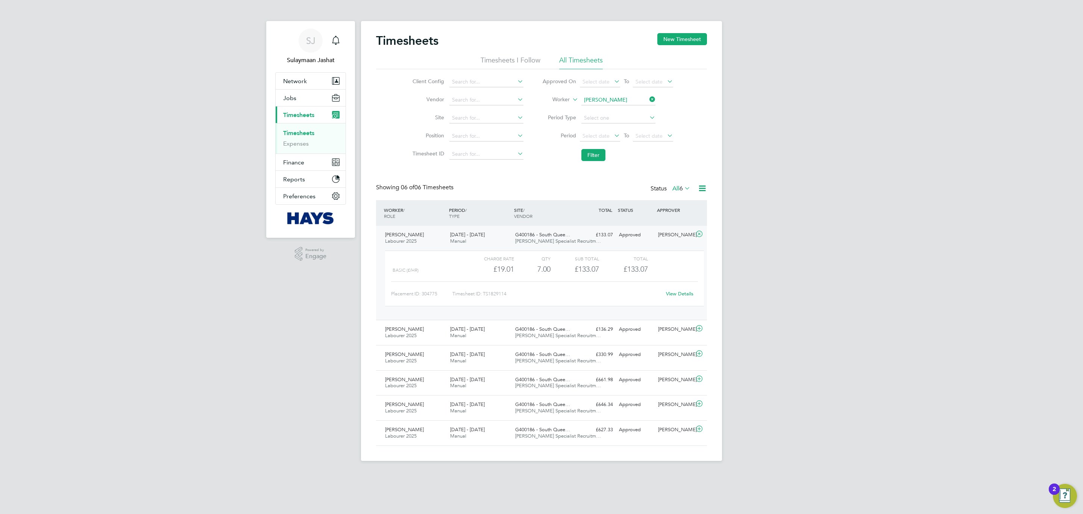
click at [581, 240] on div "£133.07 Approved" at bounding box center [596, 235] width 39 height 12
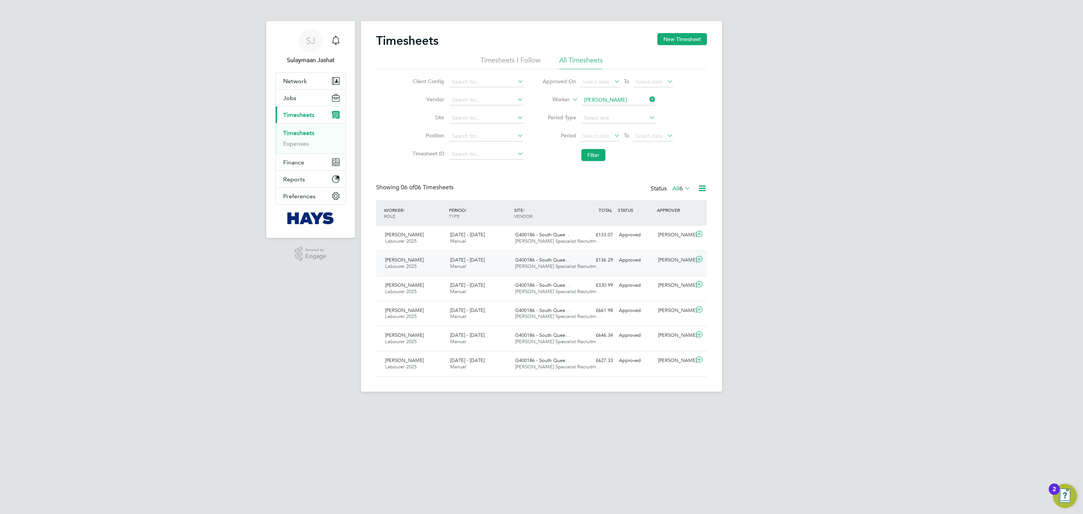
click at [555, 268] on span "[PERSON_NAME] Specialist Recruitm…" at bounding box center [558, 266] width 86 height 6
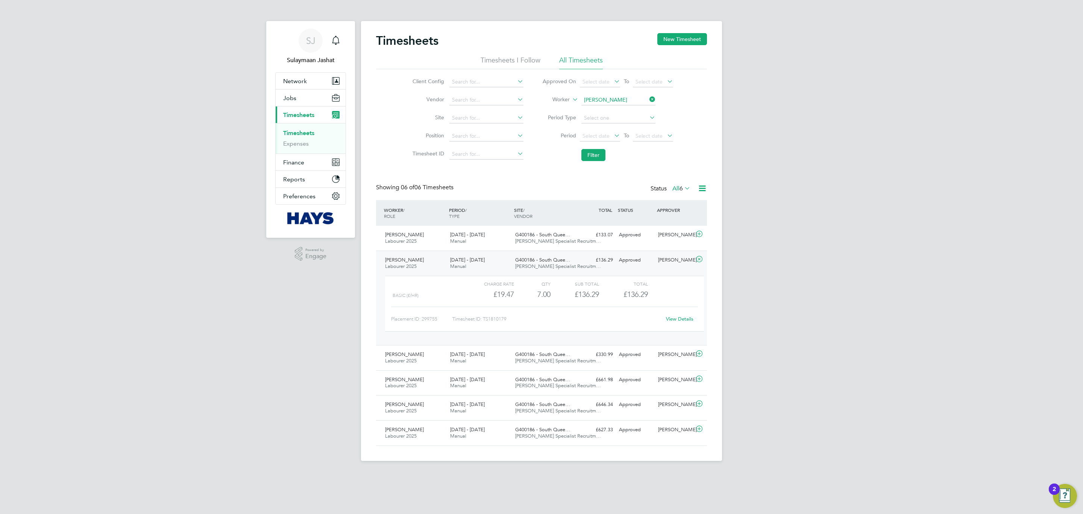
click at [315, 333] on div "SJ Sulaymaan Jashat Notifications Applications: Network Team Members Businesses…" at bounding box center [541, 236] width 1083 height 473
click at [551, 295] on div "£136.29" at bounding box center [574, 294] width 48 height 12
click at [553, 257] on div "G400186 - South Quee… [PERSON_NAME] Specialist Recruitm…" at bounding box center [544, 263] width 65 height 19
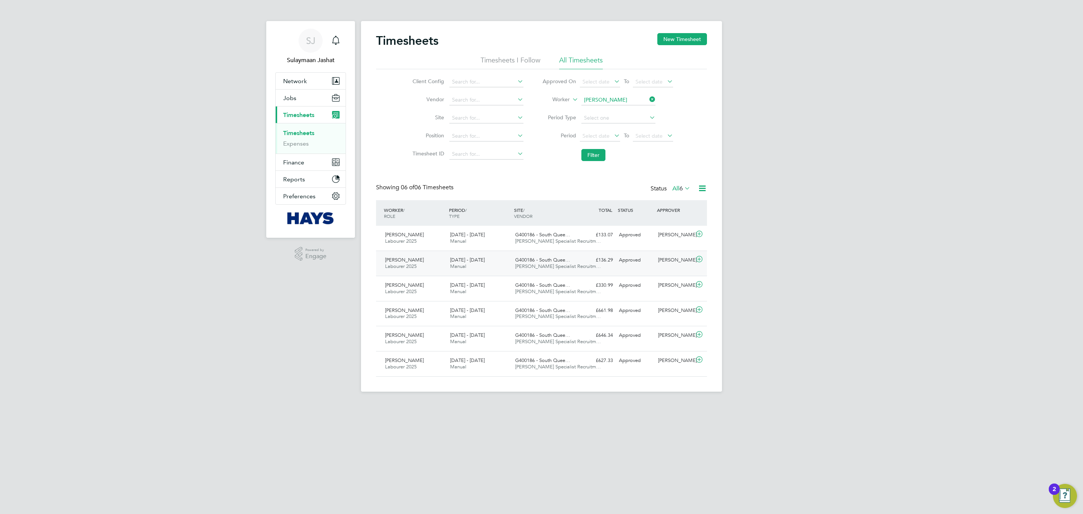
click at [655, 261] on div "[PERSON_NAME]" at bounding box center [674, 260] width 39 height 12
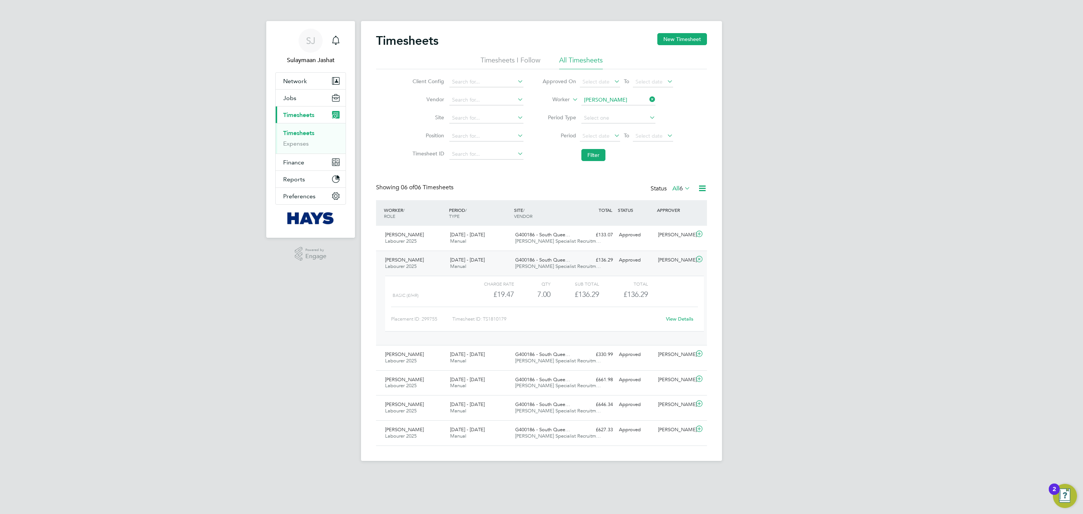
click at [572, 268] on span "[PERSON_NAME] Specialist Recruitm…" at bounding box center [558, 266] width 86 height 6
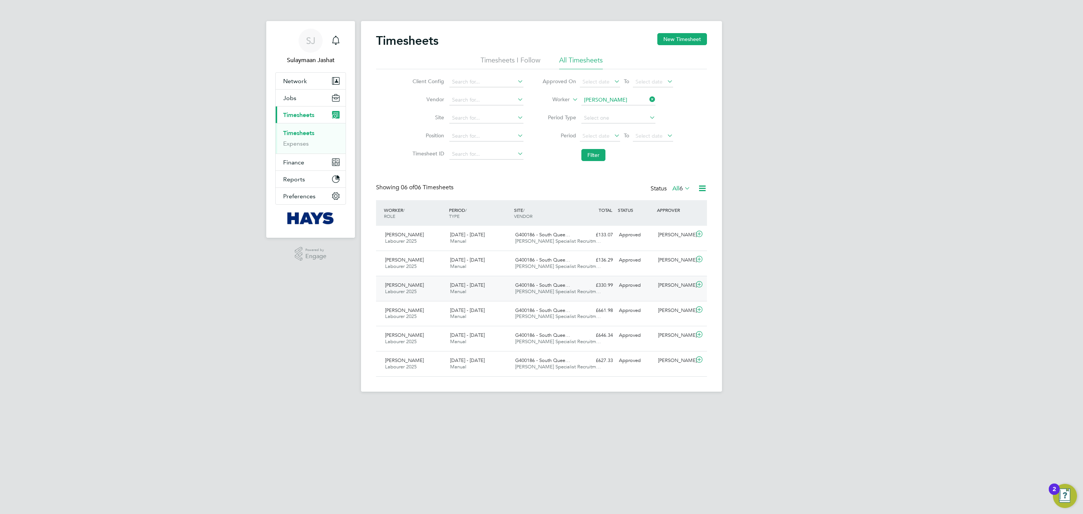
click at [589, 290] on div "£330.99 Approved" at bounding box center [596, 285] width 39 height 12
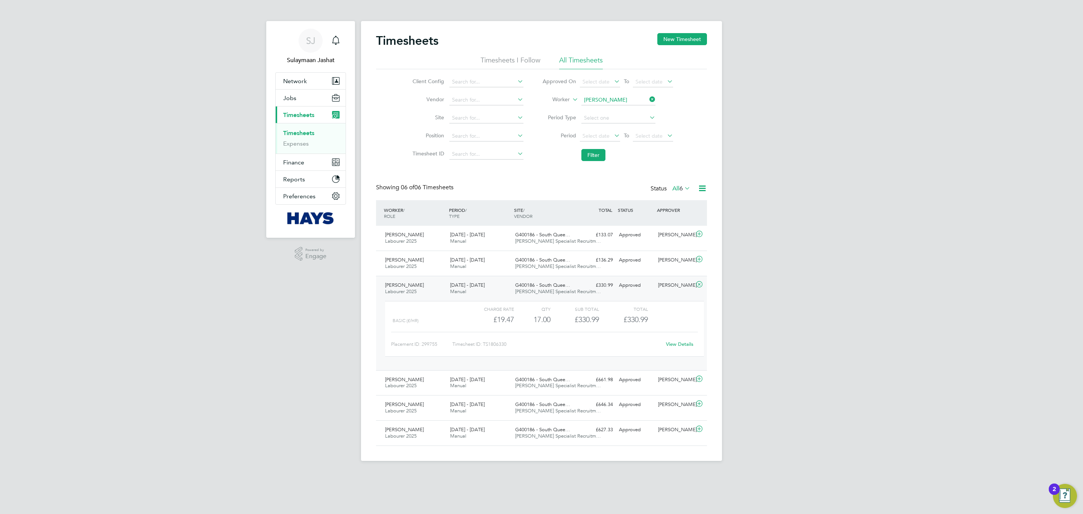
click at [676, 347] on link "View Details" at bounding box center [679, 344] width 27 height 6
click at [467, 284] on span "[DATE] - [DATE]" at bounding box center [467, 285] width 35 height 6
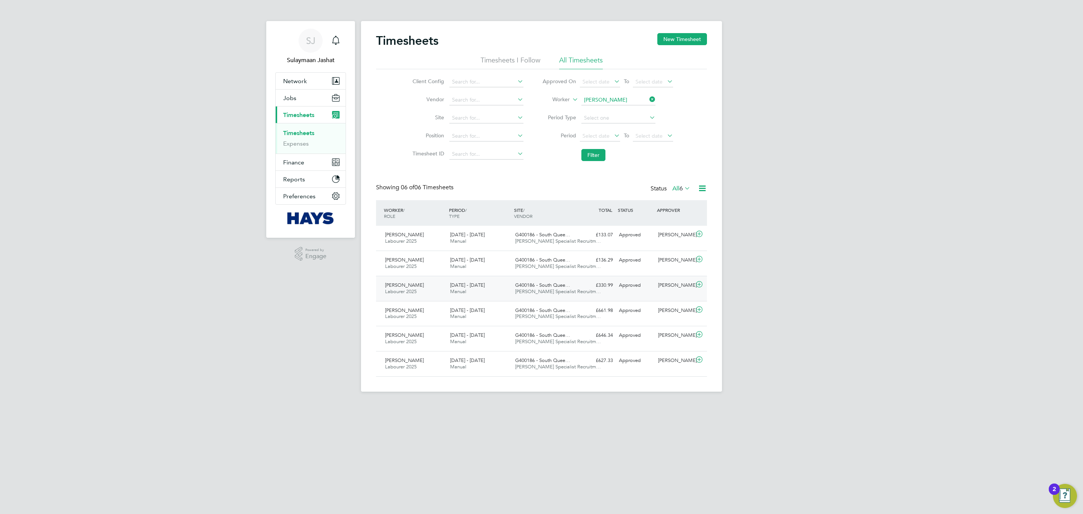
click at [467, 284] on span "[DATE] - [DATE]" at bounding box center [467, 285] width 35 height 6
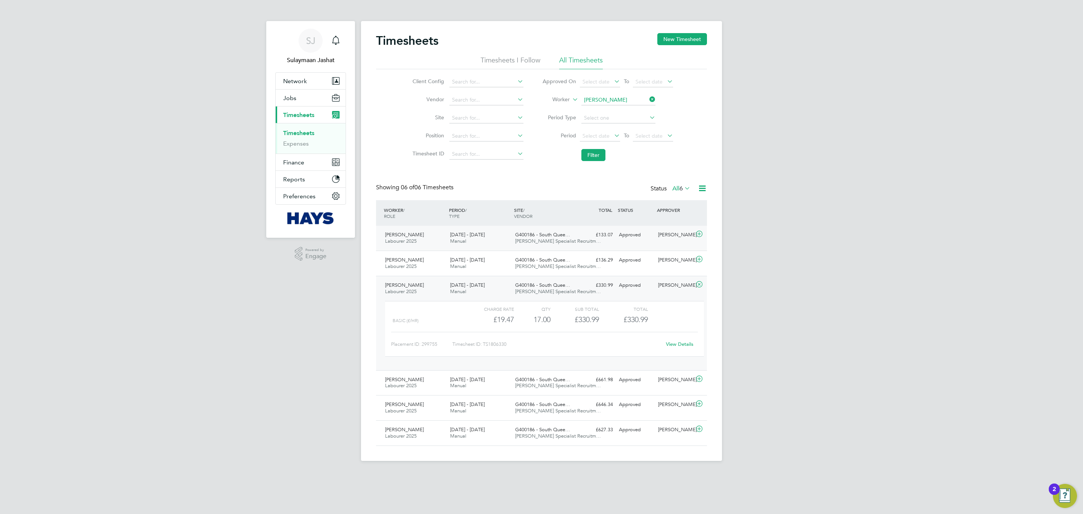
click at [516, 249] on div "[PERSON_NAME] Labourer 2025 [DATE] - [DATE] [DATE] - [DATE] Manual G400186 - So…" at bounding box center [541, 238] width 331 height 25
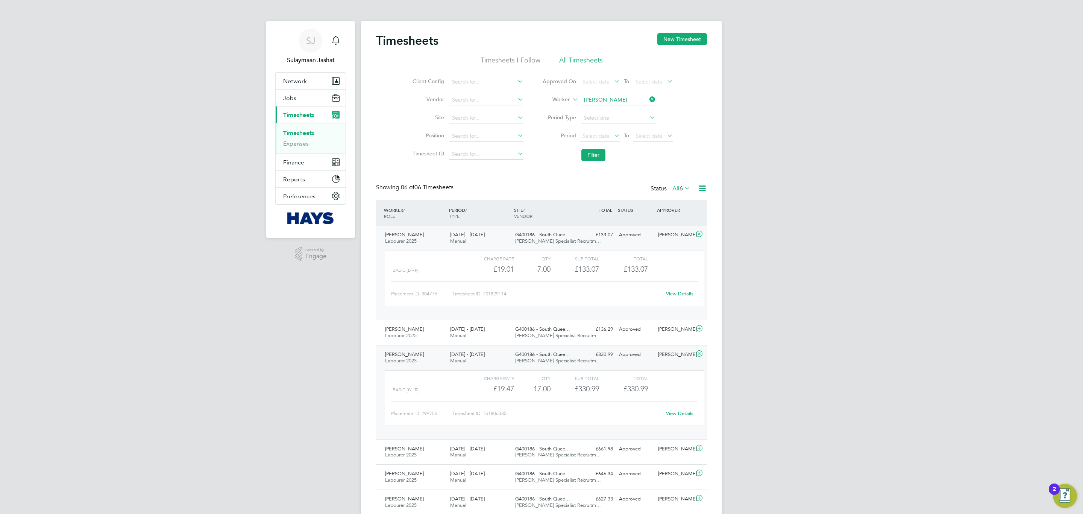
click at [514, 245] on div "G400186 - South Quee… [PERSON_NAME] Specialist Recruitm…" at bounding box center [544, 238] width 65 height 19
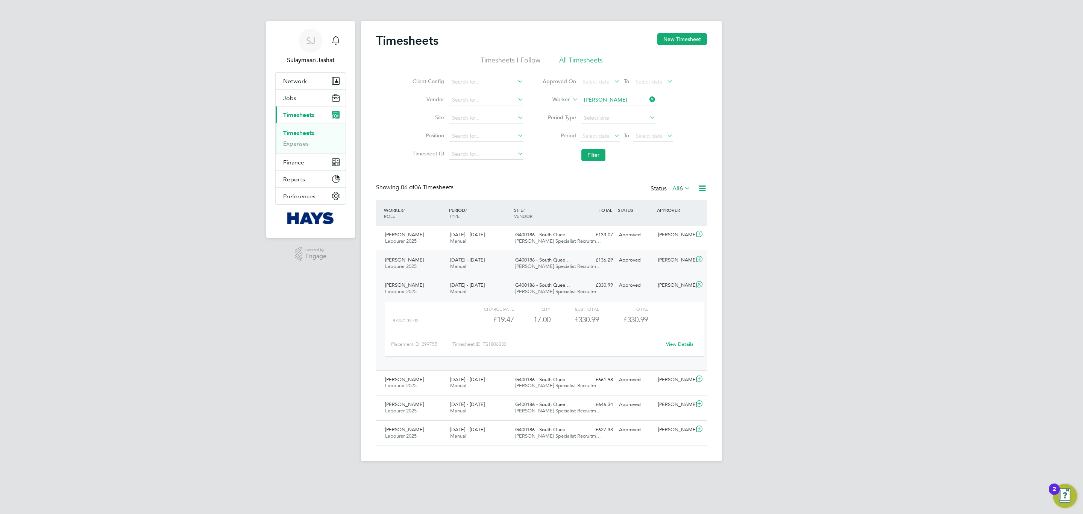
click at [498, 261] on div "[DATE] - [DATE] Manual" at bounding box center [479, 263] width 65 height 19
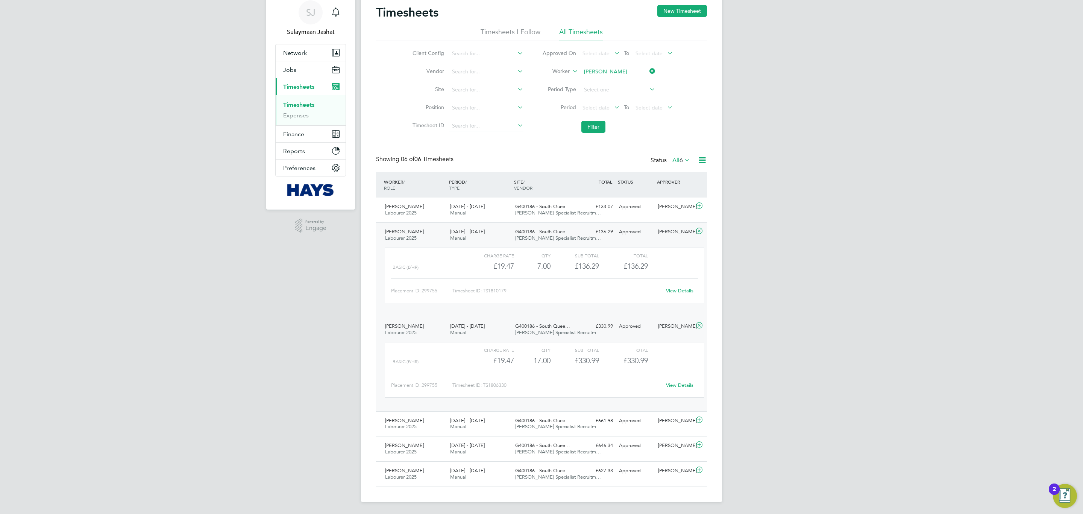
click at [538, 326] on span "G400186 - South Quee…" at bounding box center [542, 326] width 55 height 6
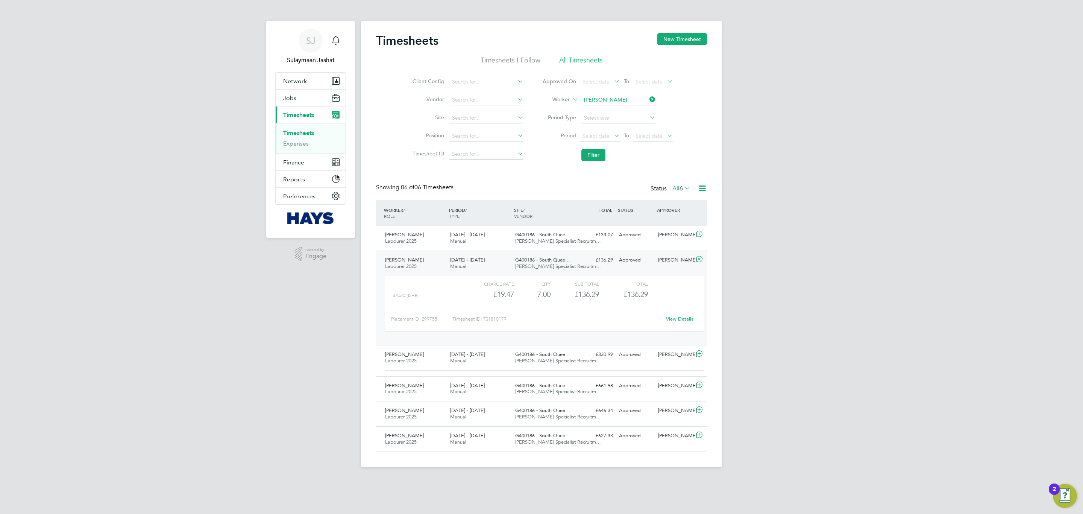
scroll to position [0, 0]
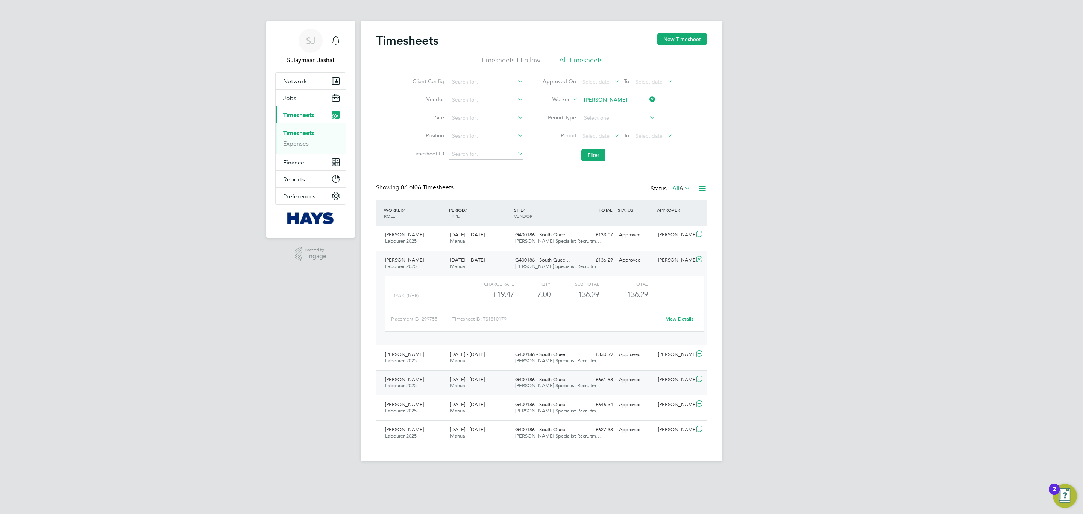
click at [524, 376] on div "G400186 - South Quee… [PERSON_NAME] Specialist Recruitm…" at bounding box center [544, 382] width 65 height 19
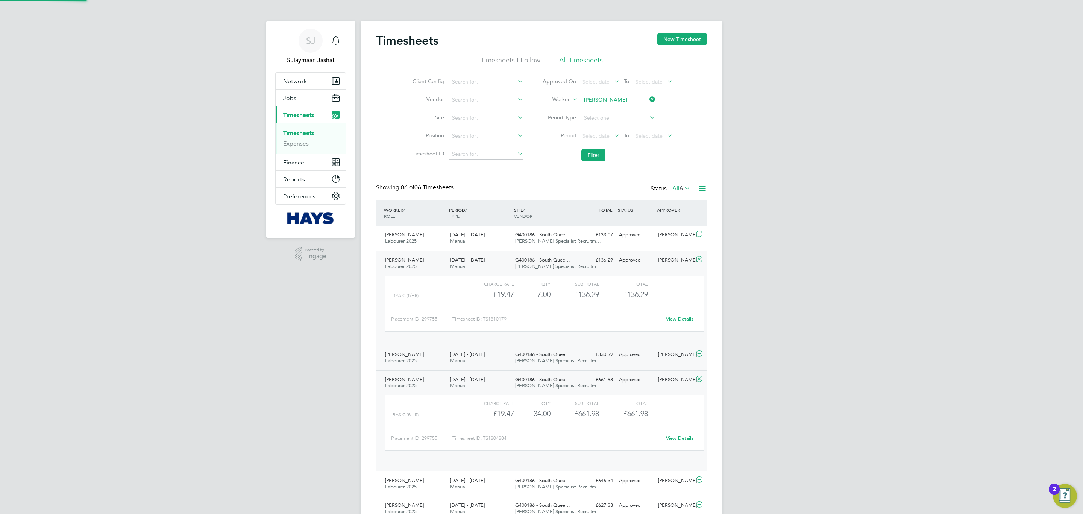
scroll to position [12, 73]
click at [527, 372] on div "[PERSON_NAME] Labourer 2025 [DATE] - [DATE] [DATE] - [DATE] Manual G400186 - So…" at bounding box center [541, 417] width 331 height 94
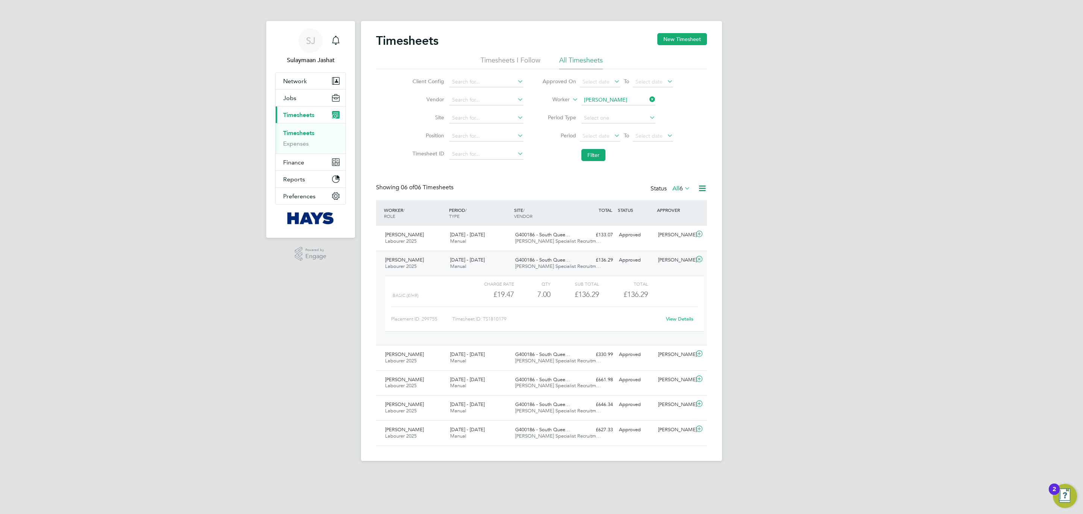
drag, startPoint x: 417, startPoint y: 264, endPoint x: 388, endPoint y: 262, distance: 28.6
click at [388, 262] on div "[PERSON_NAME] Labourer 2025 [DATE] - [DATE]" at bounding box center [414, 263] width 65 height 19
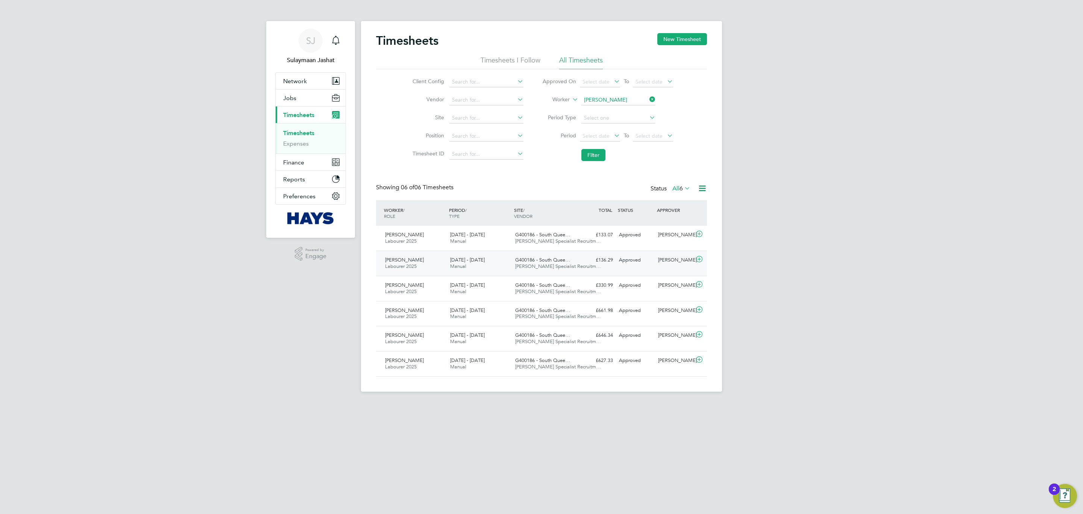
click at [430, 267] on div "[PERSON_NAME] Labourer 2025 [DATE] - [DATE]" at bounding box center [414, 263] width 65 height 19
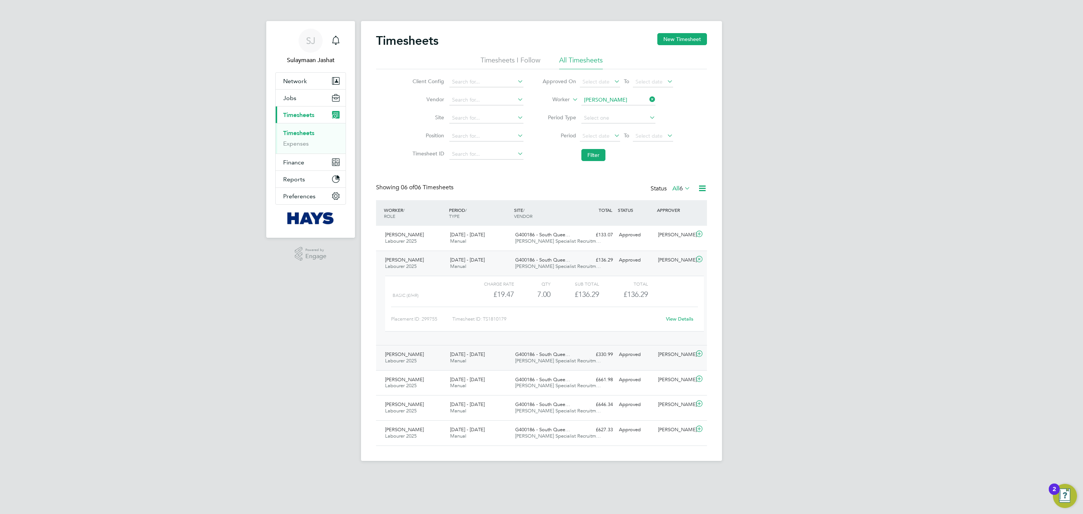
click at [547, 359] on span "[PERSON_NAME] Specialist Recruitm…" at bounding box center [558, 360] width 86 height 6
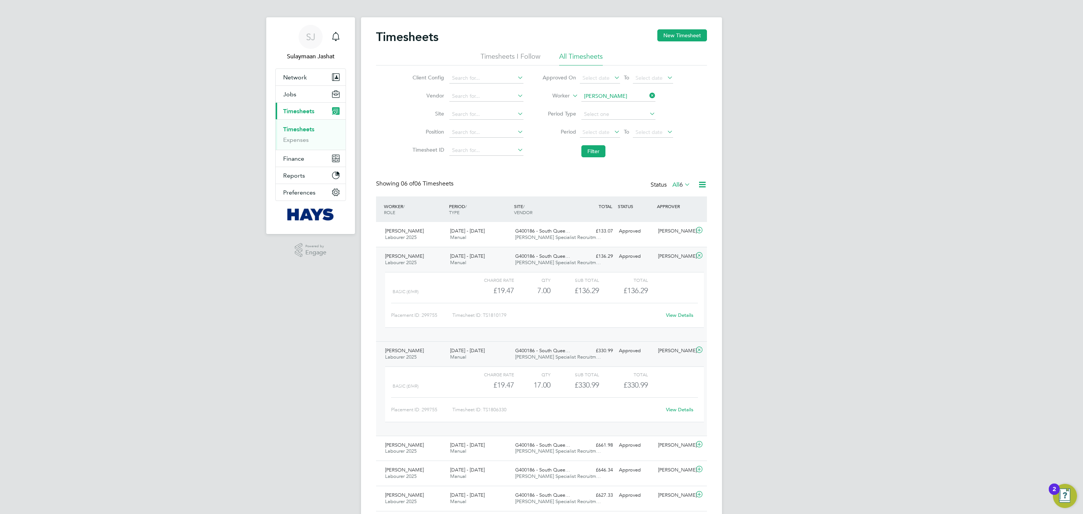
scroll to position [30, 0]
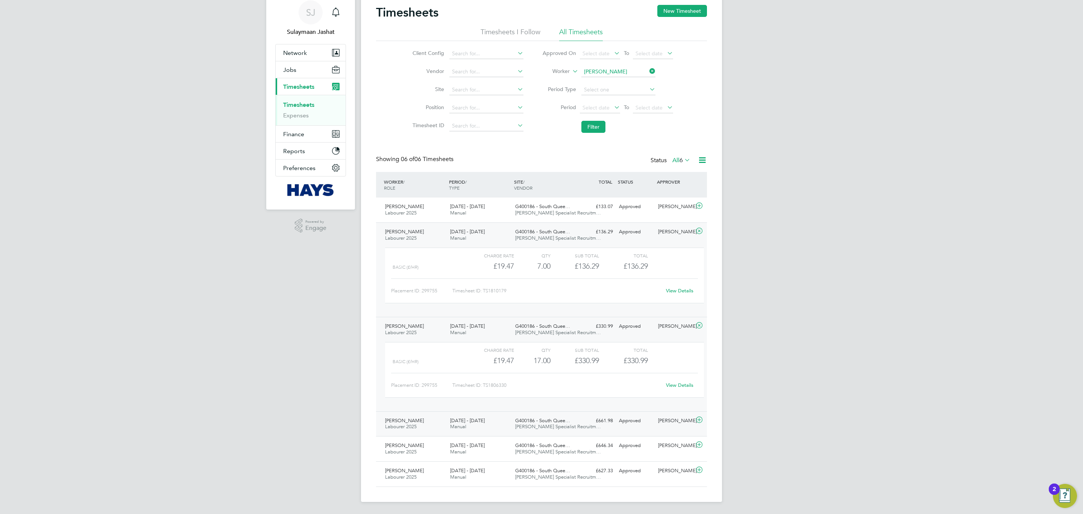
click at [548, 417] on span "G400186 - South Quee…" at bounding box center [542, 420] width 55 height 6
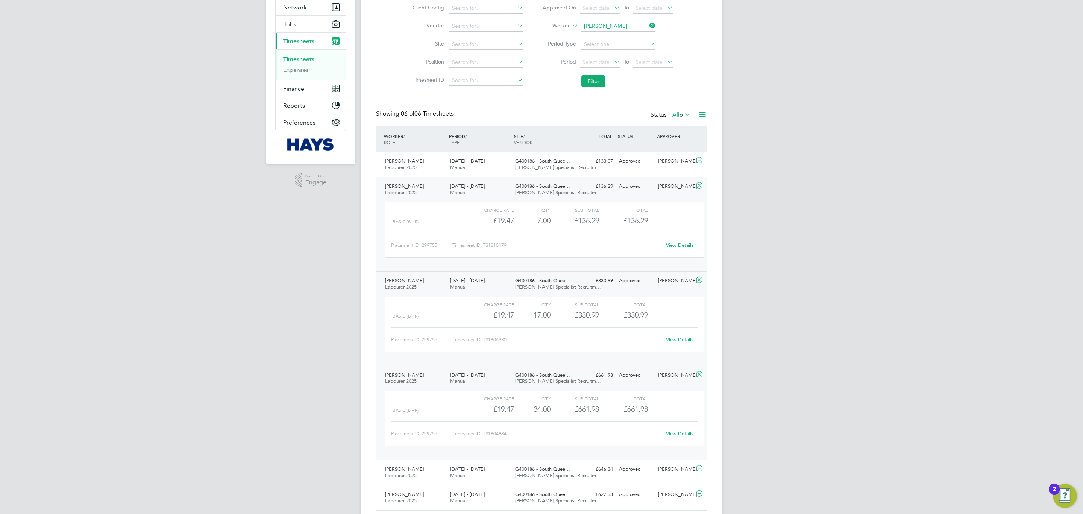
scroll to position [87, 0]
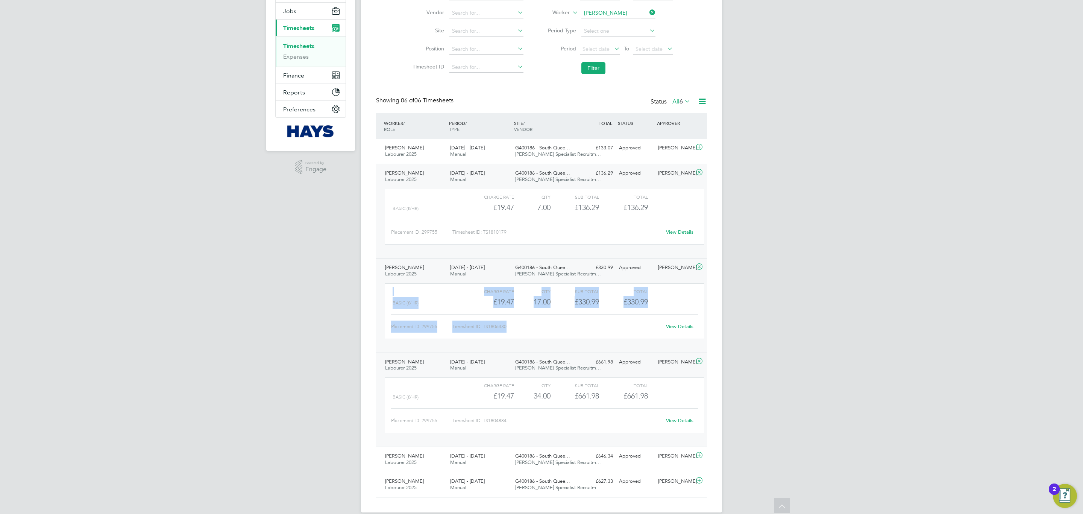
click at [430, 382] on div "WORKER / ROLE WORKER / PERIOD PERIOD / TYPE SITE / VENDOR TOTAL TOTAL / STATUS …" at bounding box center [541, 305] width 331 height 384
click at [339, 265] on div "SJ Sulaymaan Jashat Notifications Applications: Network Team Members Businesses…" at bounding box center [541, 218] width 1083 height 611
drag, startPoint x: 516, startPoint y: 402, endPoint x: 495, endPoint y: 400, distance: 20.4
click at [495, 400] on div "Basic (£/HR) £19.47 34 34.00 34 £661.98 £661.98" at bounding box center [544, 395] width 319 height 12
click at [301, 383] on div "SJ Sulaymaan Jashat Notifications Applications: Network Team Members Businesses…" at bounding box center [541, 218] width 1083 height 611
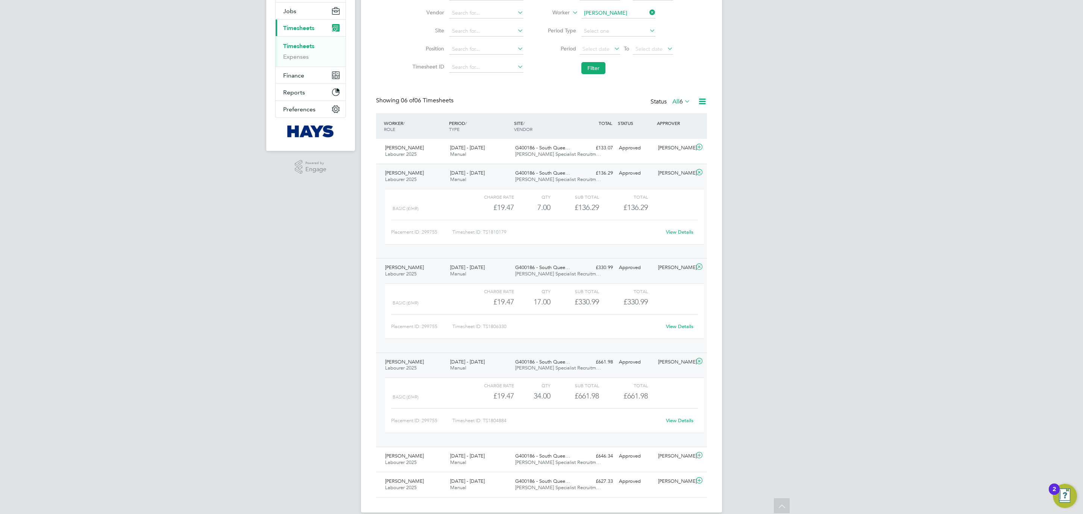
click at [478, 371] on div "[DATE] - [DATE] Manual" at bounding box center [479, 365] width 65 height 19
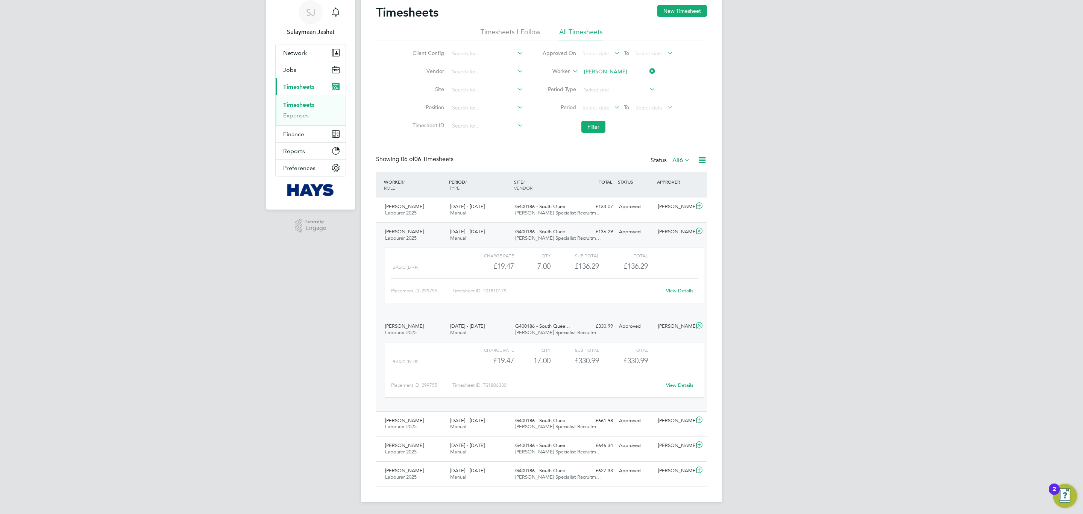
click at [485, 330] on div "[DATE] - [DATE] Manual" at bounding box center [479, 329] width 65 height 19
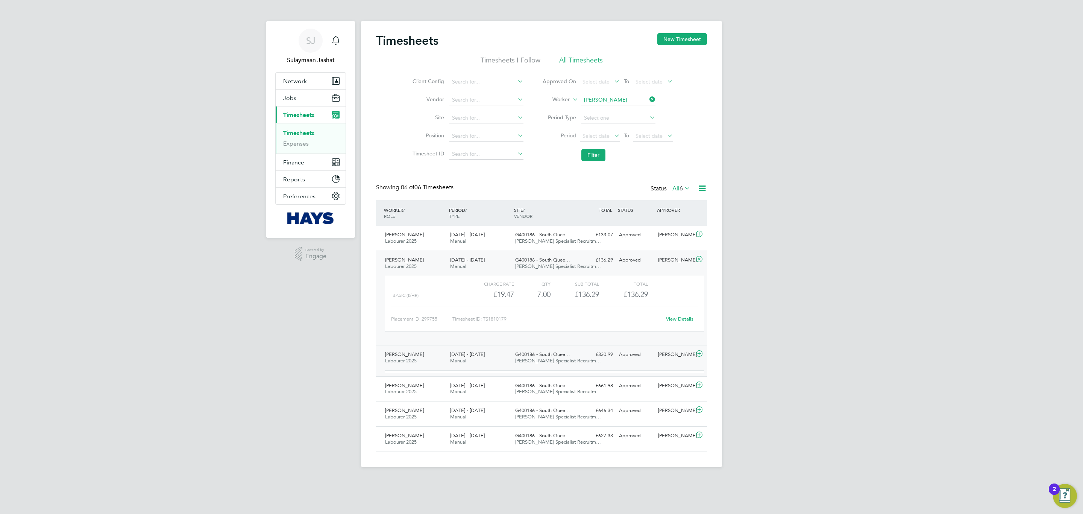
scroll to position [0, 0]
click at [683, 318] on link "View Details" at bounding box center [679, 318] width 27 height 6
click at [528, 362] on span "Hays Specialist Recruitm…" at bounding box center [558, 360] width 86 height 6
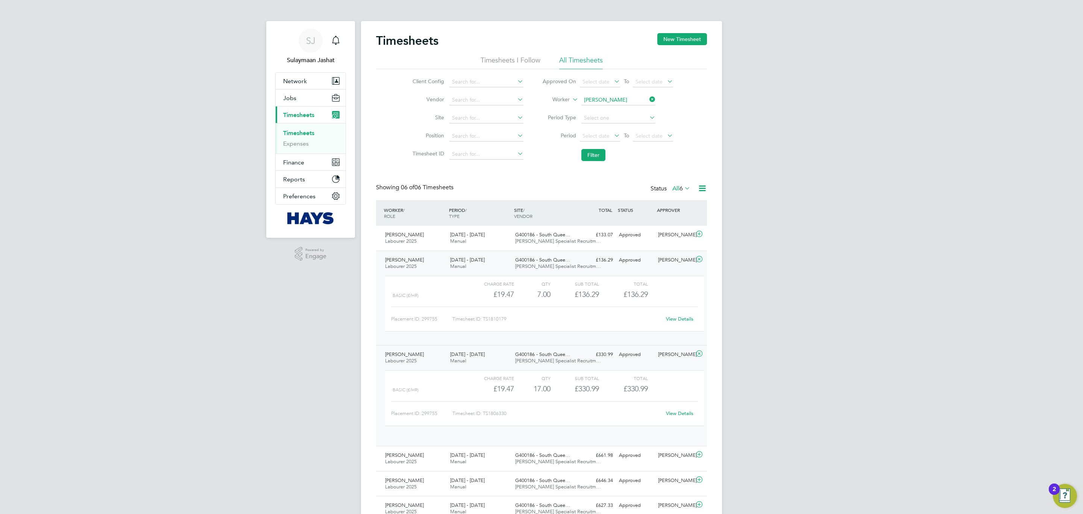
scroll to position [12, 73]
click at [530, 453] on div "G400186 - South Quee… Hays Specialist Recruitm…" at bounding box center [544, 451] width 65 height 19
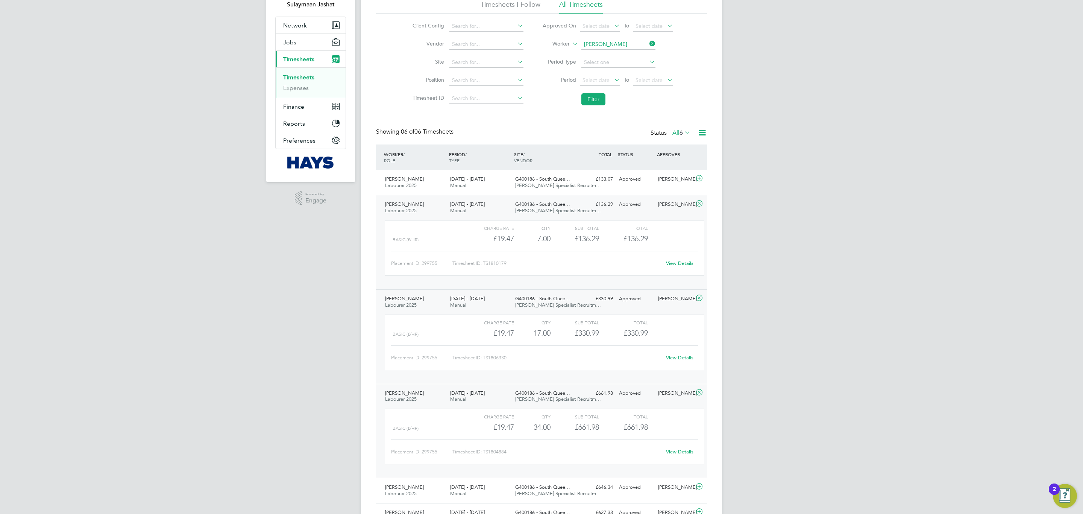
scroll to position [56, 0]
click at [459, 401] on span "Manual" at bounding box center [458, 398] width 16 height 6
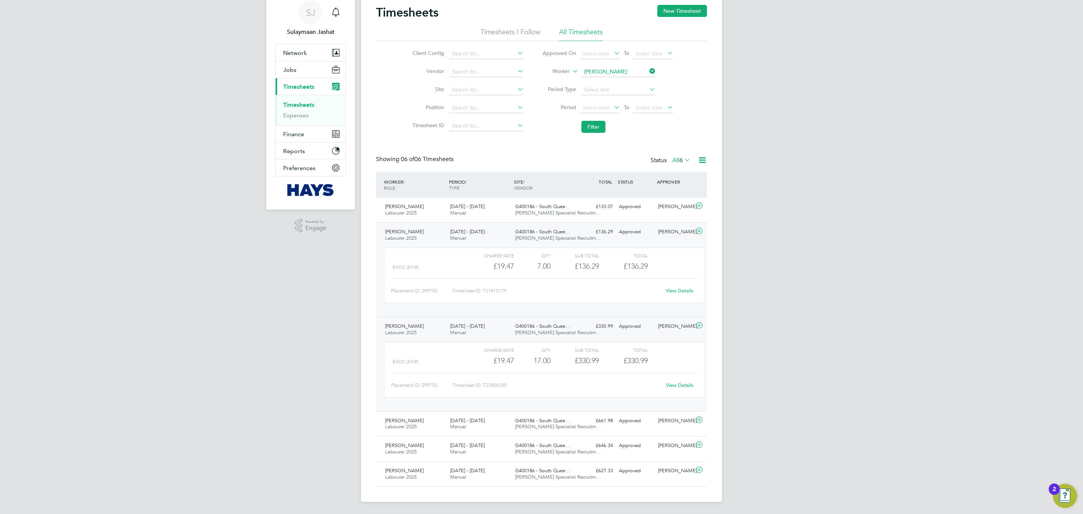
click at [485, 330] on div "16 - 22 Aug 2025 Manual" at bounding box center [479, 329] width 65 height 19
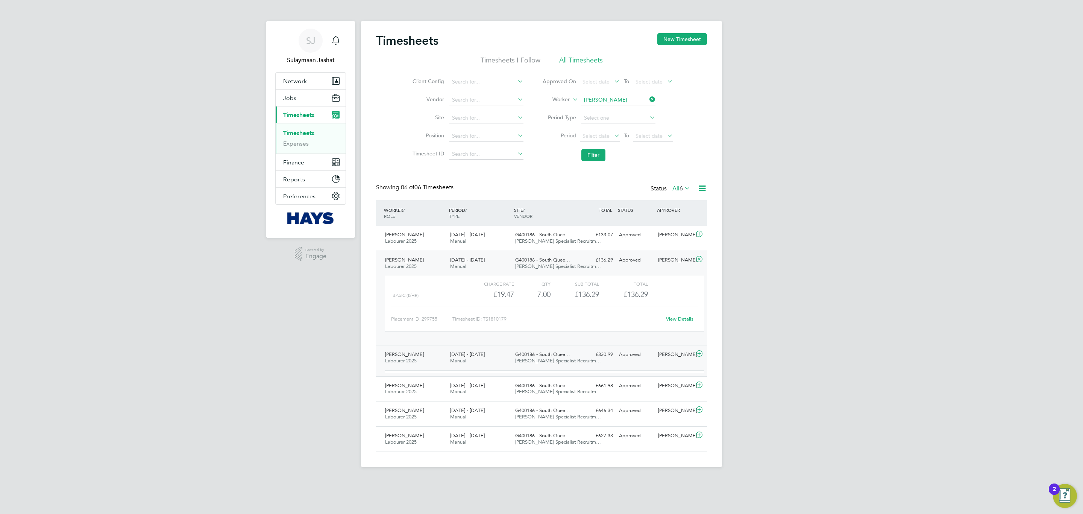
scroll to position [0, 0]
click at [297, 304] on div "SJ Sulaymaan Jashat Notifications Applications: Network Team Members Businesses…" at bounding box center [541, 236] width 1083 height 473
click at [882, 418] on div "SJ Sulaymaan Jashat Notifications Applications: Network Team Members Businesses…" at bounding box center [541, 236] width 1083 height 473
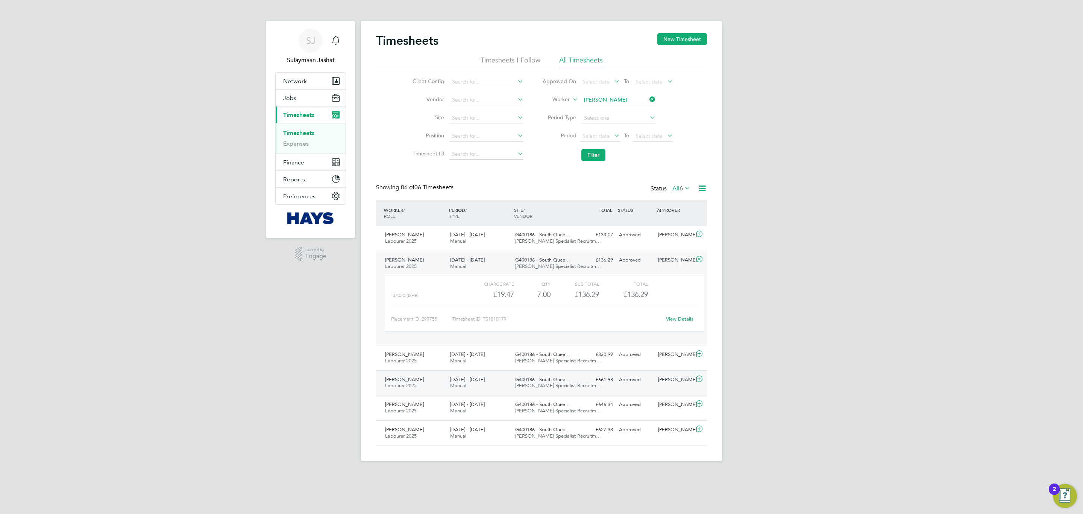
click at [520, 373] on div "David Anderson Labourer 2025 9 - 15 Aug 2025 9 - 15 Aug 2025 Manual G400186 - S…" at bounding box center [541, 382] width 331 height 25
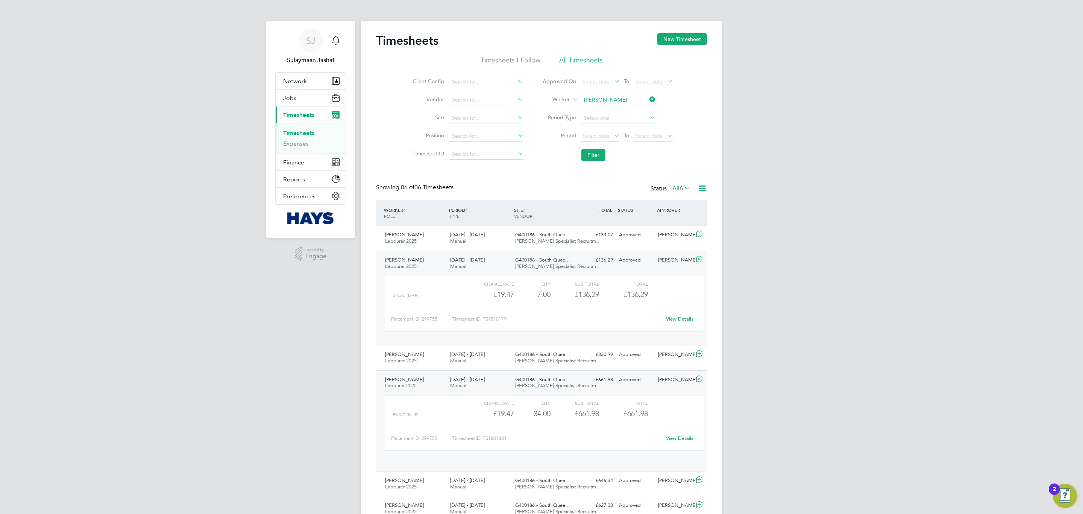
scroll to position [12, 73]
click at [521, 382] on span "G400186 - South Quee…" at bounding box center [542, 379] width 55 height 6
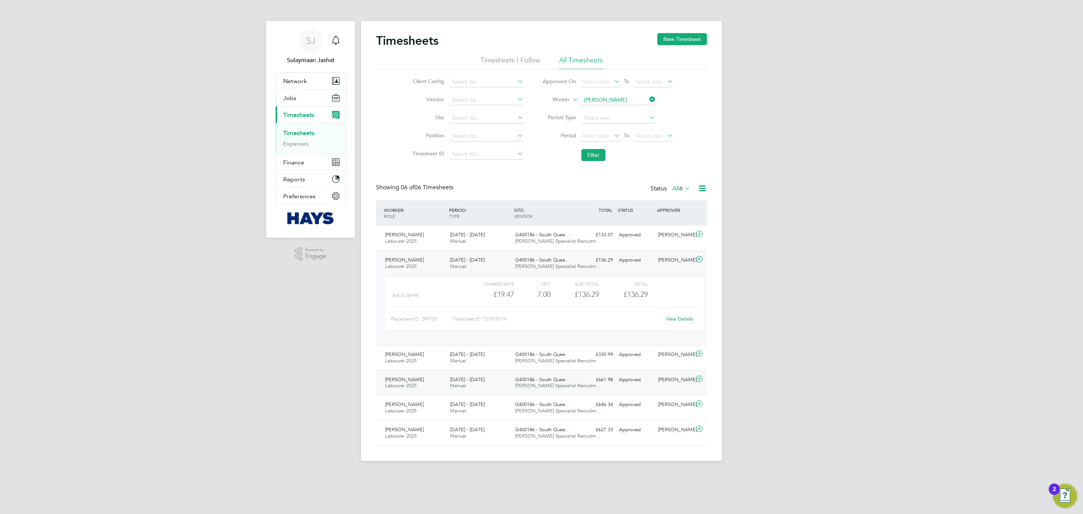
click at [522, 384] on span "Hays Specialist Recruitm…" at bounding box center [558, 385] width 86 height 6
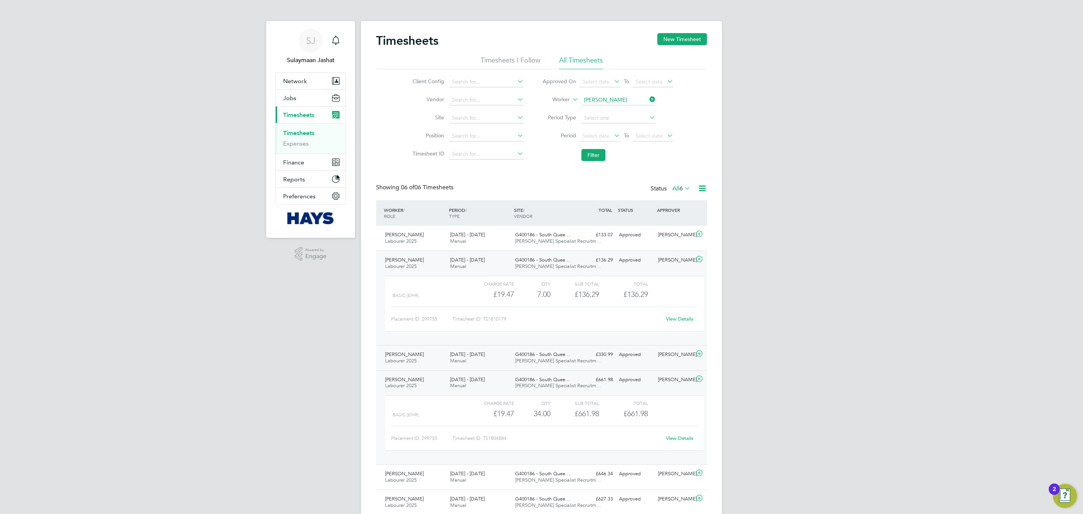
click at [526, 364] on div "G400186 - South Quee… Hays Specialist Recruitm…" at bounding box center [544, 357] width 65 height 19
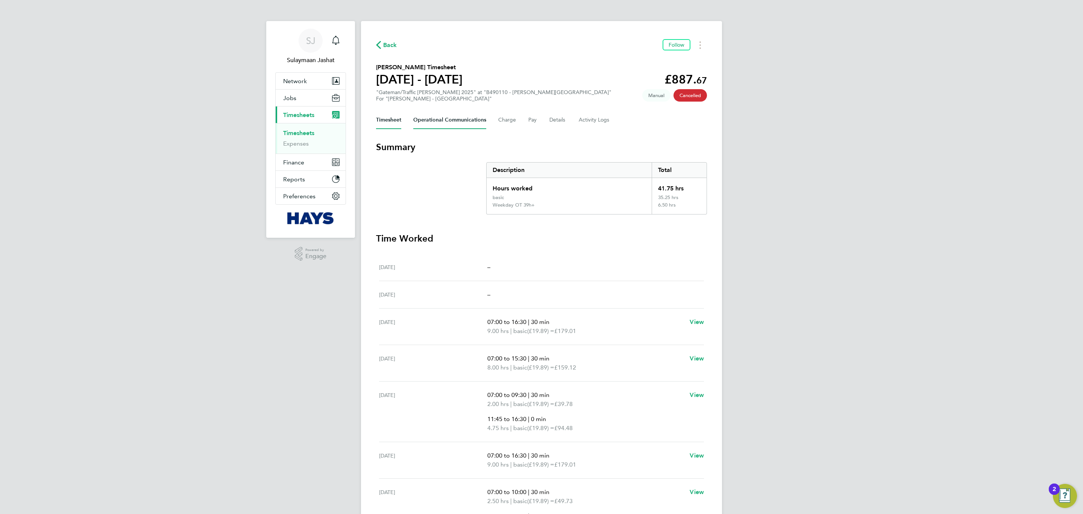
click at [440, 111] on Communications-tab "Operational Communications" at bounding box center [449, 120] width 73 height 18
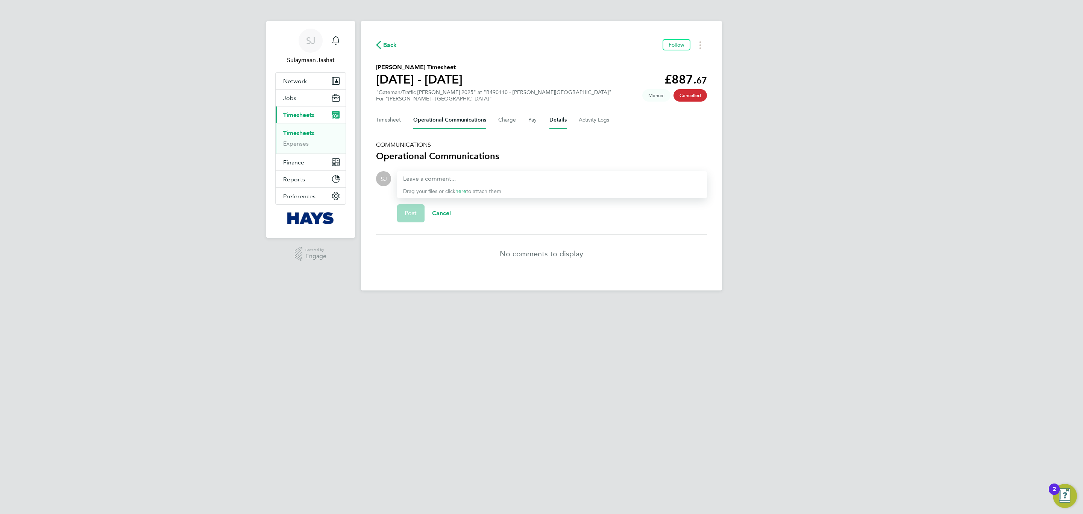
click at [562, 122] on button "Details" at bounding box center [557, 120] width 17 height 18
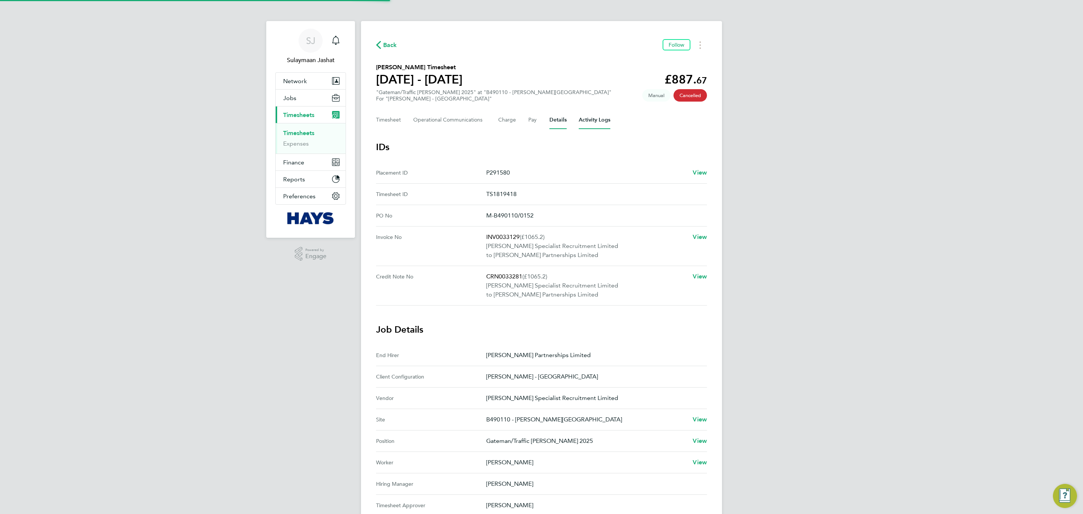
click at [579, 122] on Logs-tab "Activity Logs" at bounding box center [595, 120] width 32 height 18
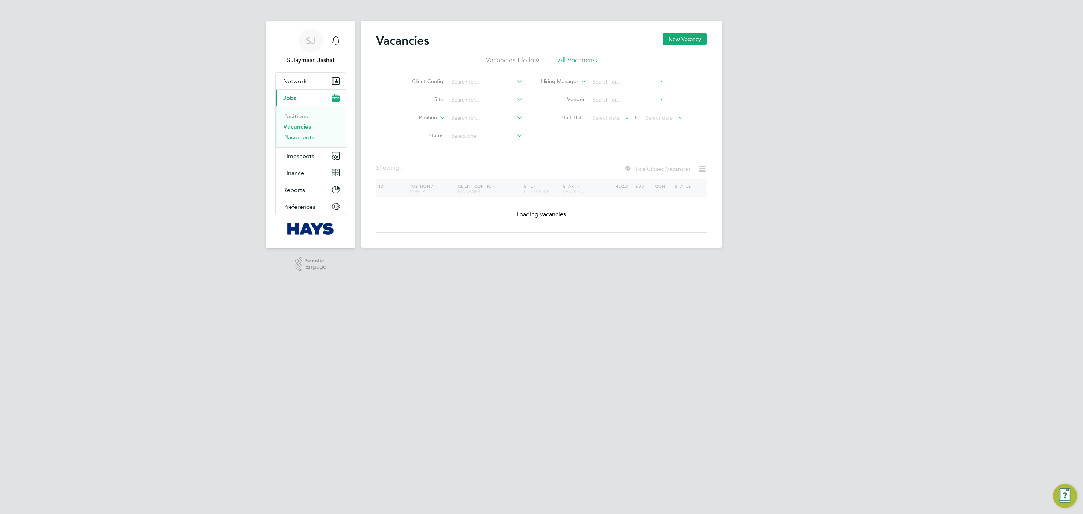
click at [311, 140] on link "Placements" at bounding box center [298, 136] width 31 height 7
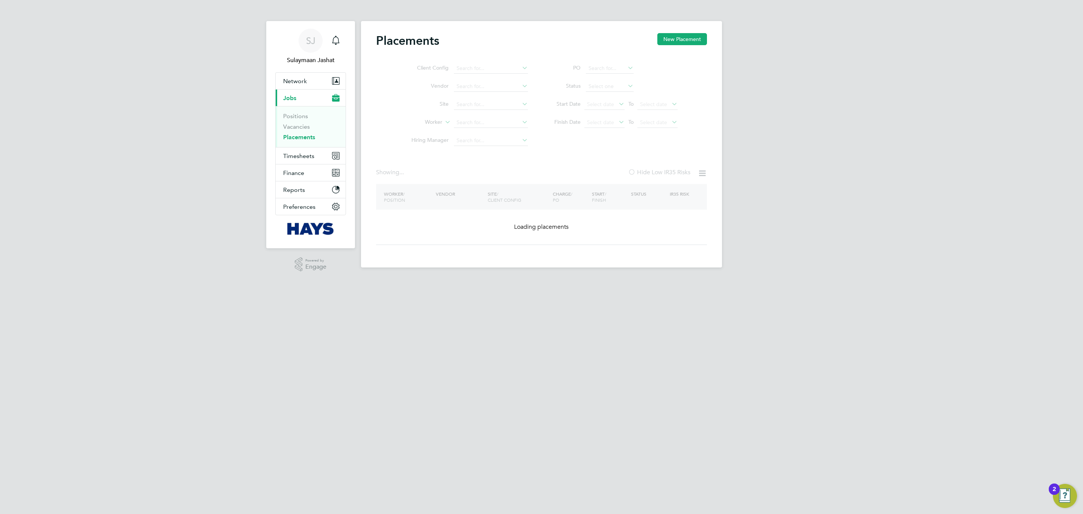
click at [489, 129] on ul "Client Config Vendor Site Worker Hiring Manager" at bounding box center [466, 104] width 141 height 90
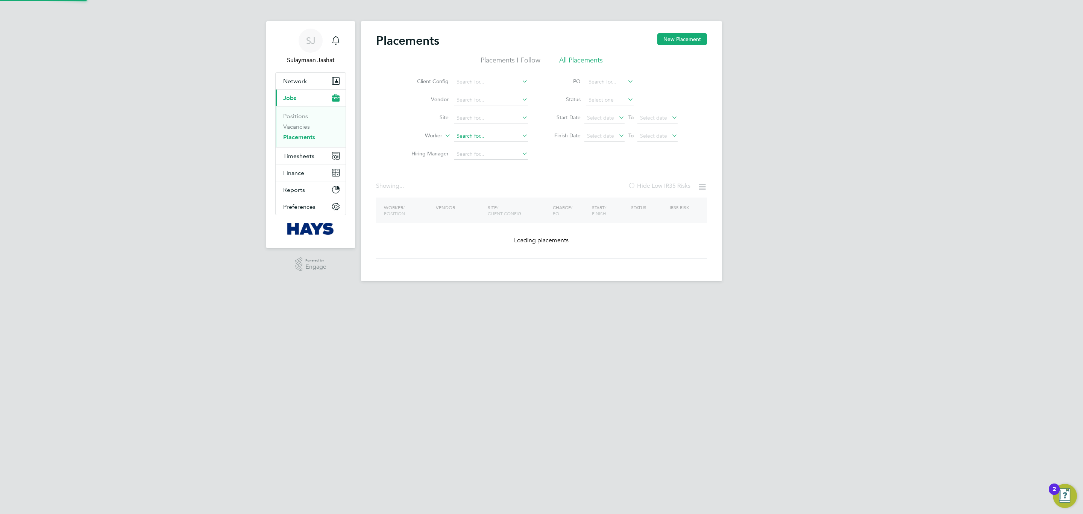
click at [488, 138] on input at bounding box center [491, 136] width 74 height 11
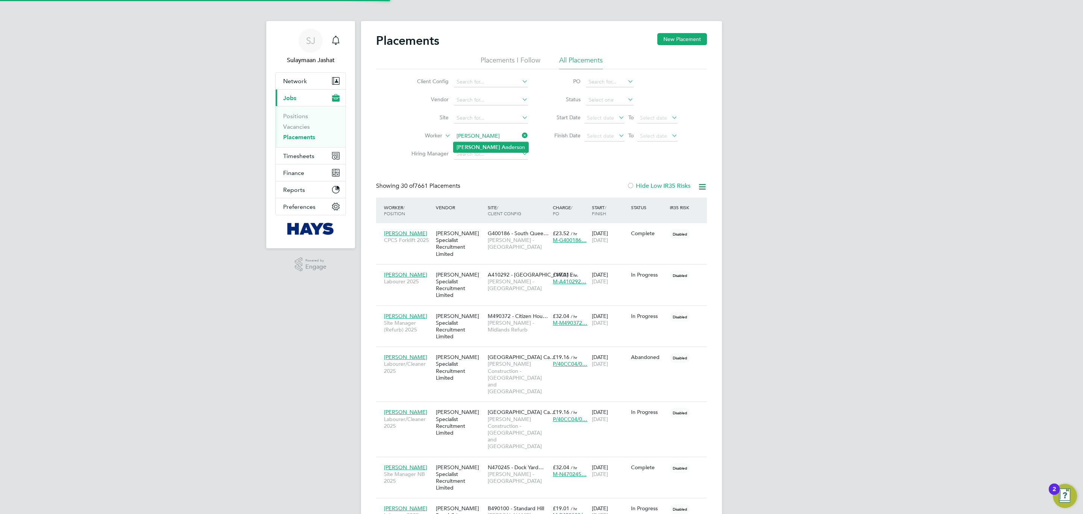
click at [494, 147] on li "David And erson" at bounding box center [490, 147] width 75 height 10
type input "David Anderson"
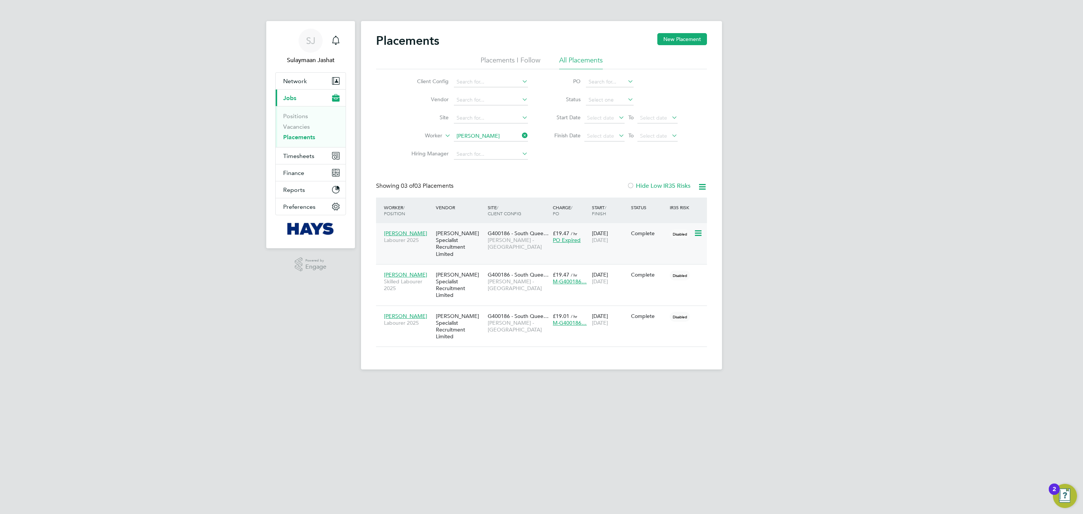
click at [519, 241] on span "Lovell - Scotland" at bounding box center [518, 243] width 61 height 14
click at [619, 181] on div "Placements New Placement Placements I Follow All Placements Client Config Vendo…" at bounding box center [541, 190] width 331 height 314
click at [114, 199] on div "SJ Sulaymaan Jashat Notifications Applications: Network Team Members Businesses…" at bounding box center [541, 190] width 1083 height 381
click at [806, 260] on div "SJ Sulaymaan Jashat Notifications Applications: Network Team Members Businesses…" at bounding box center [541, 190] width 1083 height 381
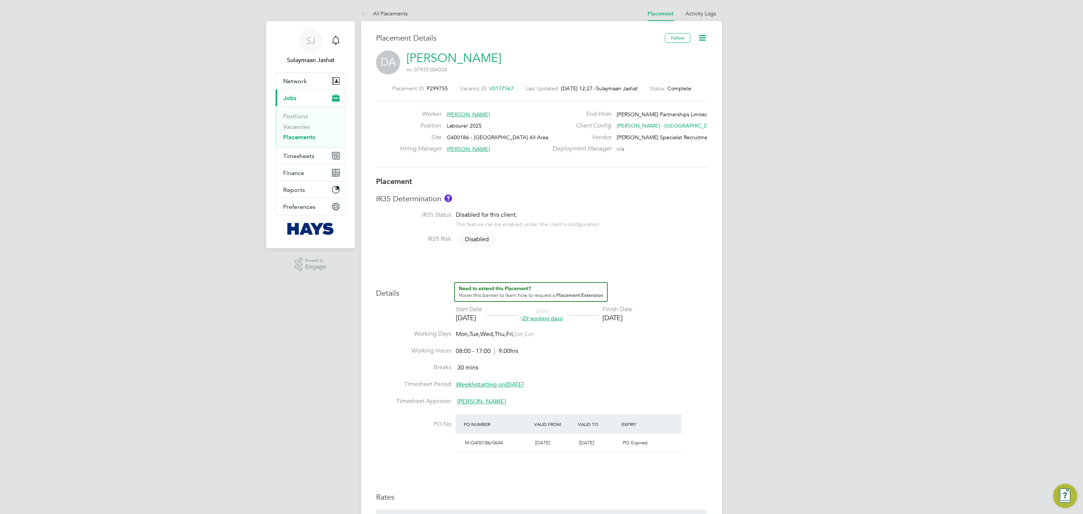
click at [698, 17] on li "Activity Logs" at bounding box center [700, 13] width 30 height 15
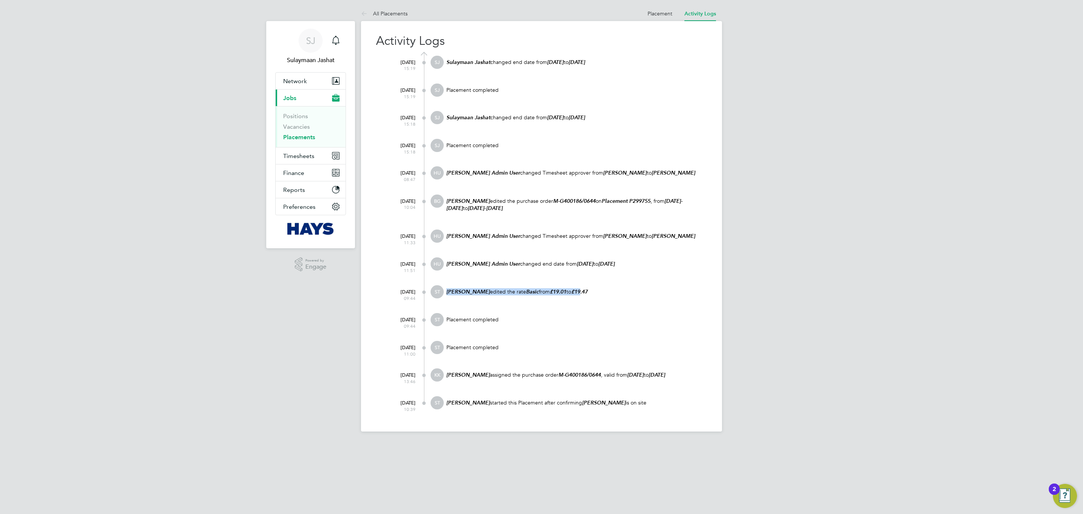
drag, startPoint x: 582, startPoint y: 295, endPoint x: 445, endPoint y: 302, distance: 136.7
click at [445, 302] on div "[PERSON_NAME] edited the rate Basic from £19.01 to £19.47" at bounding box center [575, 295] width 261 height 20
click at [653, 298] on div "[PERSON_NAME] edited the rate Basic from £19.01 to £19.47" at bounding box center [575, 295] width 261 height 20
drag, startPoint x: 608, startPoint y: 294, endPoint x: 485, endPoint y: 296, distance: 122.6
click at [485, 296] on div "[PERSON_NAME] edited the rate Basic from £19.01 to £19.47" at bounding box center [575, 295] width 261 height 20
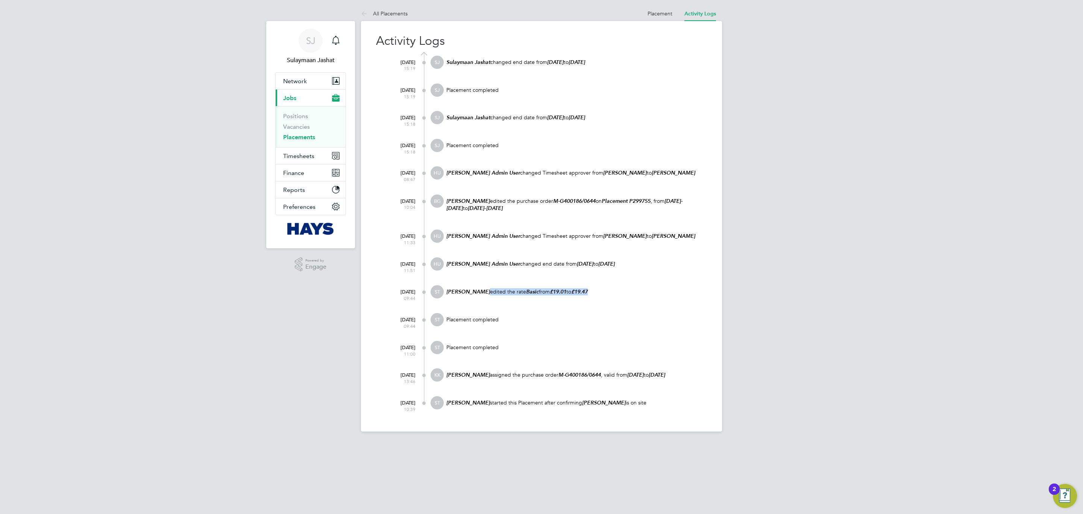
click at [549, 295] on div "[PERSON_NAME] edited the rate Basic from £19.01 to £19.47" at bounding box center [575, 295] width 261 height 20
drag, startPoint x: 445, startPoint y: 292, endPoint x: 597, endPoint y: 291, distance: 151.1
click at [597, 291] on p "[PERSON_NAME] edited the rate Basic from £19.01 to £19.47" at bounding box center [575, 291] width 261 height 7
click at [623, 294] on div "[PERSON_NAME] edited the rate Basic from £19.01 to £19.47" at bounding box center [575, 295] width 261 height 20
click at [660, 8] on li "Placement" at bounding box center [659, 13] width 25 height 15
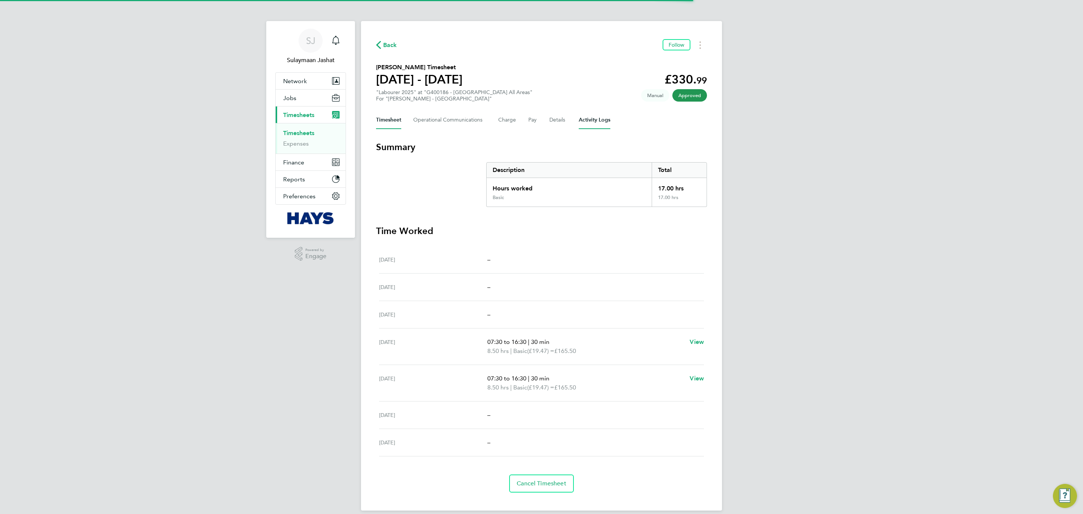
drag, startPoint x: 603, startPoint y: 113, endPoint x: 596, endPoint y: 122, distance: 12.0
click at [599, 118] on Logs-tab "Activity Logs" at bounding box center [595, 120] width 32 height 18
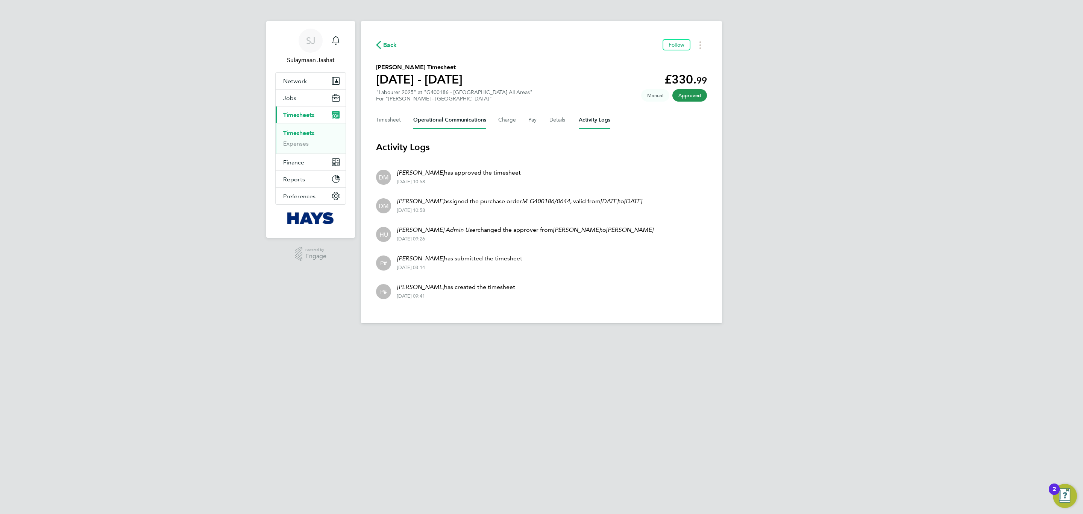
click at [455, 115] on Communications-tab "Operational Communications" at bounding box center [449, 120] width 73 height 18
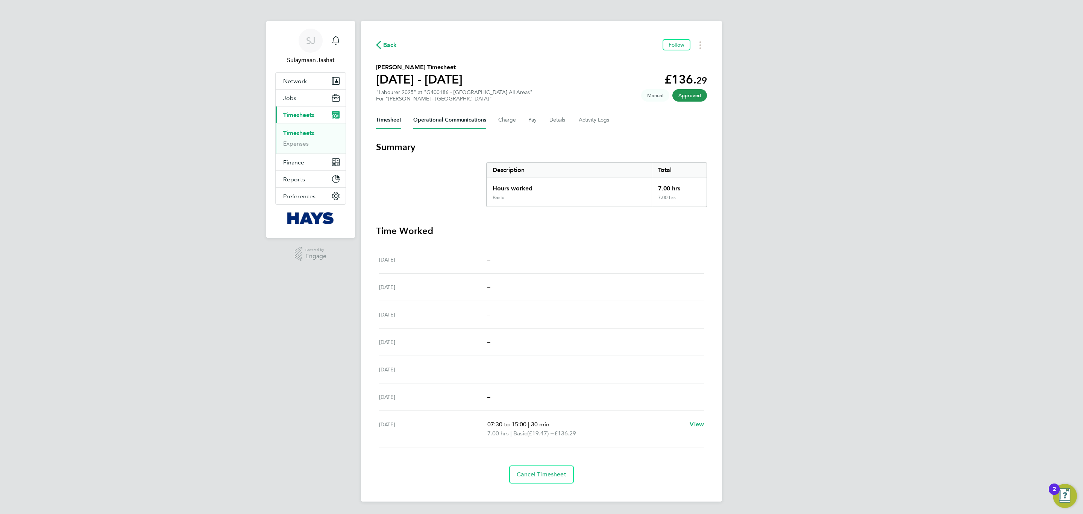
click at [444, 124] on Communications-tab "Operational Communications" at bounding box center [449, 120] width 73 height 18
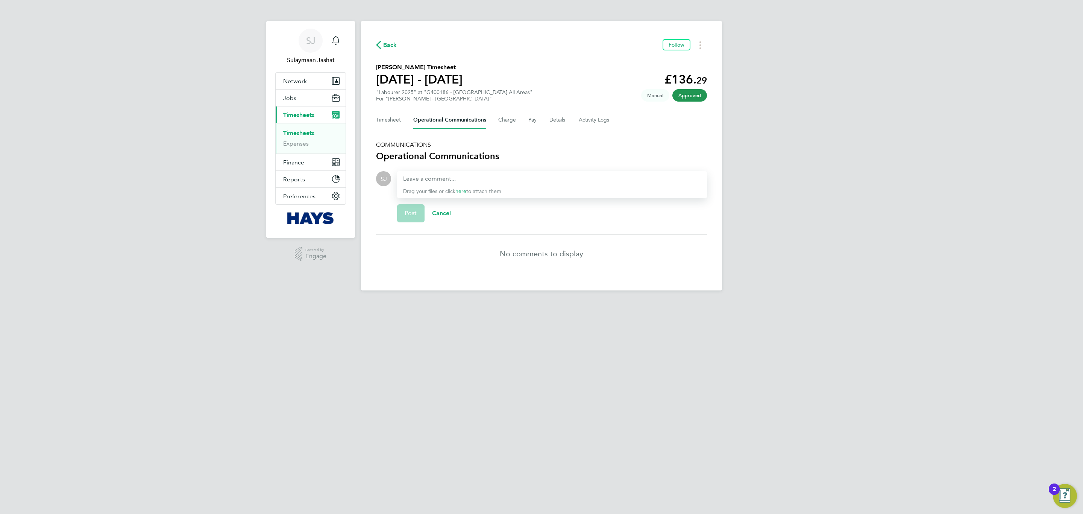
click at [449, 183] on div "Drag your files or click here to attach them" at bounding box center [552, 184] width 310 height 27
click at [420, 170] on section "COMMUNICATIONS Operational Communications SJ Drop your files here Supported fil…" at bounding box center [541, 206] width 331 height 131
click at [421, 179] on div at bounding box center [552, 178] width 298 height 9
click at [413, 212] on span "Post" at bounding box center [411, 213] width 12 height 8
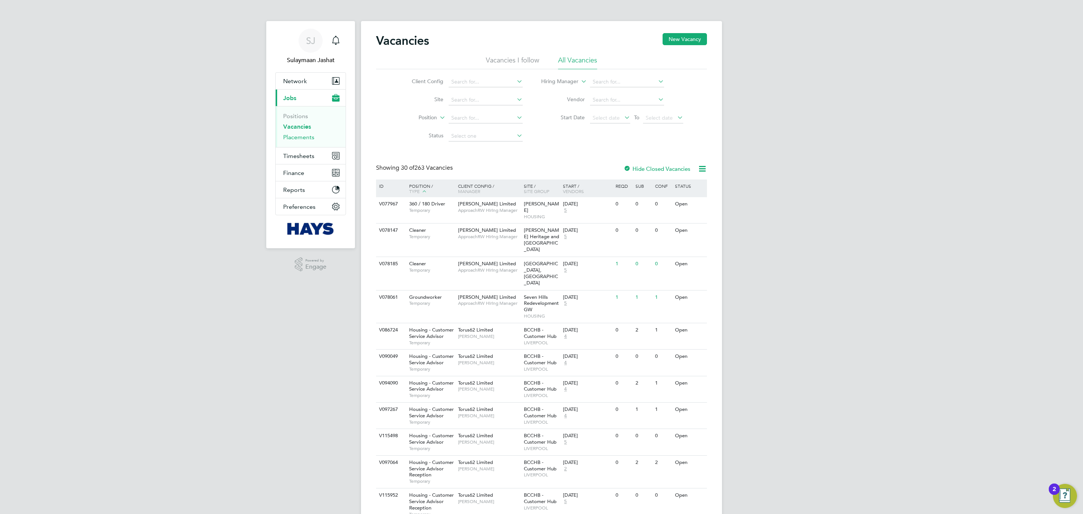
click at [301, 133] on link "Placements" at bounding box center [298, 136] width 31 height 7
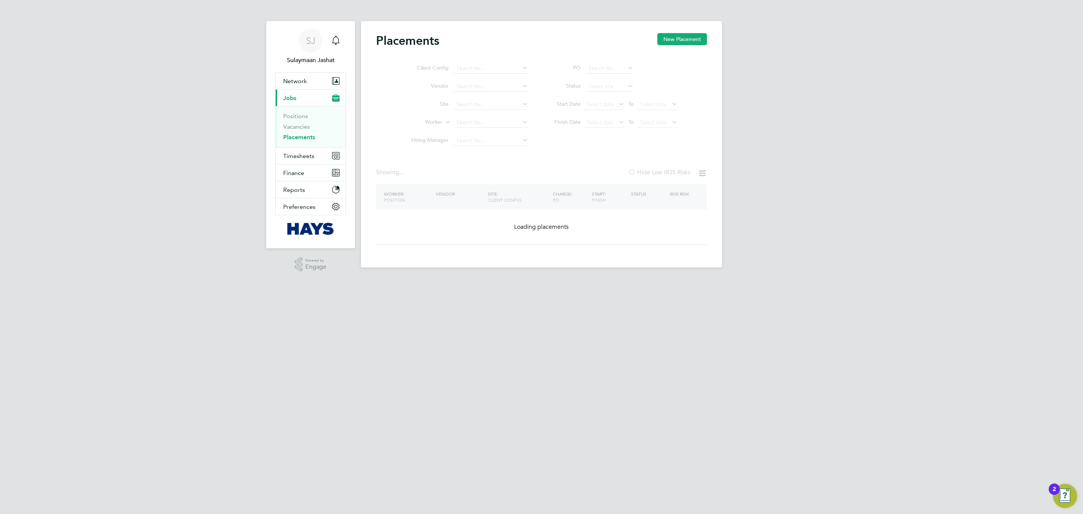
click at [467, 126] on ul "Client Config Vendor Site Worker Hiring Manager" at bounding box center [466, 104] width 141 height 90
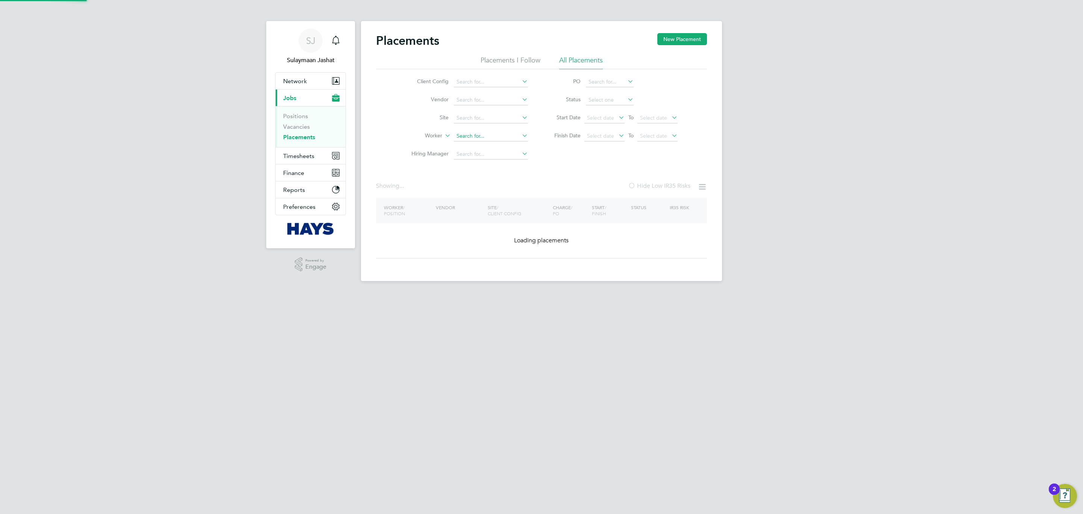
click at [475, 137] on input at bounding box center [491, 136] width 74 height 11
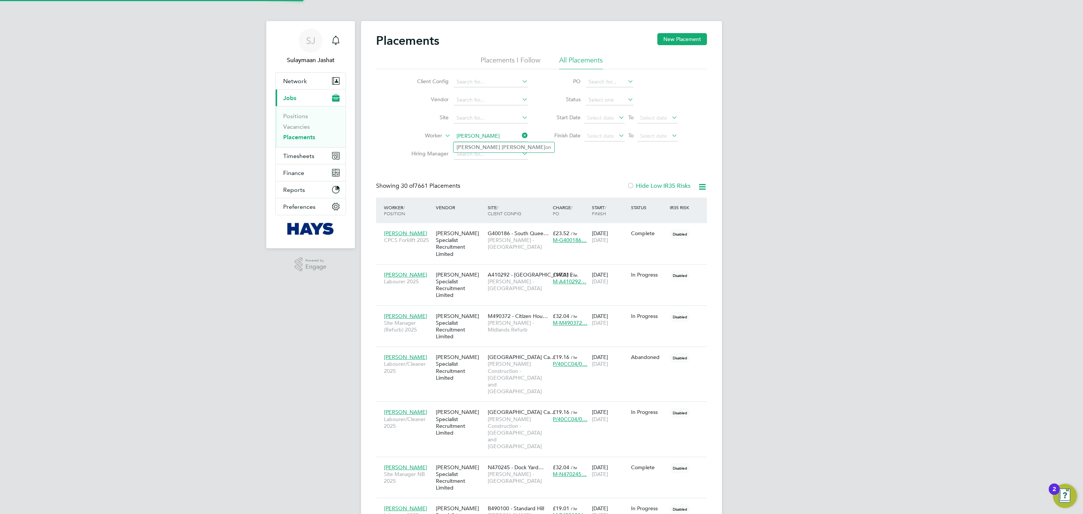
click at [503, 150] on li "[PERSON_NAME] on" at bounding box center [503, 147] width 101 height 10
type input "[PERSON_NAME]"
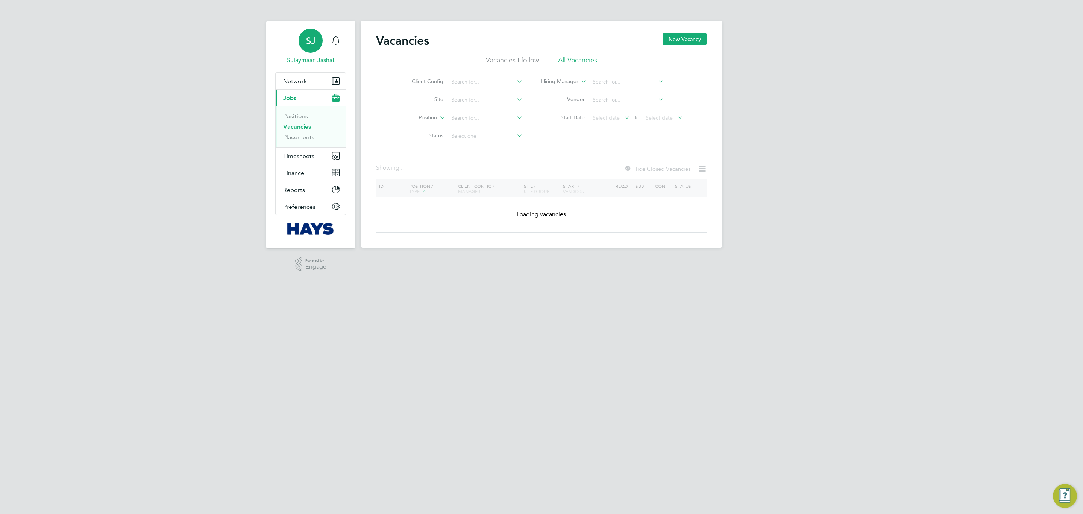
click at [312, 44] on span "SJ" at bounding box center [310, 41] width 9 height 10
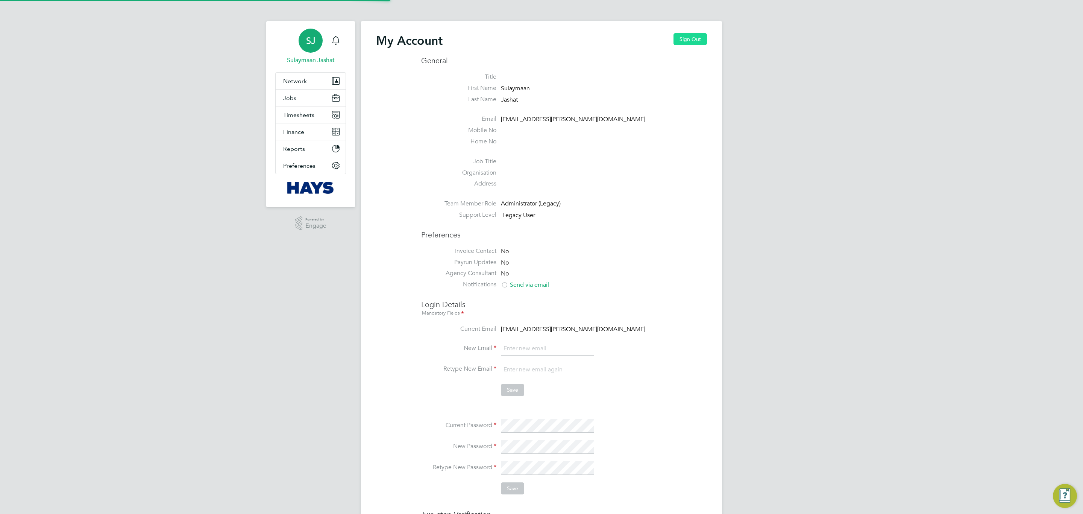
click at [698, 40] on button "Sign Out" at bounding box center [689, 39] width 33 height 12
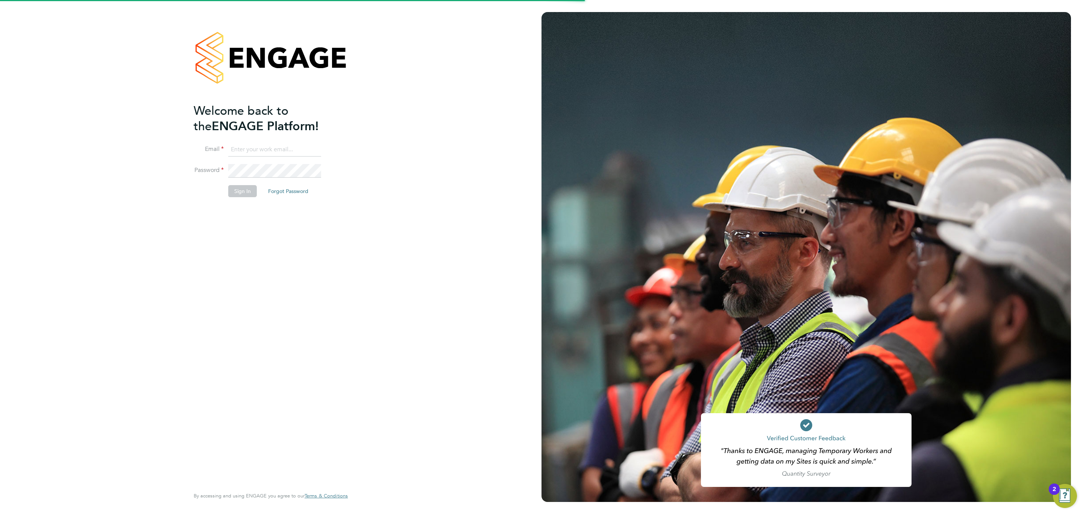
type input "Sulaymaan.jashat@Hays.com"
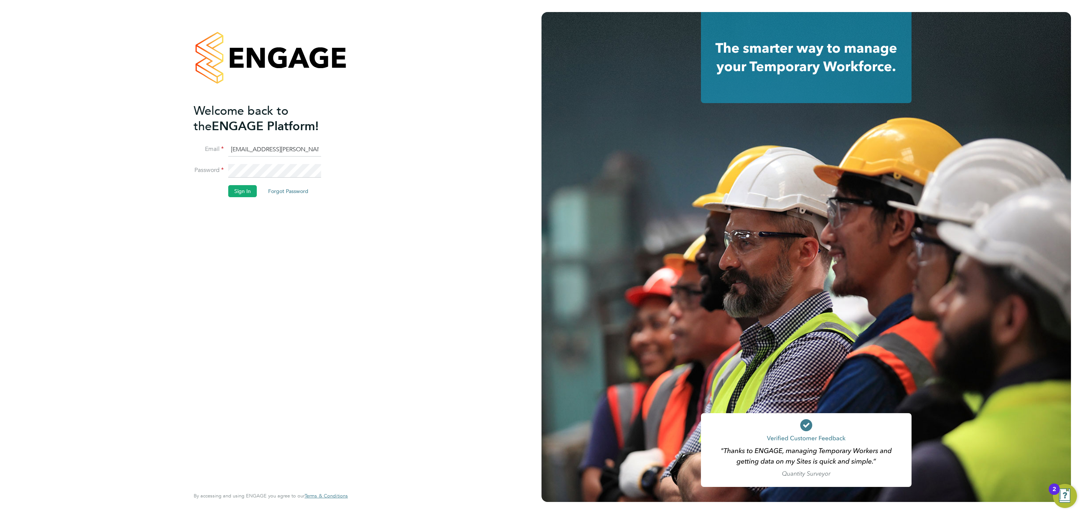
click at [289, 148] on input "Sulaymaan.jashat@Hays.com" at bounding box center [274, 150] width 93 height 14
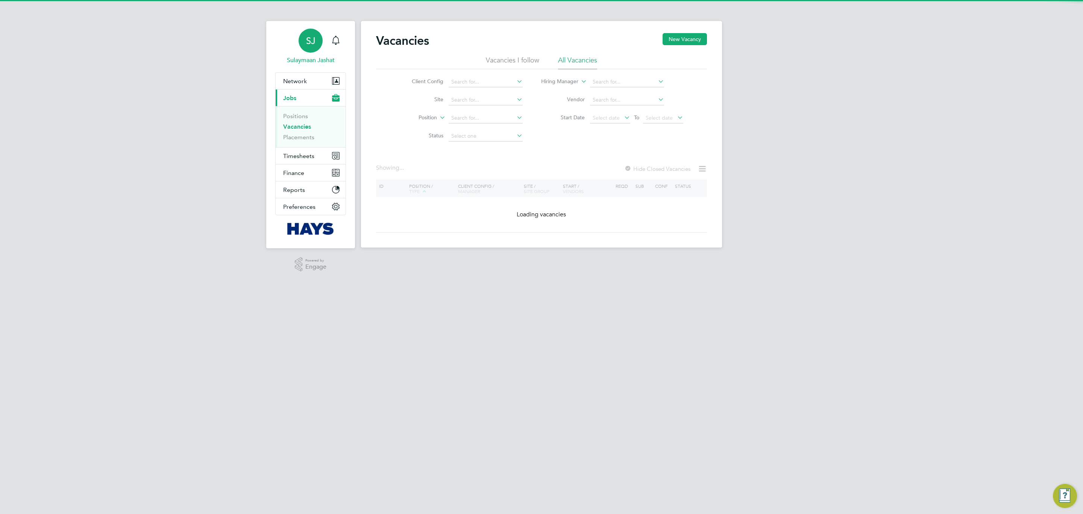
click at [301, 39] on div "SJ" at bounding box center [310, 41] width 24 height 24
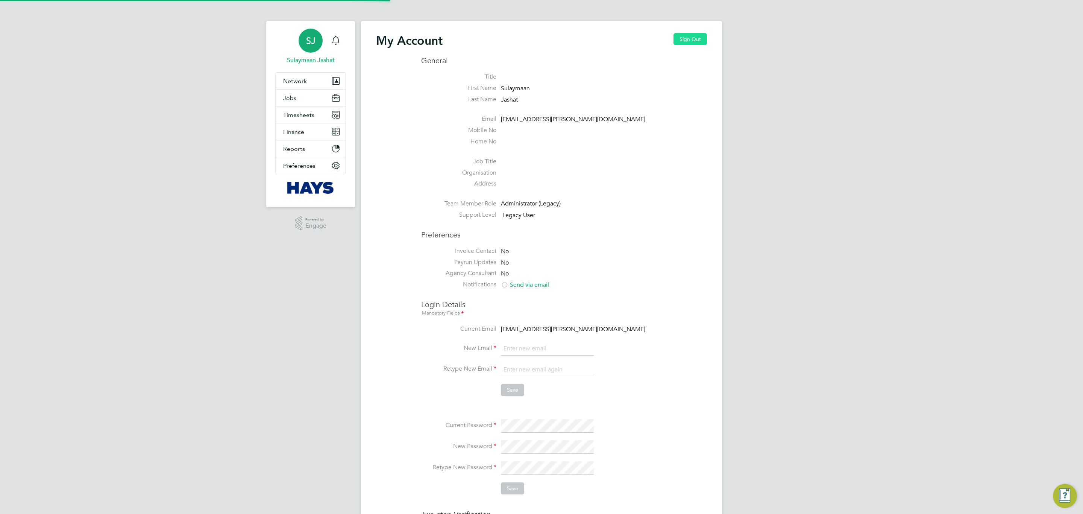
click at [688, 36] on button "Sign Out" at bounding box center [689, 39] width 33 height 12
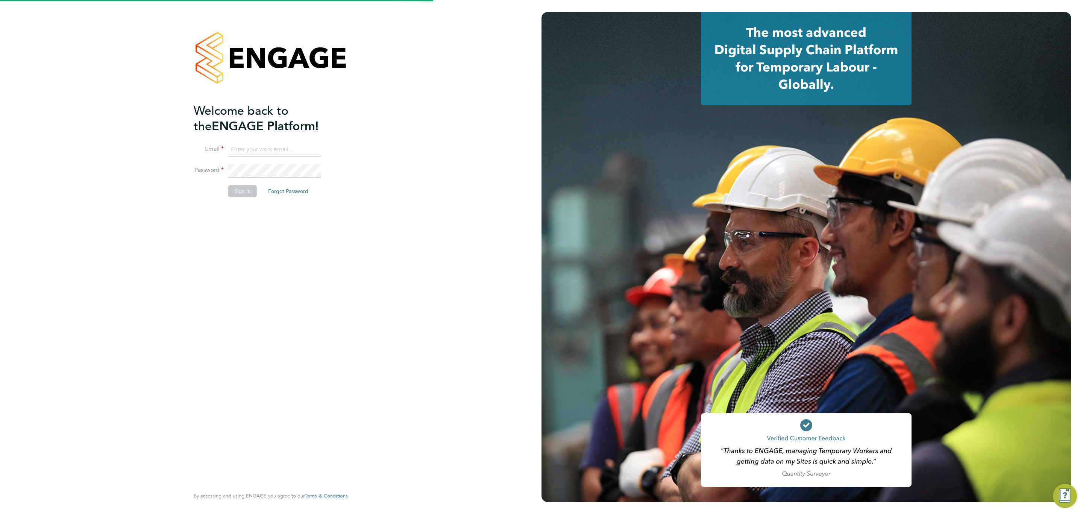
click at [284, 154] on input at bounding box center [274, 150] width 93 height 14
type input "[EMAIL_ADDRESS][PERSON_NAME][DOMAIN_NAME]"
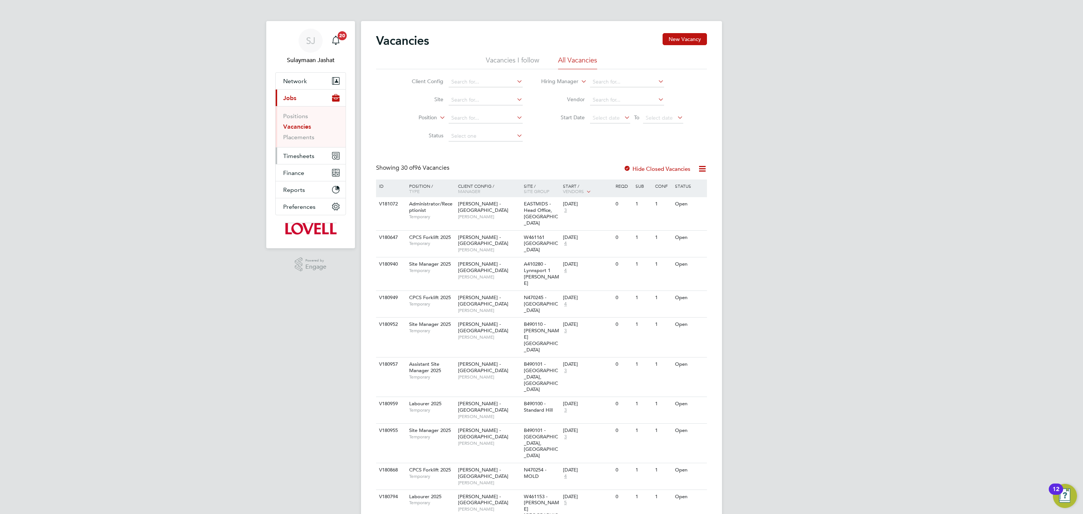
click at [299, 153] on span "Timesheets" at bounding box center [298, 155] width 31 height 7
click at [306, 128] on ul "Timesheets Expenses" at bounding box center [311, 138] width 70 height 30
click at [306, 129] on ul "Timesheets Expenses" at bounding box center [311, 138] width 70 height 30
click at [306, 134] on link "Timesheets" at bounding box center [298, 132] width 31 height 7
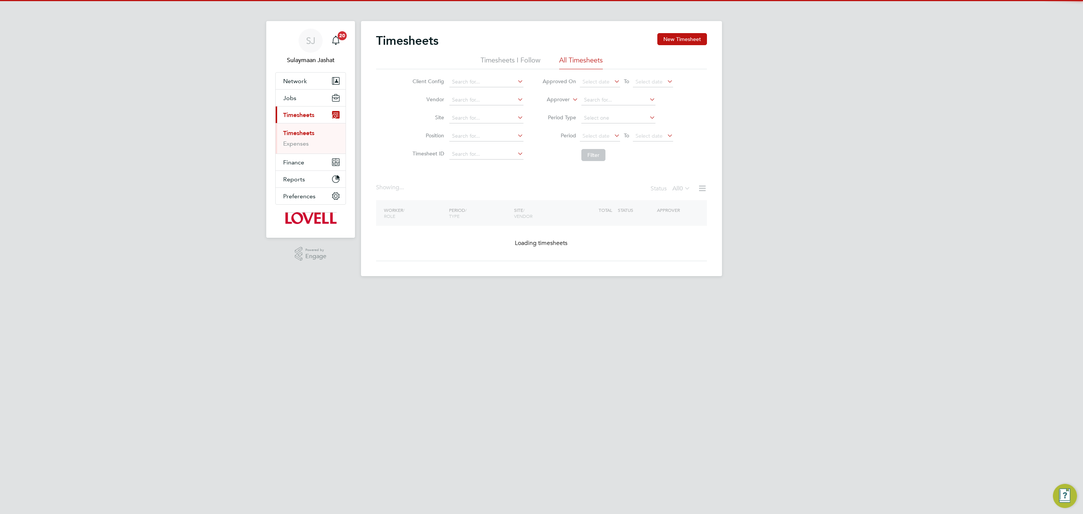
click at [572, 105] on li "Approver" at bounding box center [608, 100] width 150 height 18
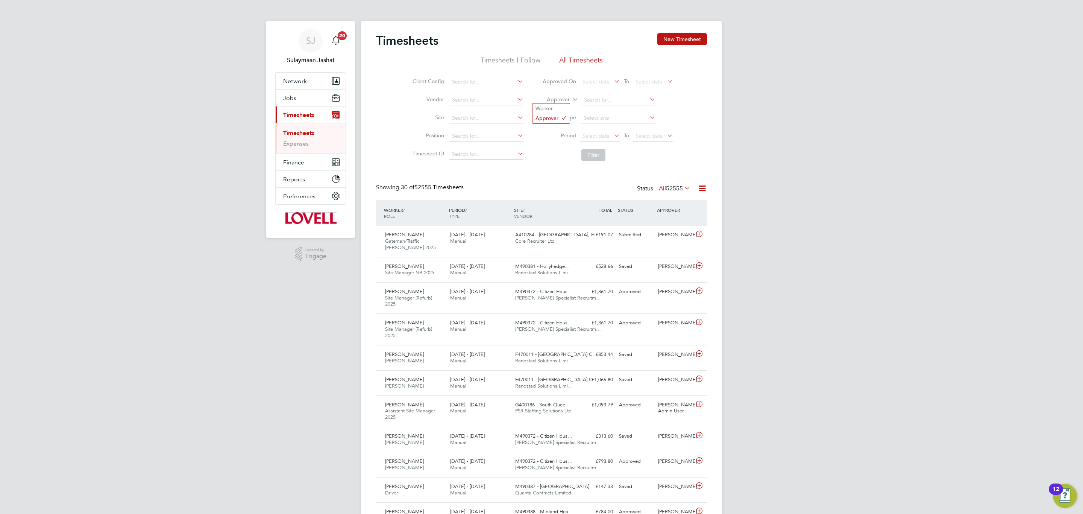
click at [568, 102] on label "Approver" at bounding box center [553, 100] width 34 height 8
click at [555, 106] on li "Worker" at bounding box center [550, 108] width 37 height 10
click at [608, 100] on input at bounding box center [618, 100] width 74 height 11
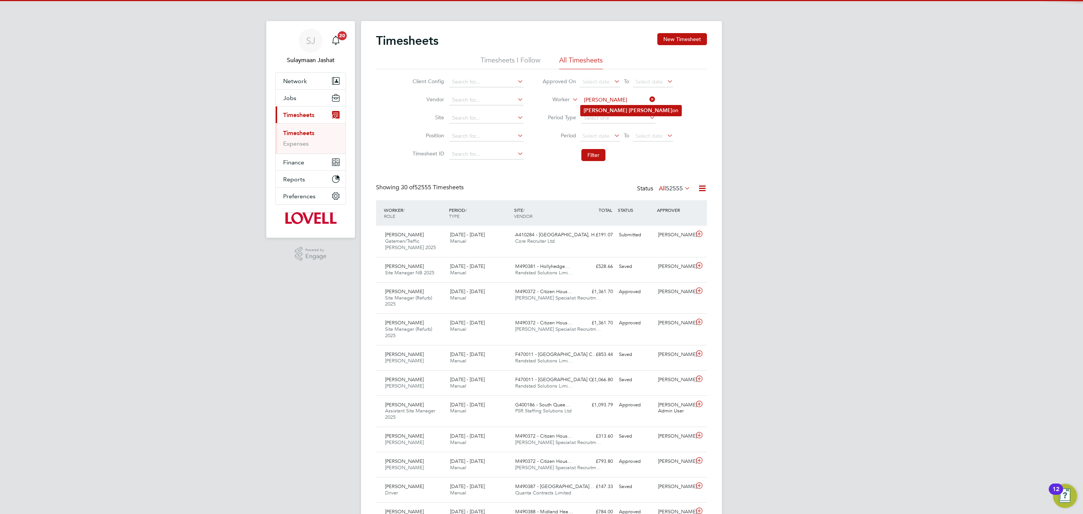
click at [629, 112] on b "Anders" at bounding box center [651, 110] width 44 height 6
type input "[PERSON_NAME]"
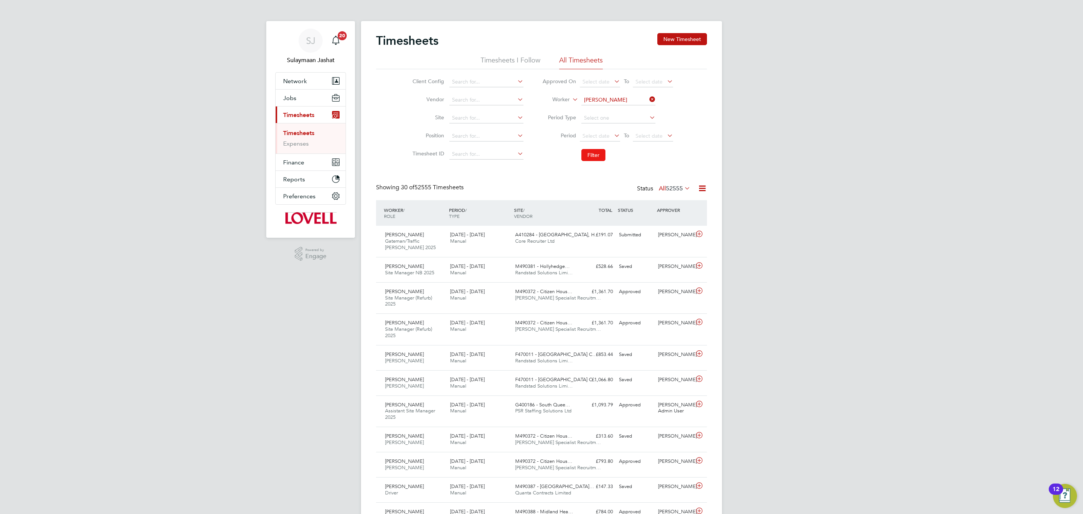
click at [599, 161] on button "Filter" at bounding box center [593, 155] width 24 height 12
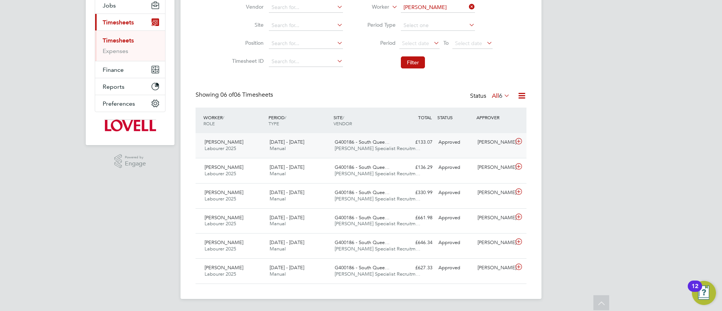
click at [342, 152] on div "G400186 - South Quee… Hays Specialist Recruitm…" at bounding box center [364, 145] width 65 height 19
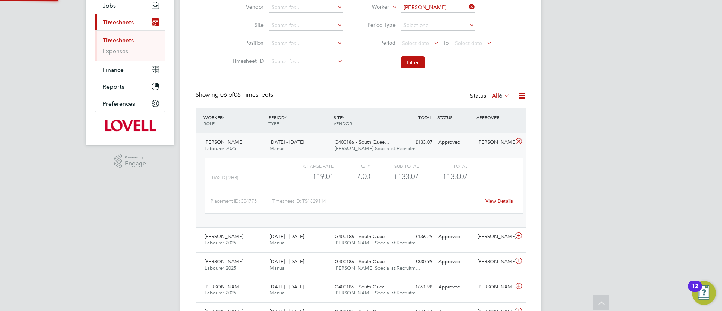
click at [393, 151] on div "G400186 - South Quee… Hays Specialist Recruitm…" at bounding box center [364, 145] width 65 height 19
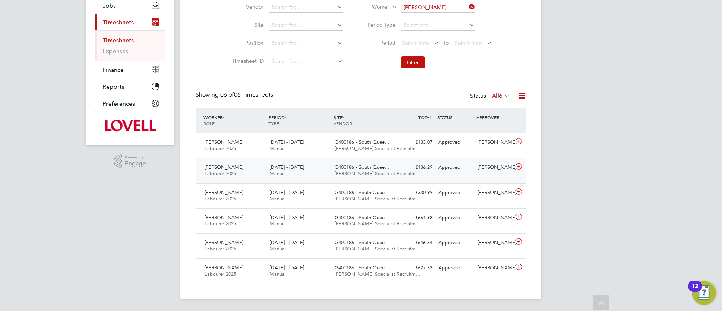
click at [387, 179] on div "G400186 - South Quee… Hays Specialist Recruitm…" at bounding box center [364, 170] width 65 height 19
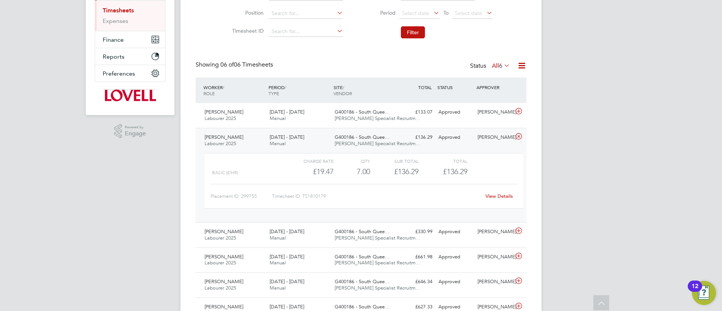
click at [501, 189] on div "Placement ID: 299755 Timesheet ID: TS1810179 View Details" at bounding box center [364, 193] width 307 height 18
click at [499, 196] on link "View Details" at bounding box center [498, 196] width 27 height 6
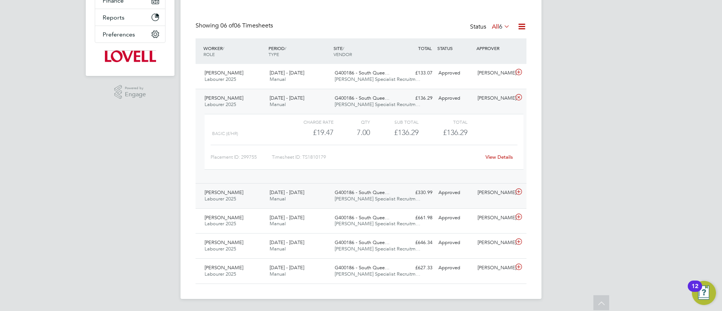
click at [344, 190] on span "G400186 - South Quee…" at bounding box center [362, 192] width 55 height 6
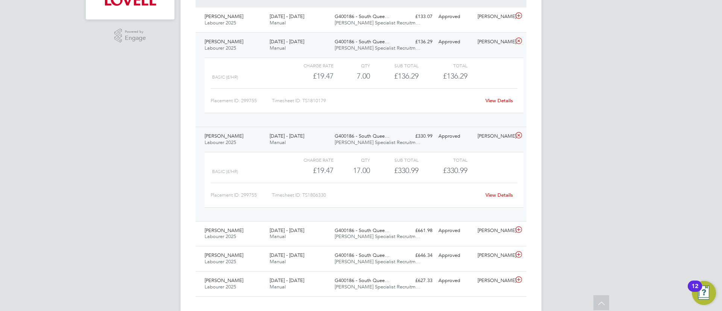
click at [508, 195] on link "View Details" at bounding box center [498, 195] width 27 height 6
click at [313, 134] on div "16 - 22 Aug 2025 Manual" at bounding box center [299, 139] width 65 height 19
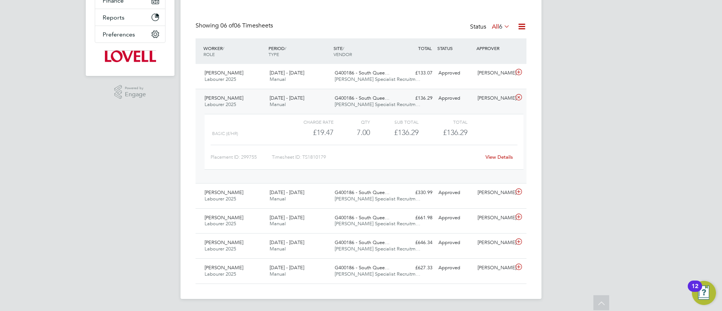
click at [350, 101] on span "Hays Specialist Recruitm…" at bounding box center [378, 104] width 86 height 6
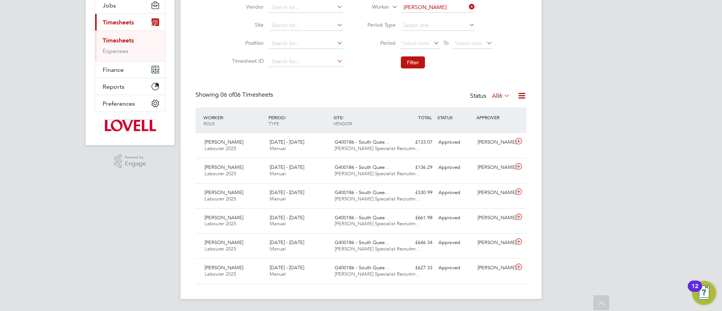
scroll to position [92, 0]
click at [296, 226] on div "9 - 15 Aug 2025 Manual" at bounding box center [299, 221] width 65 height 19
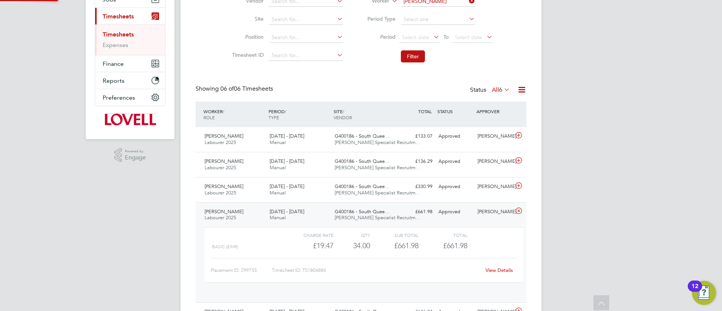
scroll to position [13, 73]
click at [500, 271] on link "View Details" at bounding box center [498, 270] width 27 height 6
click at [305, 221] on div "9 - 15 Aug 2025 Manual" at bounding box center [299, 215] width 65 height 19
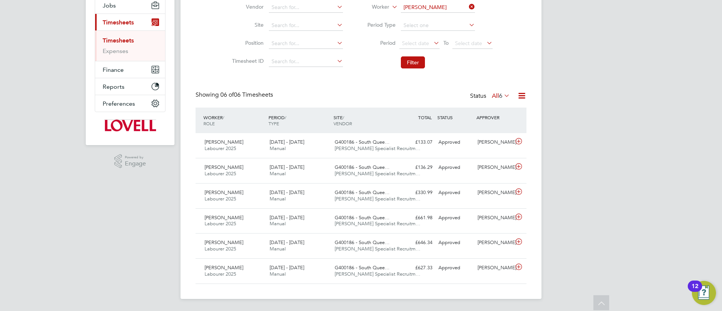
scroll to position [92, 0]
click at [415, 65] on button "Filter" at bounding box center [413, 62] width 24 height 12
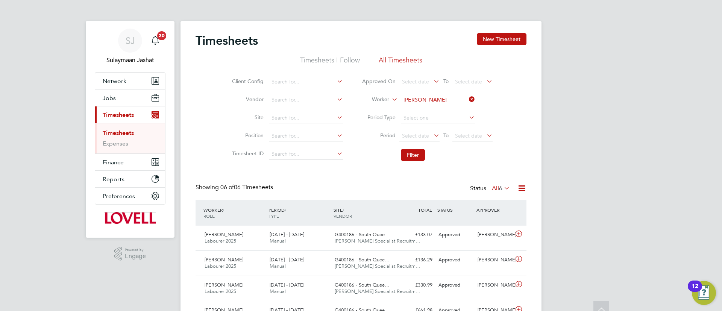
scroll to position [4, 4]
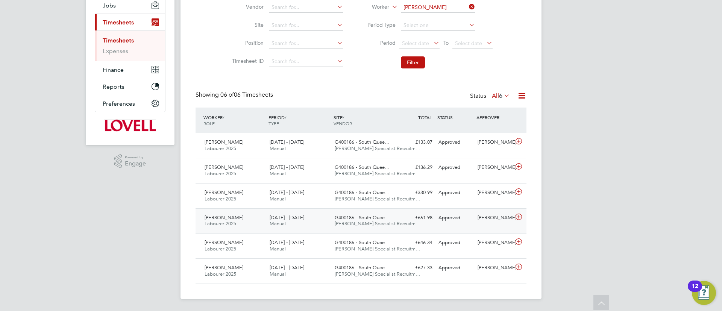
click at [389, 225] on span "Hays Specialist Recruitm…" at bounding box center [378, 223] width 86 height 6
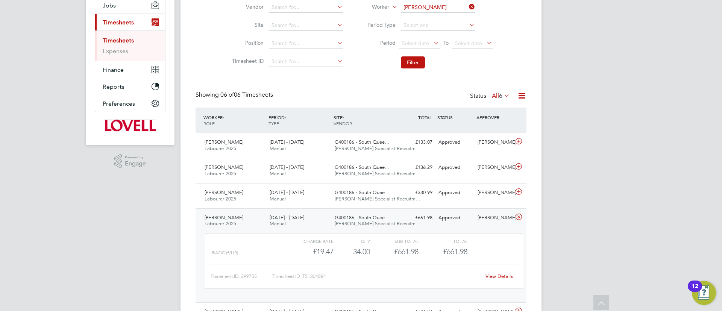
click at [502, 276] on link "View Details" at bounding box center [498, 276] width 27 height 6
click at [413, 70] on li "Filter" at bounding box center [427, 63] width 150 height 20
click at [414, 67] on button "Filter" at bounding box center [413, 62] width 24 height 12
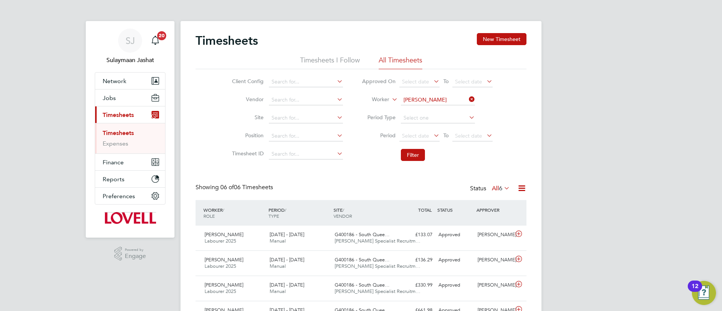
click at [510, 32] on div "Timesheets New Timesheet Timesheets I Follow All Timesheets Client Config Vendo…" at bounding box center [360, 206] width 361 height 370
click at [504, 30] on div "Timesheets New Timesheet Timesheets I Follow All Timesheets Client Config Vendo…" at bounding box center [360, 206] width 361 height 370
click at [502, 35] on button "New Timesheet" at bounding box center [502, 39] width 50 height 12
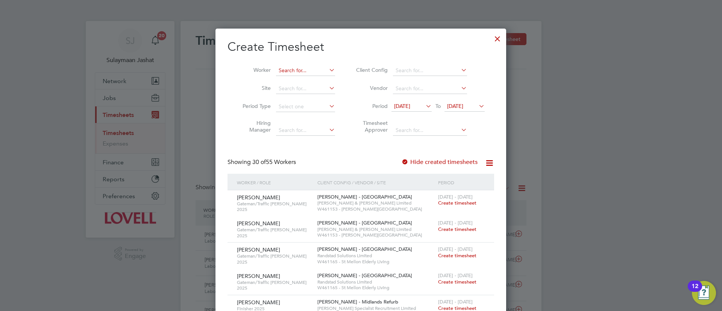
click at [303, 65] on input at bounding box center [305, 70] width 59 height 11
click at [308, 80] on li "David An derson" at bounding box center [313, 81] width 74 height 10
type input "[PERSON_NAME]"
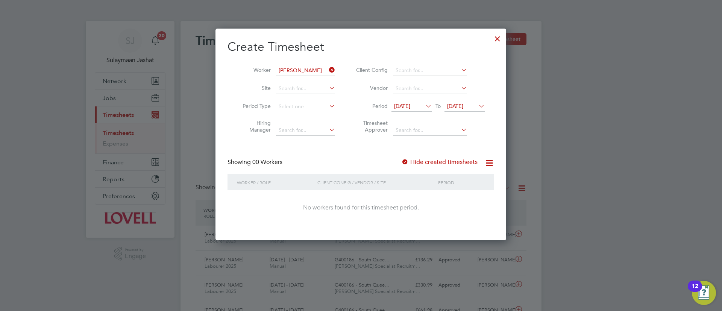
click at [424, 108] on icon at bounding box center [424, 106] width 0 height 11
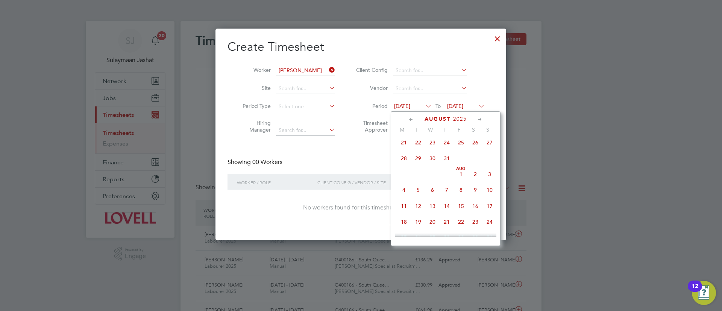
click at [477, 191] on span "9" at bounding box center [475, 190] width 14 height 14
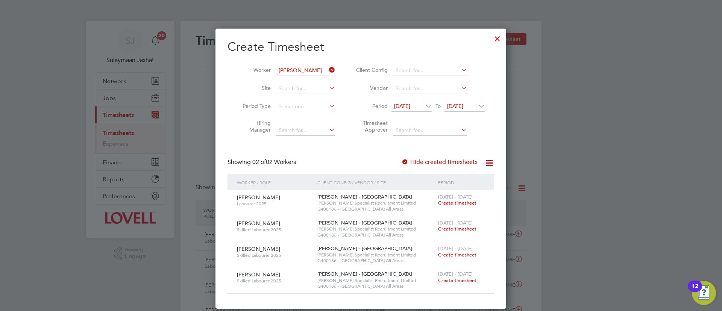
click at [350, 152] on div "Create Timesheet Worker David Anderson Site Period Type Hiring Manager Client C…" at bounding box center [360, 166] width 267 height 255
click at [424, 106] on icon at bounding box center [424, 106] width 0 height 11
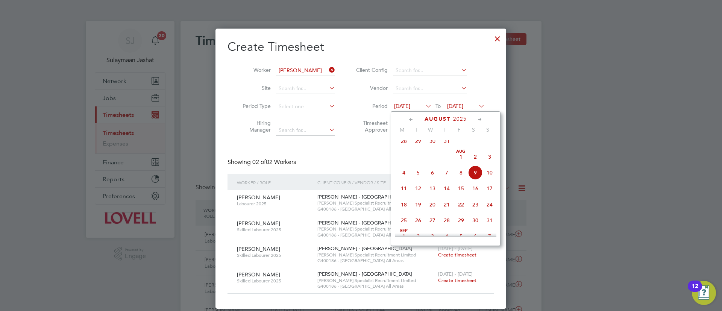
click at [475, 178] on span "9" at bounding box center [475, 172] width 14 height 14
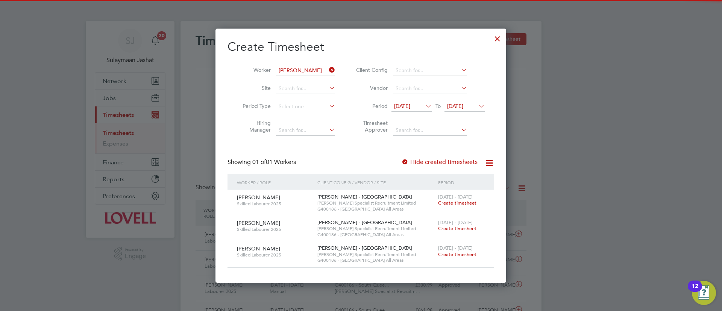
click at [368, 161] on div "Showing 01 of 01 Workers Hide created timesheets" at bounding box center [360, 165] width 267 height 15
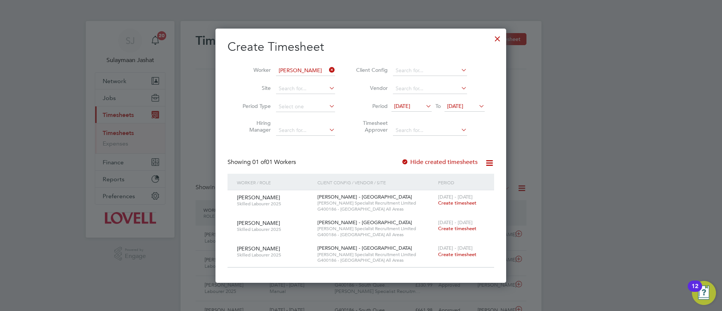
click at [450, 202] on span "Create timesheet" at bounding box center [457, 203] width 38 height 6
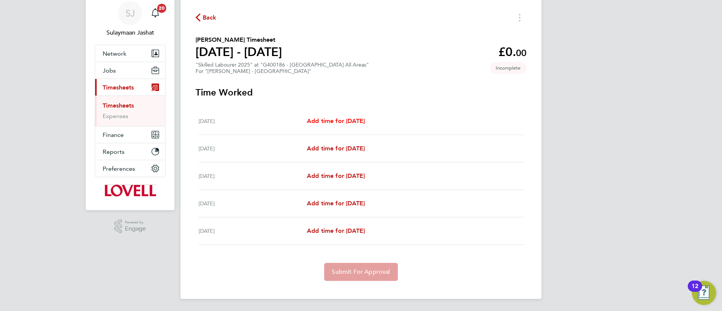
click at [334, 120] on span "Add time for Mon 11 Aug" at bounding box center [336, 120] width 58 height 7
select select "30"
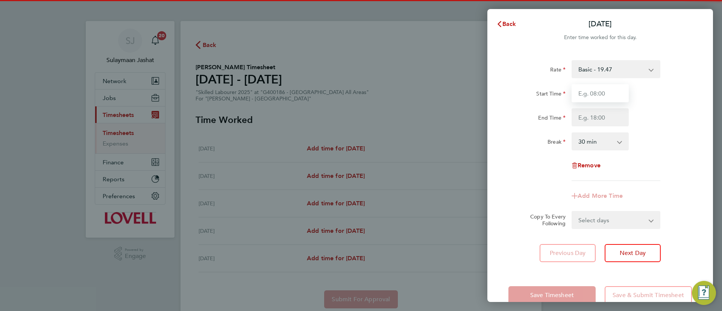
click at [607, 98] on input "Start Time" at bounding box center [599, 93] width 57 height 18
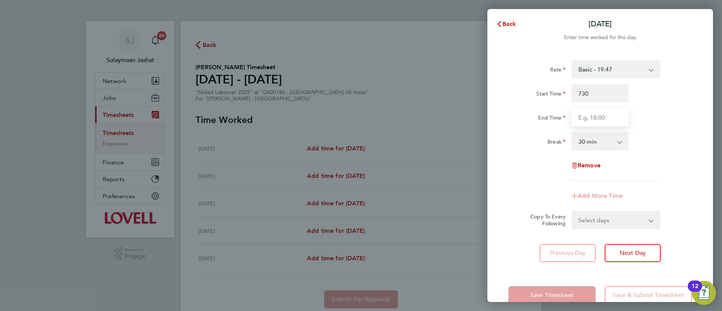
type input "07:30"
type input "16:30"
click at [634, 150] on div "Break 0 min 15 min 30 min 45 min 60 min 75 min 90 min" at bounding box center [599, 141] width 189 height 18
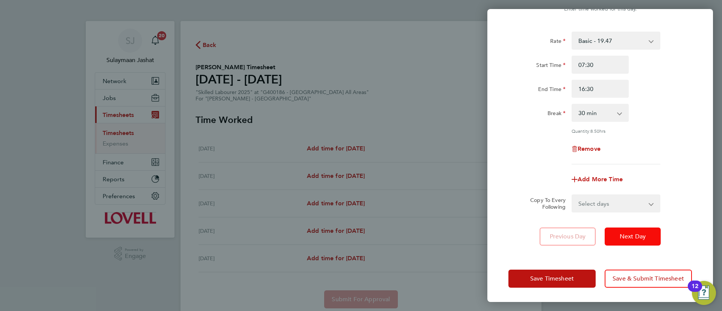
click at [629, 243] on button "Next Day" at bounding box center [632, 236] width 56 height 18
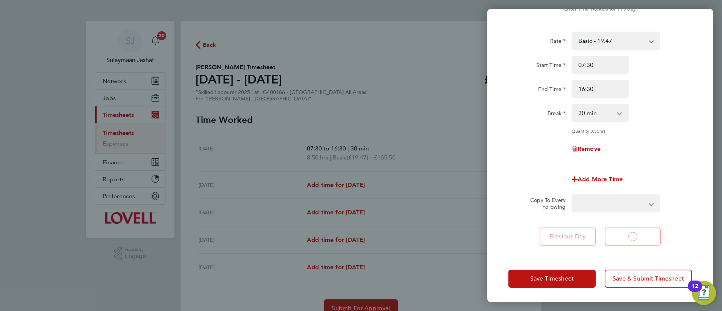
select select "30"
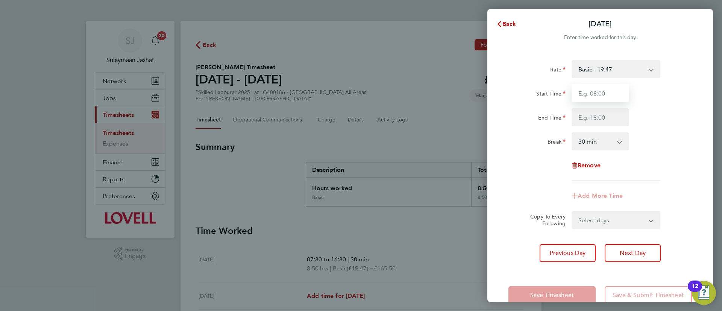
click at [599, 97] on input "Start Time" at bounding box center [599, 93] width 57 height 18
type input "07:30"
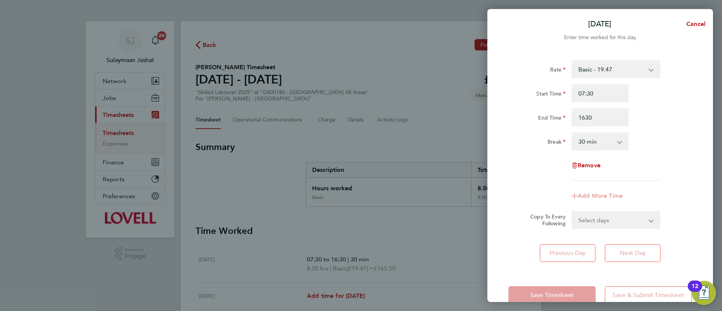
type input "16:30"
click at [529, 144] on div "Break" at bounding box center [536, 139] width 57 height 15
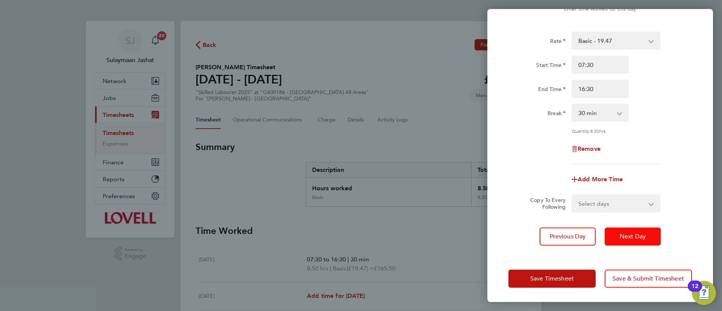
click at [644, 239] on button "Next Day" at bounding box center [632, 236] width 56 height 18
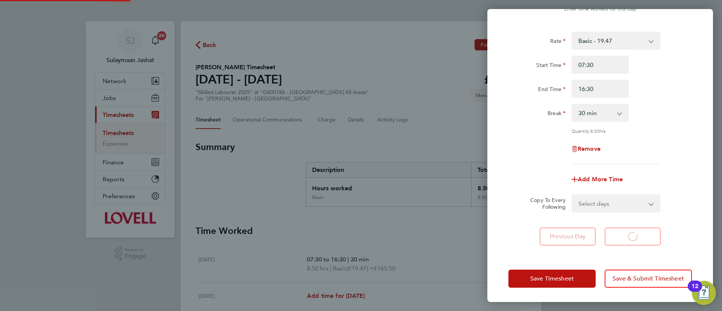
select select "30"
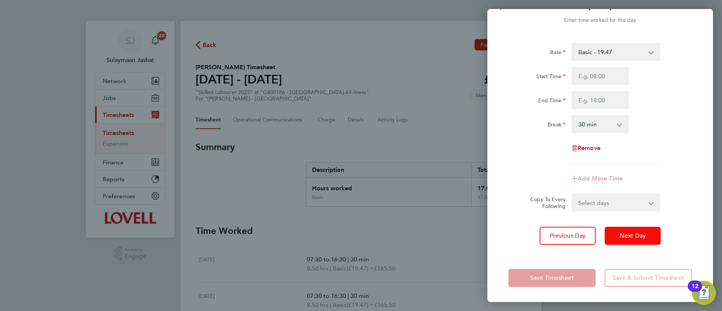
click at [637, 244] on button "Next Day" at bounding box center [632, 236] width 56 height 18
select select "30"
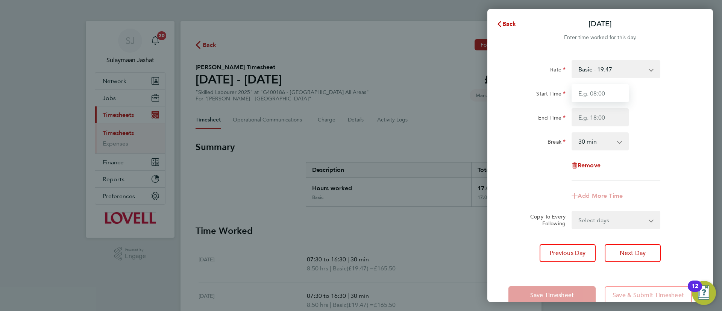
click at [610, 97] on input "Start Time" at bounding box center [599, 93] width 57 height 18
type input "07:30"
click at [589, 118] on input "End Time" at bounding box center [599, 117] width 57 height 18
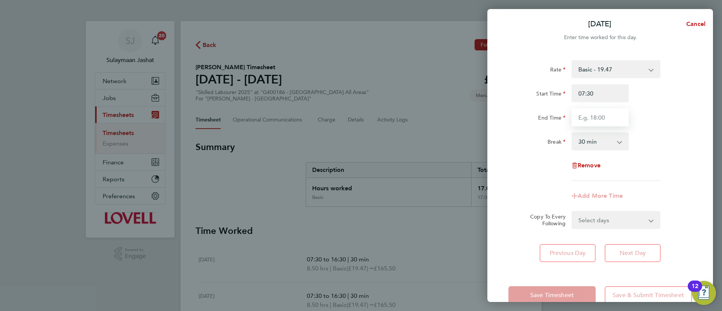
type input "16:30"
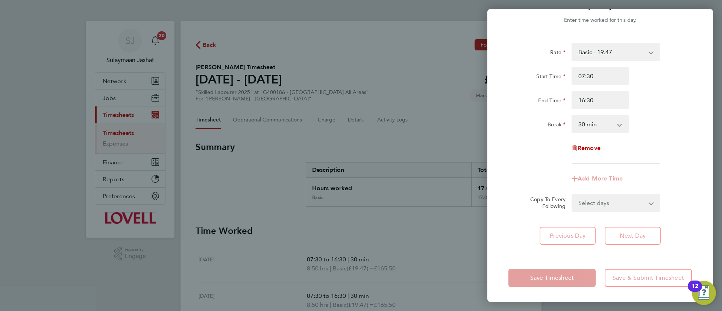
drag, startPoint x: 632, startPoint y: 210, endPoint x: 626, endPoint y: 211, distance: 6.5
click at [632, 210] on select "Select days Friday" at bounding box center [611, 202] width 79 height 17
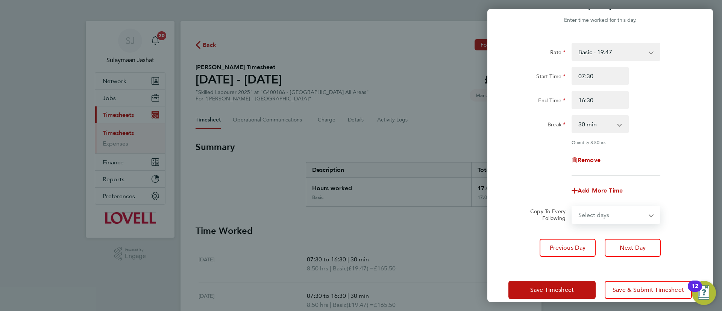
select select "FRI"
click at [572, 206] on select "Select days Friday" at bounding box center [611, 214] width 79 height 17
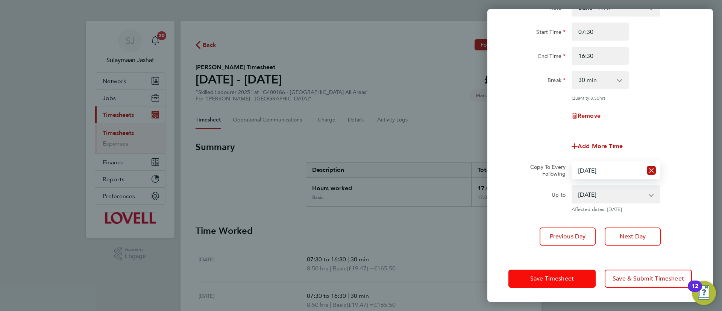
click at [556, 283] on button "Save Timesheet" at bounding box center [551, 279] width 87 height 18
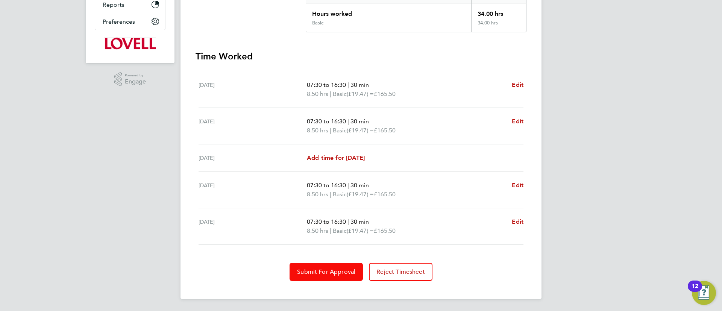
click at [327, 275] on span "Submit For Approval" at bounding box center [326, 272] width 58 height 8
click at [334, 267] on button "Approve Timesheet" at bounding box center [326, 272] width 70 height 18
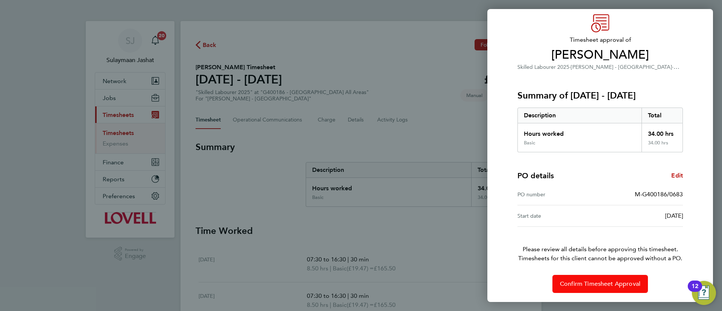
click at [587, 289] on button "Confirm Timesheet Approval" at bounding box center [599, 284] width 95 height 18
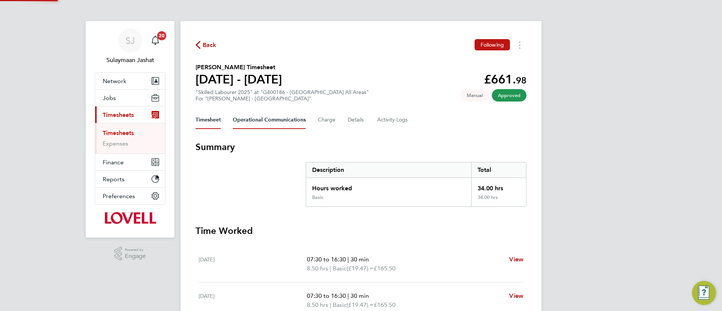
click at [241, 120] on Communications-tab "Operational Communications" at bounding box center [269, 120] width 73 height 18
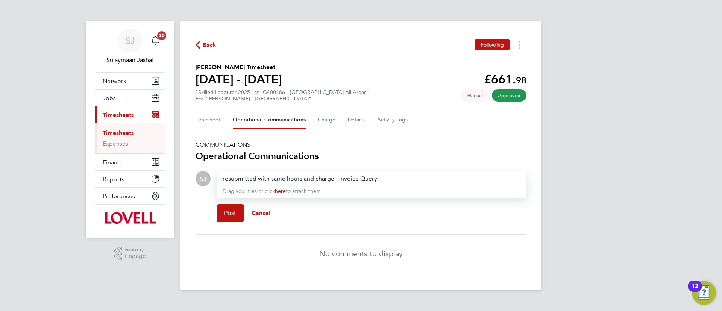
click at [258, 171] on div "resubmitted with same hours and charge - Invoice Query Drag your files or click…" at bounding box center [372, 184] width 310 height 27
click at [238, 213] on button "Post" at bounding box center [230, 213] width 27 height 18
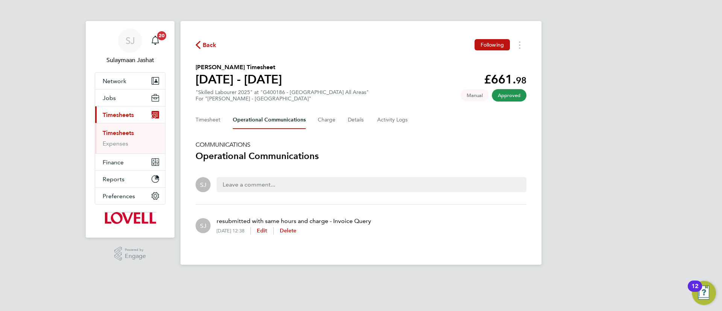
click at [255, 221] on p "resubmitted with same hours and charge - Invoice Query" at bounding box center [294, 221] width 155 height 9
click at [254, 220] on p "resubmitted with same hours and charge - Invoice Query" at bounding box center [294, 221] width 155 height 9
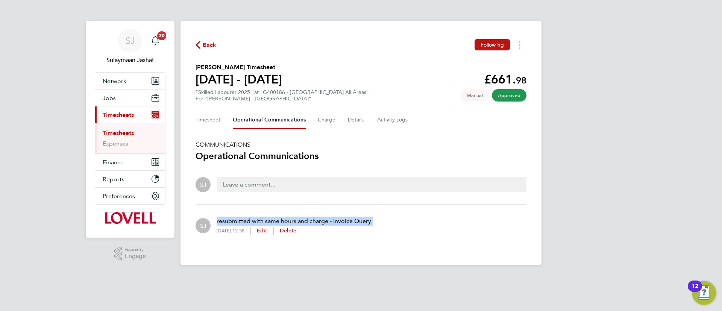
drag, startPoint x: 295, startPoint y: 187, endPoint x: 294, endPoint y: 175, distance: 12.5
click at [297, 186] on div at bounding box center [372, 184] width 310 height 15
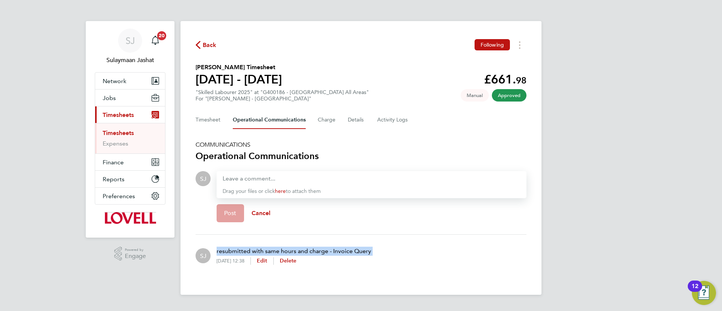
click at [127, 131] on link "Timesheets" at bounding box center [118, 132] width 31 height 7
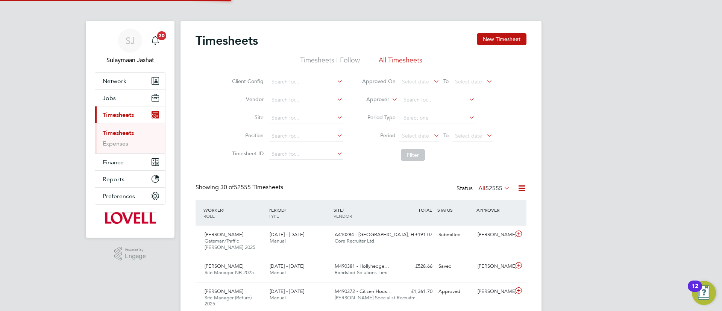
scroll to position [25, 65]
click at [486, 41] on button "New Timesheet" at bounding box center [502, 39] width 50 height 12
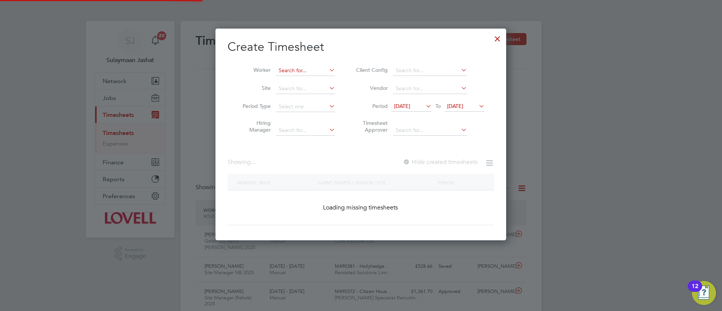
click at [322, 74] on input at bounding box center [305, 70] width 59 height 11
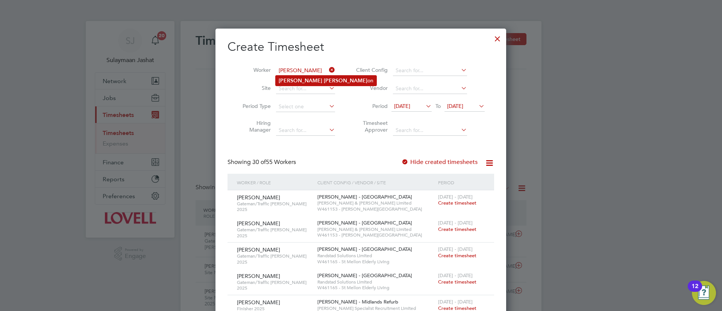
click at [324, 81] on li "[PERSON_NAME] on" at bounding box center [326, 81] width 101 height 10
type input "[PERSON_NAME]"
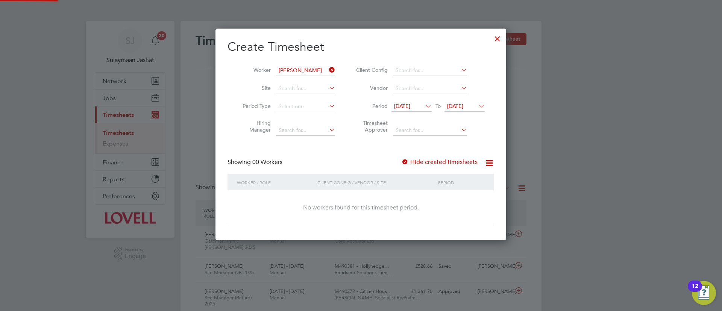
click at [408, 104] on span "18 Sep 2025" at bounding box center [402, 106] width 16 height 7
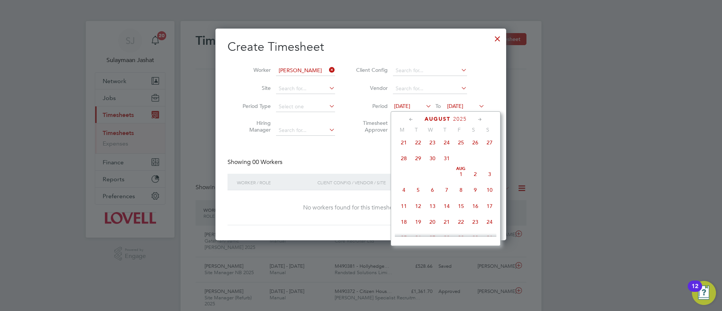
click at [457, 171] on span "Aug" at bounding box center [461, 169] width 14 height 4
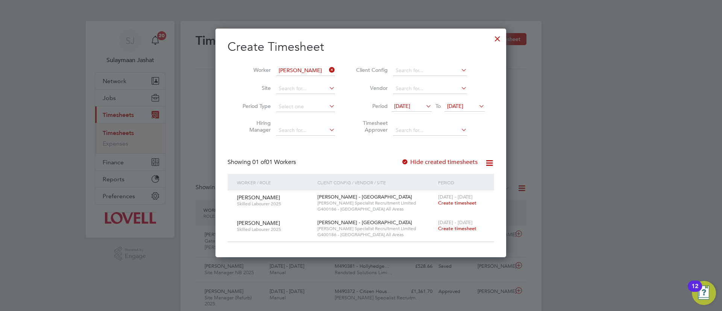
click at [458, 202] on span "Create timesheet" at bounding box center [457, 203] width 38 height 6
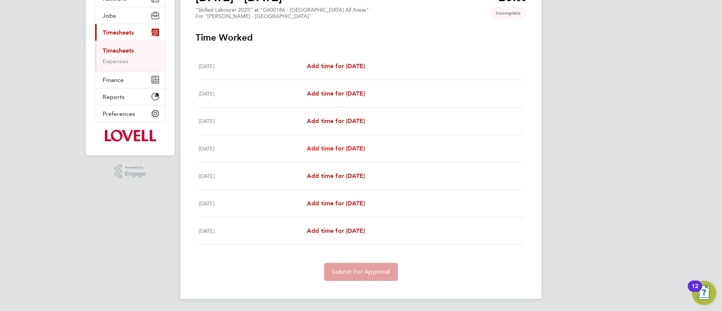
click at [333, 151] on span "Add time for Tue 19 Aug" at bounding box center [336, 148] width 58 height 7
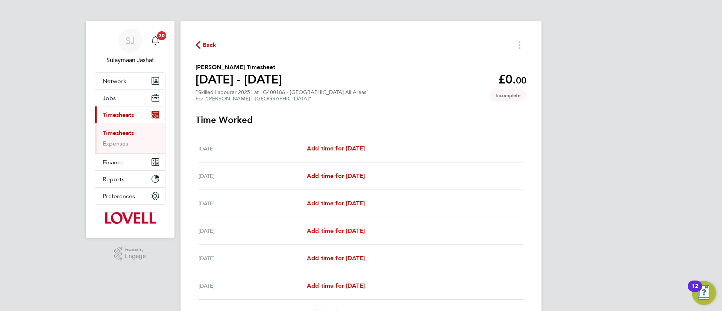
select select "30"
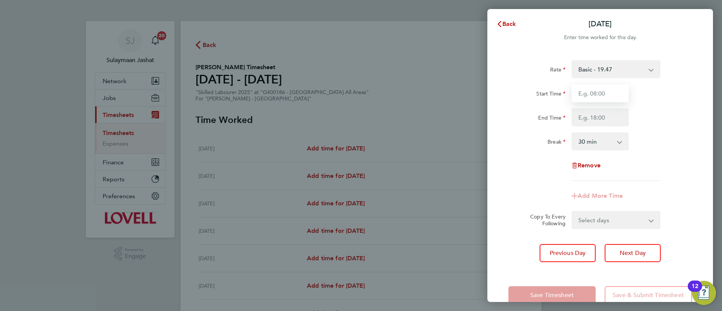
click at [593, 91] on input "Start Time" at bounding box center [599, 93] width 57 height 18
type input "07:30"
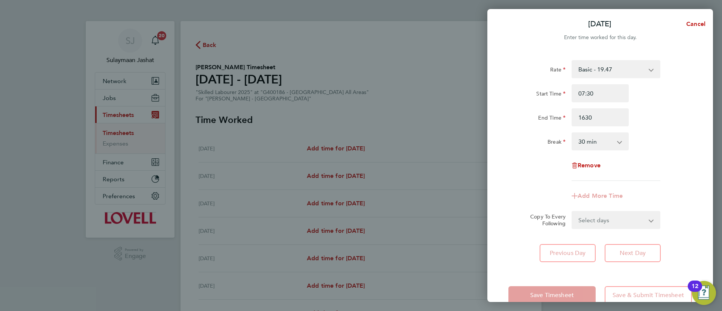
type input "16:30"
click at [645, 130] on div "Rate Basic - 19.47 Overtime - 27.91 Start Time 07:30 End Time 16:30 Break 0 min…" at bounding box center [599, 120] width 183 height 121
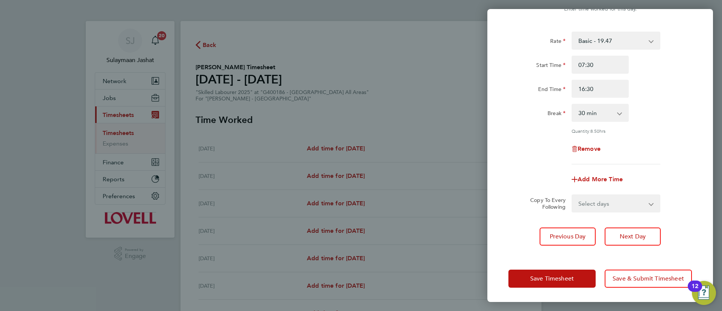
click at [624, 199] on select "Select days Day Wednesday Thursday Friday" at bounding box center [611, 203] width 79 height 17
select select "WED"
click at [572, 195] on select "Select days Day Wednesday Thursday Friday" at bounding box center [611, 203] width 79 height 17
select select "2025-08-22"
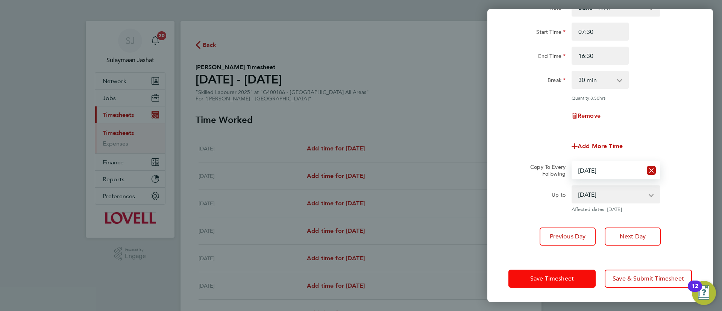
click at [559, 277] on span "Save Timesheet" at bounding box center [552, 279] width 44 height 8
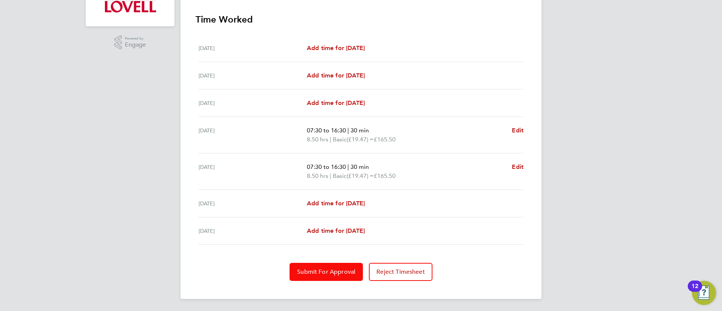
click at [328, 272] on span "Submit For Approval" at bounding box center [326, 272] width 58 height 8
click at [335, 269] on span "Approve Timesheet" at bounding box center [325, 272] width 55 height 8
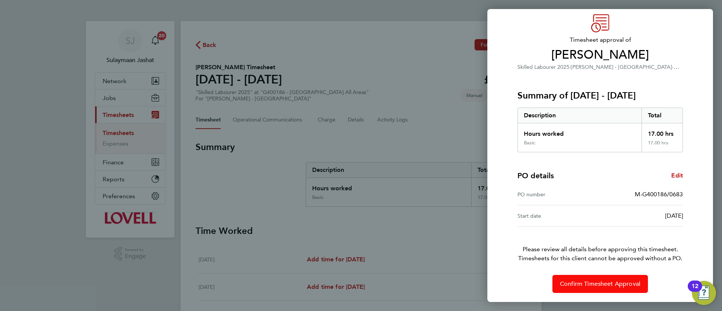
click at [593, 277] on button "Confirm Timesheet Approval" at bounding box center [599, 284] width 95 height 18
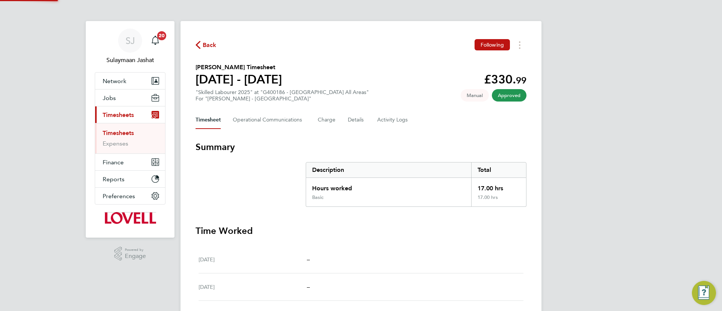
click at [258, 145] on h3 "Summary" at bounding box center [360, 147] width 331 height 12
click at [276, 121] on Communications-tab "Operational Communications" at bounding box center [269, 120] width 73 height 18
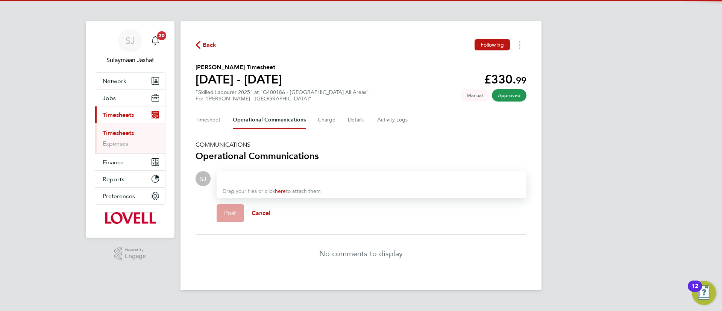
click at [264, 175] on div at bounding box center [372, 178] width 298 height 9
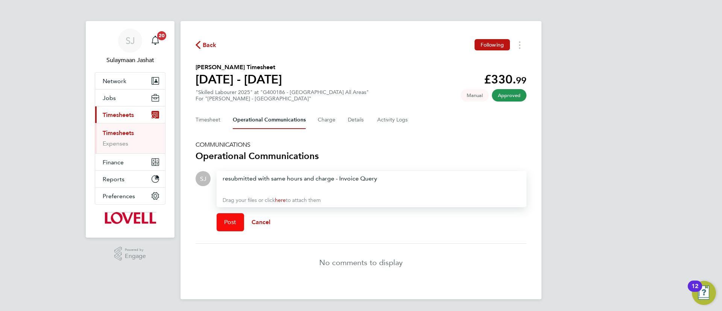
click at [234, 220] on span "Post" at bounding box center [230, 222] width 12 height 8
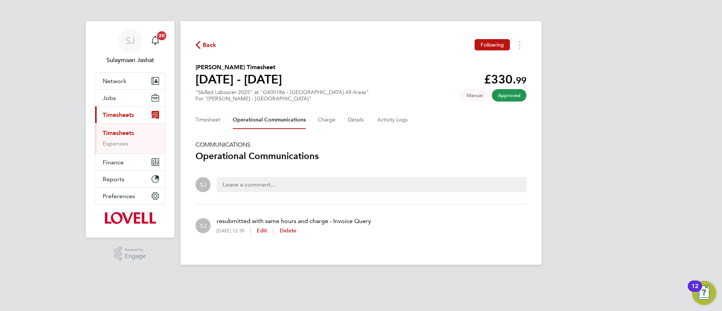
click at [126, 132] on link "Timesheets" at bounding box center [118, 132] width 31 height 7
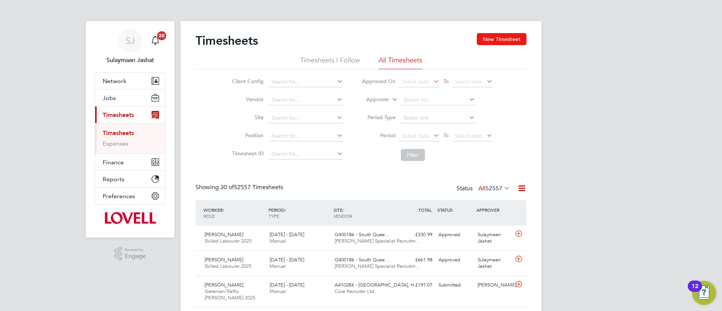
click at [489, 39] on button "New Timesheet" at bounding box center [502, 39] width 50 height 12
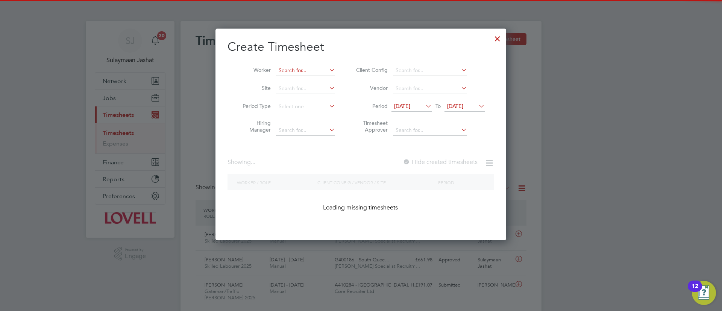
click at [315, 68] on input at bounding box center [305, 70] width 59 height 11
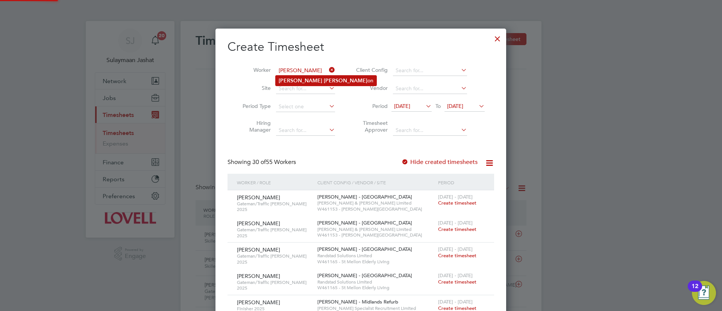
click at [291, 81] on b "David" at bounding box center [301, 80] width 44 height 6
type input "David Anderson"
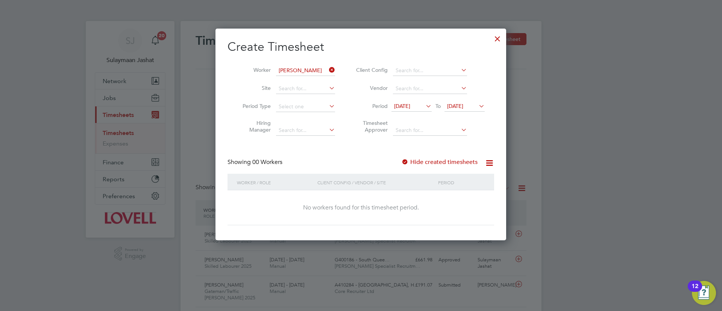
click at [418, 112] on div "18 Sep 2025 To 25 Sep 2025" at bounding box center [437, 107] width 93 height 11
click at [410, 105] on span "18 Sep 2025" at bounding box center [402, 106] width 16 height 7
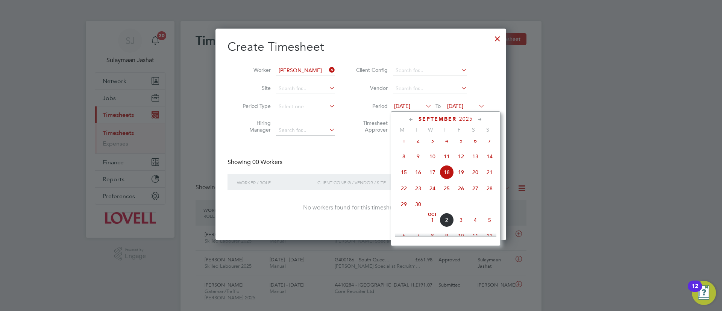
click at [457, 164] on span "12" at bounding box center [461, 156] width 14 height 14
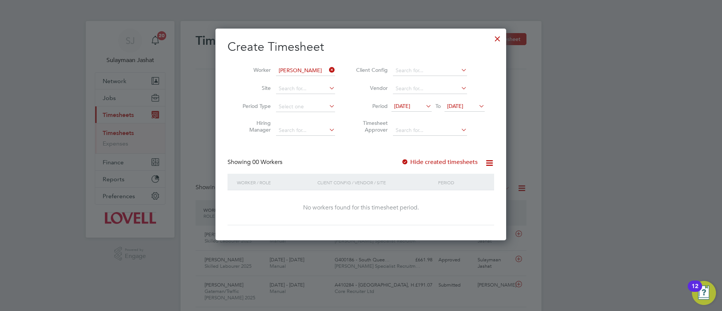
click at [424, 105] on icon at bounding box center [424, 106] width 0 height 11
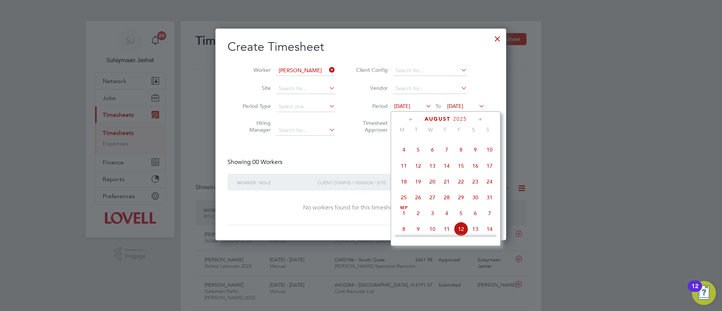
click at [458, 180] on span "22" at bounding box center [461, 181] width 14 height 14
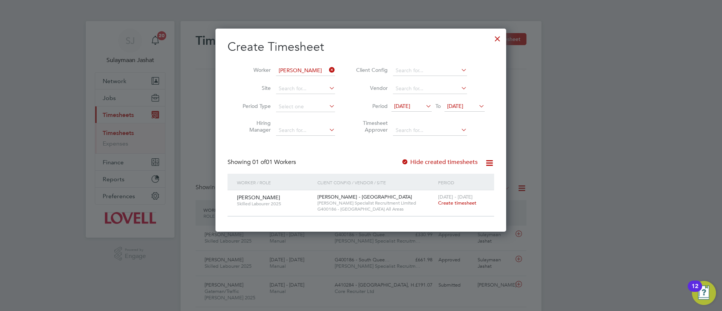
click at [447, 206] on div "23 - 29 Aug 2025 Create timesheet" at bounding box center [461, 200] width 50 height 20
click at [452, 199] on span "23 - 29 Aug 2025" at bounding box center [455, 197] width 35 height 6
click at [446, 205] on span "Create timesheet" at bounding box center [457, 203] width 38 height 6
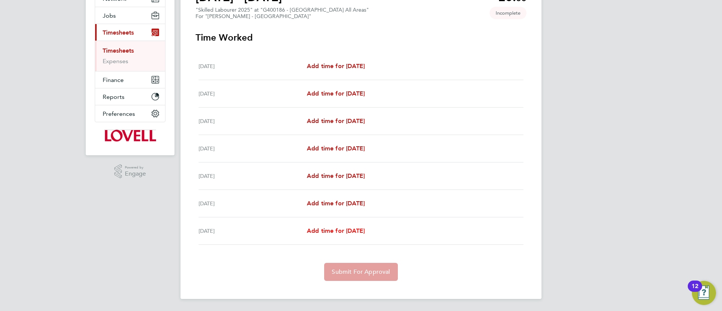
click at [350, 232] on span "Add time for Fri 29 Aug" at bounding box center [336, 230] width 58 height 7
select select "30"
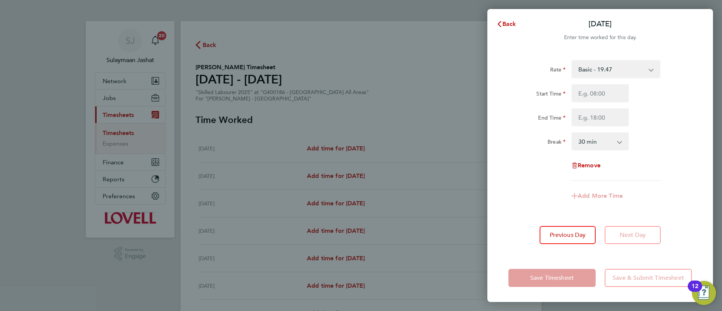
click at [589, 104] on div "Start Time End Time" at bounding box center [599, 105] width 189 height 42
click at [594, 95] on input "Start Time" at bounding box center [599, 93] width 57 height 18
type input "07:30"
click at [597, 119] on input "End Time" at bounding box center [599, 117] width 57 height 18
type input "15:00"
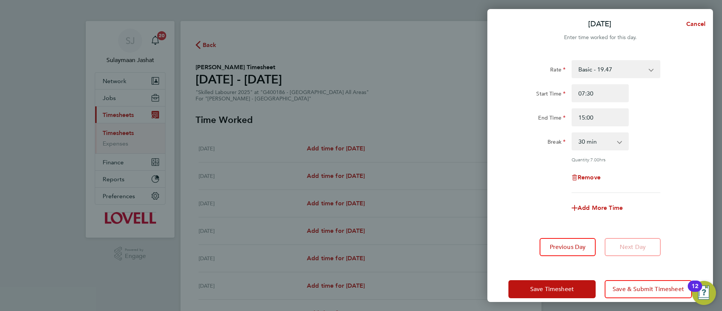
click at [568, 153] on div "Rate Basic - 19.47 Overtime - 27.91 Start Time 07:30 End Time 15:00 Break 0 min…" at bounding box center [599, 126] width 183 height 133
click at [526, 280] on button "Save Timesheet" at bounding box center [551, 289] width 87 height 18
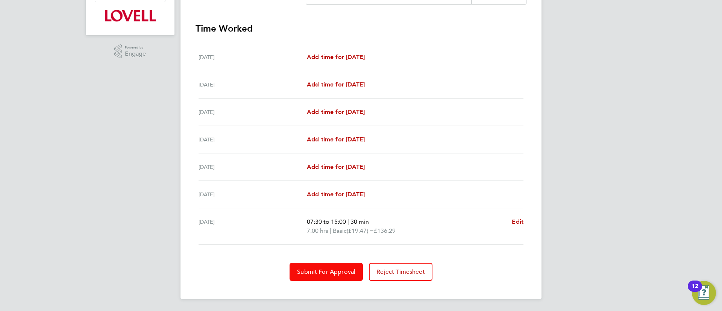
click at [309, 274] on span "Submit For Approval" at bounding box center [326, 272] width 58 height 8
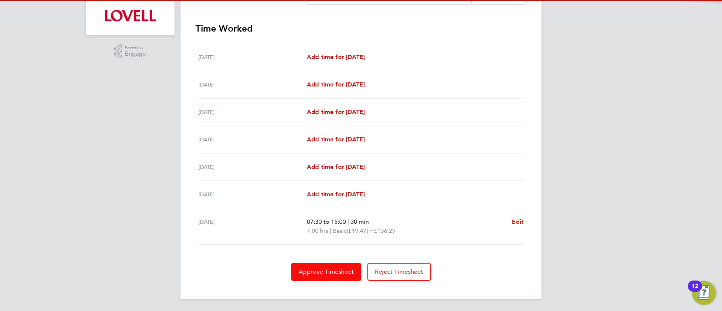
click at [326, 271] on span "Approve Timesheet" at bounding box center [325, 272] width 55 height 8
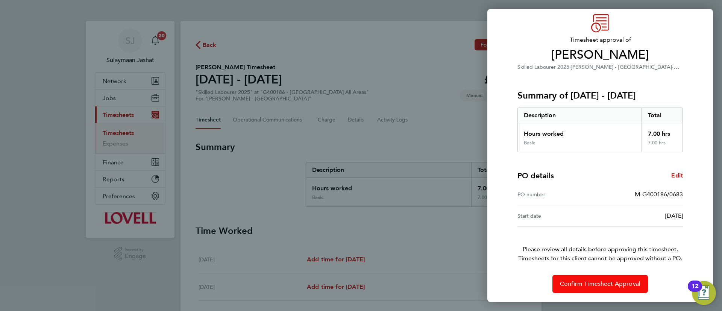
click at [573, 282] on span "Confirm Timesheet Approval" at bounding box center [600, 284] width 80 height 8
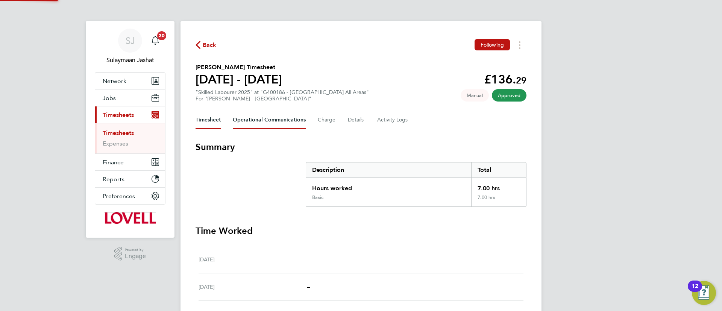
click at [277, 114] on Communications-tab "Operational Communications" at bounding box center [269, 120] width 73 height 18
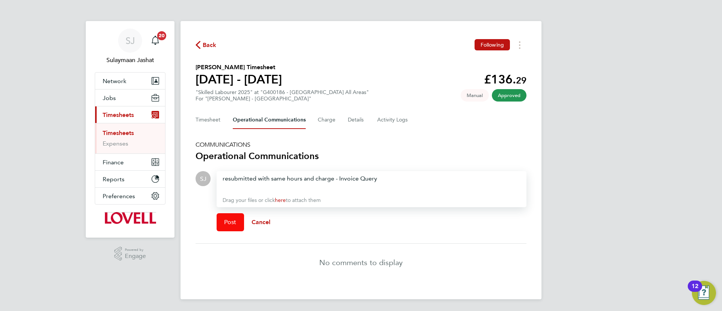
click at [229, 229] on button "Post" at bounding box center [230, 222] width 27 height 18
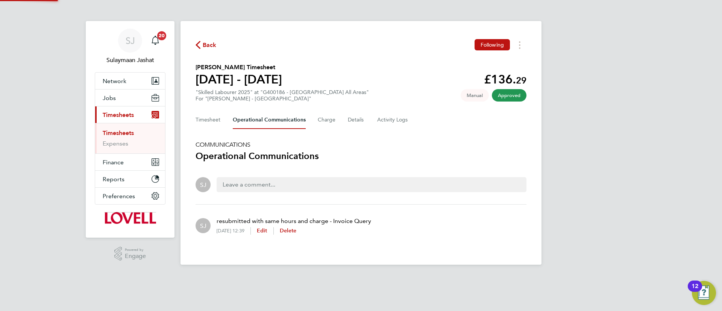
click at [389, 203] on form "SJ" at bounding box center [360, 187] width 331 height 33
click at [216, 123] on button "Timesheet" at bounding box center [207, 120] width 25 height 18
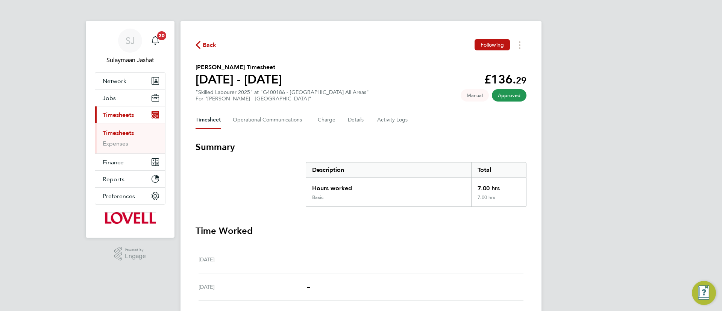
click at [397, 145] on h3 "Summary" at bounding box center [360, 147] width 331 height 12
click at [120, 129] on ul "Timesheets Expenses" at bounding box center [130, 138] width 70 height 30
click at [120, 130] on link "Timesheets" at bounding box center [118, 132] width 31 height 7
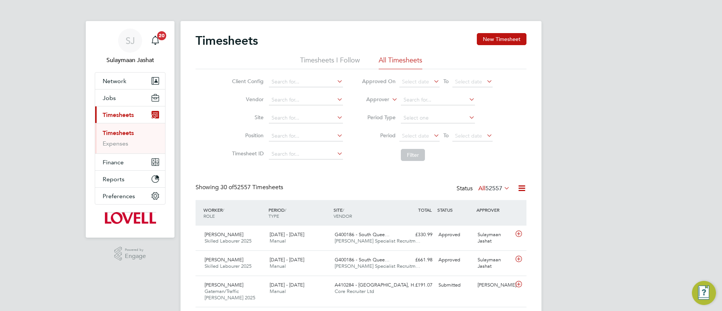
click at [486, 193] on div "Status All 52557" at bounding box center [483, 188] width 55 height 11
click at [389, 98] on li "Approver" at bounding box center [427, 100] width 150 height 18
click at [385, 108] on li "Approver" at bounding box center [427, 100] width 150 height 18
click at [391, 103] on li "Approver" at bounding box center [427, 100] width 150 height 18
click at [389, 100] on li "Approver" at bounding box center [427, 100] width 150 height 18
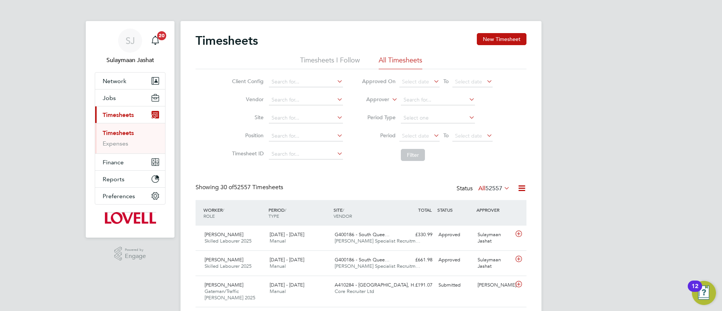
click at [383, 102] on label "Approver" at bounding box center [372, 100] width 34 height 8
click at [379, 107] on li "Worker" at bounding box center [370, 108] width 37 height 10
click at [420, 107] on li "Worker" at bounding box center [427, 100] width 150 height 18
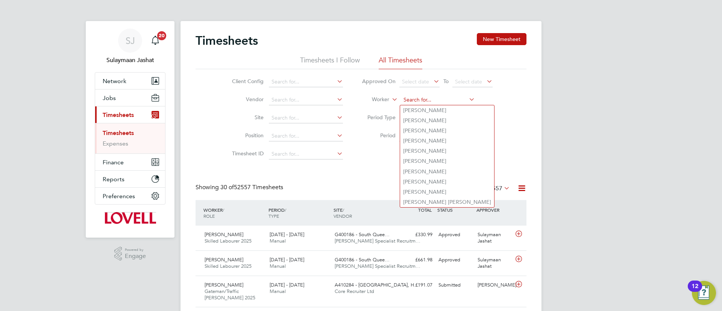
click at [425, 100] on input at bounding box center [438, 100] width 74 height 11
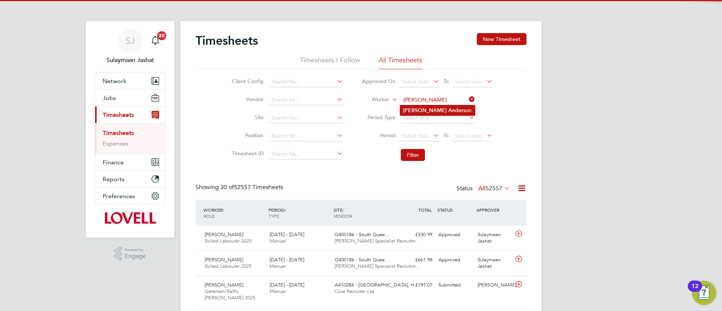
click at [448, 109] on b "Ander" at bounding box center [455, 110] width 15 height 6
type input "[PERSON_NAME]"
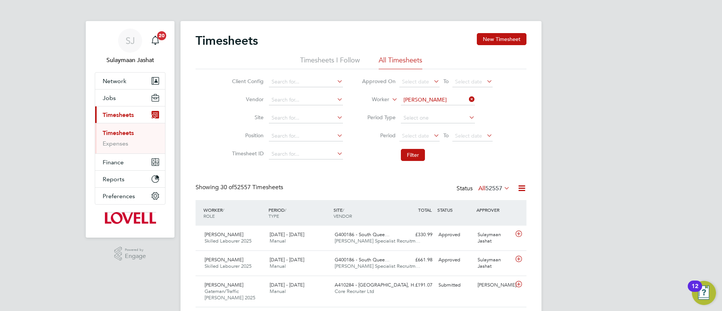
click at [418, 158] on button "Filter" at bounding box center [413, 155] width 24 height 12
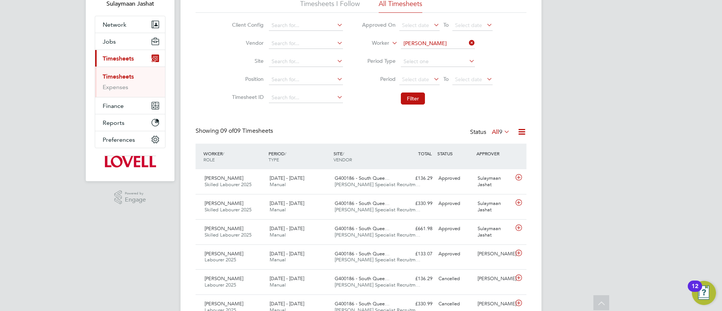
click at [432, 78] on icon at bounding box center [432, 79] width 0 height 11
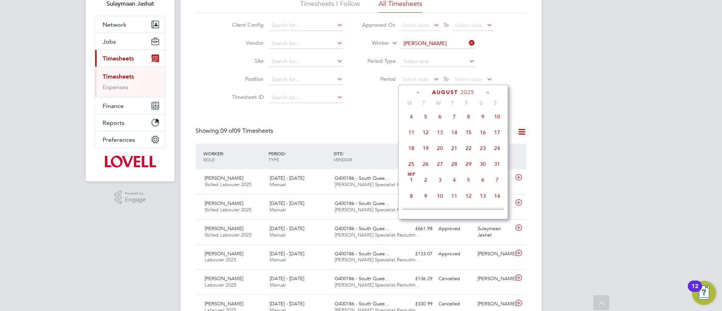
click at [415, 131] on span "11" at bounding box center [411, 132] width 14 height 14
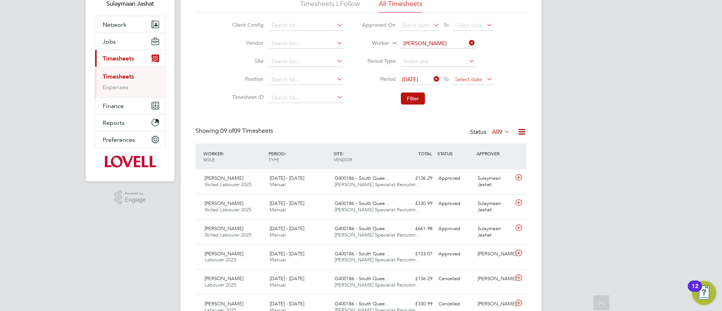
click at [460, 83] on span "Select date" at bounding box center [472, 80] width 40 height 10
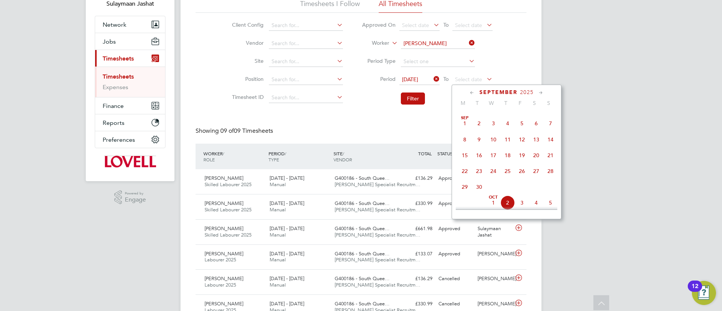
click at [468, 191] on span "29" at bounding box center [465, 187] width 14 height 14
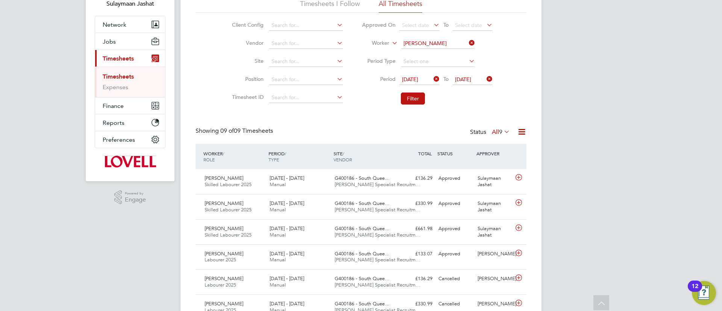
click at [388, 91] on li "Filter" at bounding box center [427, 99] width 150 height 20
click at [485, 77] on icon at bounding box center [485, 79] width 0 height 11
click at [480, 77] on span "Select date" at bounding box center [468, 79] width 27 height 7
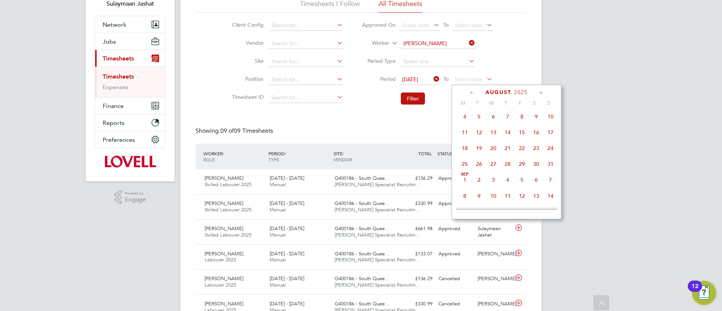
click at [525, 166] on span "29" at bounding box center [522, 164] width 14 height 14
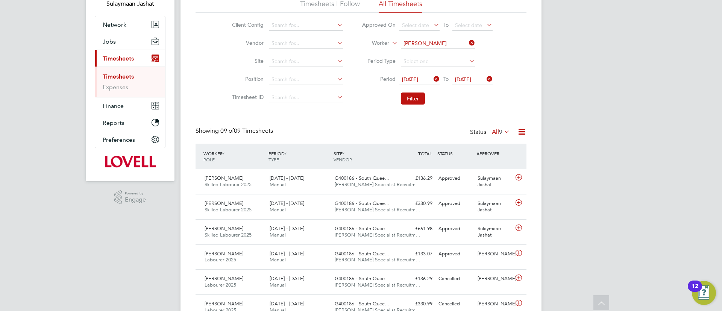
click at [425, 100] on li "Filter" at bounding box center [427, 99] width 150 height 20
click at [418, 97] on button "Filter" at bounding box center [413, 98] width 24 height 12
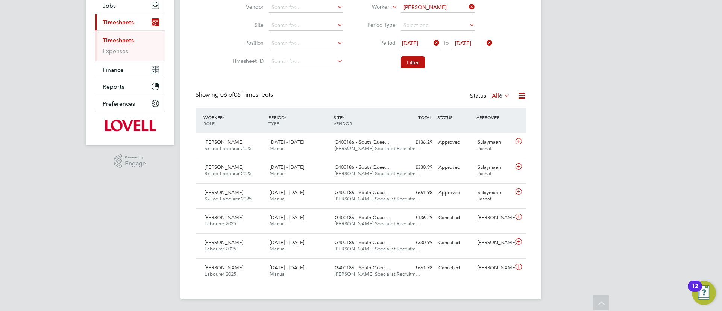
click at [502, 96] on icon at bounding box center [502, 95] width 0 height 11
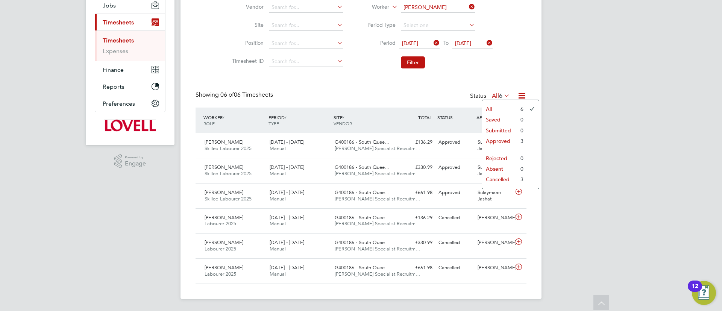
click at [406, 95] on div "Showing 06 of 06 Timesheets Status All 6" at bounding box center [360, 99] width 331 height 17
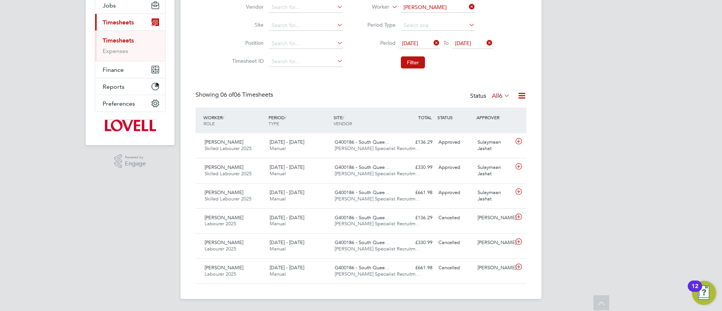
click at [418, 42] on span "11 Aug 2025" at bounding box center [410, 43] width 16 height 7
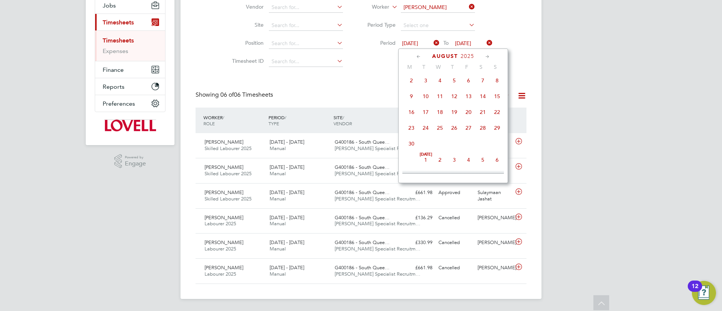
scroll to position [260, 0]
click at [476, 130] on div "Aug 1 2 3 4 5 6 7 8 9 10 11 12 13 14 15 16 17 18 19 20 21 22 23 24 25 26 27 28 …" at bounding box center [457, 110] width 111 height 79
click at [484, 127] on span "23" at bounding box center [483, 125] width 14 height 14
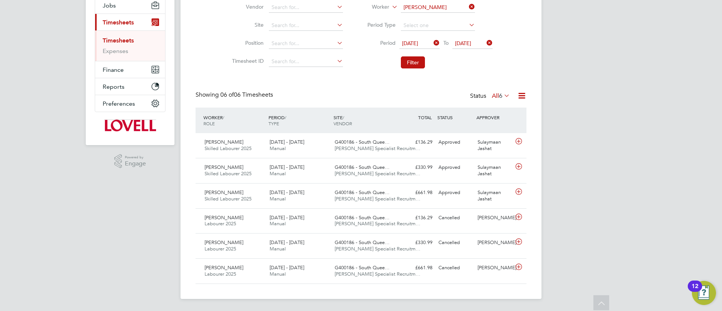
click at [414, 65] on button "Filter" at bounding box center [413, 62] width 24 height 12
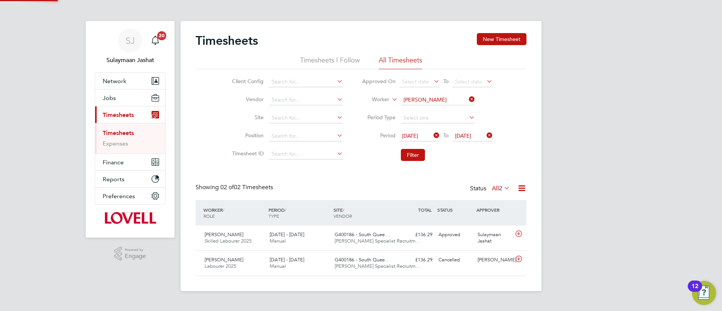
scroll to position [19, 65]
click at [362, 176] on div "Timesheets New Timesheet Timesheets I Follow All Timesheets Client Config Vendo…" at bounding box center [360, 154] width 331 height 243
click at [374, 250] on div "David Anderson Labourer 2025 23 - 29 Aug 2025 23 - 29 Aug 2025 Manual G400186 -…" at bounding box center [360, 262] width 331 height 25
click at [386, 232] on span "G400186 - South Quee…" at bounding box center [362, 234] width 55 height 6
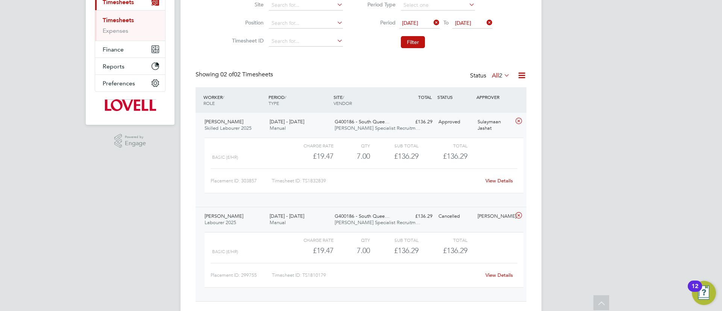
scroll to position [130, 0]
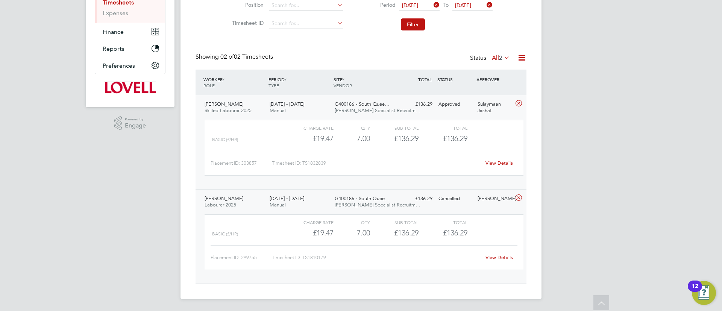
drag, startPoint x: 682, startPoint y: 153, endPoint x: 660, endPoint y: 165, distance: 24.7
click at [682, 156] on div "SJ Sulaymaan Jashat Notifications 20 Applications: Network Team Members Busines…" at bounding box center [361, 90] width 722 height 441
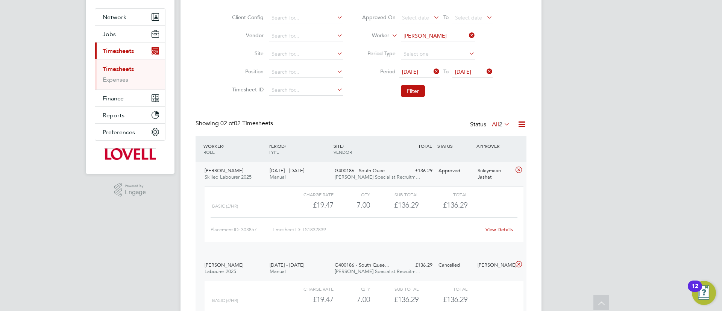
scroll to position [0, 0]
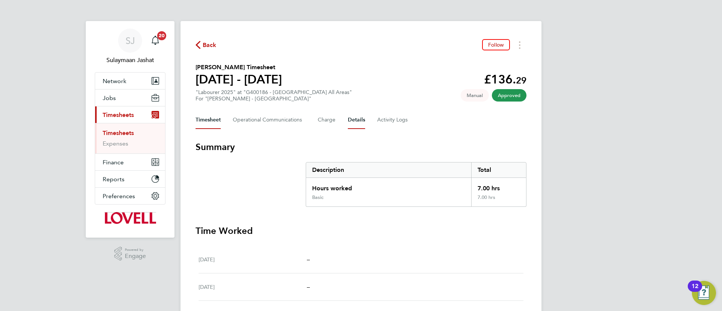
click at [359, 123] on button "Details" at bounding box center [356, 120] width 17 height 18
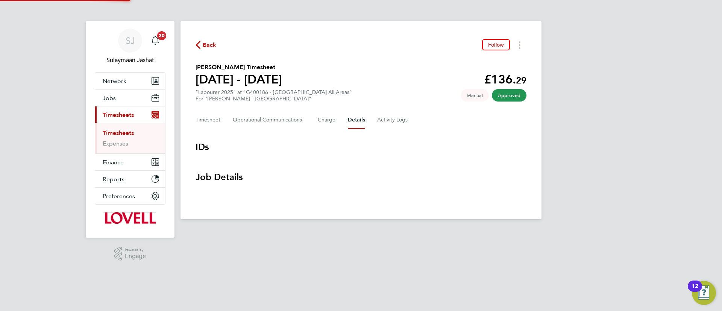
click at [358, 123] on button "Details" at bounding box center [356, 120] width 17 height 18
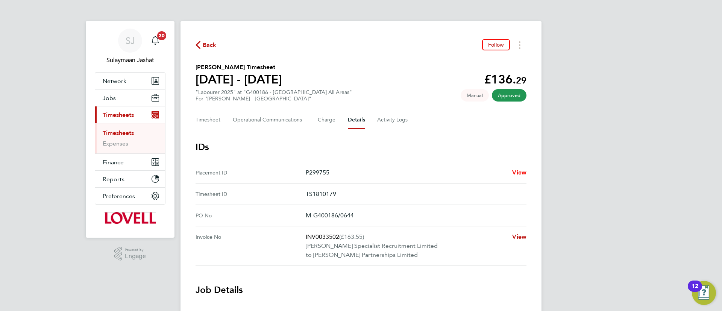
click at [523, 169] on span "View" at bounding box center [519, 172] width 14 height 7
click at [122, 97] on button "Jobs" at bounding box center [130, 97] width 70 height 17
click at [246, 116] on Communications-tab "Operational Communications" at bounding box center [269, 120] width 73 height 18
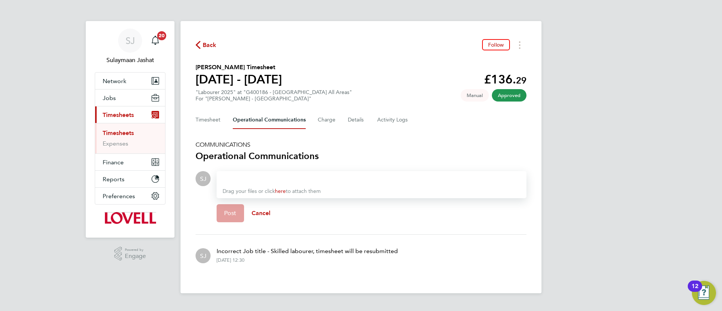
click at [218, 135] on div "Back Follow David Anderson's Timesheet 23 - 29 Aug 2025 £136. 29 "Labourer 2025…" at bounding box center [360, 157] width 361 height 272
click at [209, 124] on button "Timesheet" at bounding box center [207, 120] width 25 height 18
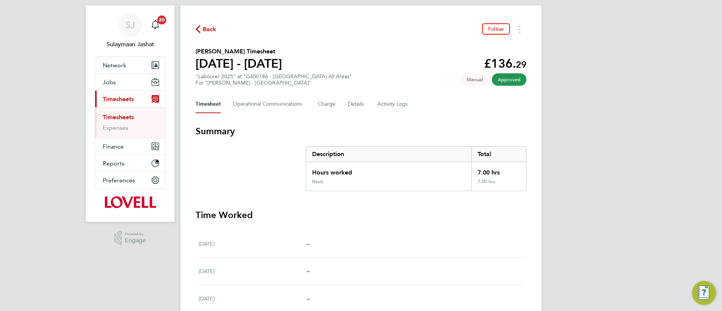
scroll to position [202, 0]
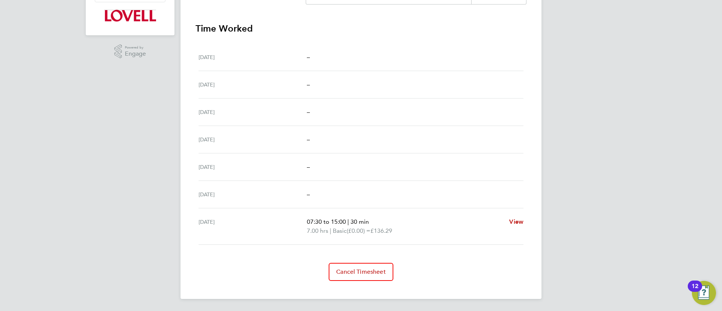
click at [376, 259] on section "Time Worked Sat 23 Aug – Sun 24 Aug – Mon 25 Aug – Tue 26 Aug – Wed 27 Aug – Th…" at bounding box center [360, 152] width 331 height 258
click at [374, 267] on button "Cancel Timesheet" at bounding box center [361, 272] width 65 height 18
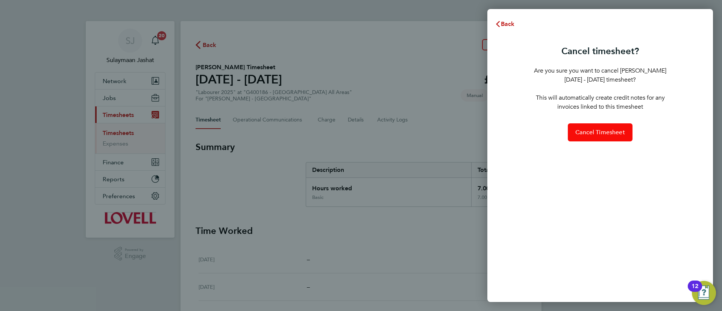
click at [593, 126] on button "Cancel Timesheet" at bounding box center [600, 132] width 65 height 18
click at [316, 159] on div "Back Cancel timesheet? Are you sure you want to cancel David Anderson's 23 - 29…" at bounding box center [361, 155] width 722 height 311
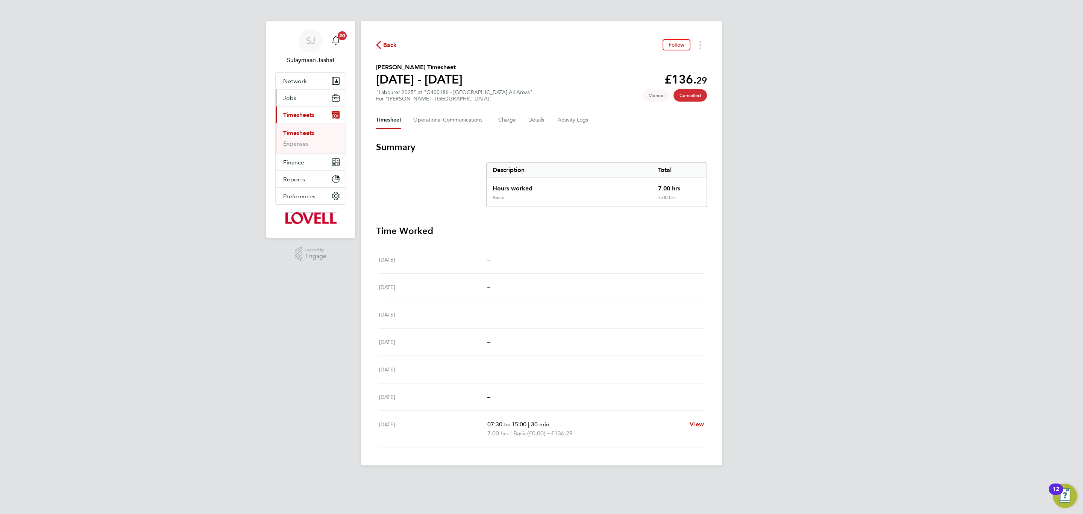
click at [302, 91] on button "Jobs" at bounding box center [311, 97] width 70 height 17
click at [312, 138] on link "Placements" at bounding box center [298, 136] width 31 height 7
click at [459, 115] on Communications-tab "Operational Communications" at bounding box center [449, 120] width 73 height 18
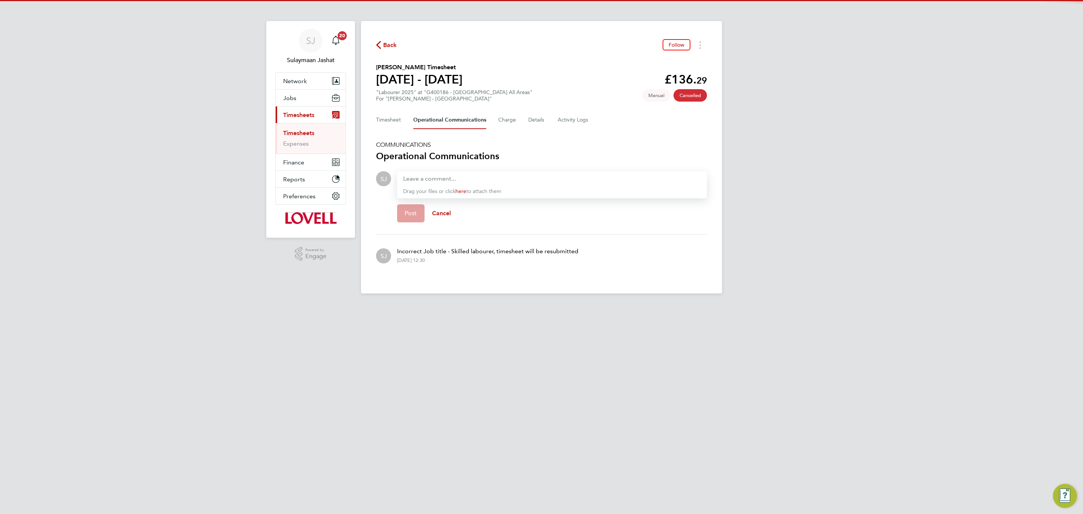
click at [447, 248] on p "Incorrect Job title - Skilled labourer, timesheet will be resubmitted" at bounding box center [487, 251] width 181 height 9
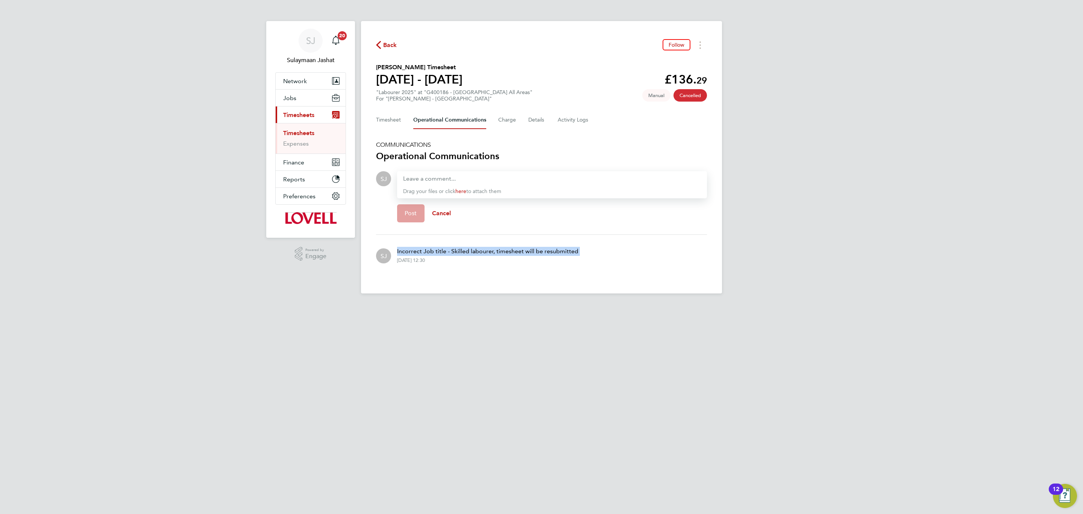
click at [447, 248] on p "Incorrect Job title - Skilled labourer, timesheet will be resubmitted" at bounding box center [487, 251] width 181 height 9
copy p "Incorrect Job title - Skilled labourer, timesheet will be resubmitted"
click at [387, 115] on button "Timesheet" at bounding box center [388, 120] width 25 height 18
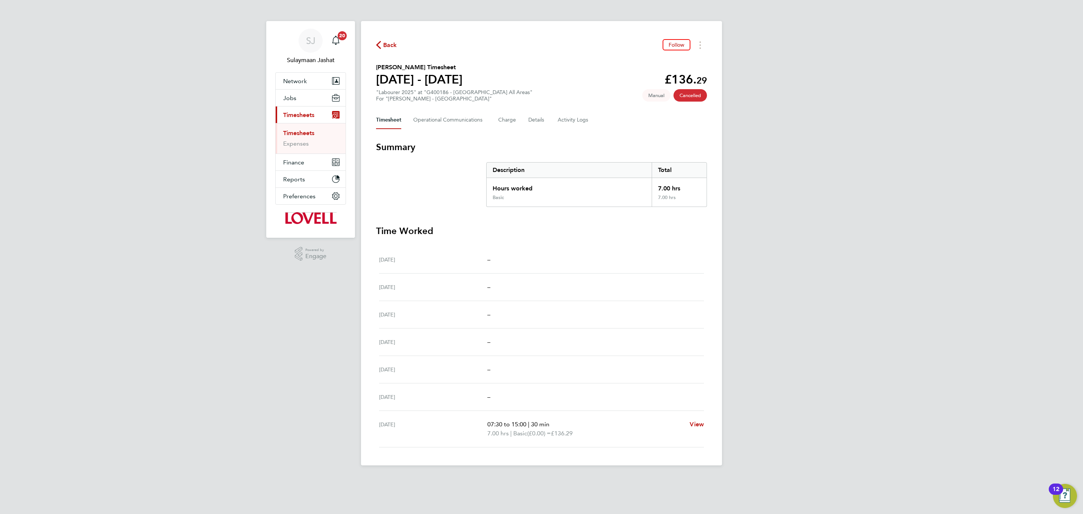
click at [486, 210] on section "Summary Description Total Hours worked 7.00 hrs Basic 7.00 hrs Time Worked Sat …" at bounding box center [541, 294] width 331 height 306
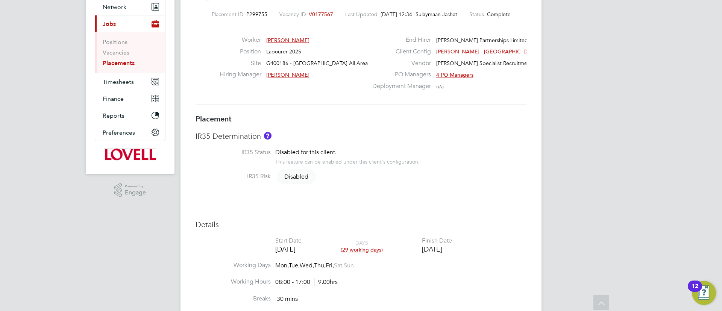
scroll to position [56, 0]
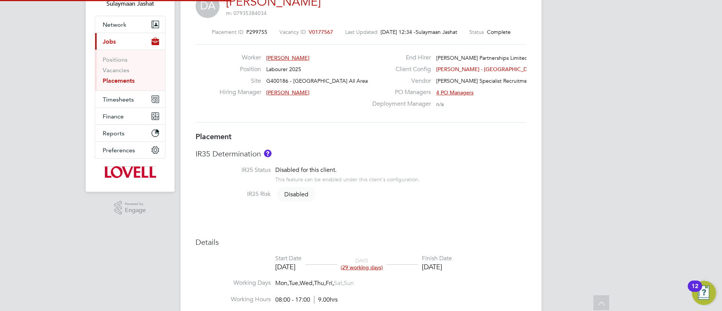
type input "[PERSON_NAME]"
type input "[DATE]"
type input "08:00"
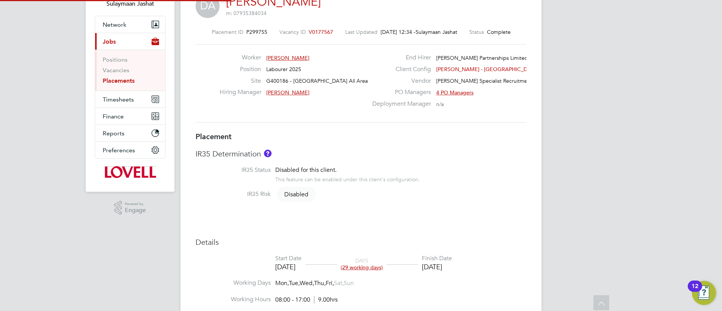
type input "17:00"
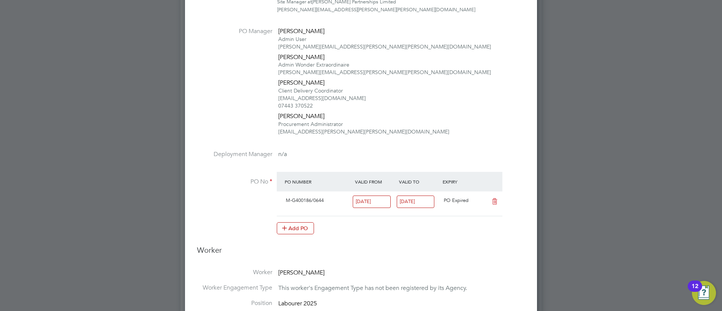
scroll to position [395, 0]
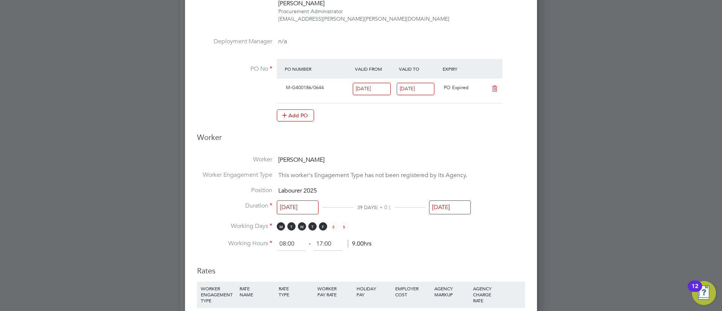
click at [442, 202] on input "[DATE]" at bounding box center [450, 207] width 42 height 14
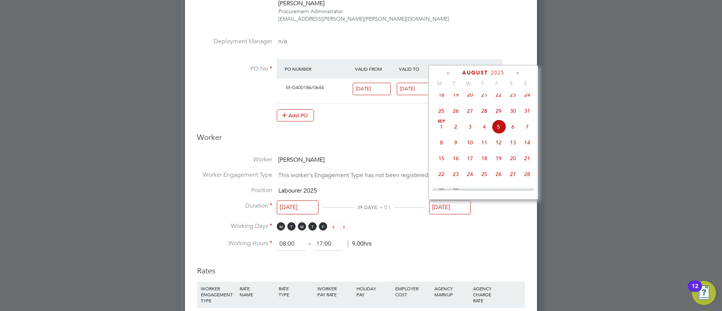
scroll to position [171, 0]
click at [502, 122] on span "8" at bounding box center [498, 119] width 14 height 14
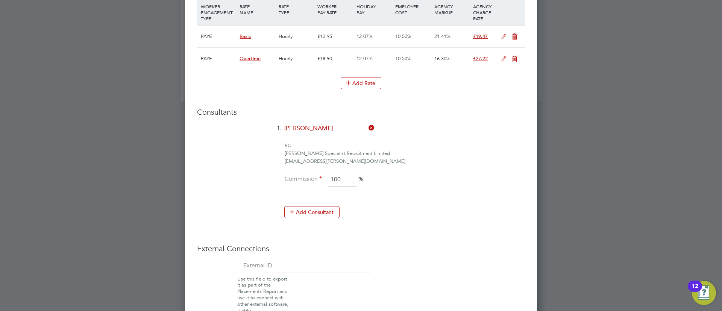
scroll to position [724, 0]
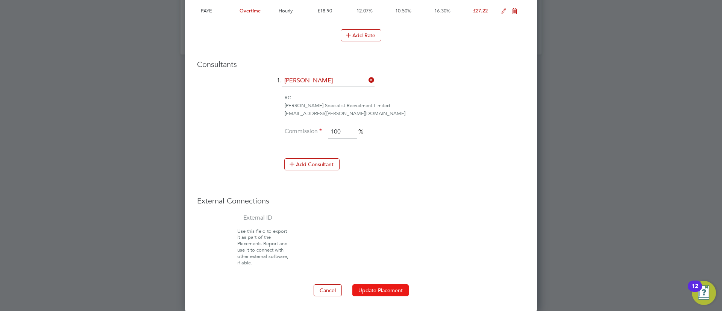
click at [384, 289] on button "Update Placement" at bounding box center [380, 290] width 56 height 12
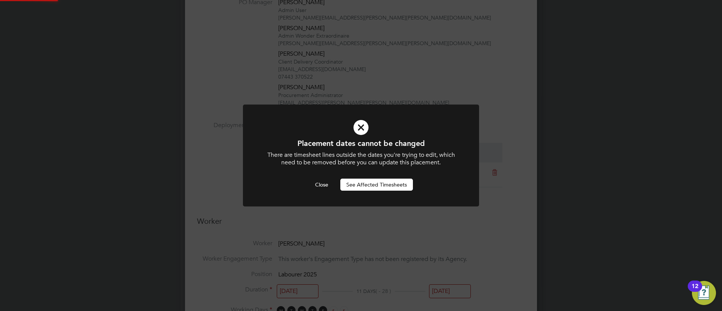
scroll to position [0, 0]
click at [326, 186] on button "Close" at bounding box center [321, 185] width 25 height 12
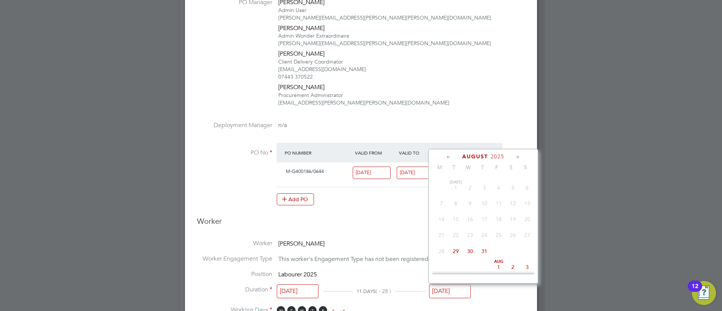
click at [454, 285] on input "[DATE]" at bounding box center [450, 291] width 42 height 14
click at [513, 214] on span "9" at bounding box center [513, 210] width 14 height 14
type input "[DATE]"
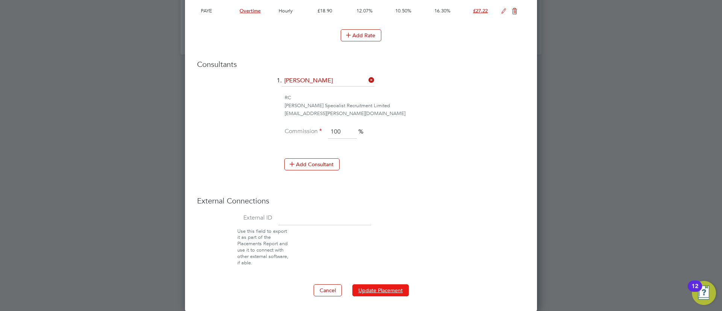
click at [383, 286] on button "Update Placement" at bounding box center [380, 290] width 56 height 12
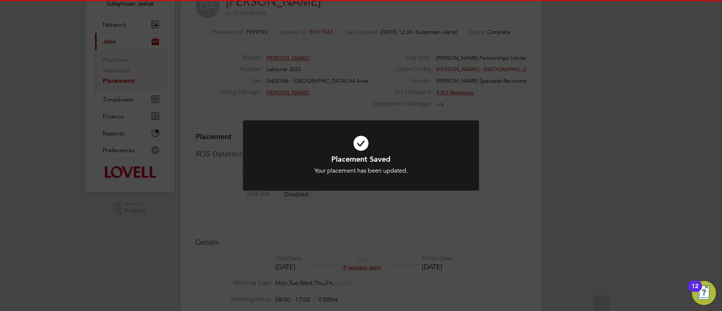
click at [389, 247] on div "Placement Saved Your placement has been updated. Cancel Okay" at bounding box center [361, 155] width 722 height 311
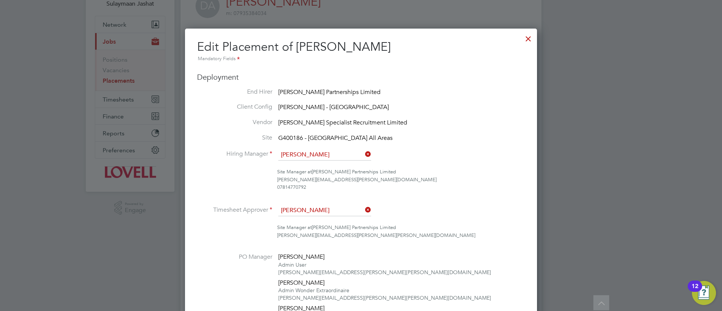
click at [530, 40] on div at bounding box center [528, 37] width 14 height 14
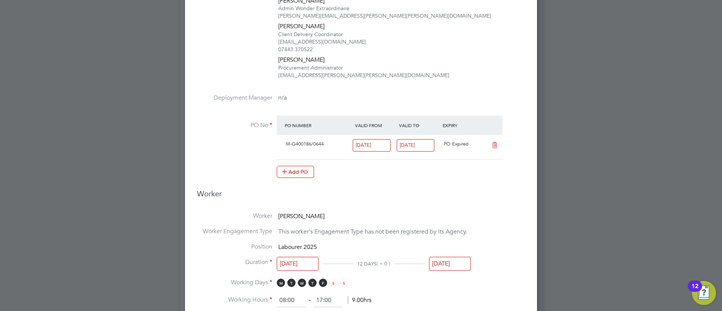
click at [442, 261] on input "[DATE]" at bounding box center [450, 264] width 42 height 14
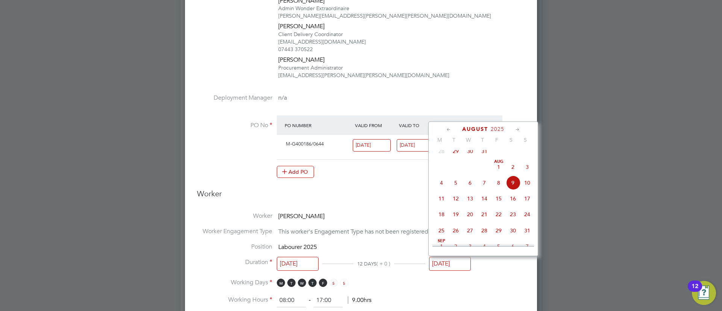
click at [497, 188] on span "8" at bounding box center [498, 183] width 14 height 14
type input "08 Aug 2025"
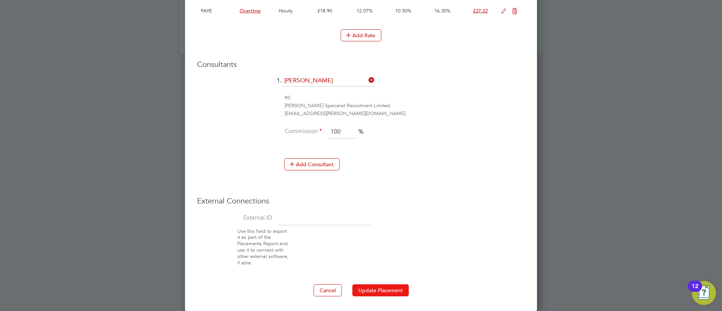
click at [393, 286] on button "Update Placement" at bounding box center [380, 290] width 56 height 12
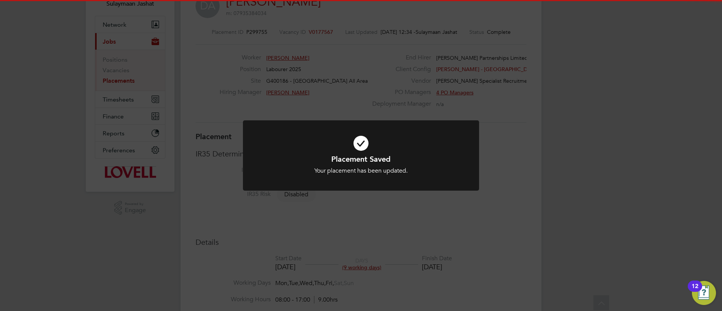
click at [198, 70] on div "Placement Saved Your placement has been updated. Cancel Okay" at bounding box center [361, 155] width 722 height 311
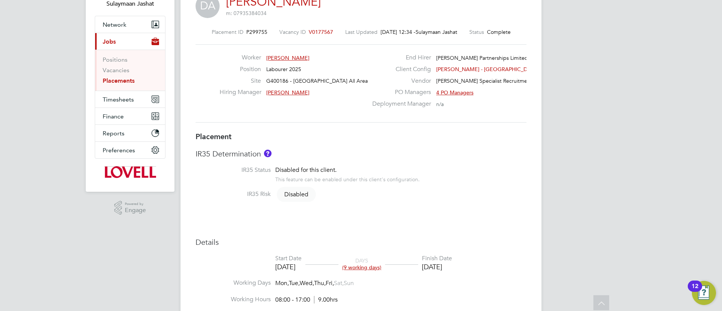
click at [125, 83] on link "Placements" at bounding box center [119, 80] width 32 height 7
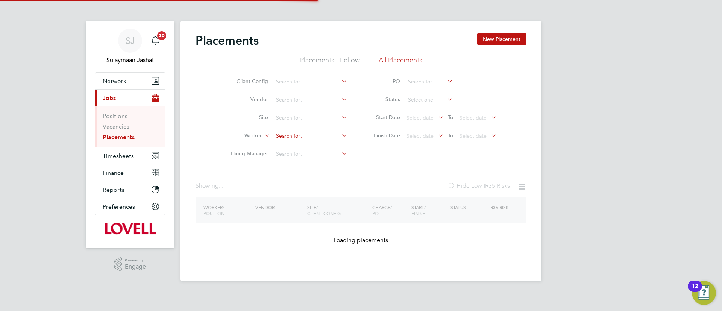
click at [308, 139] on input at bounding box center [310, 136] width 74 height 11
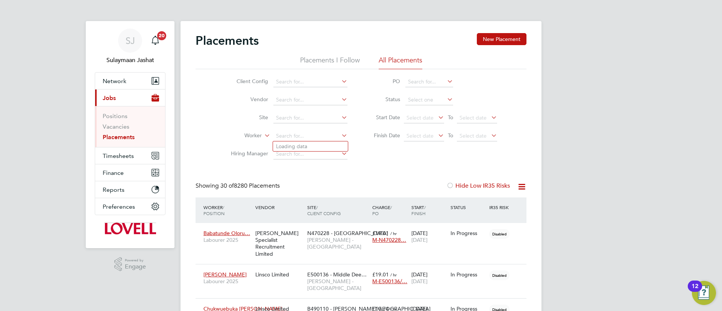
scroll to position [22, 65]
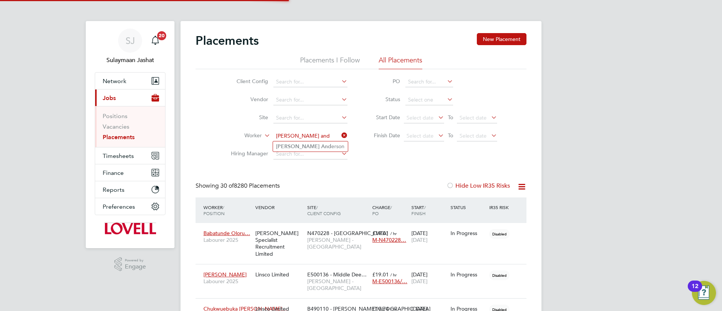
click at [321, 145] on b "And" at bounding box center [326, 146] width 10 height 6
type input "[PERSON_NAME]"
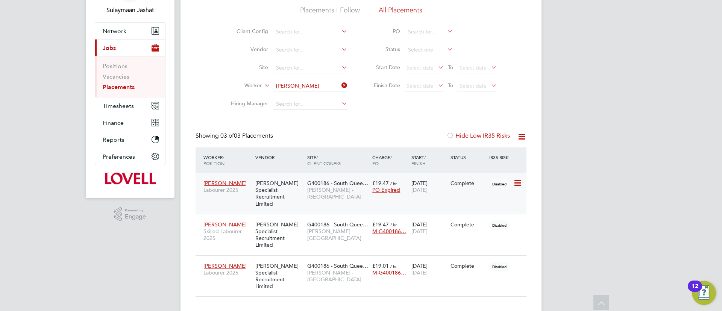
click at [326, 200] on div "David Anderson Labourer 2025 Hays Specialist Recruitment Limited G400186 - Sout…" at bounding box center [360, 193] width 331 height 41
click at [311, 191] on span "[PERSON_NAME] - [GEOGRAPHIC_DATA]" at bounding box center [337, 193] width 61 height 14
click at [385, 131] on div "Placements New Placement Placements I Follow All Placements Client Config Vendo…" at bounding box center [360, 140] width 331 height 314
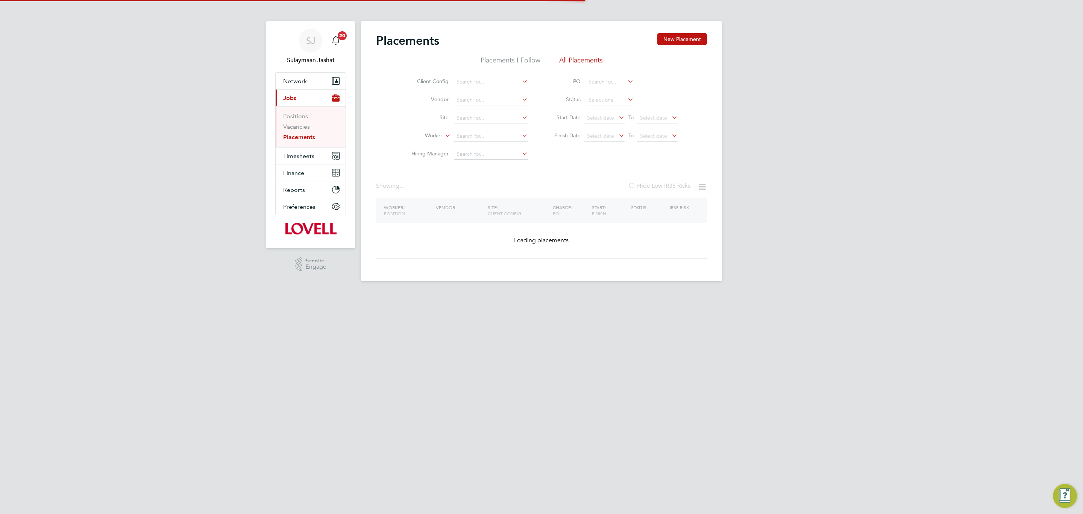
click at [458, 203] on div "Worker / Position Vendor Site / Client Config Charge / PO Start / Finish Status…" at bounding box center [541, 227] width 331 height 61
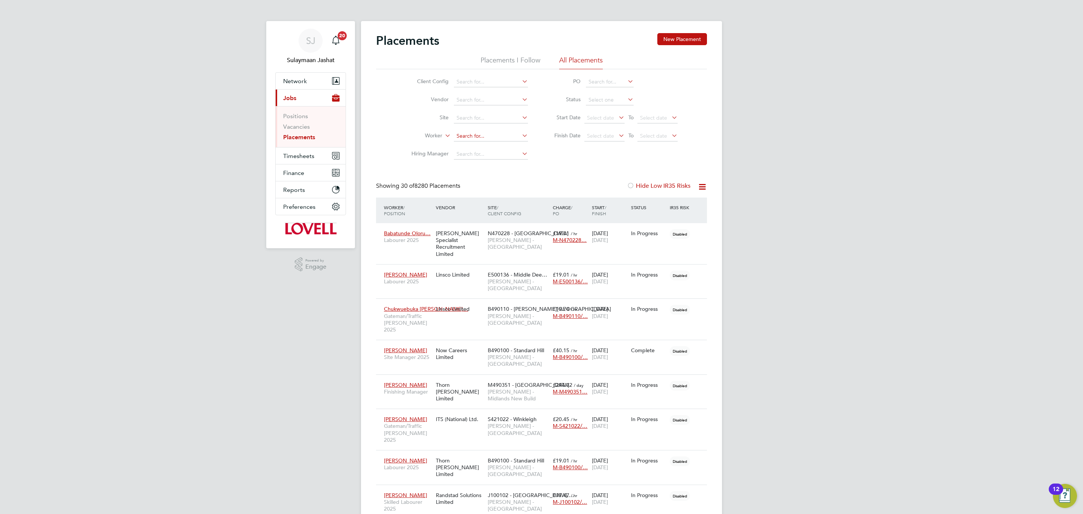
click at [479, 139] on input at bounding box center [491, 136] width 74 height 11
click at [491, 145] on li "David Anders on" at bounding box center [503, 147] width 101 height 10
type input "David Anderson"
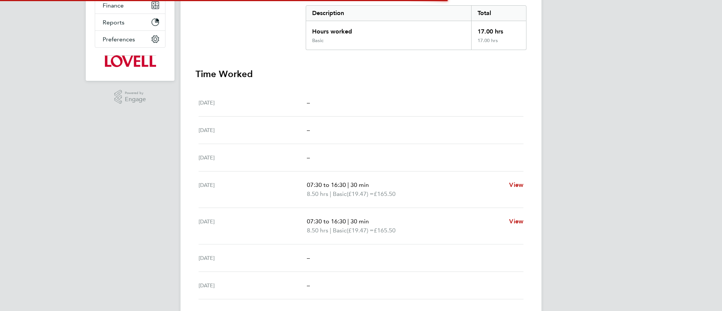
scroll to position [211, 0]
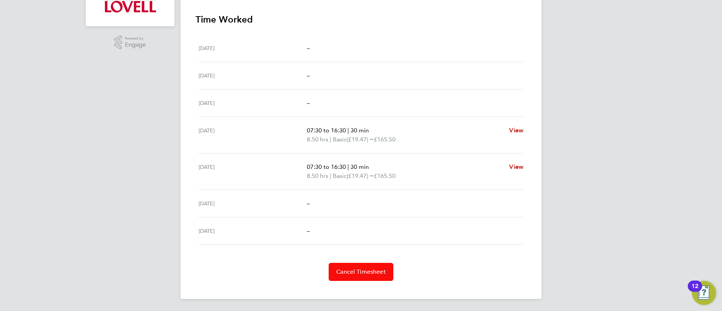
click at [363, 270] on span "Cancel Timesheet" at bounding box center [361, 272] width 50 height 8
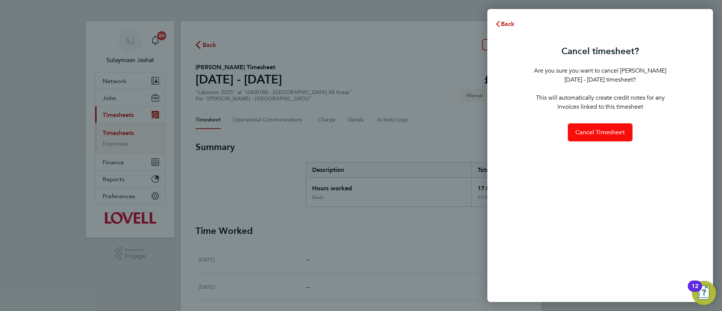
click at [612, 131] on span "Cancel Timesheet" at bounding box center [600, 133] width 50 height 8
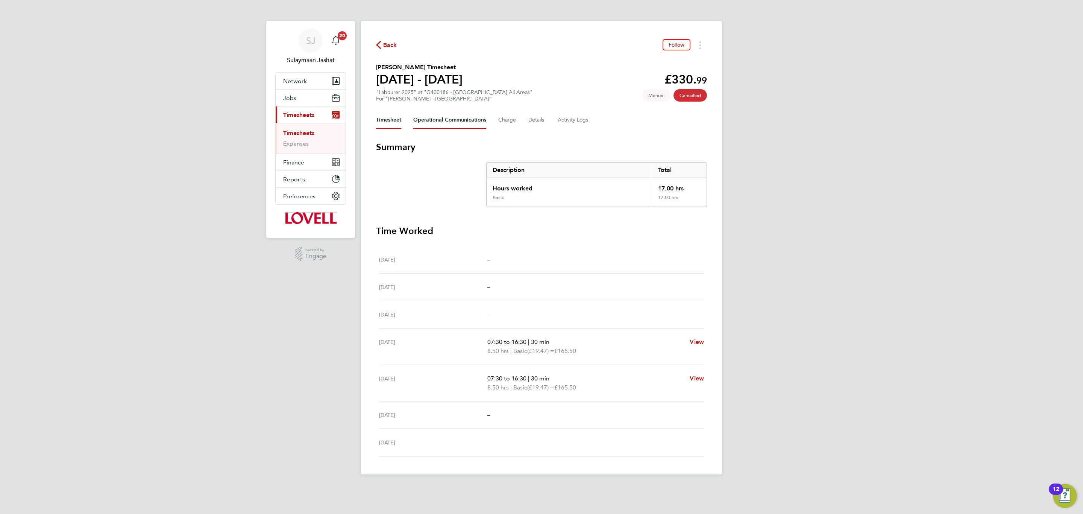
click at [460, 116] on Communications-tab "Operational Communications" at bounding box center [449, 120] width 73 height 18
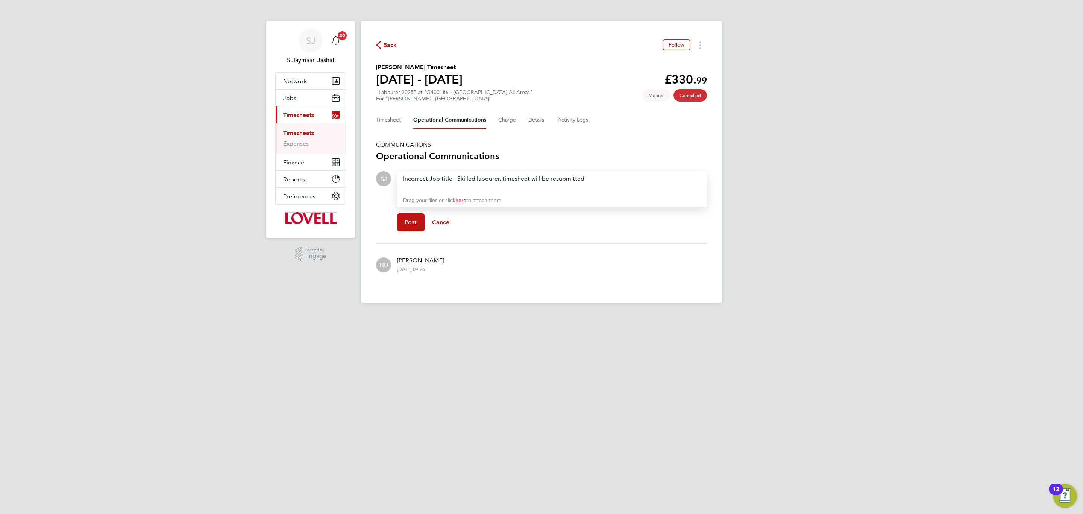
click at [581, 172] on div "Incorrect Job title - Skilled labourer, timesheet will be resubmitted Drag your…" at bounding box center [552, 189] width 310 height 36
click at [586, 180] on p "Incorrect Job title - Skilled labourer, timesheet will be resubmitted" at bounding box center [552, 178] width 298 height 9
click at [418, 219] on button "Post" at bounding box center [410, 222] width 27 height 18
click at [396, 130] on div "Back Follow David Anderson's Timesheet 16 - 22 Aug 2025 £330. 99 "Labourer 2025…" at bounding box center [541, 163] width 361 height 285
click at [392, 123] on button "Timesheet" at bounding box center [388, 120] width 25 height 18
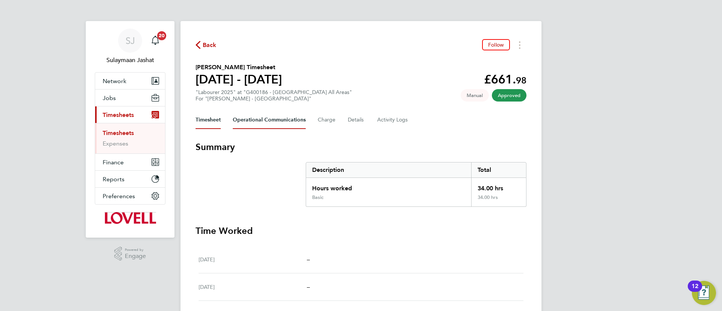
click at [283, 124] on Communications-tab "Operational Communications" at bounding box center [269, 120] width 73 height 18
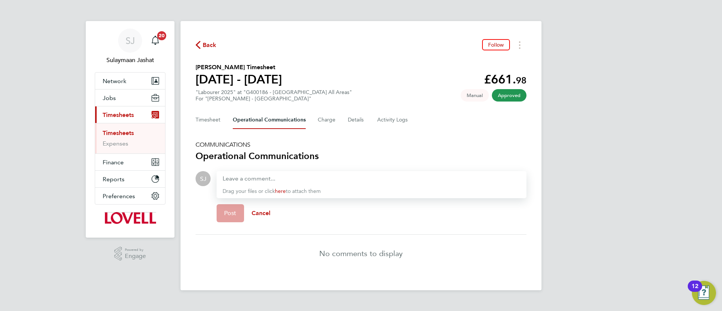
click at [284, 180] on div at bounding box center [372, 178] width 298 height 9
paste div
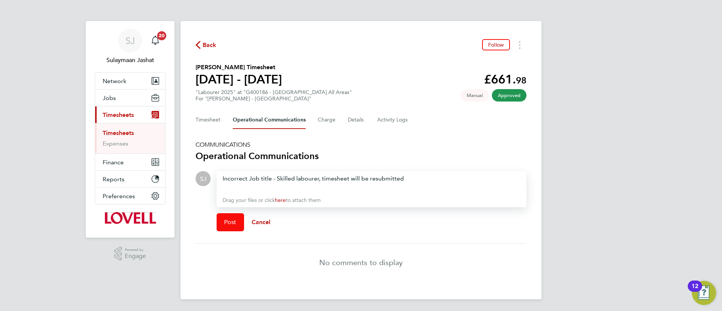
click at [229, 224] on span "Post" at bounding box center [230, 222] width 12 height 8
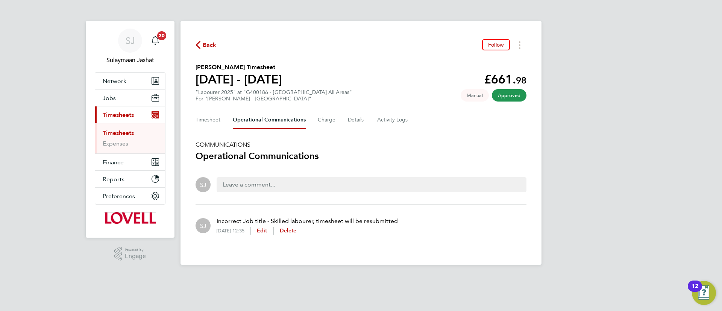
click at [273, 230] on app-form-button "Edit" at bounding box center [261, 231] width 23 height 8
click at [267, 233] on span "Edit" at bounding box center [262, 230] width 11 height 6
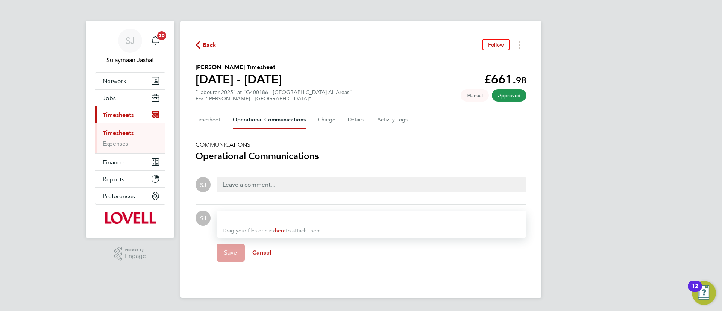
click at [296, 218] on div at bounding box center [372, 218] width 298 height 9
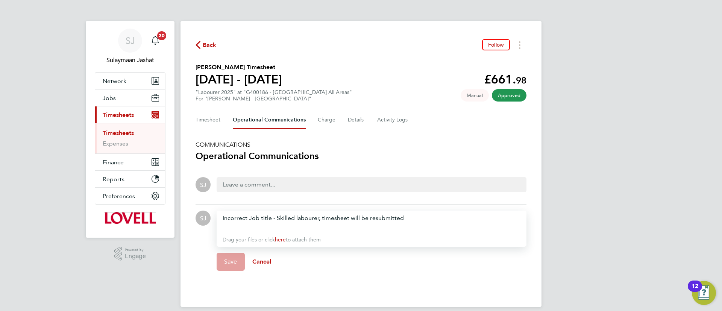
click at [423, 219] on p "Incorrect Job title - Skilled labourer, timesheet will be resubmitted" at bounding box center [372, 218] width 298 height 9
click at [225, 264] on div "Save Cancel" at bounding box center [372, 262] width 310 height 30
click at [342, 225] on div at bounding box center [372, 227] width 298 height 9
drag, startPoint x: 360, startPoint y: 218, endPoint x: 356, endPoint y: 218, distance: 3.8
click at [357, 218] on p "Incorrect Job title - Skilled labourer, timesheet will be resubmitted - Invoice…" at bounding box center [372, 218] width 298 height 9
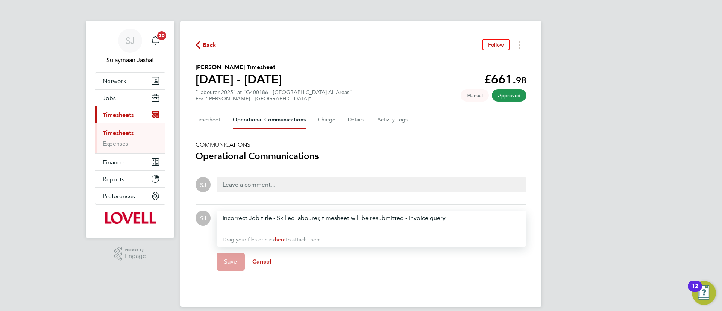
click at [234, 259] on div "Save Cancel" at bounding box center [372, 262] width 310 height 30
click at [314, 230] on div at bounding box center [372, 227] width 298 height 9
click at [435, 215] on p "Incorrect Job title - Skilled labourer, timesheet will be resubmitted - Invoice…" at bounding box center [372, 218] width 298 height 9
click at [457, 215] on p "Incorrect Job title - Skilled labourer, timesheet will be resubmitted - Invoice…" at bounding box center [372, 218] width 298 height 9
click at [227, 257] on div "Save Cancel" at bounding box center [372, 262] width 310 height 30
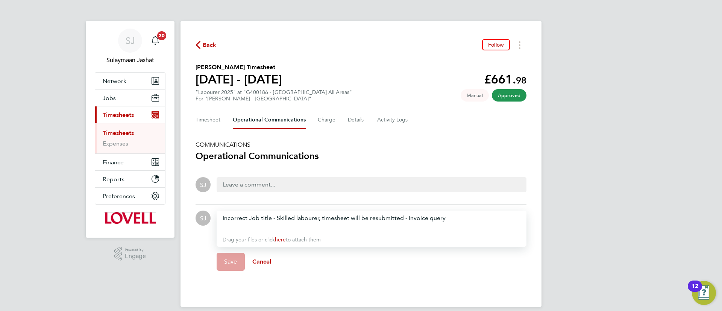
click at [307, 145] on h5 "COMMUNICATIONS" at bounding box center [360, 145] width 331 height 8
click at [265, 260] on span "Cancel" at bounding box center [261, 261] width 19 height 7
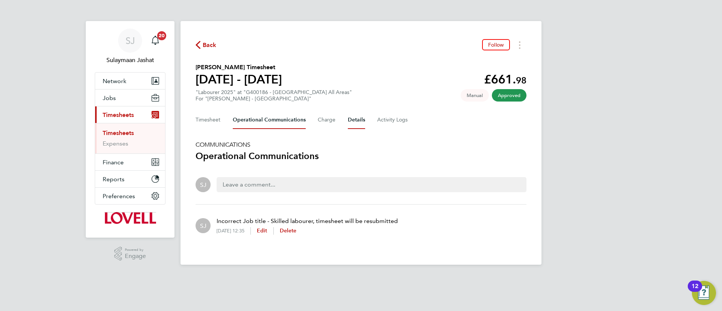
click at [353, 122] on button "Details" at bounding box center [356, 120] width 17 height 18
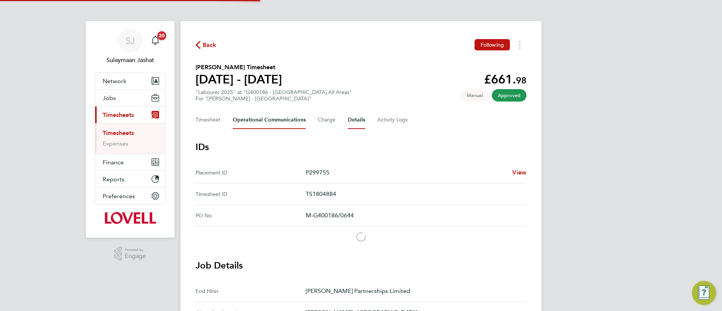
click at [250, 125] on Communications-tab "Operational Communications" at bounding box center [269, 120] width 73 height 18
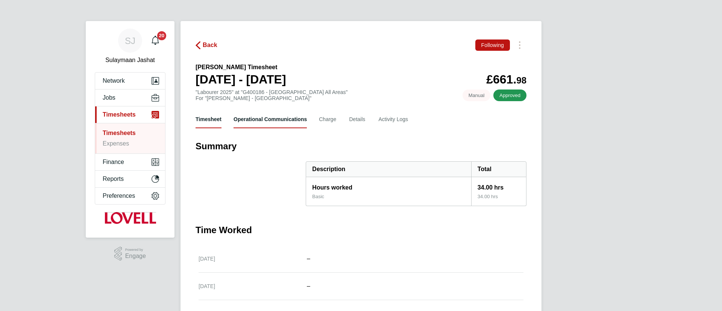
click at [247, 115] on Communications-tab "Operational Communications" at bounding box center [269, 119] width 73 height 18
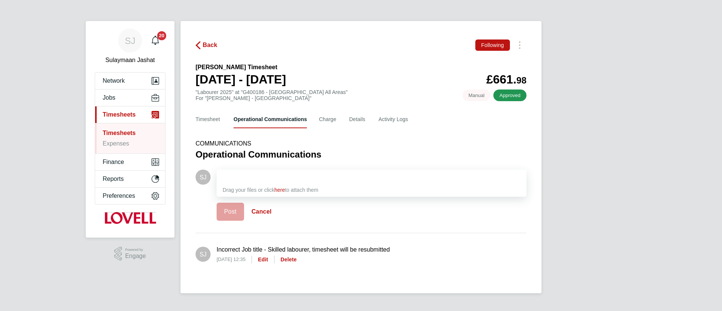
click at [202, 132] on div "Back Following [PERSON_NAME] Timesheet [DATE] - [DATE] £661. 98 "Labourer 2025"…" at bounding box center [360, 157] width 361 height 272
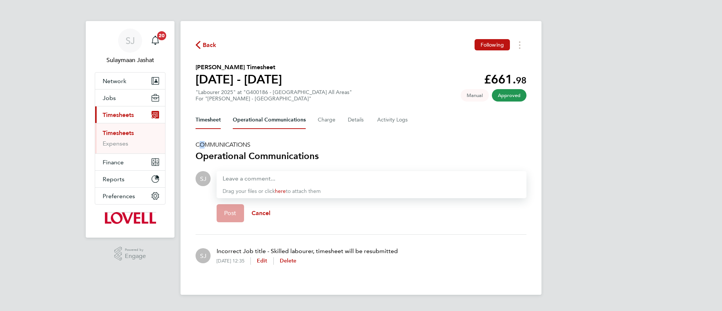
click at [213, 124] on button "Timesheet" at bounding box center [207, 120] width 25 height 18
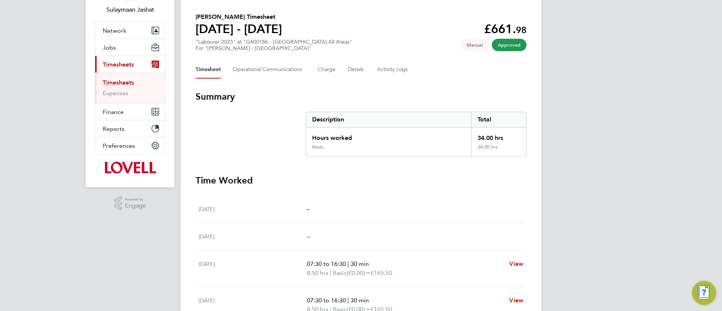
scroll to position [229, 0]
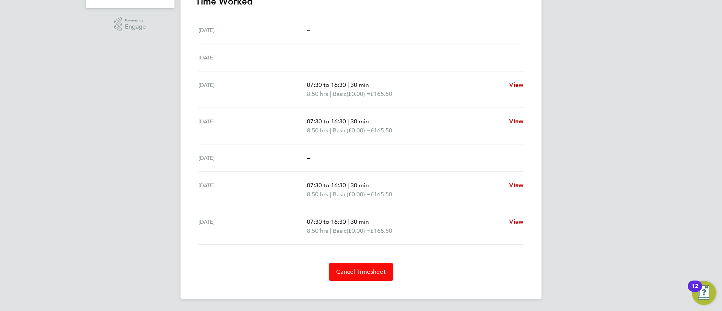
click at [336, 271] on span "Cancel Timesheet" at bounding box center [361, 272] width 50 height 8
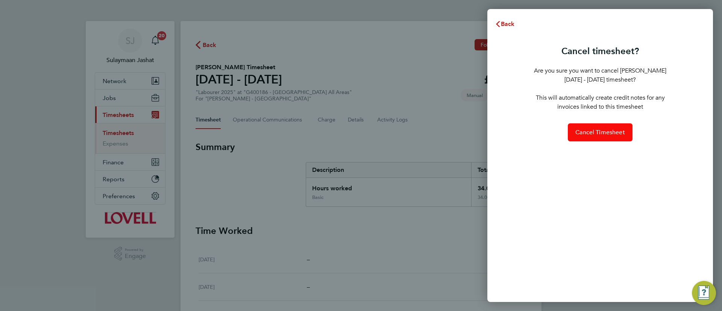
click at [579, 136] on button "Cancel Timesheet" at bounding box center [600, 132] width 65 height 18
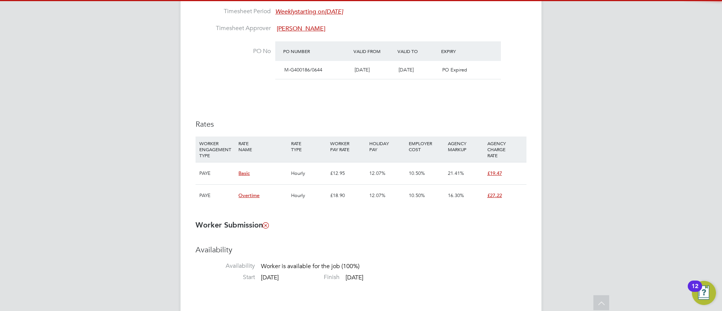
click at [419, 124] on h3 "Rates" at bounding box center [360, 124] width 331 height 10
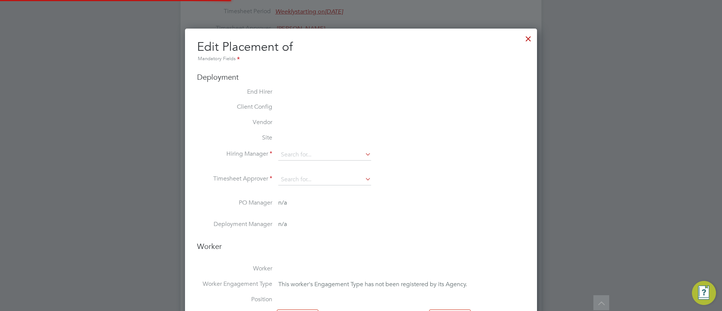
type input "[PERSON_NAME]"
type input "[DATE]"
type input "08:00"
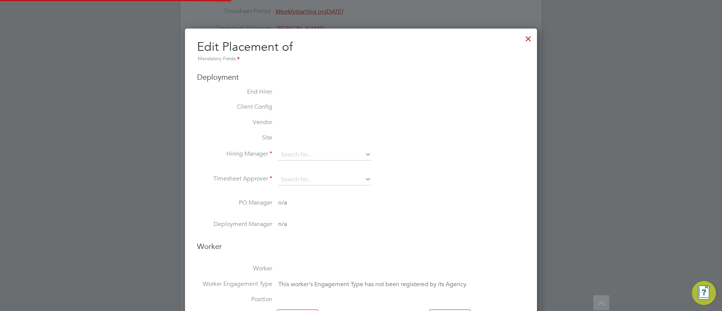
type input "17:00"
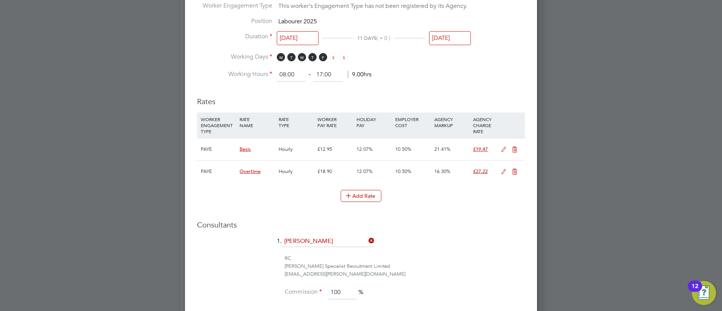
click at [503, 148] on icon at bounding box center [503, 150] width 9 height 6
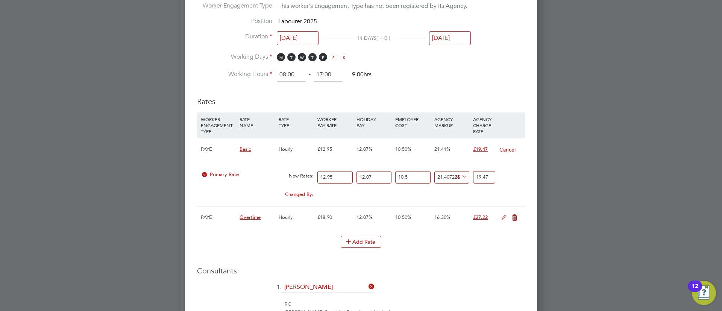
drag, startPoint x: 326, startPoint y: 174, endPoint x: 353, endPoint y: 177, distance: 27.2
click at [353, 177] on div "12.95" at bounding box center [334, 177] width 39 height 20
type input "12"
type input "18.041698841698842"
type input "12.6"
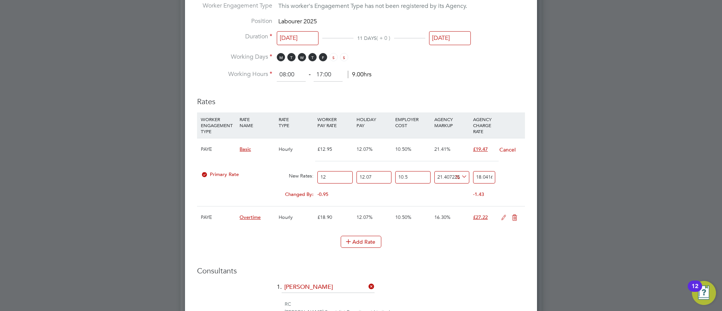
type input "18.943783783783783"
type input "12.60"
click at [460, 179] on icon at bounding box center [460, 176] width 0 height 11
click at [487, 173] on input "18.943783783783783" at bounding box center [484, 177] width 22 height 12
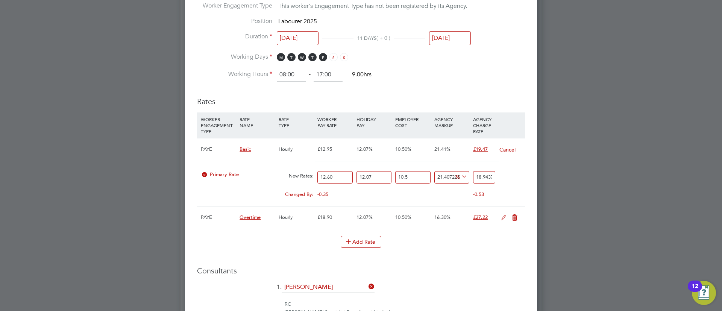
click at [487, 173] on input "18.943783783783783" at bounding box center [484, 177] width 22 height 12
type input "-93.59118397114608"
type input "1"
type input "21.767504548224583"
type input "19.0"
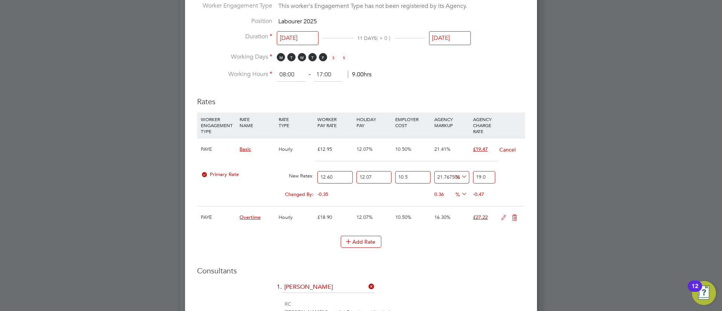
type input "21.83159270851312"
type input "19.01"
click at [453, 253] on li "Add Rate" at bounding box center [361, 246] width 328 height 20
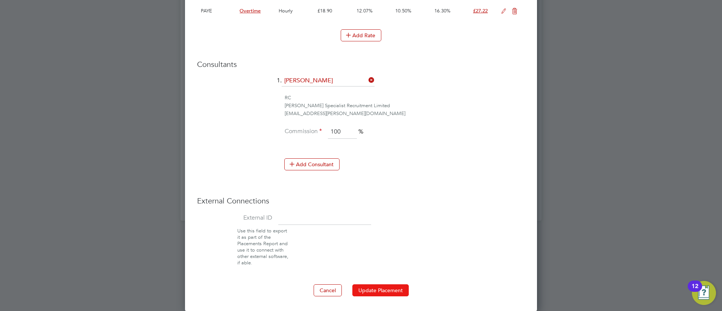
click at [385, 290] on button "Update Placement" at bounding box center [380, 290] width 56 height 12
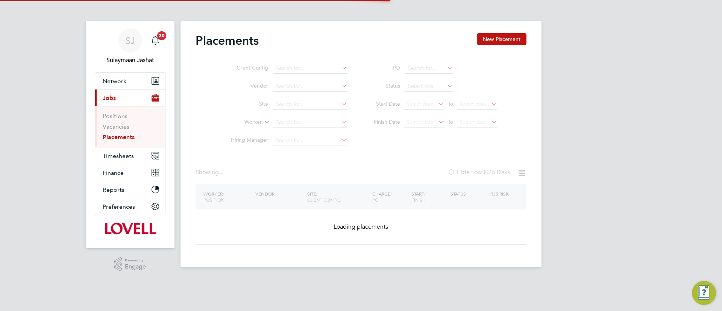
type input "[PERSON_NAME]"
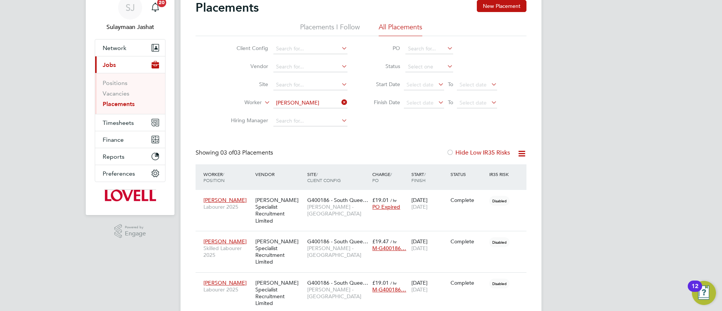
scroll to position [50, 0]
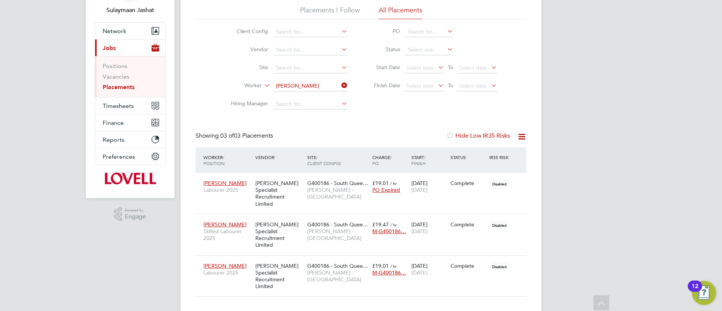
click at [440, 130] on div "Placements New Placement Placements I Follow All Placements Client Config Vendo…" at bounding box center [360, 140] width 331 height 314
click at [123, 103] on span "Timesheets" at bounding box center [118, 105] width 31 height 7
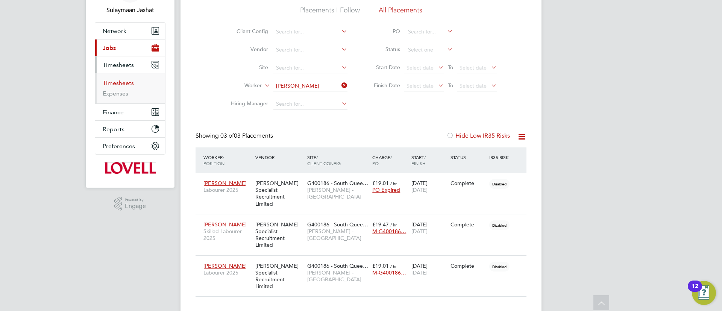
click at [125, 83] on link "Timesheets" at bounding box center [118, 82] width 31 height 7
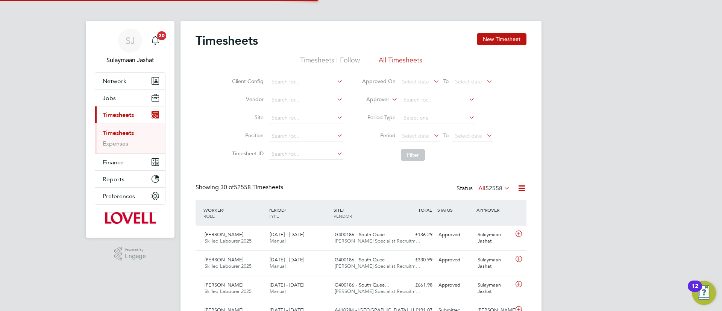
scroll to position [19, 65]
click at [379, 96] on label "Approver" at bounding box center [372, 100] width 34 height 8
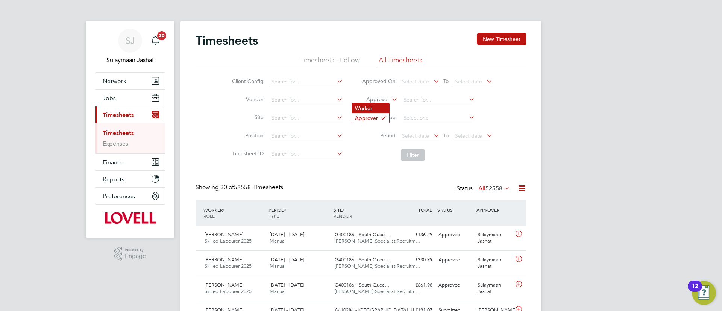
click at [380, 105] on li "Worker" at bounding box center [370, 108] width 37 height 10
click at [420, 103] on input at bounding box center [438, 100] width 74 height 11
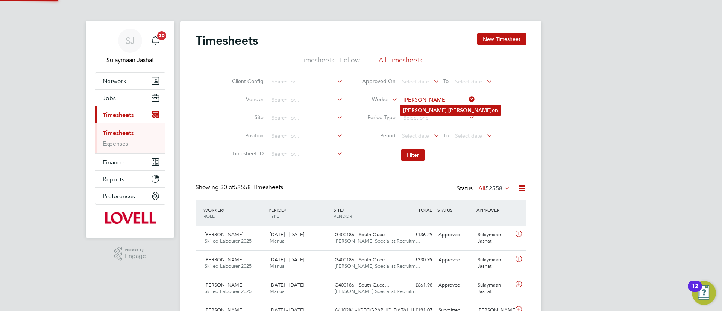
click at [423, 106] on li "[PERSON_NAME] on" at bounding box center [450, 110] width 101 height 10
type input "[PERSON_NAME]"
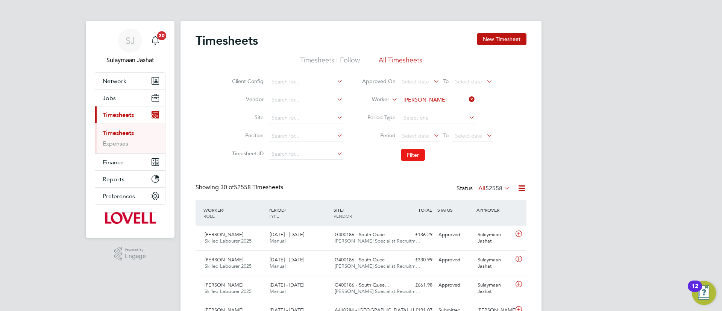
click at [403, 161] on button "Filter" at bounding box center [413, 155] width 24 height 12
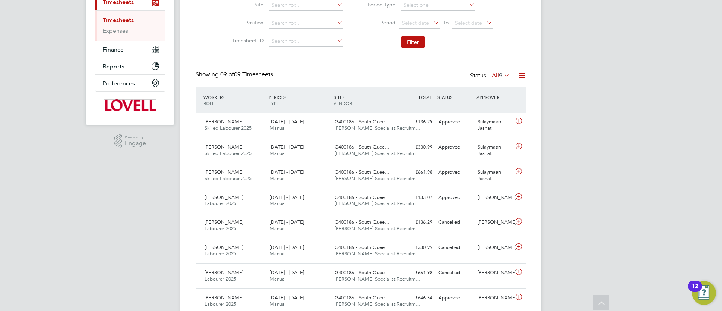
click at [432, 21] on icon at bounding box center [432, 22] width 0 height 11
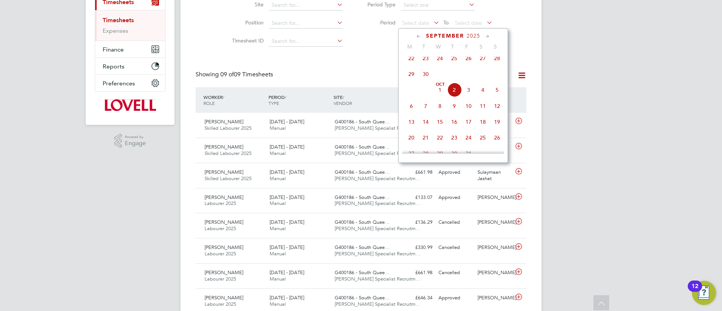
scroll to position [99, 0]
click at [479, 62] on span "9" at bounding box center [483, 60] width 14 height 14
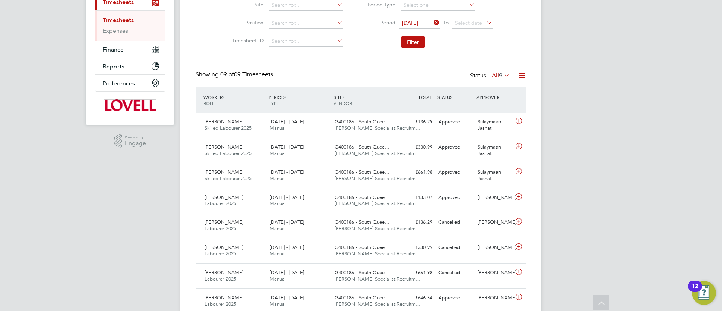
click at [410, 34] on li "Filter" at bounding box center [427, 42] width 150 height 20
click at [414, 36] on button "Filter" at bounding box center [413, 42] width 24 height 12
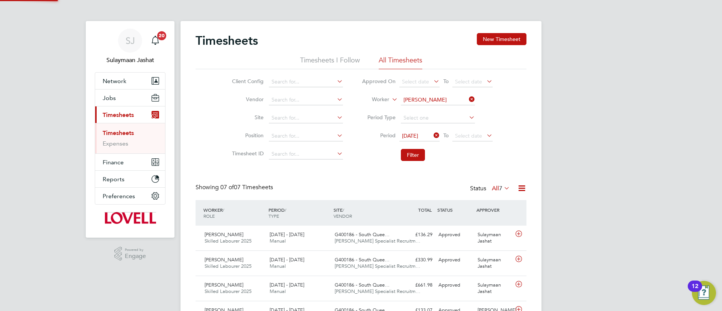
scroll to position [4, 4]
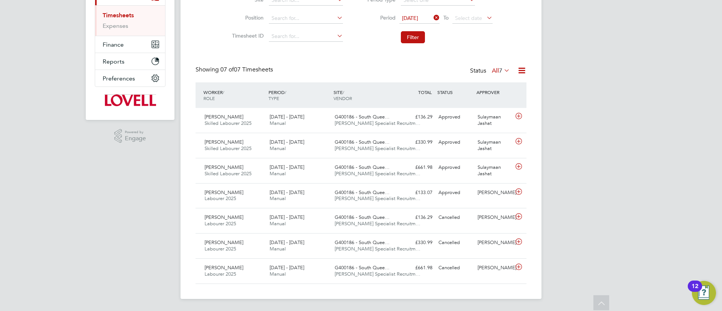
click at [114, 220] on div "SJ Sulaymaan Jashat Notifications 20 Applications: Network Team Members Busines…" at bounding box center [361, 96] width 722 height 429
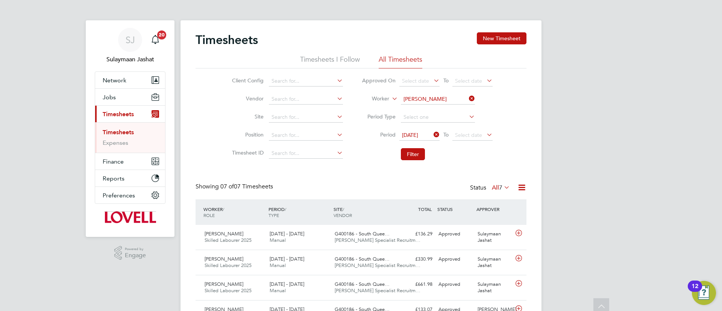
scroll to position [0, 0]
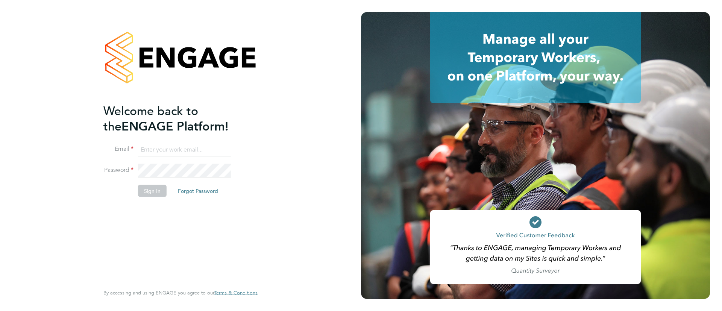
click at [188, 150] on input at bounding box center [184, 150] width 93 height 14
type input "[EMAIL_ADDRESS][PERSON_NAME][DOMAIN_NAME]"
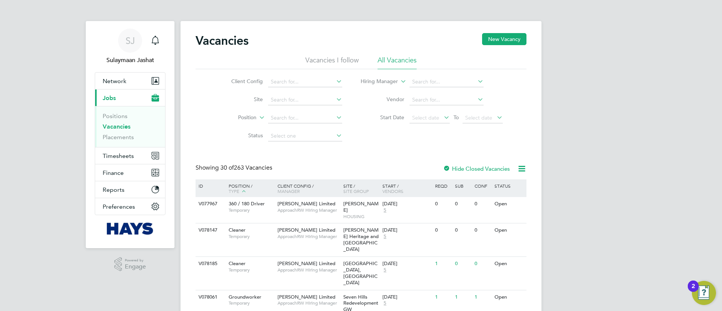
click at [129, 133] on li "Vacancies" at bounding box center [131, 128] width 56 height 11
click at [128, 133] on link "Placements" at bounding box center [118, 136] width 31 height 7
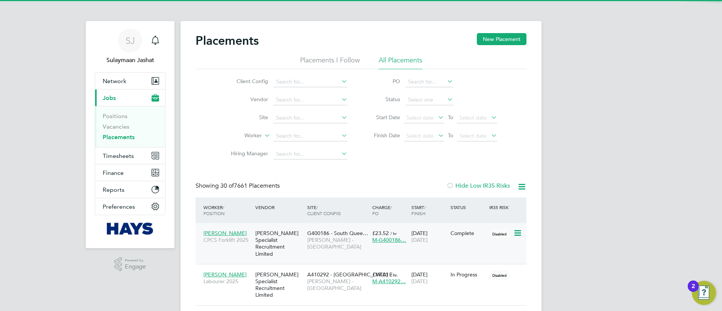
click at [325, 237] on span "Lovell - Scotland" at bounding box center [337, 243] width 61 height 14
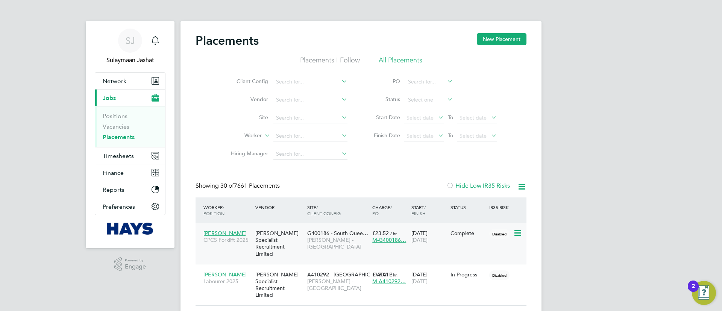
click at [317, 237] on span "Lovell - Scotland" at bounding box center [337, 243] width 61 height 14
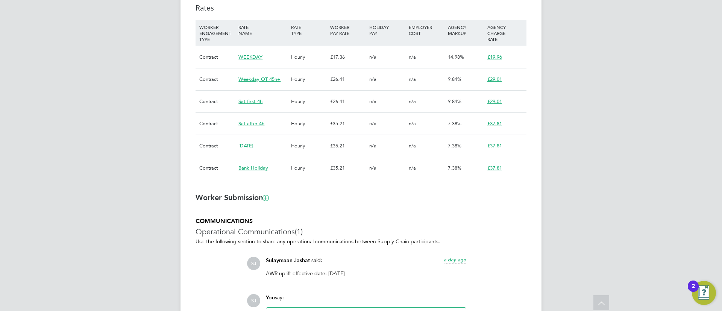
drag, startPoint x: 363, startPoint y: 274, endPoint x: 264, endPoint y: 280, distance: 99.0
click at [264, 280] on div "Sulaymaan Jashat said: a day ago AWR uplift effective date: 27/09/2025 Show more" at bounding box center [366, 270] width 208 height 26
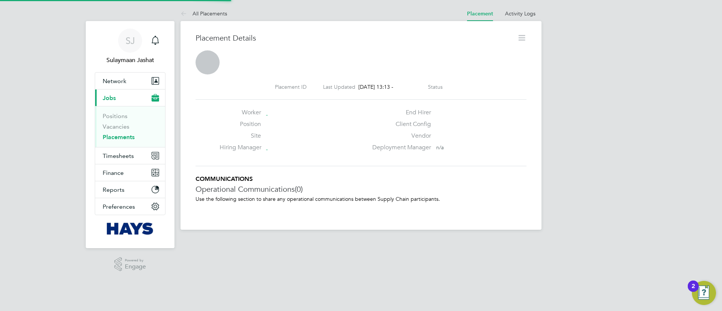
scroll to position [12, 148]
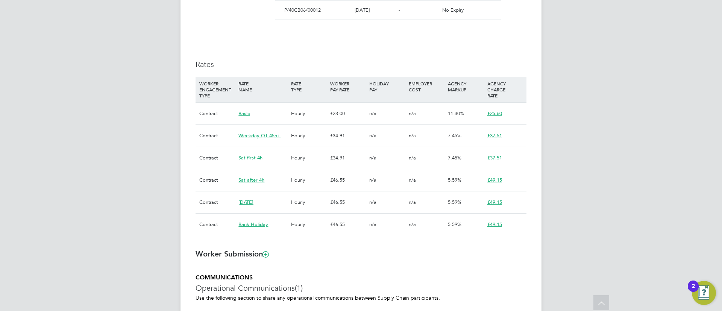
click at [179, 129] on div "SJ Sulaymaan Jashat Notifications Applications: Network Team Members Businesses…" at bounding box center [361, 23] width 722 height 911
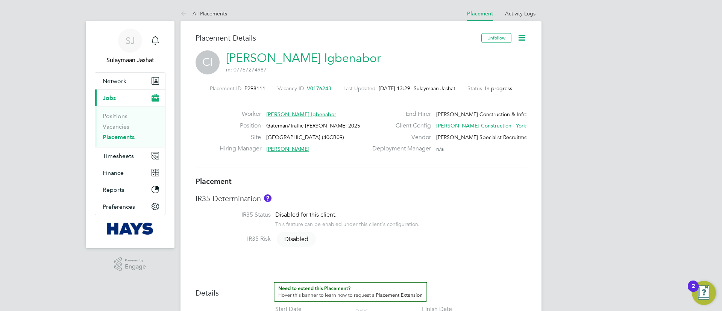
click at [122, 133] on link "Placements" at bounding box center [119, 136] width 32 height 7
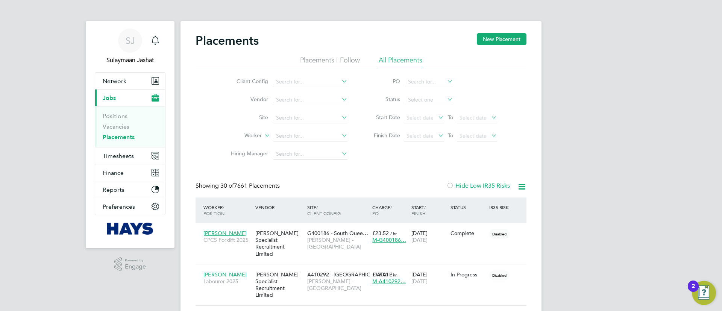
scroll to position [22, 65]
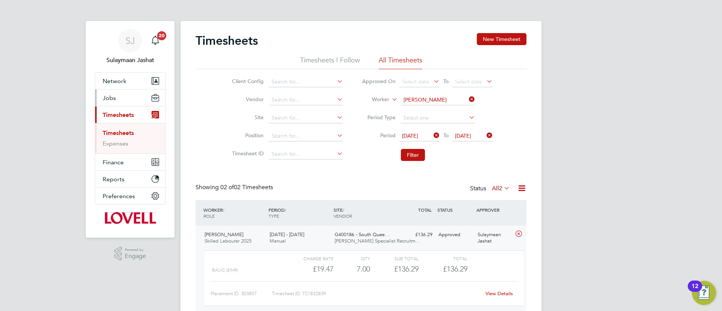
click at [126, 97] on button "Jobs" at bounding box center [130, 97] width 70 height 17
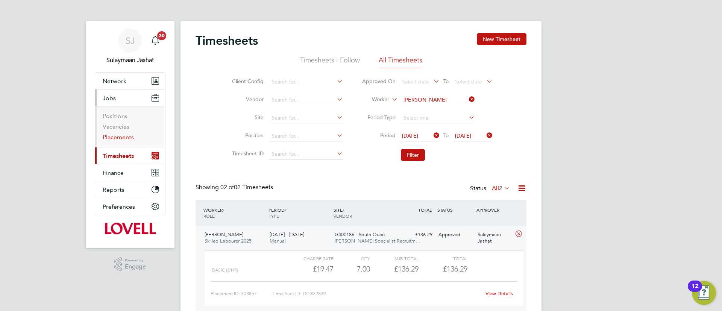
click at [124, 134] on link "Placements" at bounding box center [118, 136] width 31 height 7
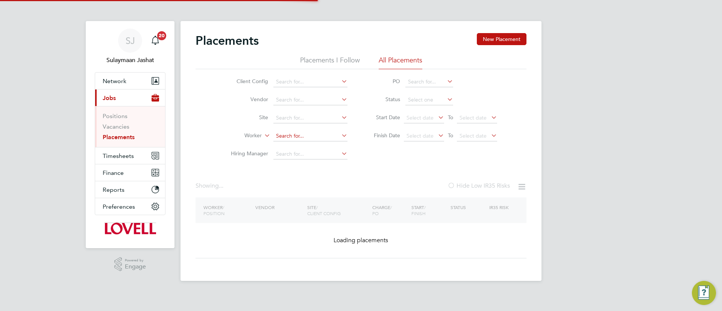
click at [291, 132] on li "Worker" at bounding box center [285, 136] width 141 height 18
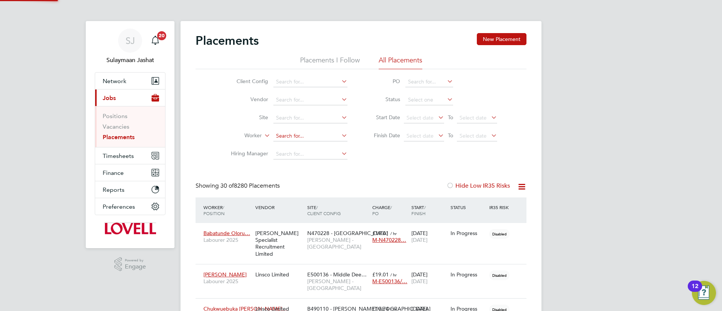
click at [291, 132] on input at bounding box center [310, 136] width 74 height 11
click at [315, 149] on li "Mark Daff ern" at bounding box center [310, 146] width 75 height 10
type input "Mark Daffern"
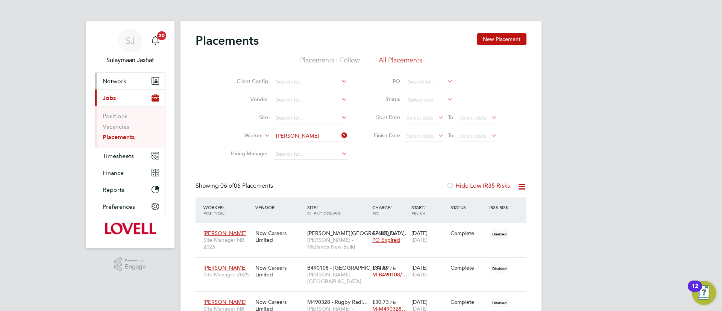
click at [131, 83] on button "Network" at bounding box center [130, 81] width 70 height 17
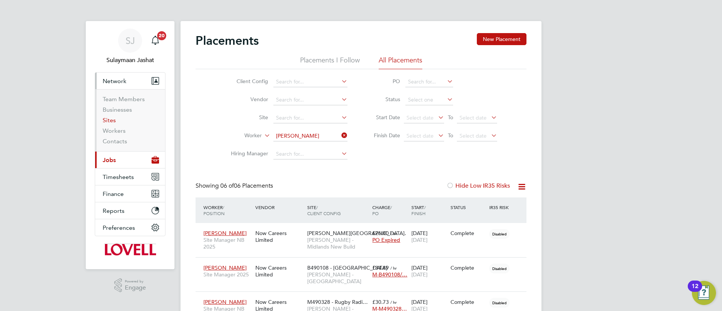
click at [111, 120] on link "Sites" at bounding box center [109, 120] width 13 height 7
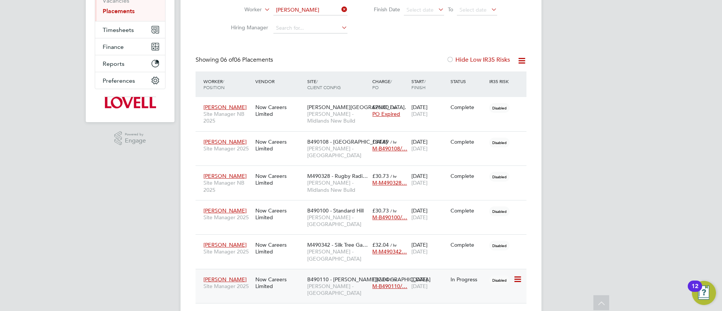
click at [333, 283] on span "[PERSON_NAME] - [GEOGRAPHIC_DATA]" at bounding box center [337, 290] width 61 height 14
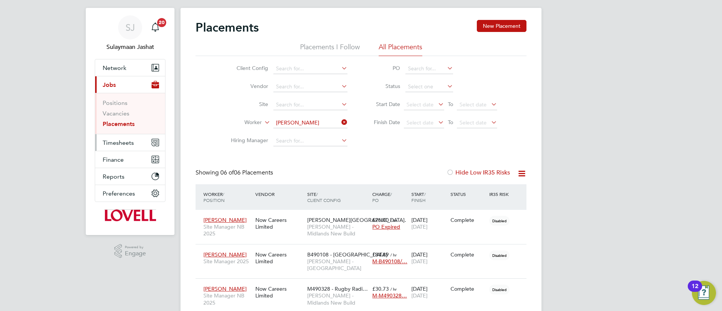
click at [135, 141] on button "Timesheets" at bounding box center [130, 142] width 70 height 17
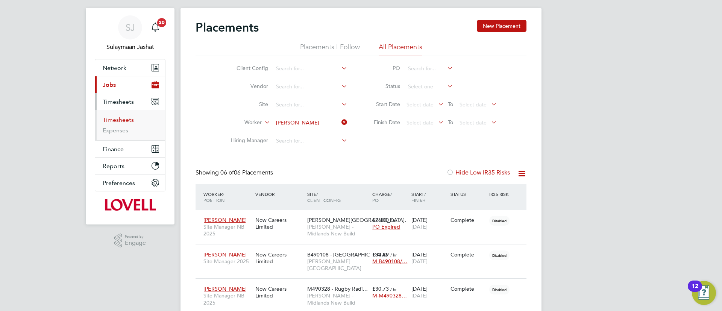
click at [131, 118] on link "Timesheets" at bounding box center [118, 119] width 31 height 7
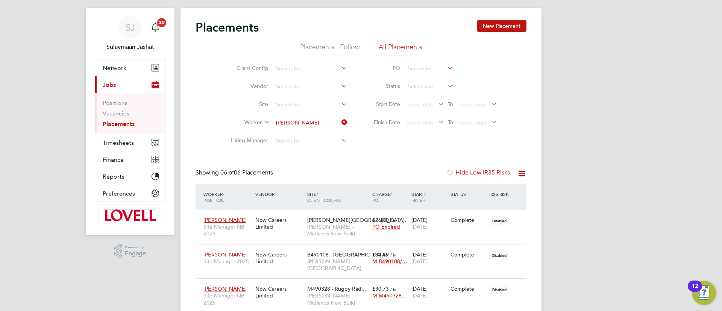
scroll to position [126, 0]
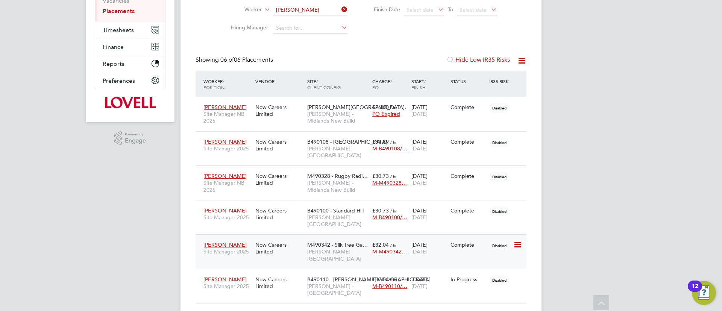
click at [345, 248] on span "[PERSON_NAME] - [GEOGRAPHIC_DATA]" at bounding box center [337, 255] width 61 height 14
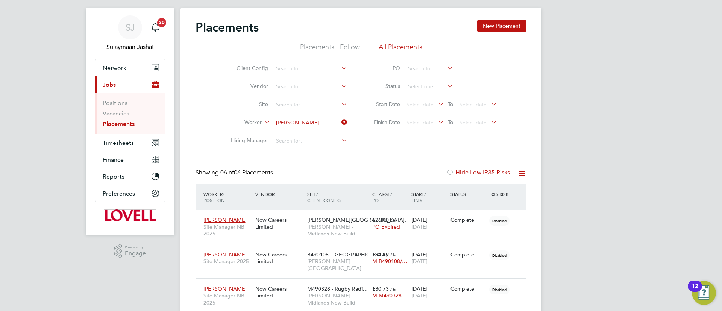
click at [319, 127] on li "Worker Mark Daffern" at bounding box center [285, 123] width 141 height 18
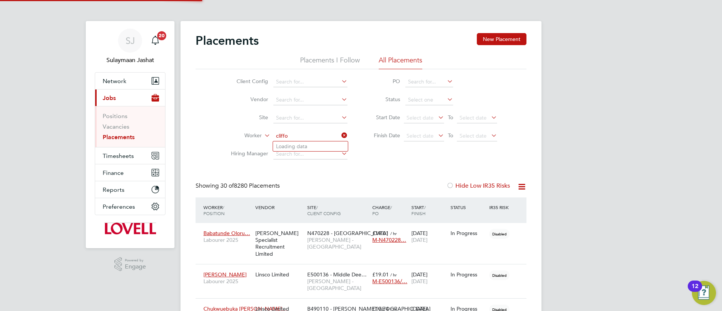
scroll to position [22, 65]
click at [316, 148] on li "Clifford Bur bage" at bounding box center [310, 146] width 75 height 10
type input "Clifford Burbage"
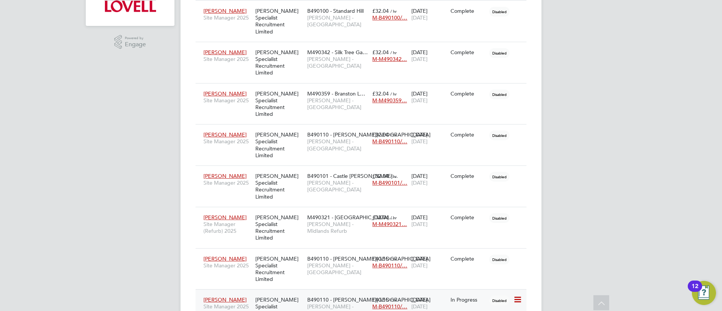
click at [345, 289] on div "Clifford Burbage Site Manager 2025 Hays Specialist Recruitment Limited B490110 …" at bounding box center [360, 309] width 331 height 41
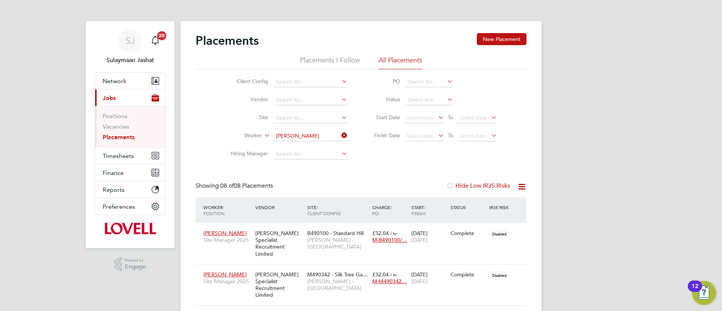
click at [340, 132] on icon at bounding box center [340, 135] width 0 height 11
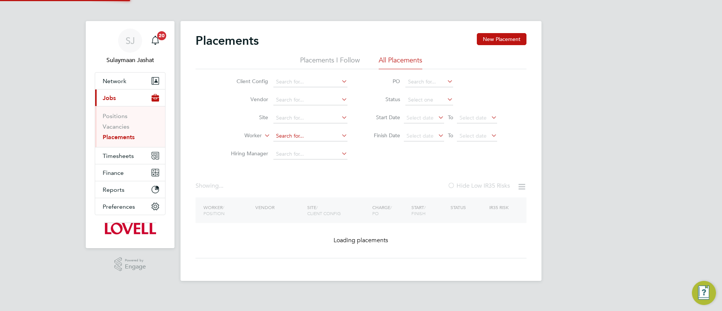
click at [324, 134] on input at bounding box center [310, 136] width 74 height 11
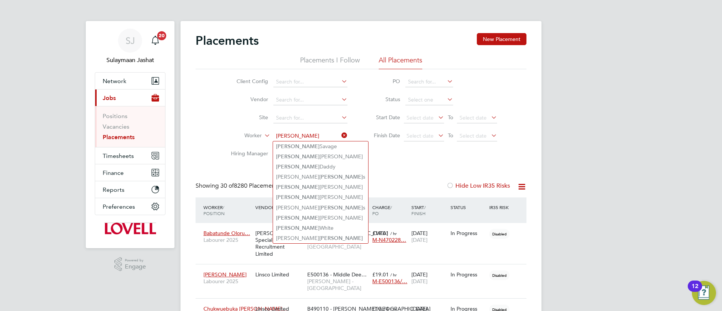
type input "Adam"
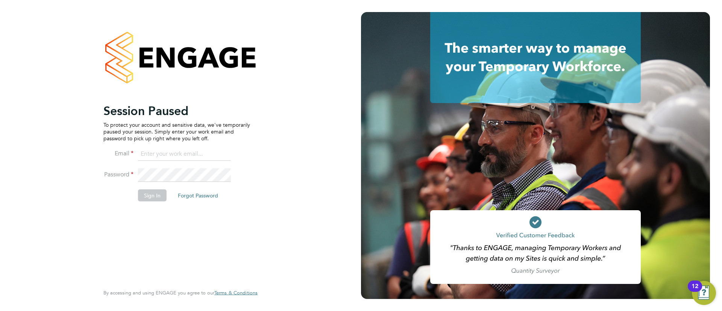
click at [235, 177] on li "Password" at bounding box center [176, 178] width 147 height 21
click at [199, 154] on input at bounding box center [184, 154] width 93 height 14
type input "Sulaymaan.Jashat.Lovell@engagedeployment.com"
click at [214, 156] on input "Sulaymaan.Jashat.Lovell@engagedeployment.com" at bounding box center [184, 154] width 93 height 14
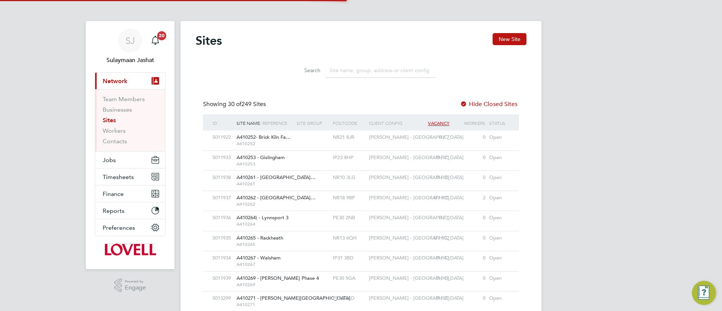
click at [372, 73] on input at bounding box center [381, 70] width 110 height 15
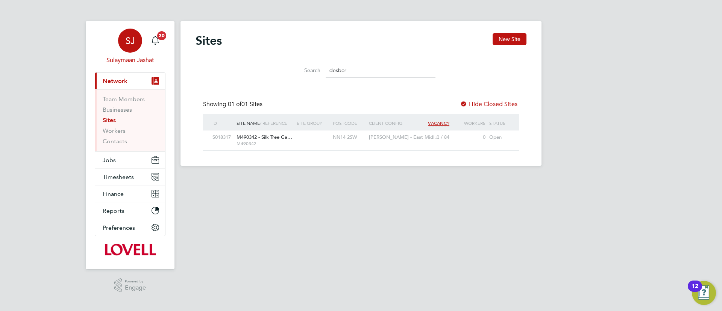
type input "desbor"
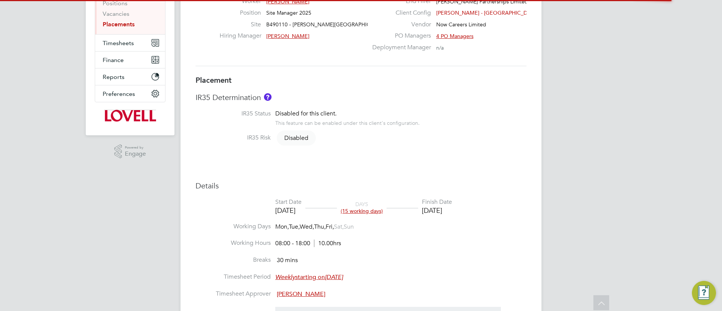
type input "[PERSON_NAME]"
type input "[DATE]"
type input "08:00"
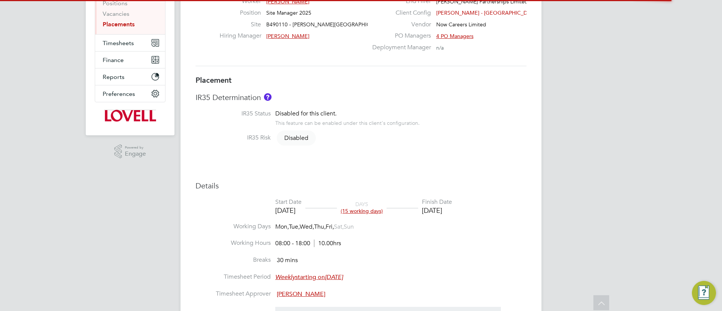
type input "18:00"
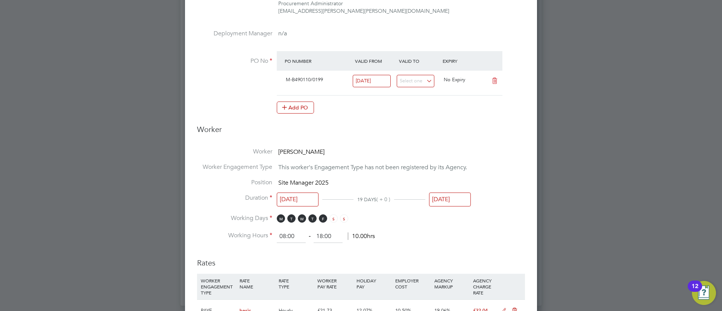
click at [461, 203] on input "[DATE]" at bounding box center [450, 199] width 42 height 14
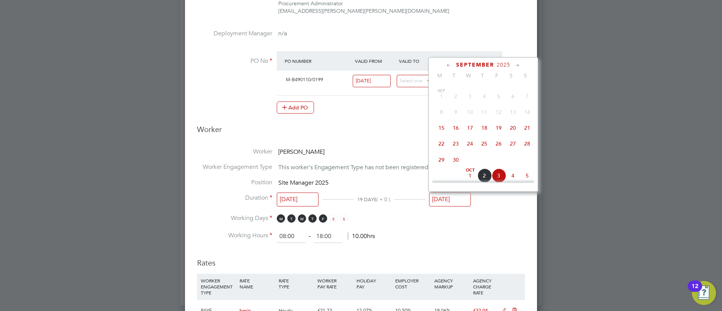
click at [500, 150] on span "26" at bounding box center [498, 143] width 14 height 14
type input "[DATE]"
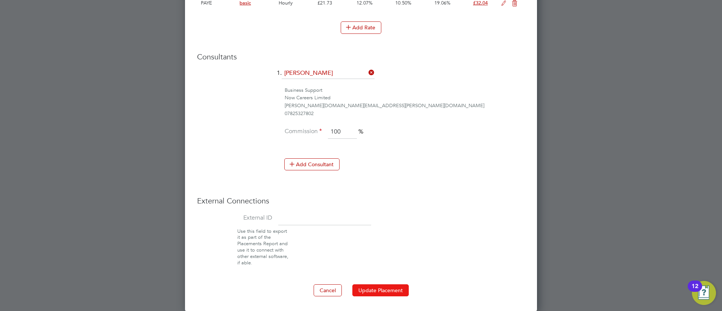
click at [365, 287] on button "Update Placement" at bounding box center [380, 290] width 56 height 12
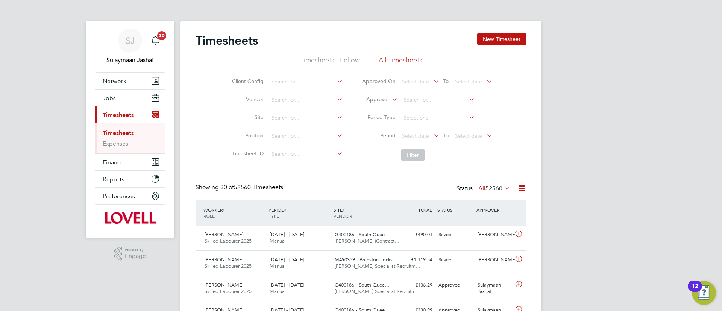
click at [372, 98] on label "Approver" at bounding box center [372, 100] width 34 height 8
click at [368, 105] on li "Worker" at bounding box center [370, 108] width 37 height 10
click at [442, 95] on input at bounding box center [438, 100] width 74 height 11
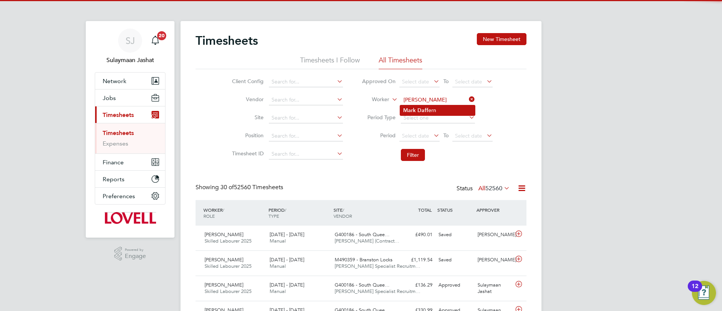
click at [436, 106] on li "Mark Daff ern" at bounding box center [437, 110] width 75 height 10
type input "Mark Daffern"
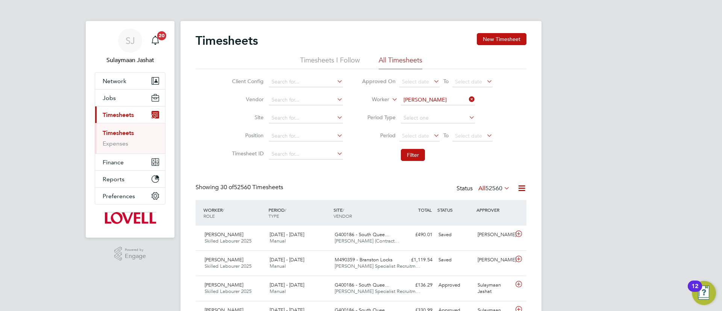
click at [424, 160] on li "Filter" at bounding box center [427, 155] width 150 height 20
click at [423, 159] on button "Filter" at bounding box center [413, 155] width 24 height 12
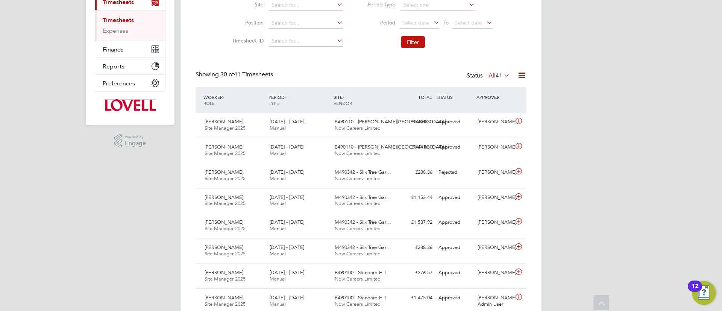
click at [254, 85] on div "Showing 30 of 41 Timesheets Status All 41" at bounding box center [360, 79] width 331 height 17
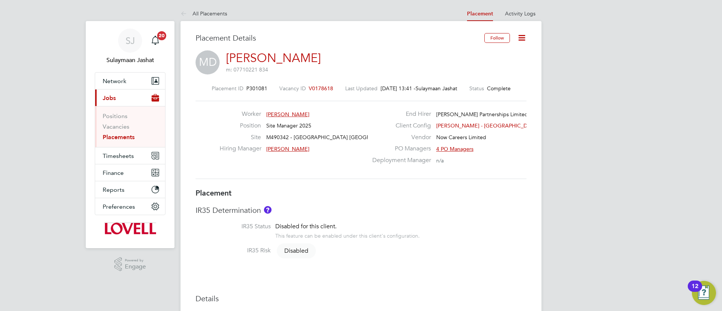
click at [351, 180] on div "Placement ID P301081 Vacancy ID V0178618 Last Updated 02 Oct 2025, 13:41 - Sula…" at bounding box center [360, 132] width 331 height 112
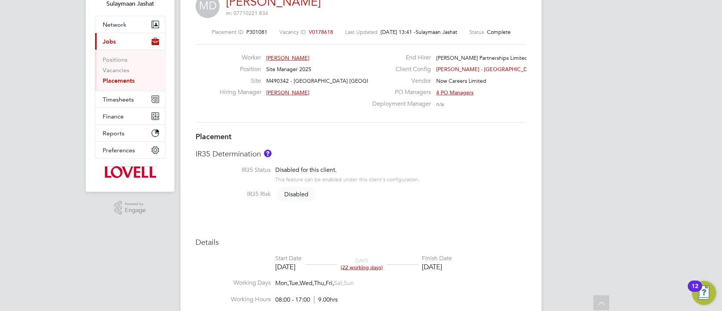
scroll to position [113, 0]
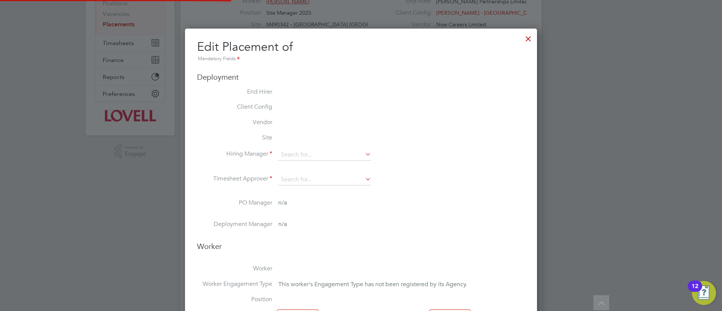
type input "Brian Sheerin"
type input "[PERSON_NAME]"
type input "15 Aug 2025"
type input "15 Sep 2025"
type input "08:00"
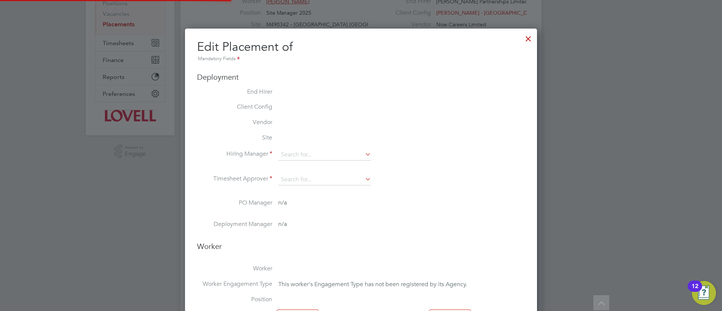
type input "17:00"
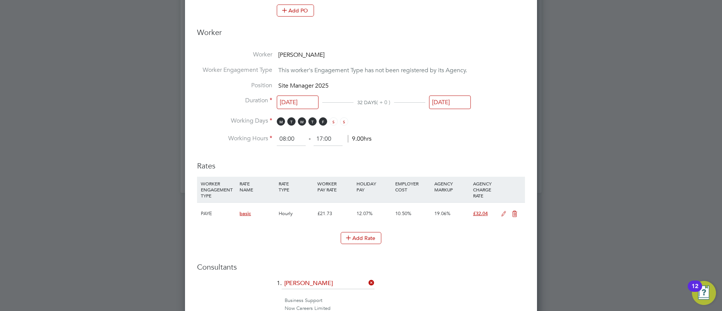
drag, startPoint x: 426, startPoint y: 101, endPoint x: 436, endPoint y: 101, distance: 10.2
click at [426, 101] on div "15 Aug 2025 32 DAYS ( + 0 ) 15 Sep 2025" at bounding box center [374, 104] width 194 height 14
click at [441, 101] on input "15 Sep 2025" at bounding box center [450, 102] width 42 height 14
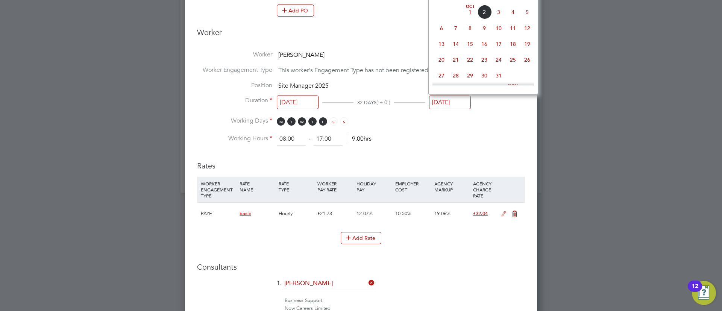
click at [500, 35] on span "10" at bounding box center [498, 28] width 14 height 14
type input "10 Oct 2025"
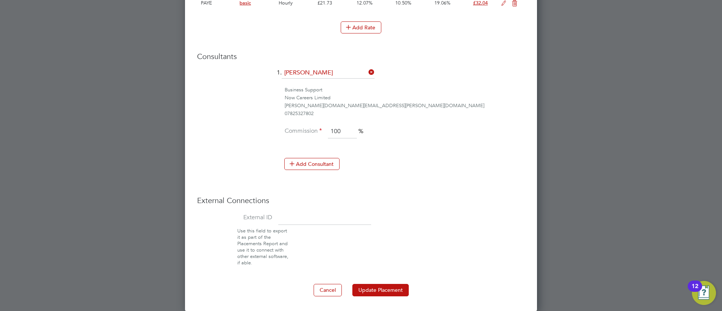
click at [388, 286] on button "Update Placement" at bounding box center [380, 290] width 56 height 12
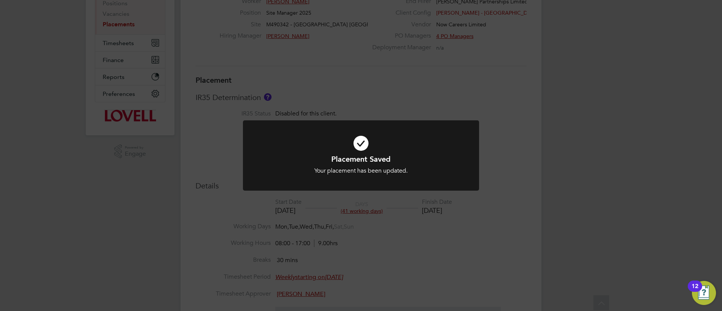
click at [489, 198] on div "Placement Saved Your placement has been updated. Cancel Okay" at bounding box center [361, 155] width 722 height 311
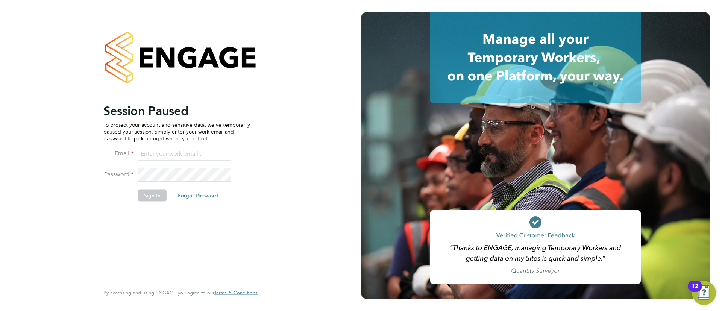
click at [186, 156] on input at bounding box center [184, 154] width 93 height 14
type input "Sulaymaan.jashat@Hays.com"
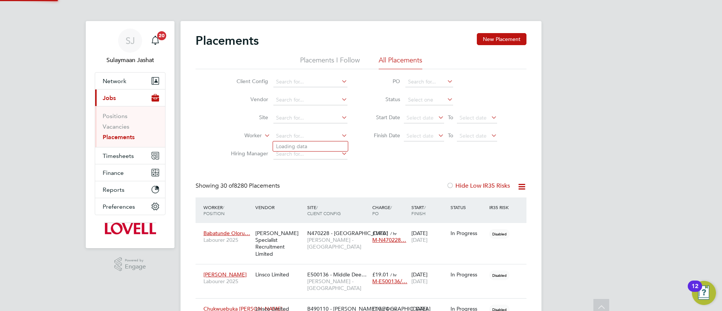
click at [290, 133] on input at bounding box center [310, 136] width 74 height 11
click at [305, 144] on li "Adam New ey" at bounding box center [310, 146] width 75 height 10
type input "Adam Newey"
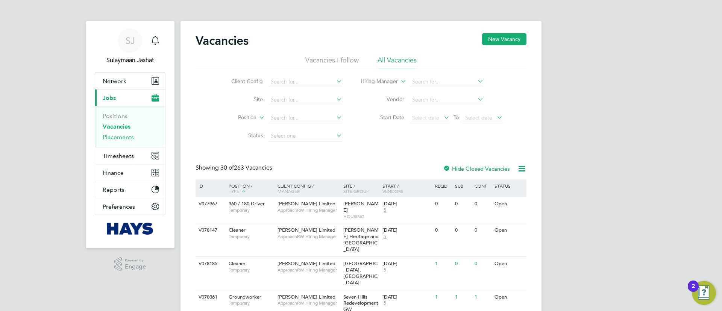
click at [113, 136] on link "Placements" at bounding box center [118, 136] width 31 height 7
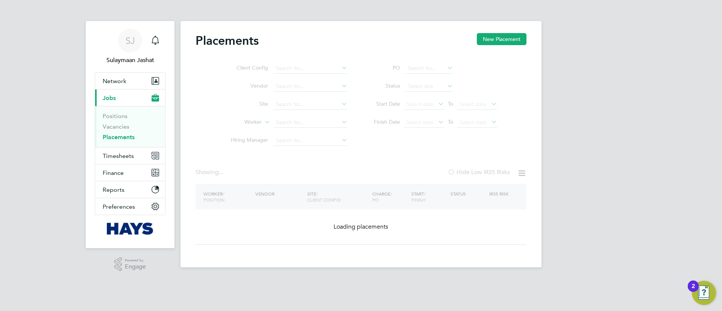
click at [299, 127] on ul "Client Config Vendor Site Worker Hiring Manager" at bounding box center [285, 104] width 141 height 90
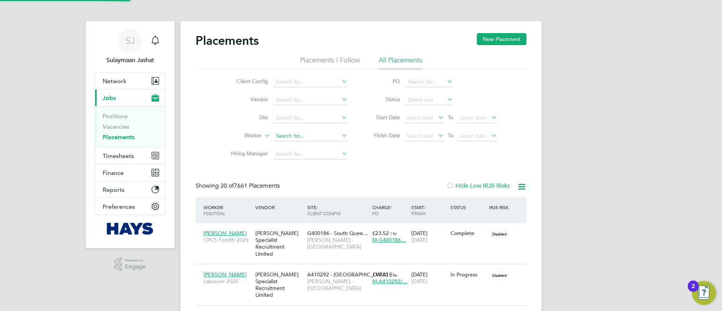
click at [300, 151] on input at bounding box center [310, 154] width 74 height 11
click at [287, 134] on input at bounding box center [310, 136] width 74 height 11
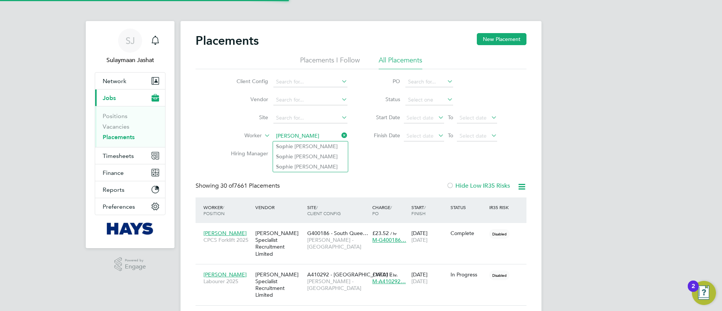
type input "[PERSON_NAME]"
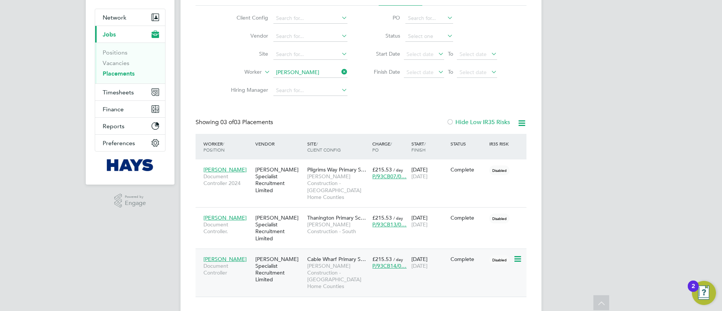
click at [311, 262] on span "[PERSON_NAME] Construction - [GEOGRAPHIC_DATA] Home Counties" at bounding box center [337, 275] width 61 height 27
click at [312, 175] on span "[PERSON_NAME] Construction - [GEOGRAPHIC_DATA] Home Counties" at bounding box center [337, 186] width 61 height 27
click at [318, 67] on li "Worker Sophie Protheroe" at bounding box center [285, 73] width 141 height 18
click at [304, 73] on ul "Client Config Vendor Site Worker Sophie Protheroe Hiring Manager" at bounding box center [285, 54] width 141 height 90
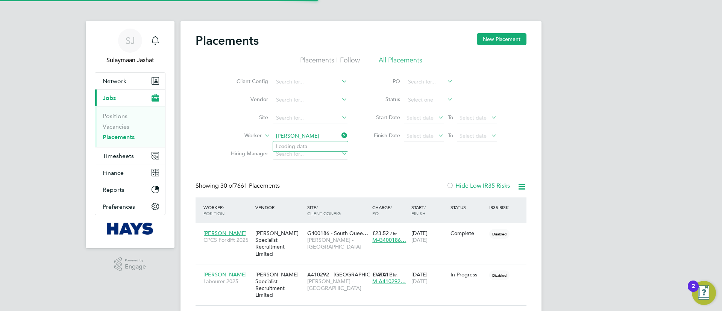
scroll to position [22, 65]
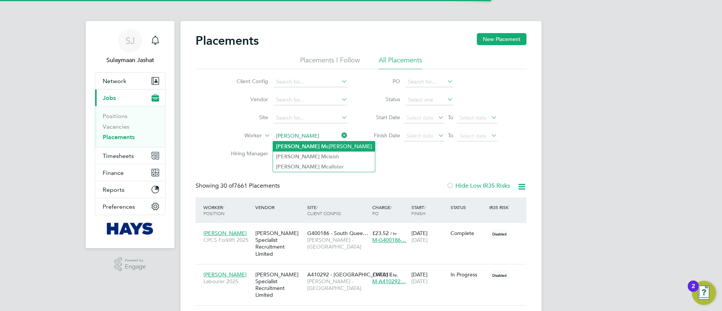
click at [328, 145] on li "James Mc manus" at bounding box center [324, 146] width 102 height 10
type input "James Mcmanus"
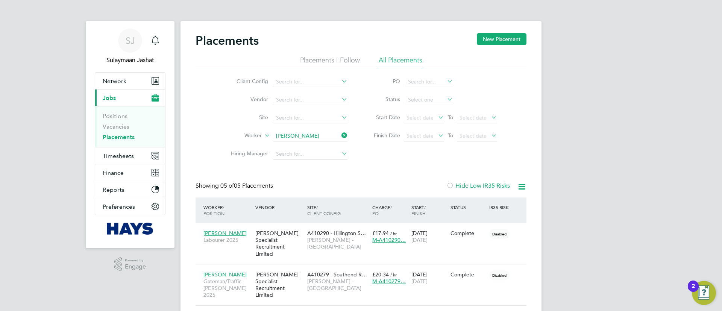
click at [313, 177] on div "Placements New Placement Placements I Follow All Placements Client Config Vendo…" at bounding box center [360, 231] width 331 height 396
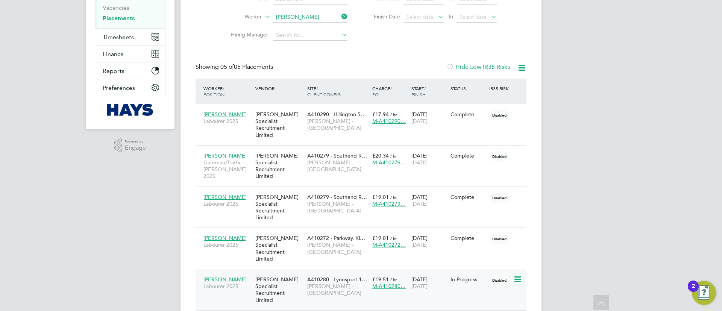
click at [307, 272] on div "A410280 - Lynnsport 1… Lovell - East Anglia" at bounding box center [337, 286] width 65 height 28
click at [292, 15] on app-barbie "Placements New Placement Placements I Follow All Placements Client Config Vendo…" at bounding box center [360, 107] width 361 height 452
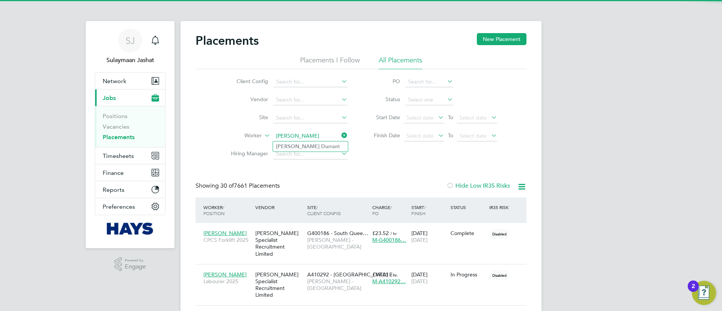
click at [321, 143] on b "Durran" at bounding box center [329, 146] width 17 height 6
type input "Luke Durrant"
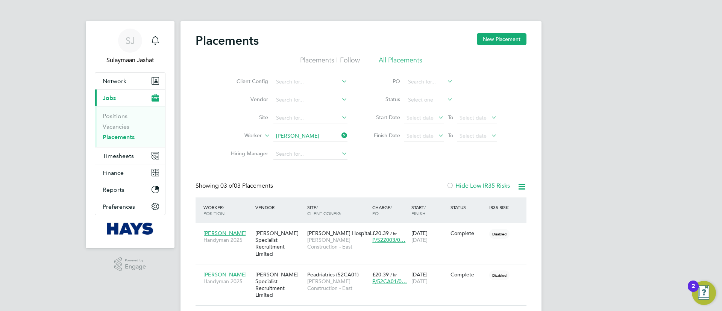
click at [291, 202] on div "Vendor" at bounding box center [279, 207] width 52 height 14
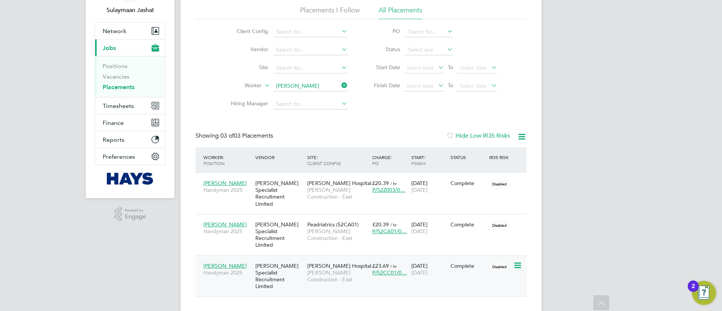
click at [305, 260] on div "[PERSON_NAME] Specialist Recruitment Limited" at bounding box center [279, 276] width 52 height 35
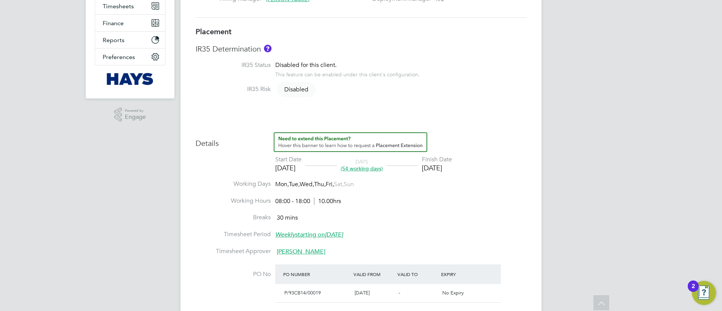
scroll to position [156, 0]
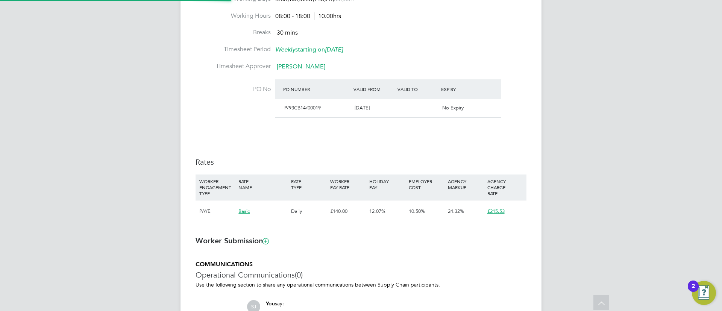
type input "[PERSON_NAME]"
type input "[DATE]"
type input "08:00"
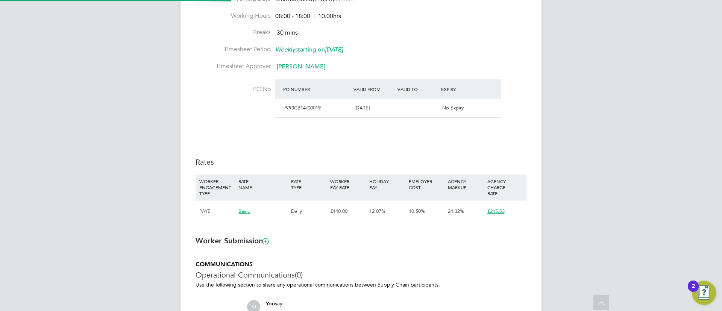
type input "18:00"
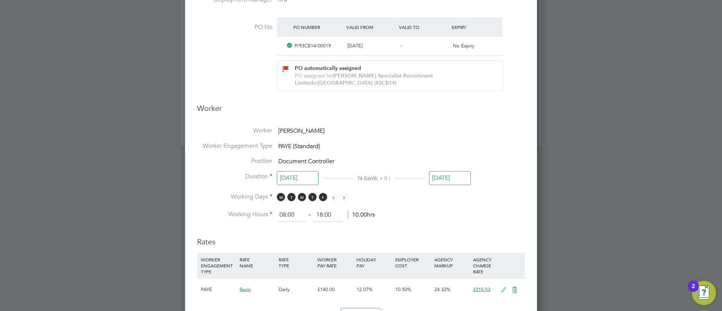
click at [458, 177] on input "[DATE]" at bounding box center [450, 178] width 42 height 14
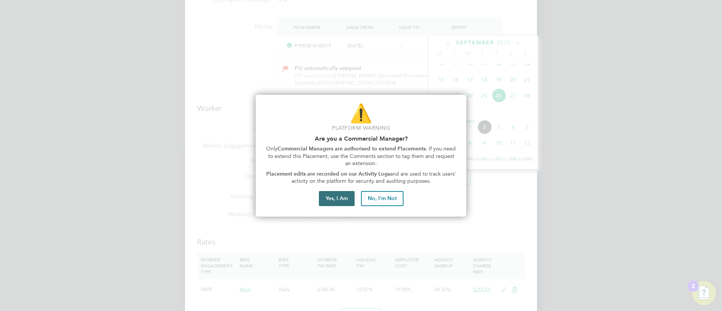
click at [350, 198] on button "Yes, I Am" at bounding box center [337, 198] width 36 height 15
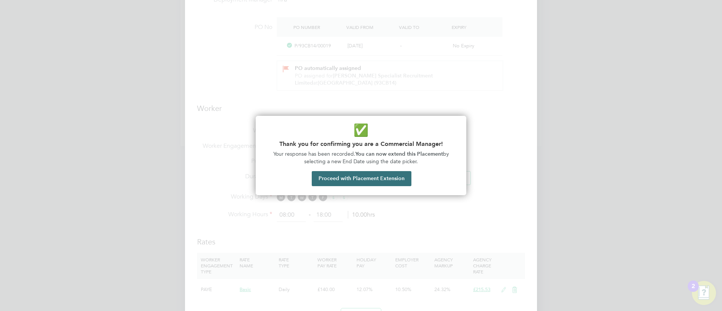
click at [369, 171] on button "Proceed with Placement Extension" at bounding box center [362, 178] width 100 height 15
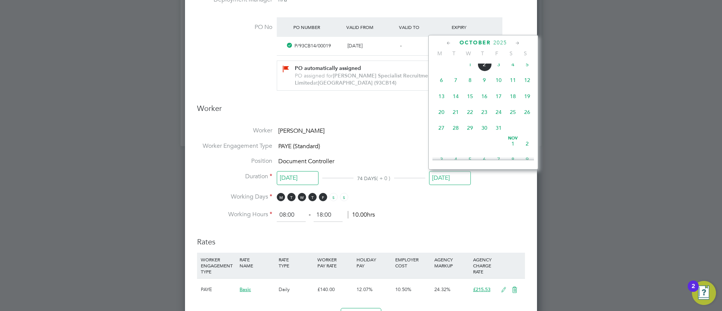
click at [498, 135] on span "31" at bounding box center [498, 128] width 14 height 14
type input "31 Oct 2025"
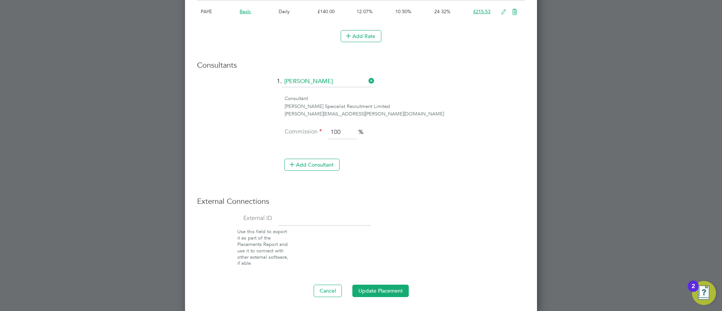
click at [389, 295] on button "Update Placement" at bounding box center [380, 291] width 56 height 12
click at [386, 295] on button "Updating Placement..." at bounding box center [380, 291] width 65 height 12
click at [376, 289] on button "Updating Placement..." at bounding box center [380, 291] width 65 height 12
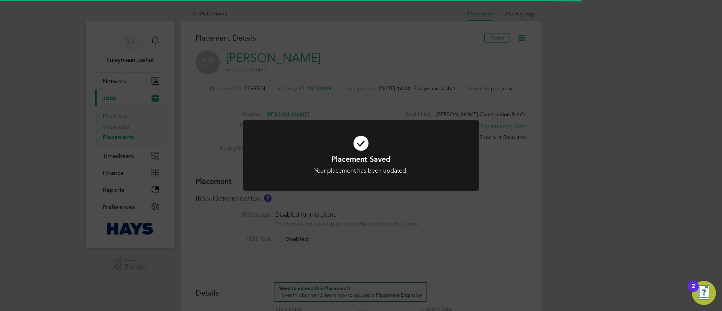
click at [402, 89] on div "Placement Saved Your placement has been updated. Cancel Okay" at bounding box center [361, 155] width 722 height 311
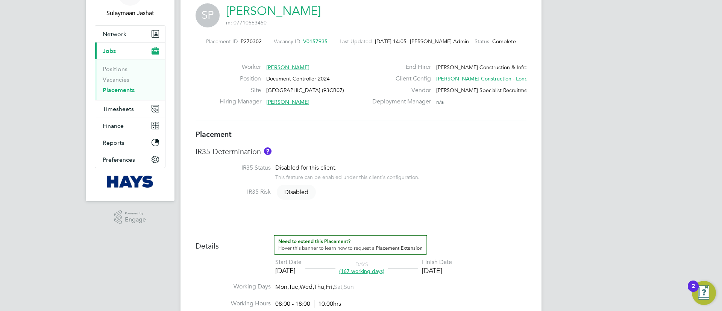
scroll to position [61, 0]
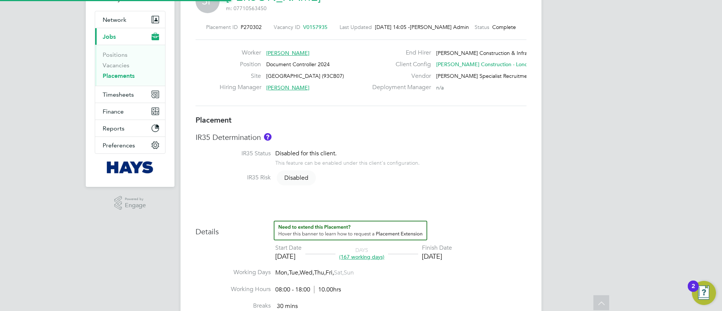
type input "[PERSON_NAME]"
type input "[DATE]"
type input "08:00"
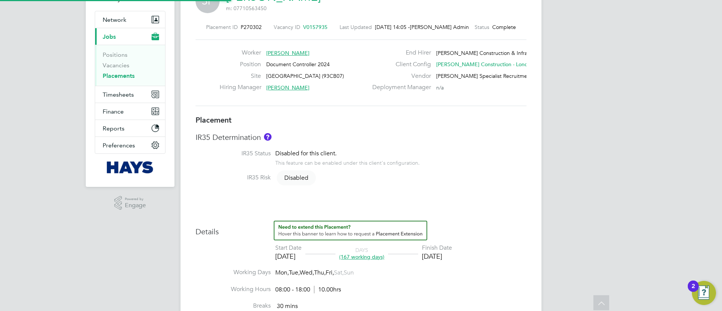
type input "18:00"
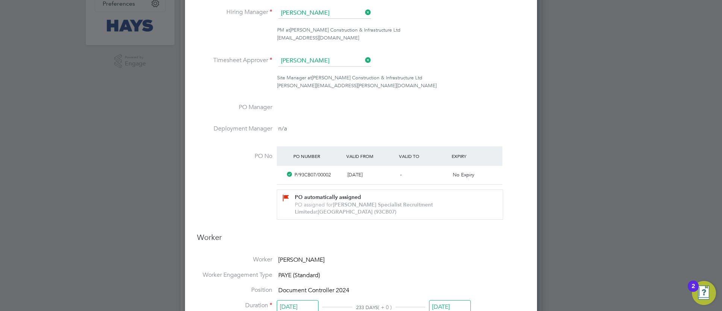
click at [451, 309] on input "[DATE]" at bounding box center [450, 307] width 42 height 14
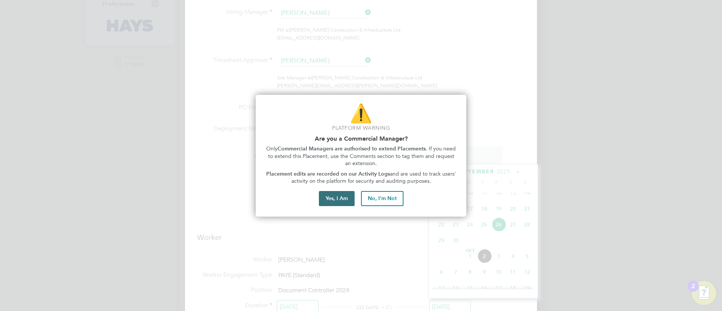
click at [341, 198] on button "Yes, I Am" at bounding box center [337, 198] width 36 height 15
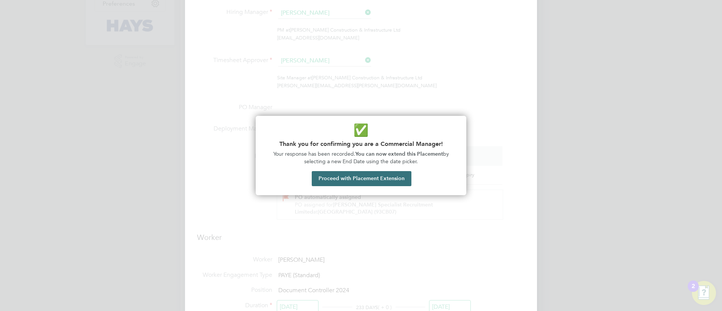
click at [395, 180] on button "Proceed with Placement Extension" at bounding box center [362, 178] width 100 height 15
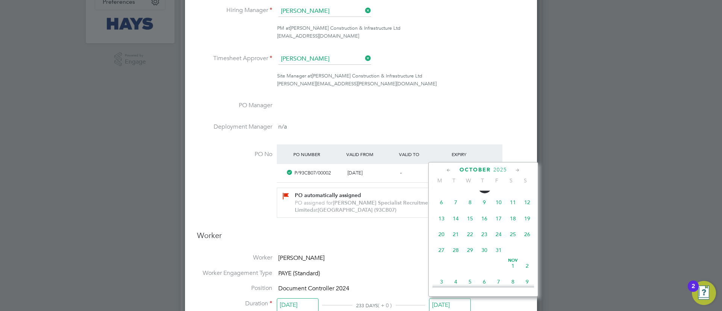
click at [501, 257] on span "31" at bounding box center [498, 250] width 14 height 14
type input "[DATE]"
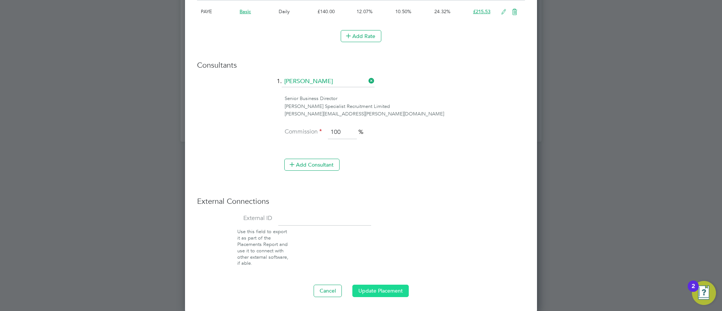
click at [387, 291] on button "Update Placement" at bounding box center [380, 291] width 56 height 12
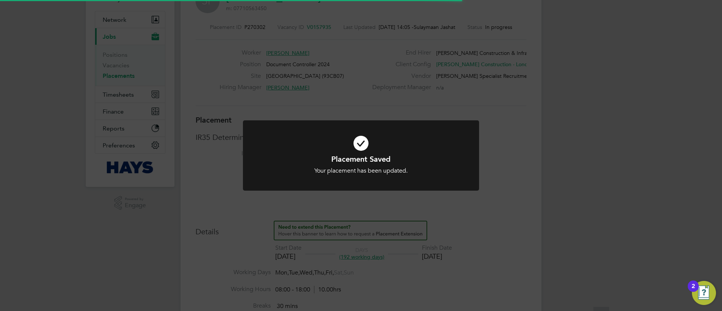
click at [452, 252] on div "Placement Saved Your placement has been updated. Cancel Okay" at bounding box center [361, 155] width 722 height 311
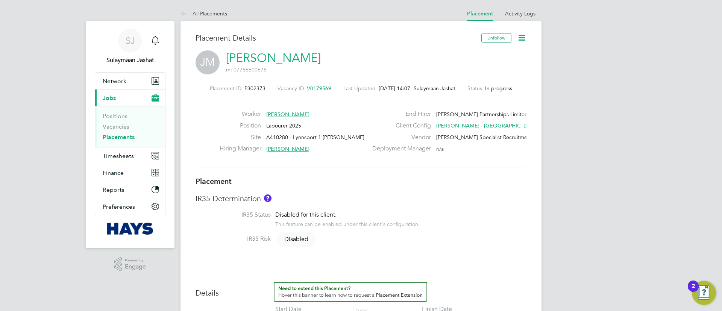
click at [416, 208] on div "IR35 Determination IR35 Status Disabled for this client. This feature can be en…" at bounding box center [360, 223] width 331 height 58
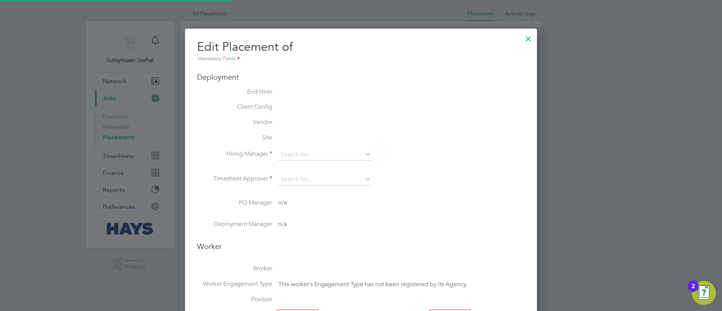
type input "Mark Bond"
type input "Vic Smith"
type input "01 Sep 2025"
type input "03 Oct 2025"
type input "08:00"
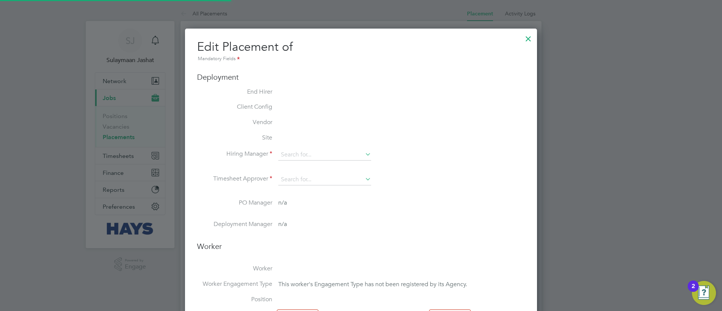
type input "18:00"
type input "30644162"
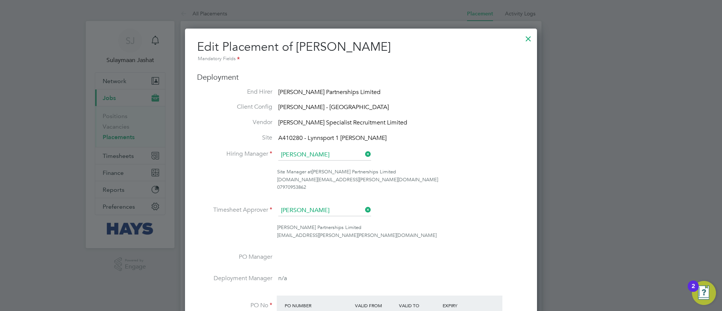
click at [477, 233] on div "Lovell Partnerships Limited vic.smith@lovell.co.uk" at bounding box center [401, 232] width 248 height 16
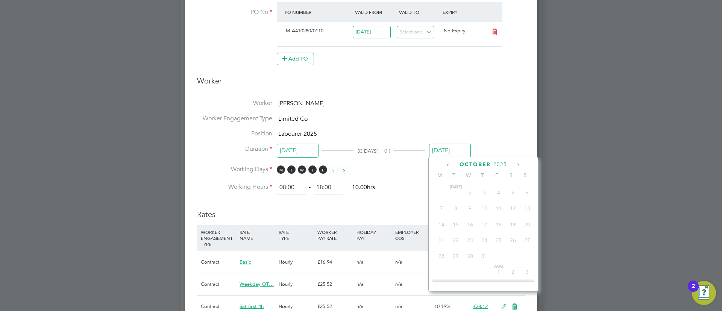
click at [451, 156] on div "All Placements Placement Activity Logs Placement Activity Logs All Placements P…" at bounding box center [360, 159] width 361 height 893
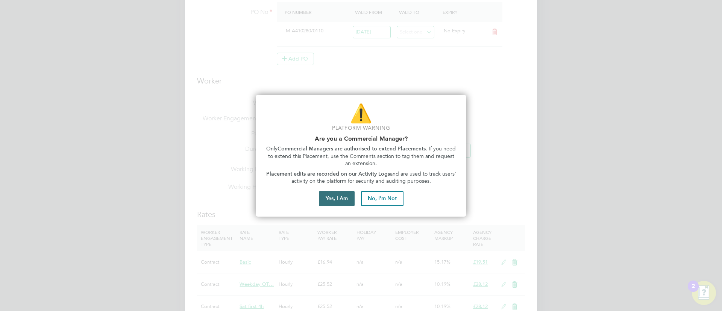
click at [353, 197] on button "Yes, I Am" at bounding box center [337, 198] width 36 height 15
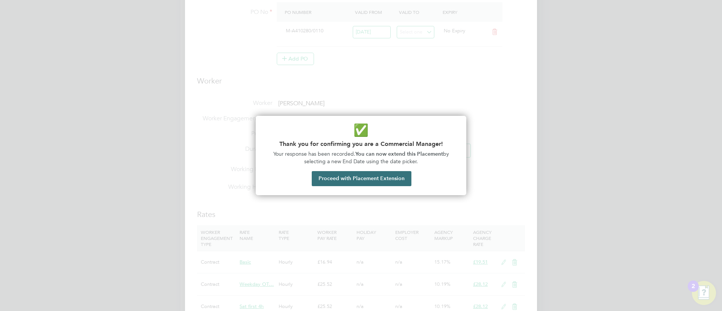
click at [387, 182] on button "Proceed with Placement Extension" at bounding box center [362, 178] width 100 height 15
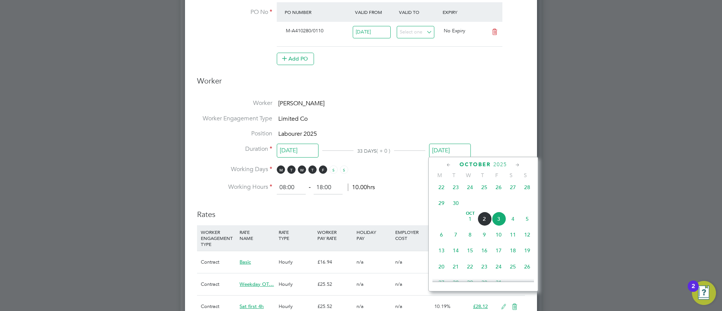
click at [516, 165] on icon at bounding box center [517, 165] width 7 height 8
click at [500, 223] on span "14" at bounding box center [498, 216] width 14 height 14
type input "14 Nov 2025"
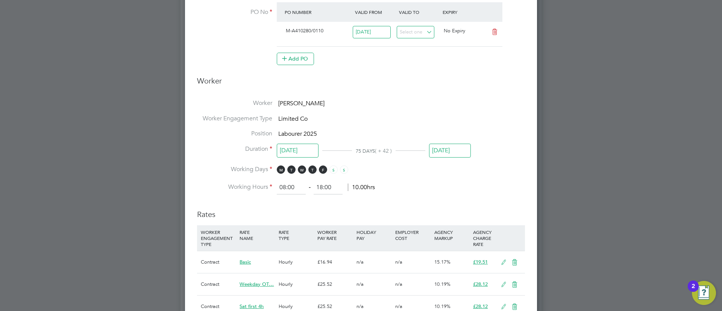
click at [465, 200] on ng-form "Deployment End Hirer Lovell Partnerships Limited Client Config Lovell - East An…" at bounding box center [361, 218] width 328 height 879
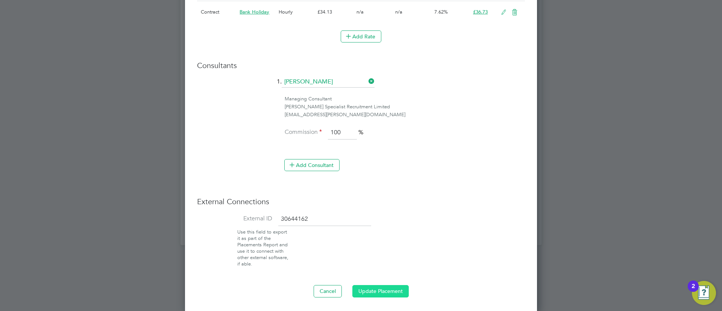
click at [366, 288] on button "Update Placement" at bounding box center [380, 291] width 56 height 12
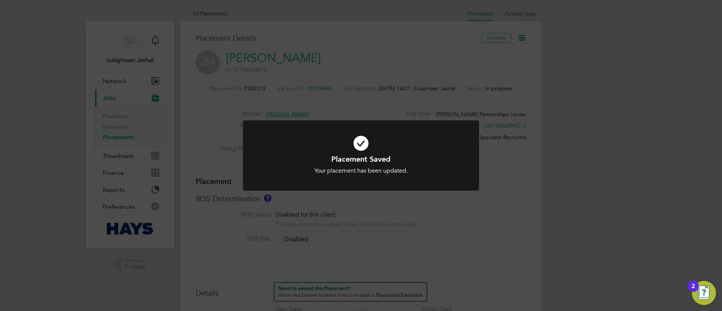
click at [392, 256] on div "Placement Saved Your placement has been updated. Cancel Okay" at bounding box center [361, 155] width 722 height 311
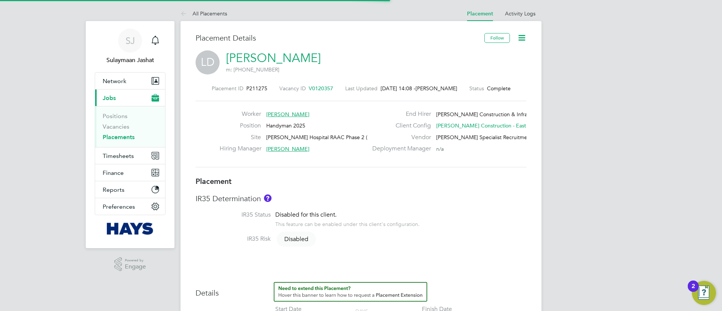
type input "[PERSON_NAME]"
type input "[DATE]"
type input "08:00"
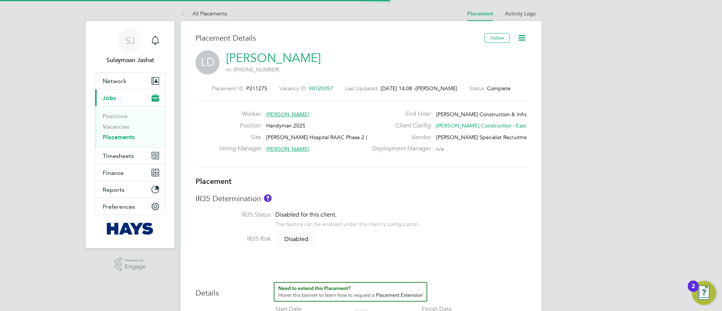
type input "18:00"
type input "30380272"
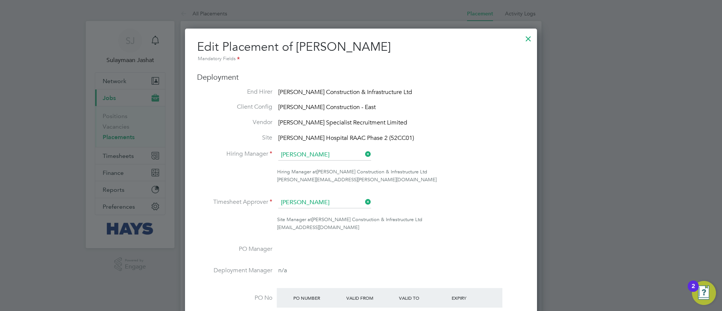
click at [411, 148] on ul "End Hirer [PERSON_NAME] Construction & Infrastructure Ltd Client Config [PERSON…" at bounding box center [361, 229] width 328 height 283
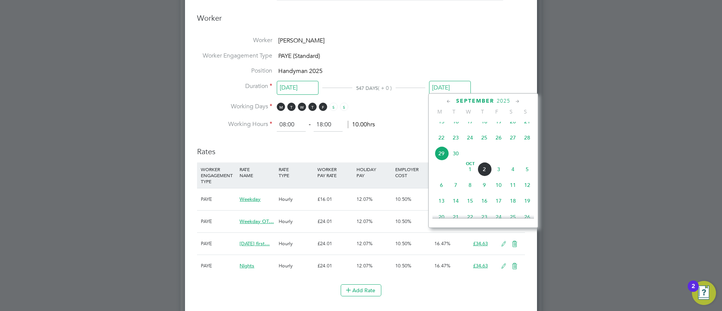
click at [452, 86] on input "[DATE]" at bounding box center [450, 88] width 42 height 14
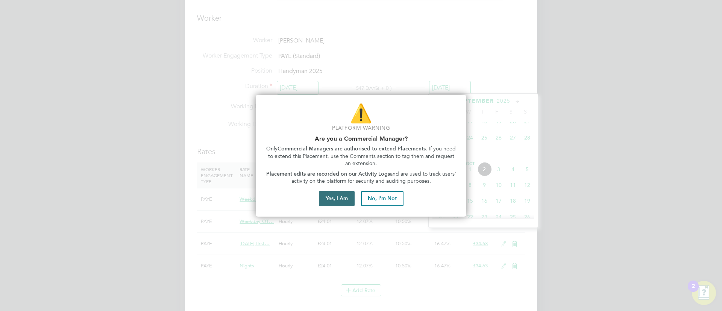
click at [346, 192] on button "Yes, I Am" at bounding box center [337, 198] width 36 height 15
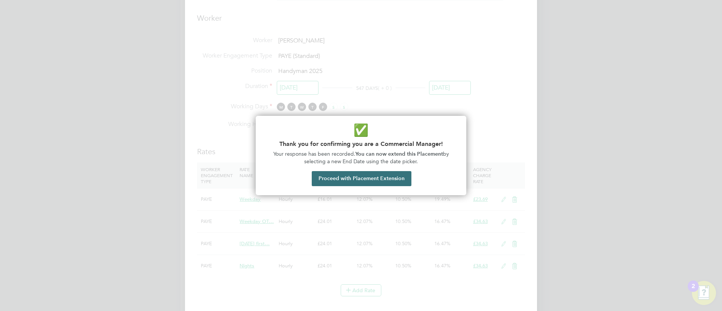
click at [370, 174] on button "Proceed with Placement Extension" at bounding box center [362, 178] width 100 height 15
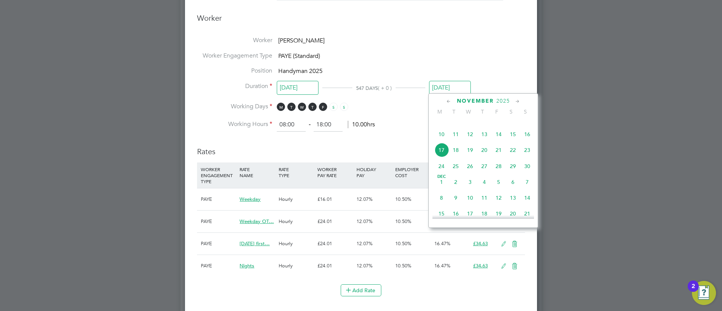
click at [500, 173] on span "28" at bounding box center [498, 166] width 14 height 14
type input "[DATE]"
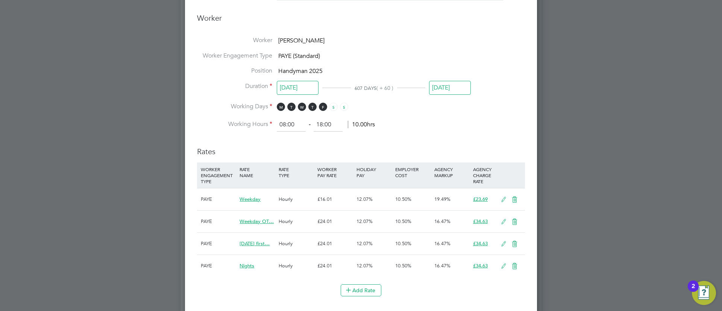
click at [400, 140] on h3 "Rates" at bounding box center [361, 147] width 328 height 17
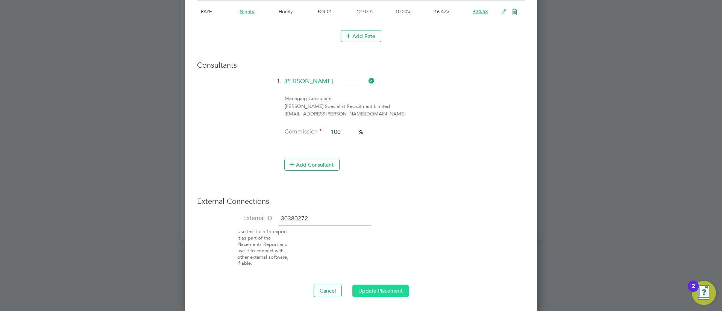
click at [364, 289] on button "Update Placement" at bounding box center [380, 291] width 56 height 12
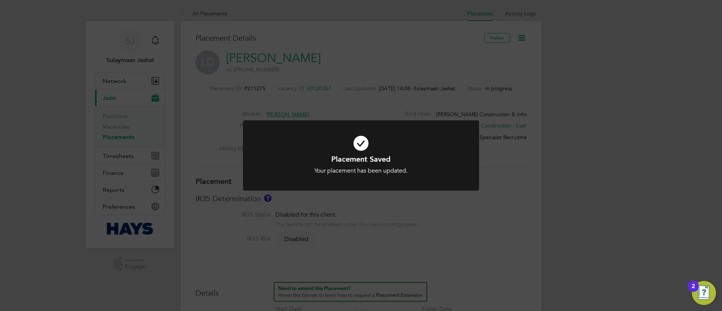
click at [422, 215] on div "Placement Saved Your placement has been updated. Cancel Okay" at bounding box center [361, 155] width 722 height 311
